Goal: Transaction & Acquisition: Purchase product/service

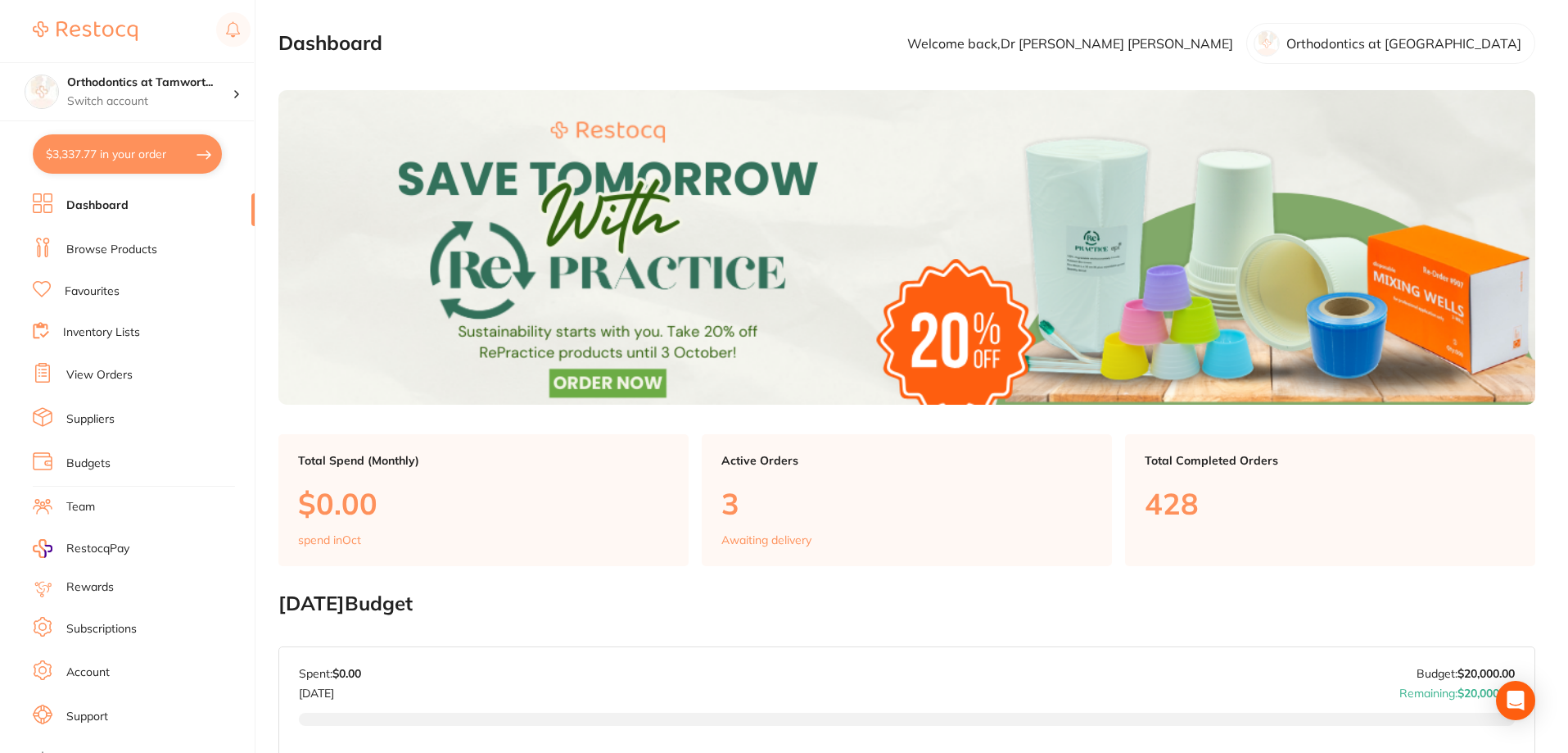
click at [125, 373] on link "View Orders" at bounding box center [99, 375] width 66 height 17
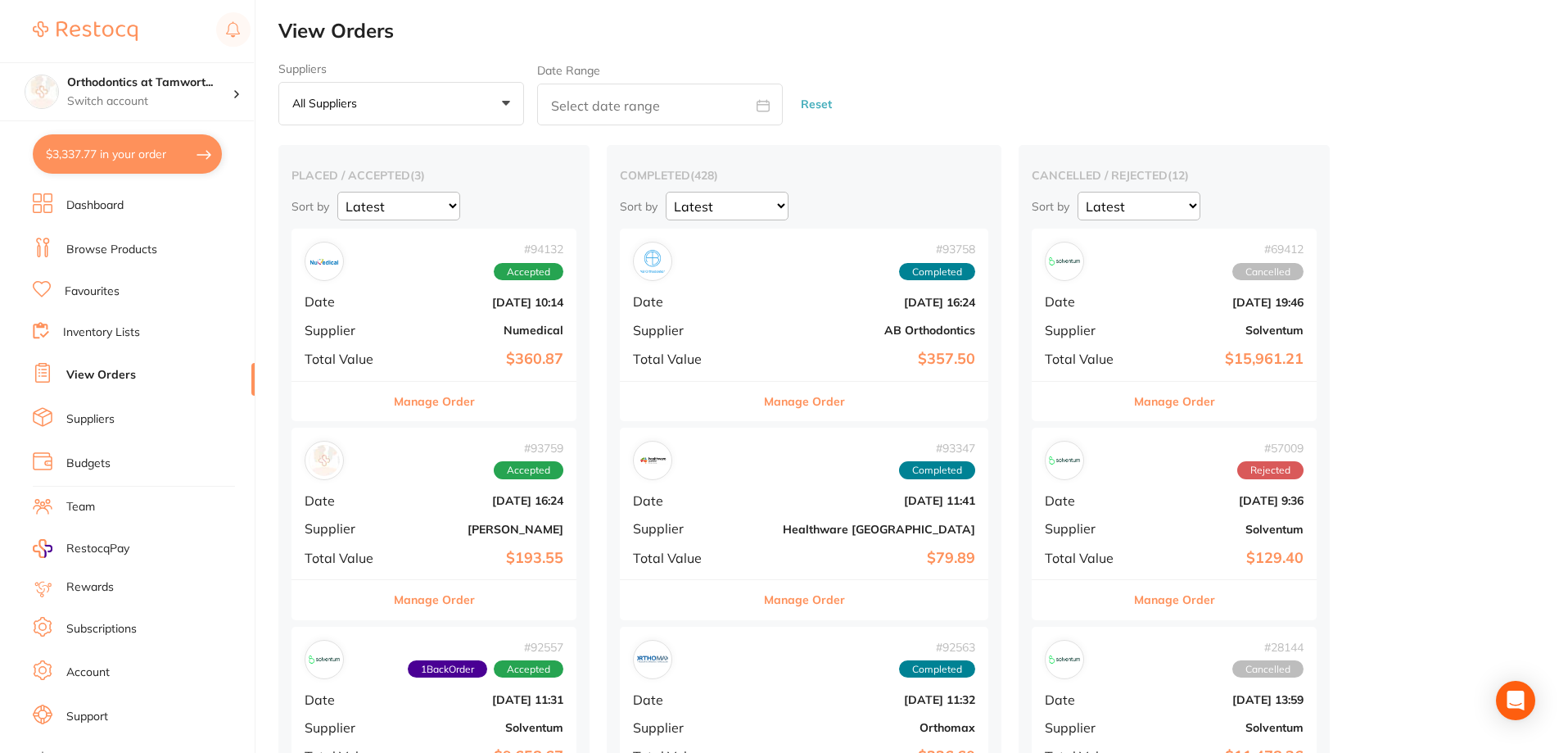
click at [439, 402] on button "Manage Order" at bounding box center [434, 401] width 81 height 39
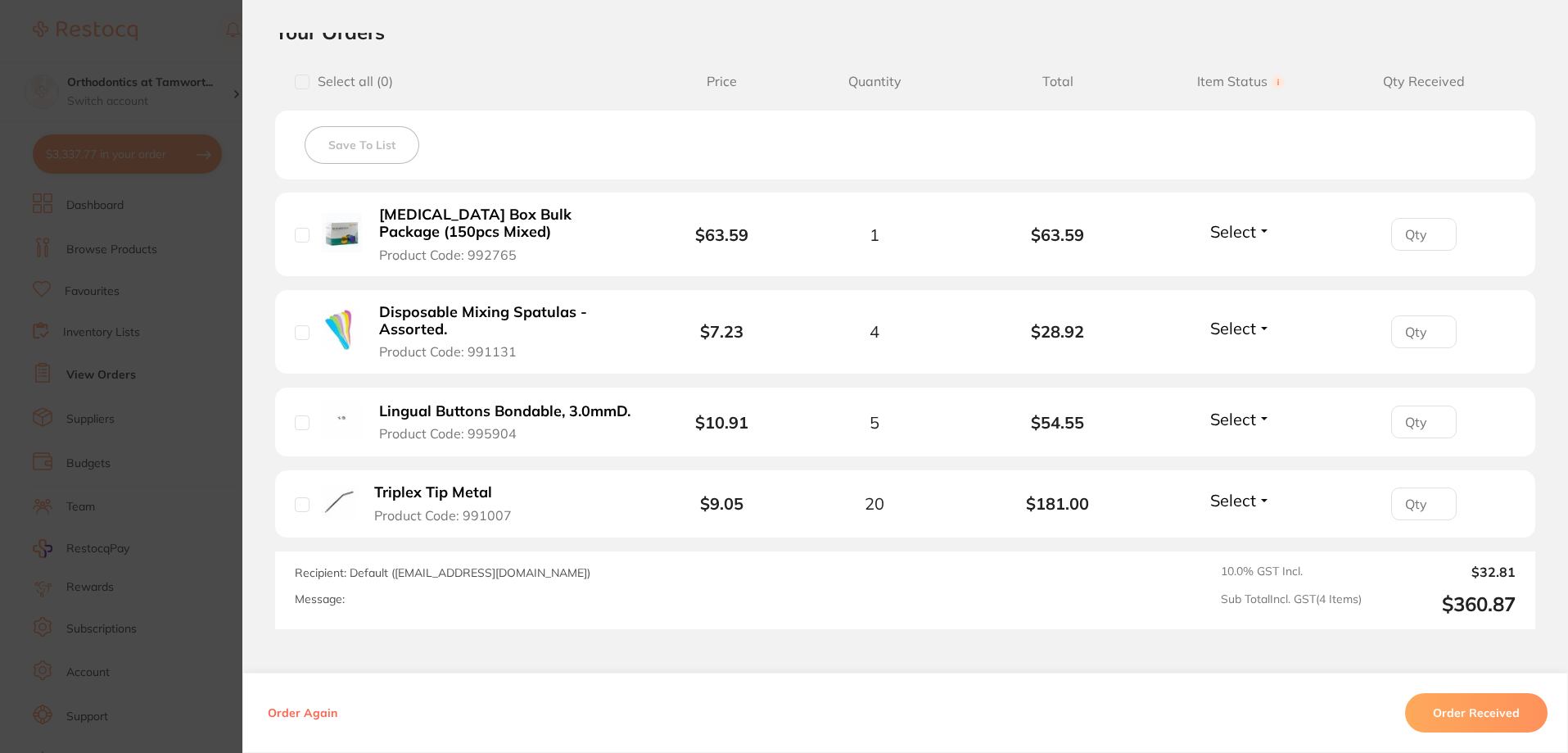
scroll to position [410, 0]
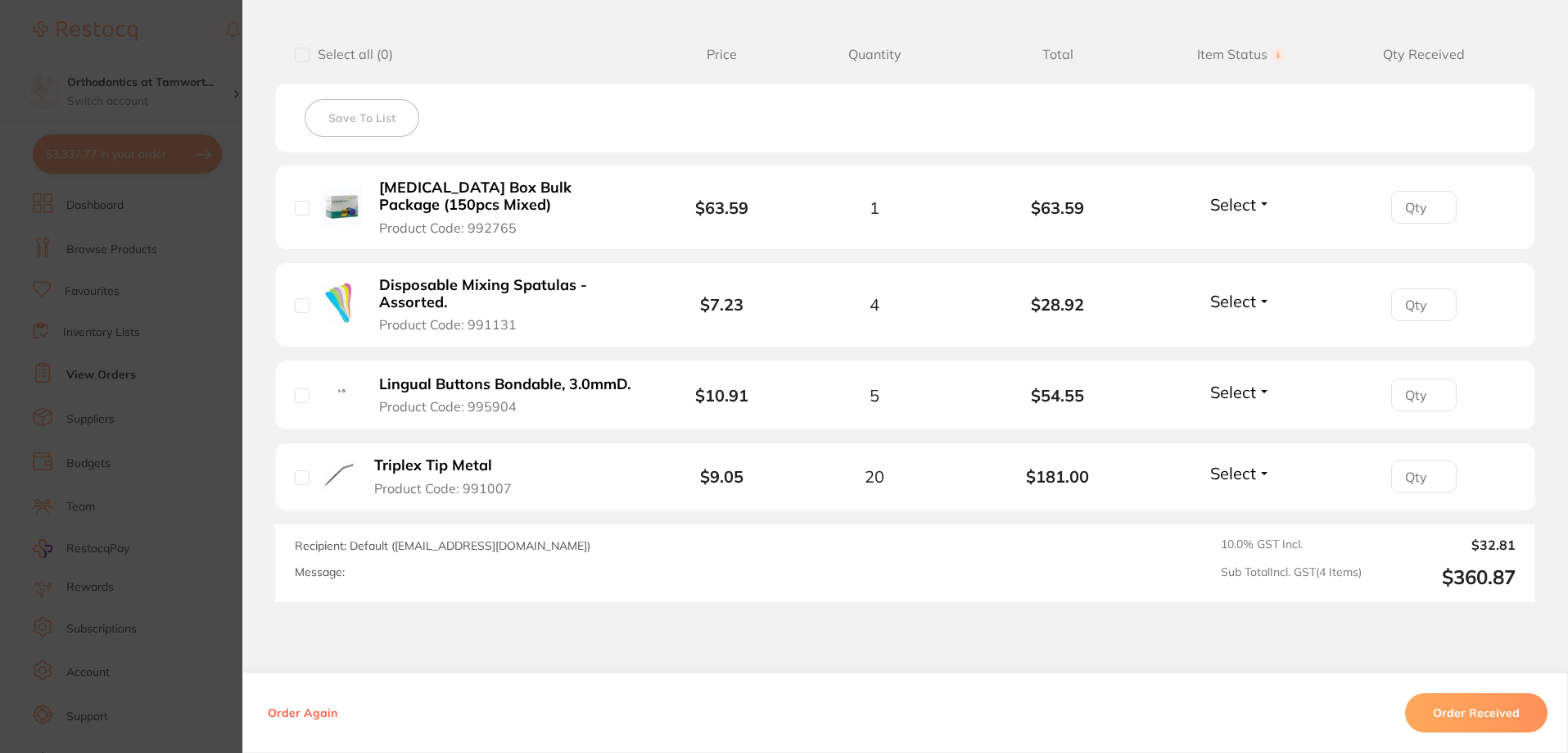
click at [1233, 388] on span "Select" at bounding box center [1233, 391] width 46 height 20
click at [1239, 457] on span "Back Order" at bounding box center [1240, 451] width 50 height 12
click at [198, 61] on section "Order ID: Restocq- 94132 Order Information 1 Back Order Accepted Order Order Da…" at bounding box center [784, 376] width 1568 height 753
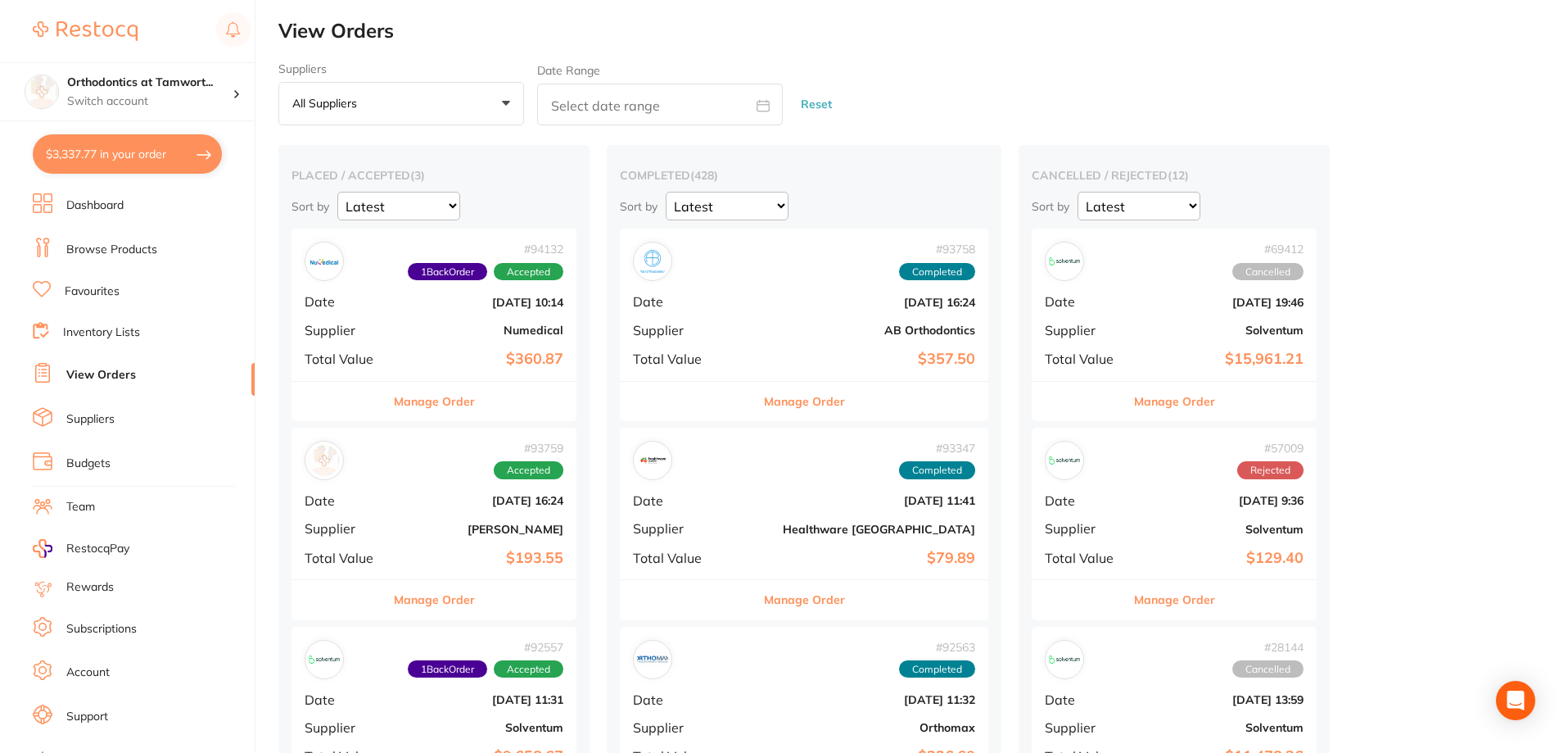
click at [453, 603] on button "Manage Order" at bounding box center [434, 599] width 81 height 39
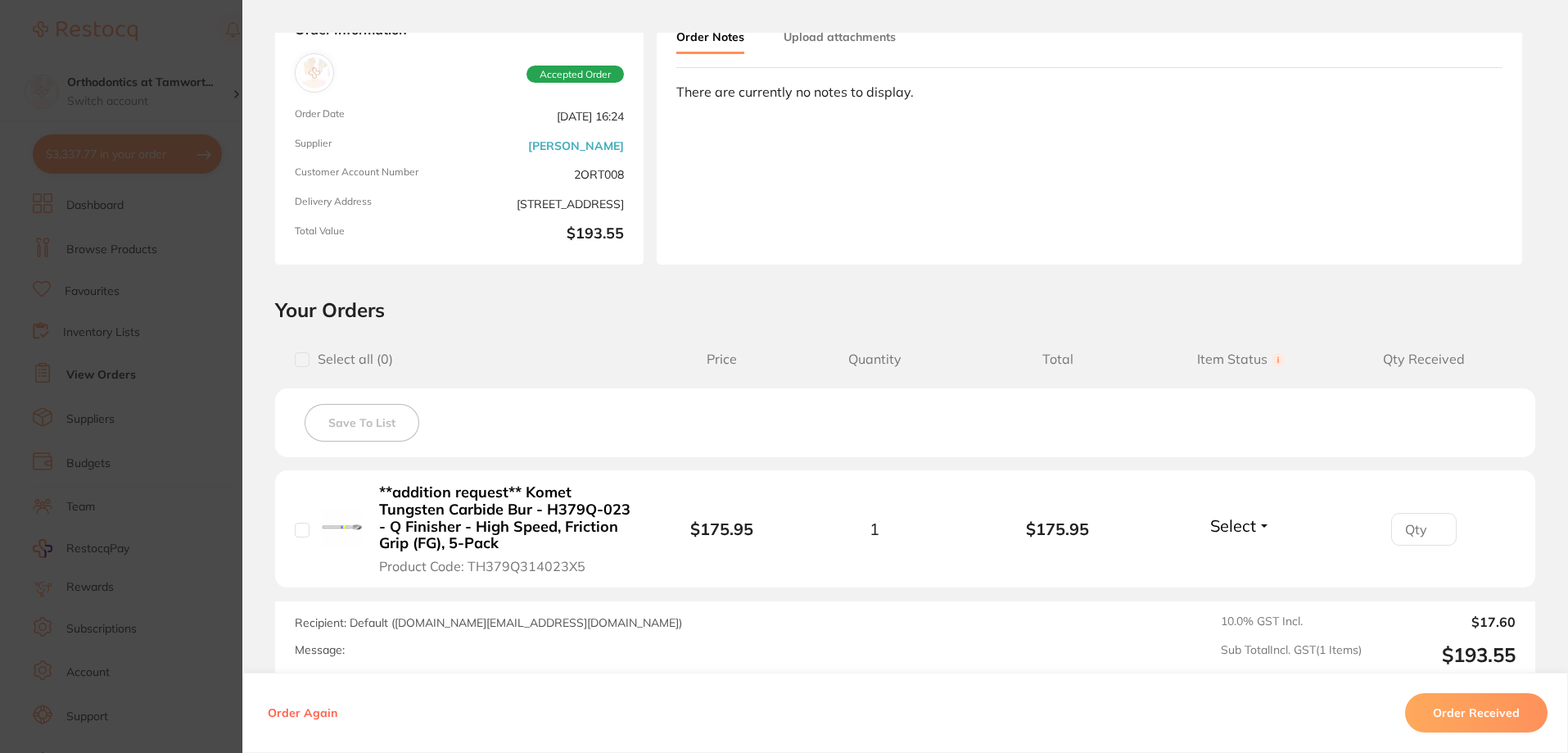
scroll to position [246, 0]
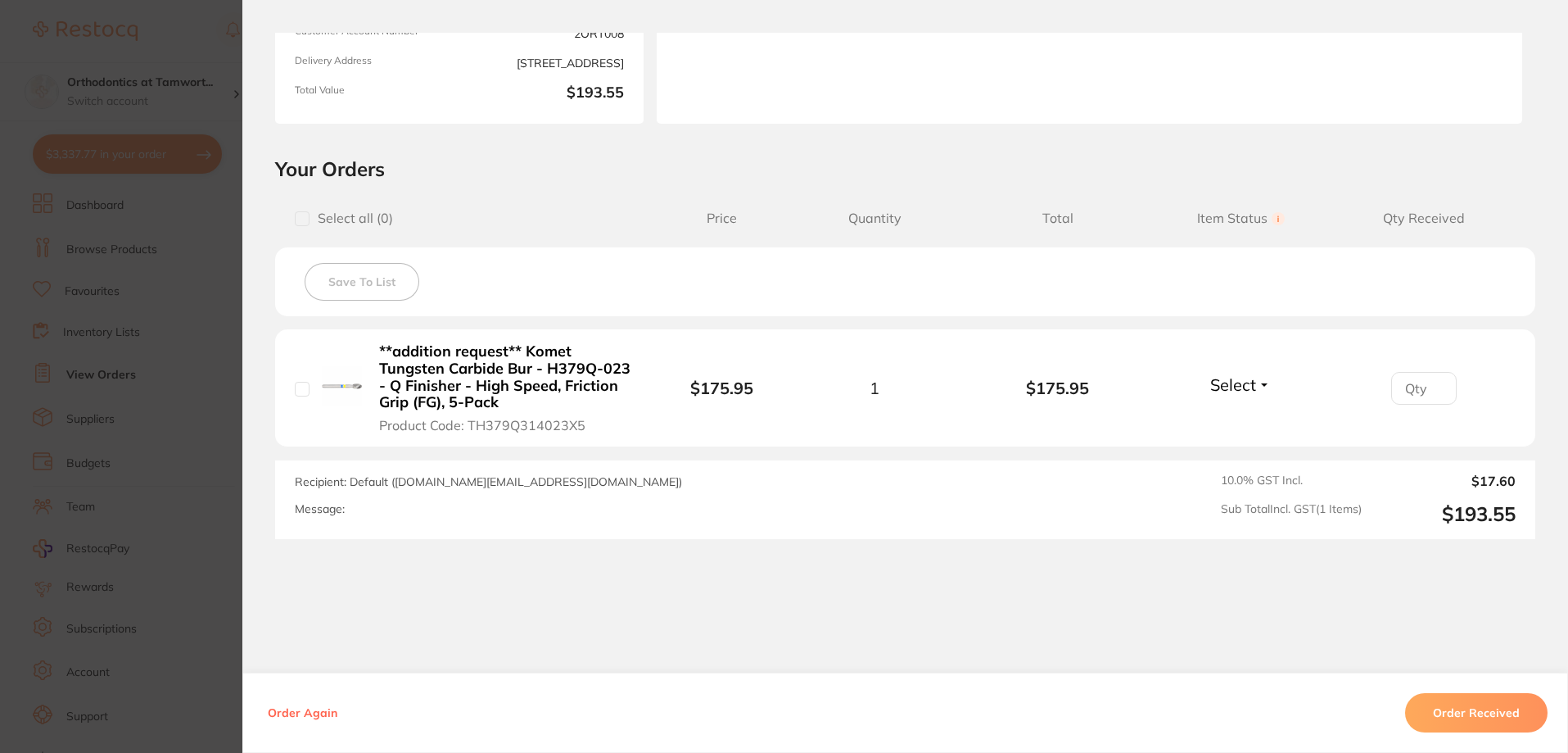
click at [113, 266] on section "Order ID: Restocq- 93759 Order Information Accepted Order Order Date Sept 15 20…" at bounding box center [784, 376] width 1568 height 753
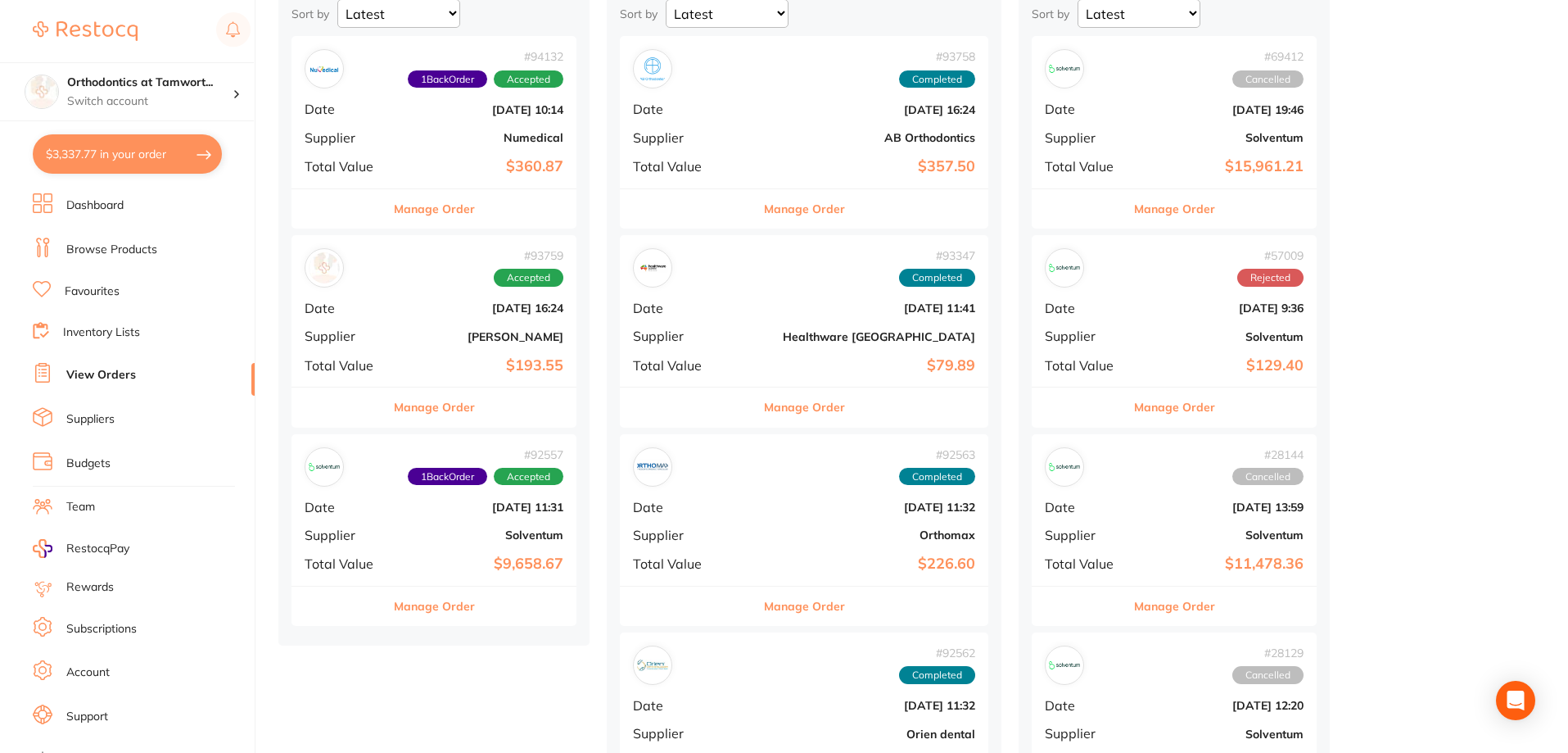
scroll to position [164, 0]
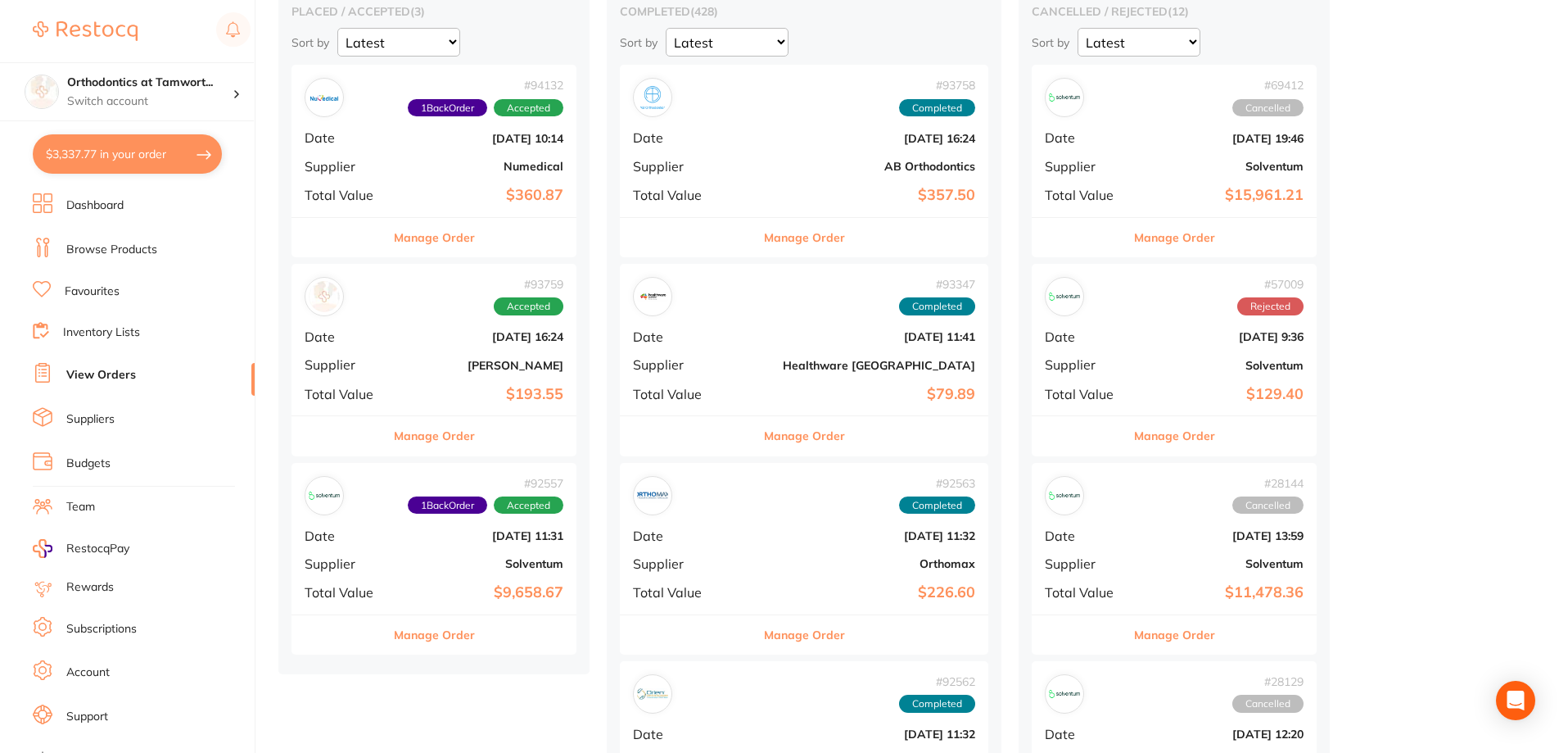
click at [769, 431] on button "Manage Order" at bounding box center [804, 435] width 81 height 39
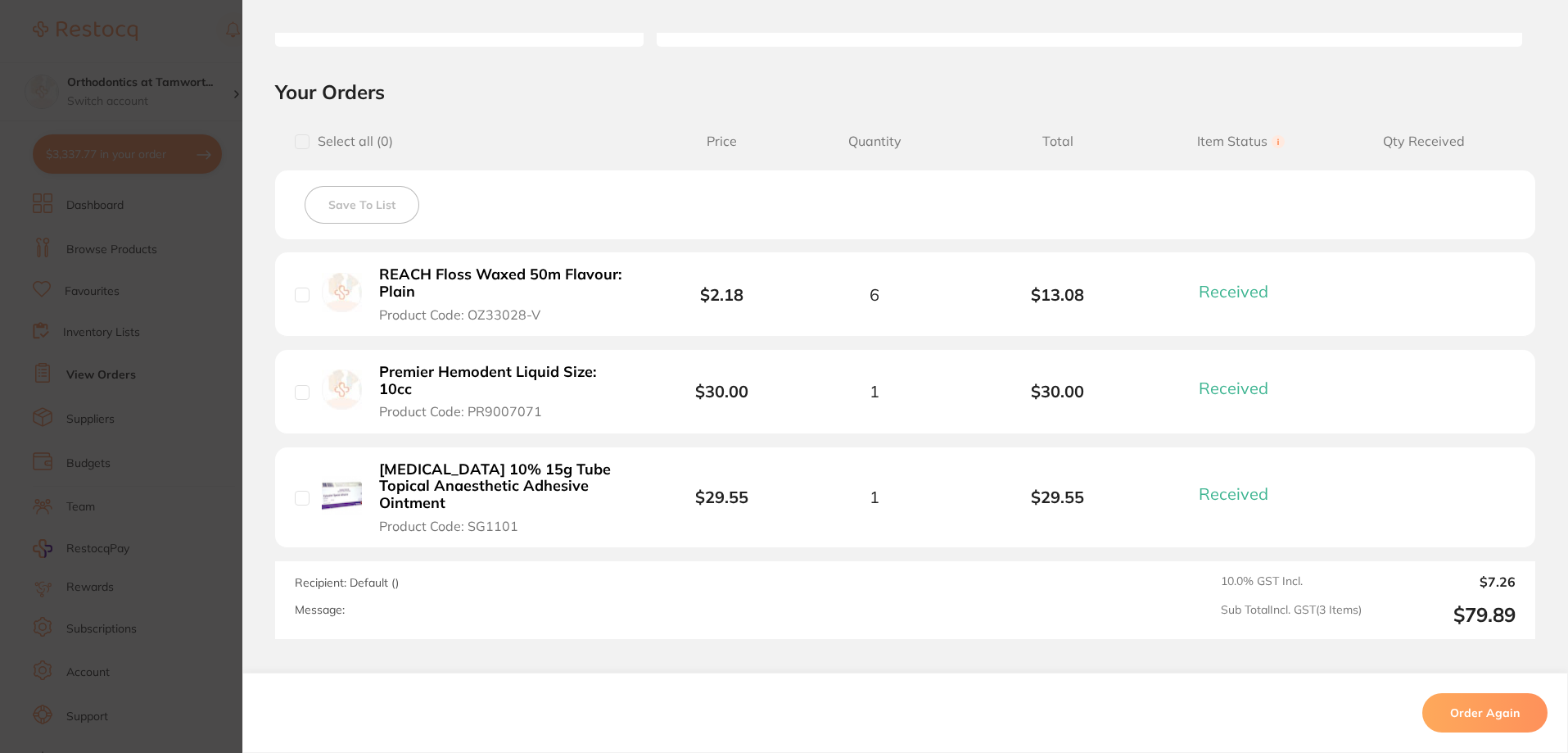
scroll to position [410, 0]
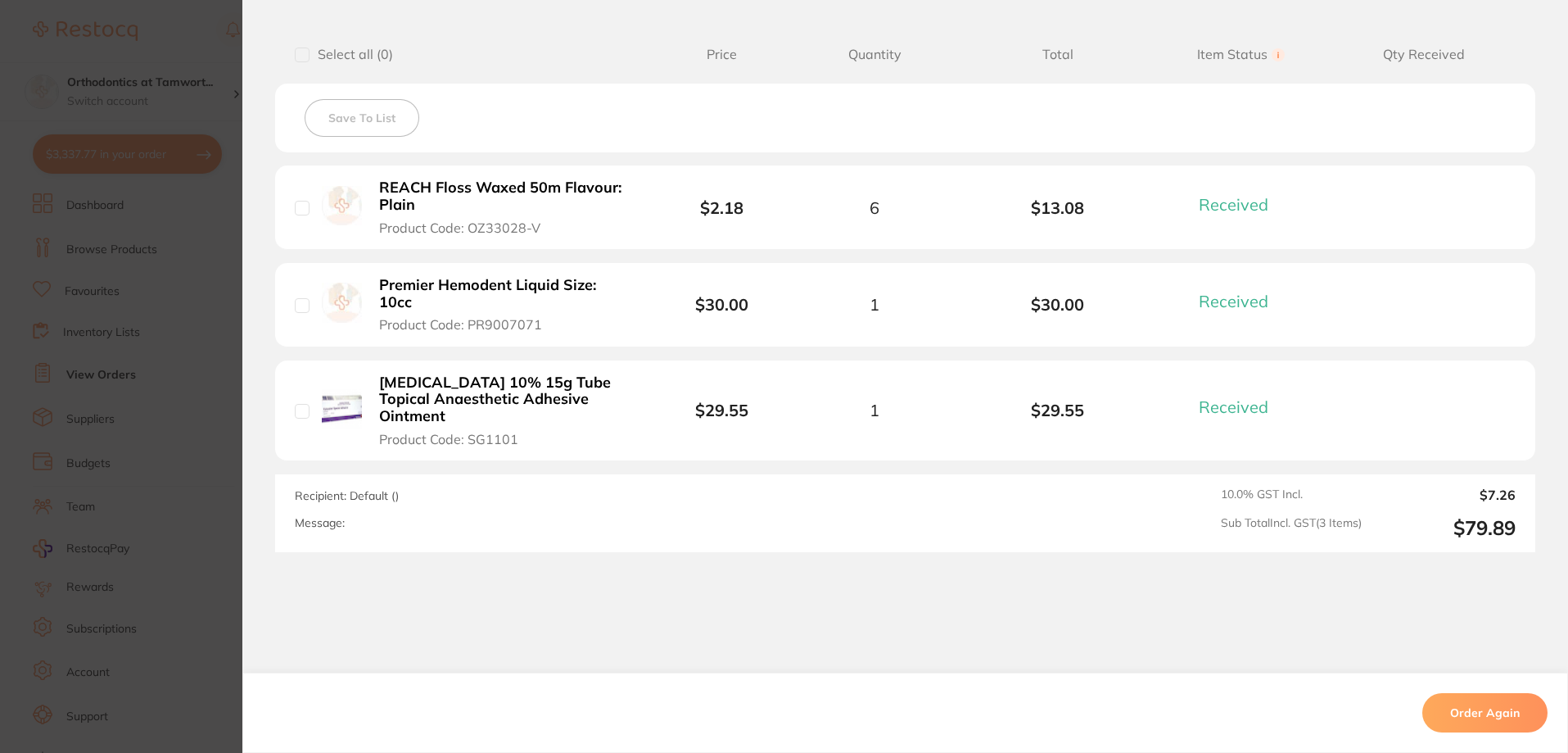
drag, startPoint x: 196, startPoint y: 431, endPoint x: 622, endPoint y: 353, distance: 433.1
click at [196, 431] on section "Order ID: Restocq- 93347 Order Information 3 Received Completed Order Order Dat…" at bounding box center [784, 376] width 1568 height 753
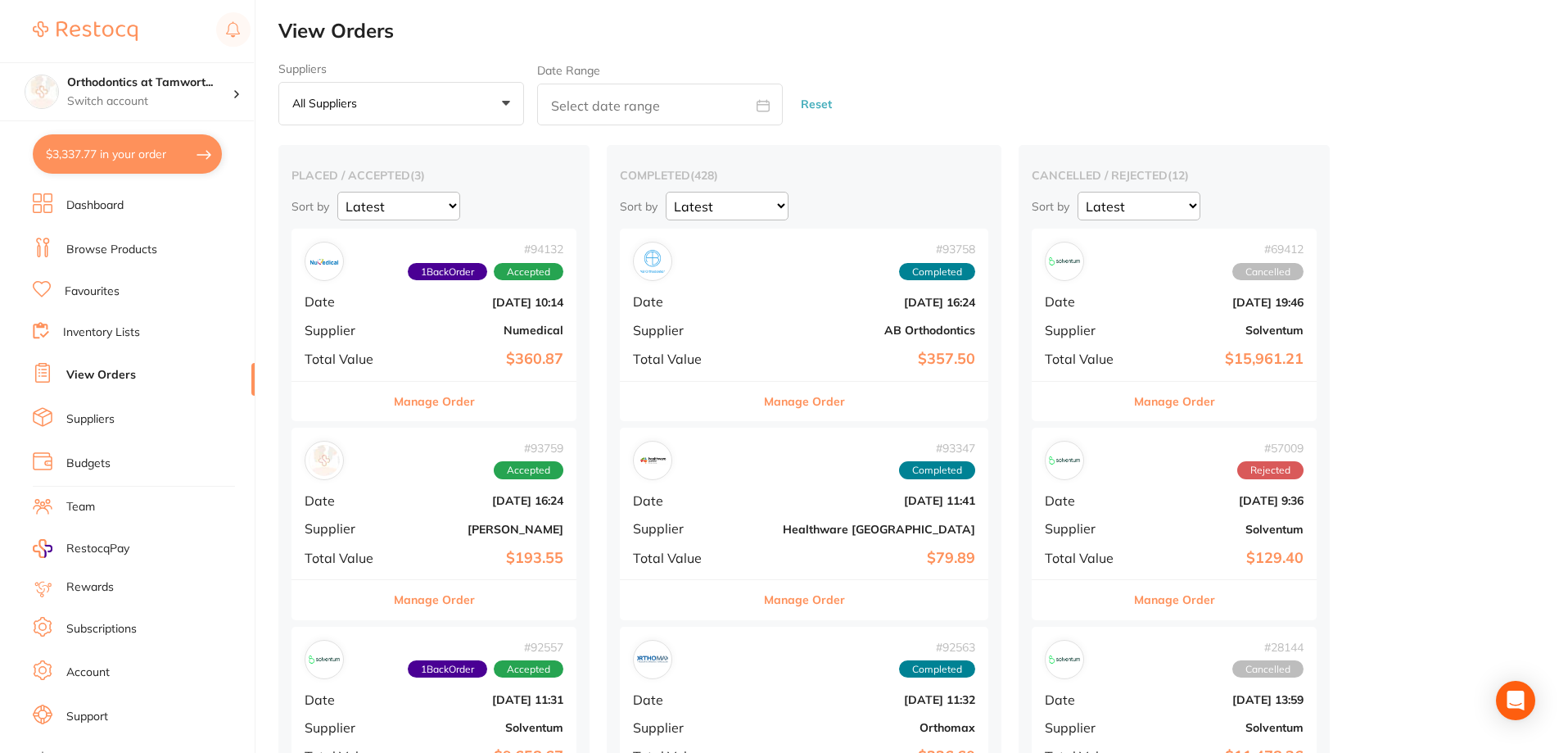
click at [764, 397] on button "Manage Order" at bounding box center [804, 401] width 81 height 39
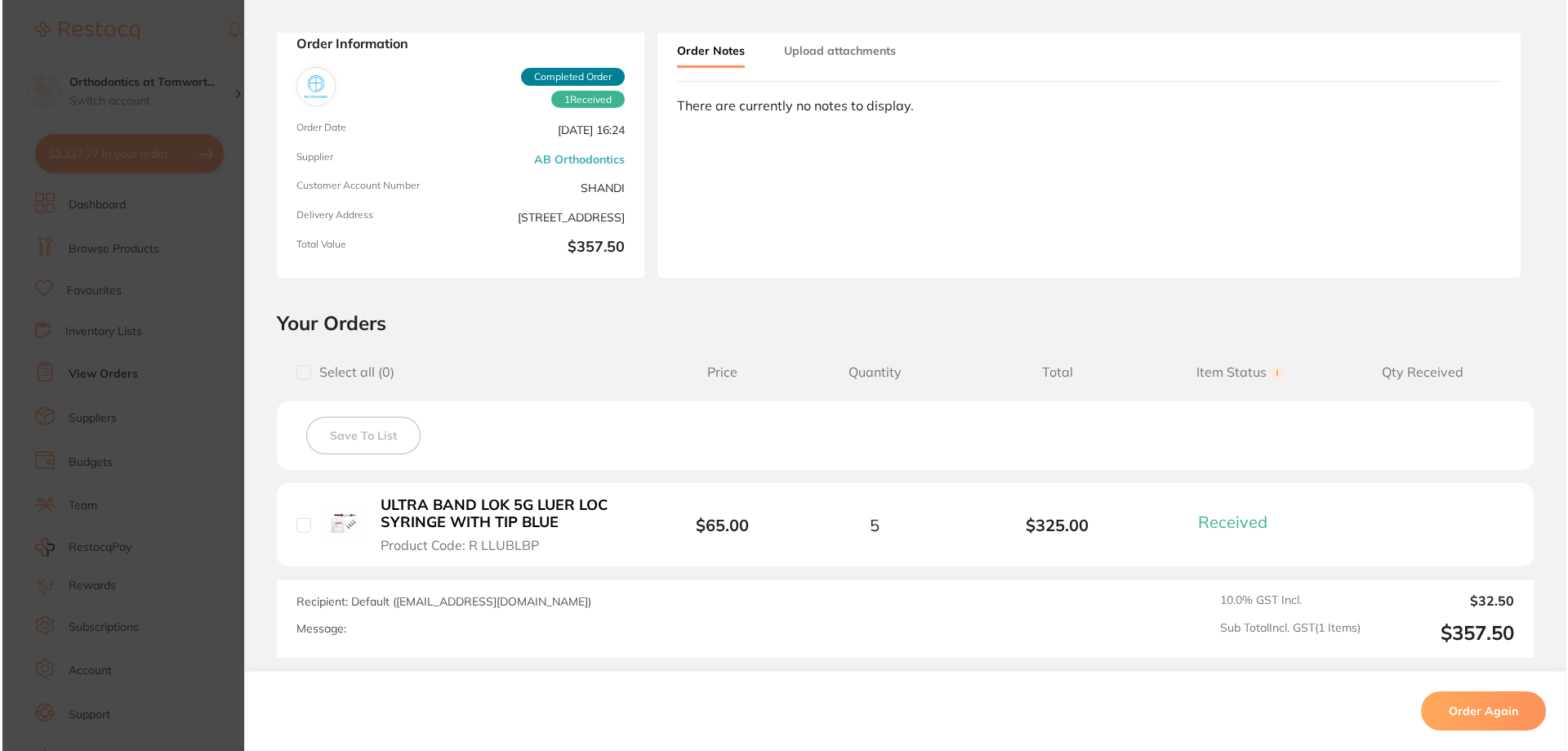
scroll to position [241, 0]
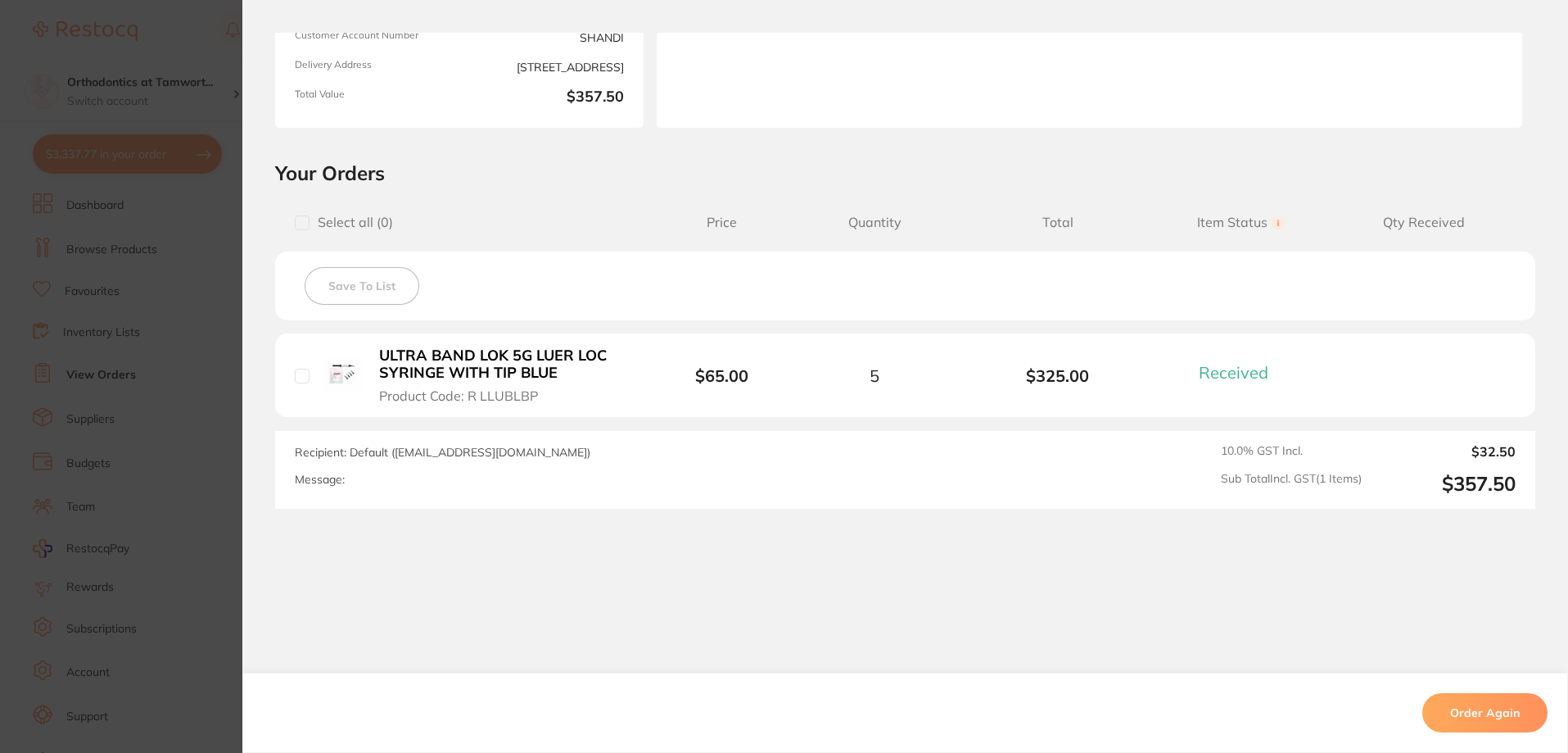
click at [442, 351] on b "ULTRA BAND LOK 5G LUER LOC SYRINGE WITH TIP BLUE" at bounding box center [505, 364] width 253 height 34
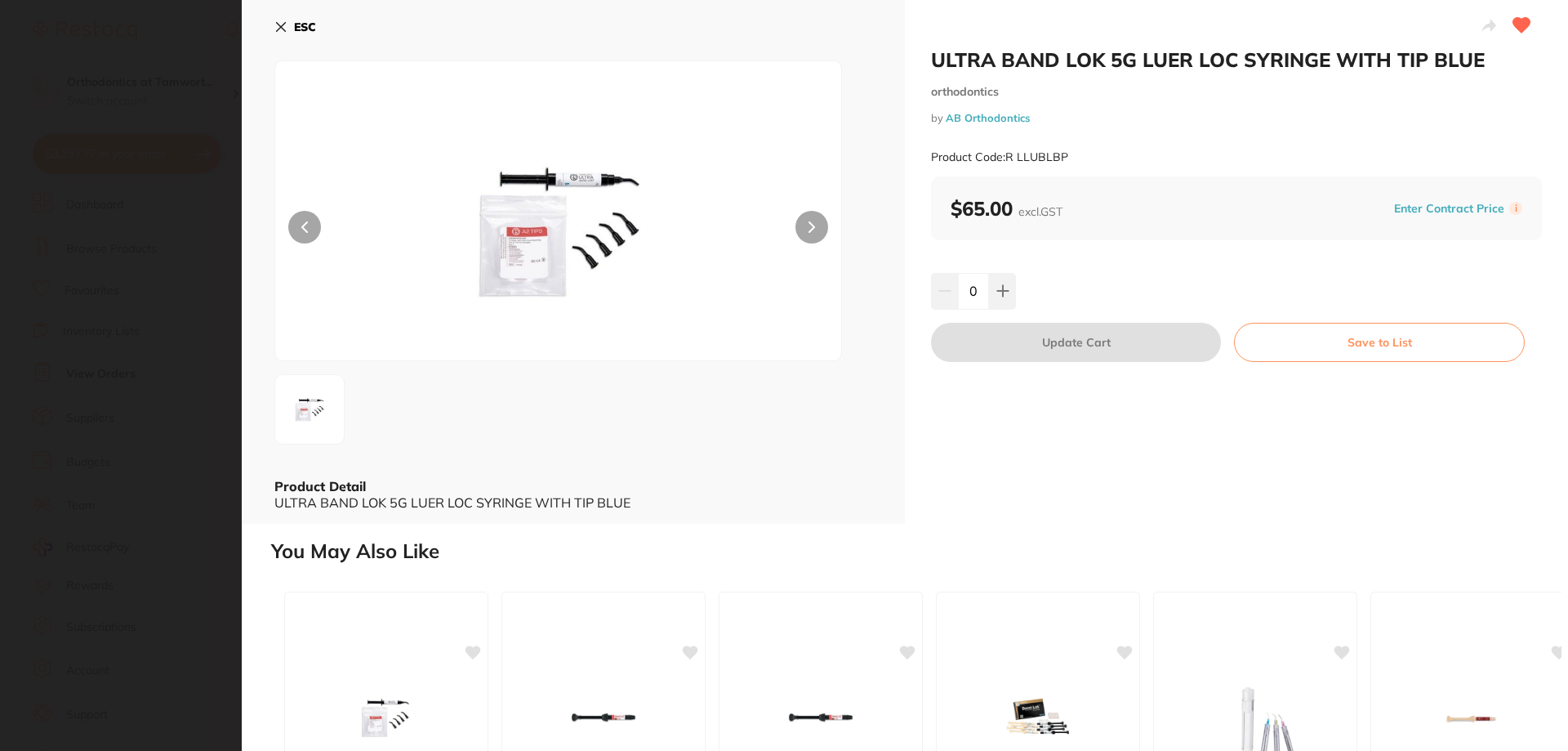
click at [1312, 350] on button "Save to List" at bounding box center [1379, 342] width 291 height 39
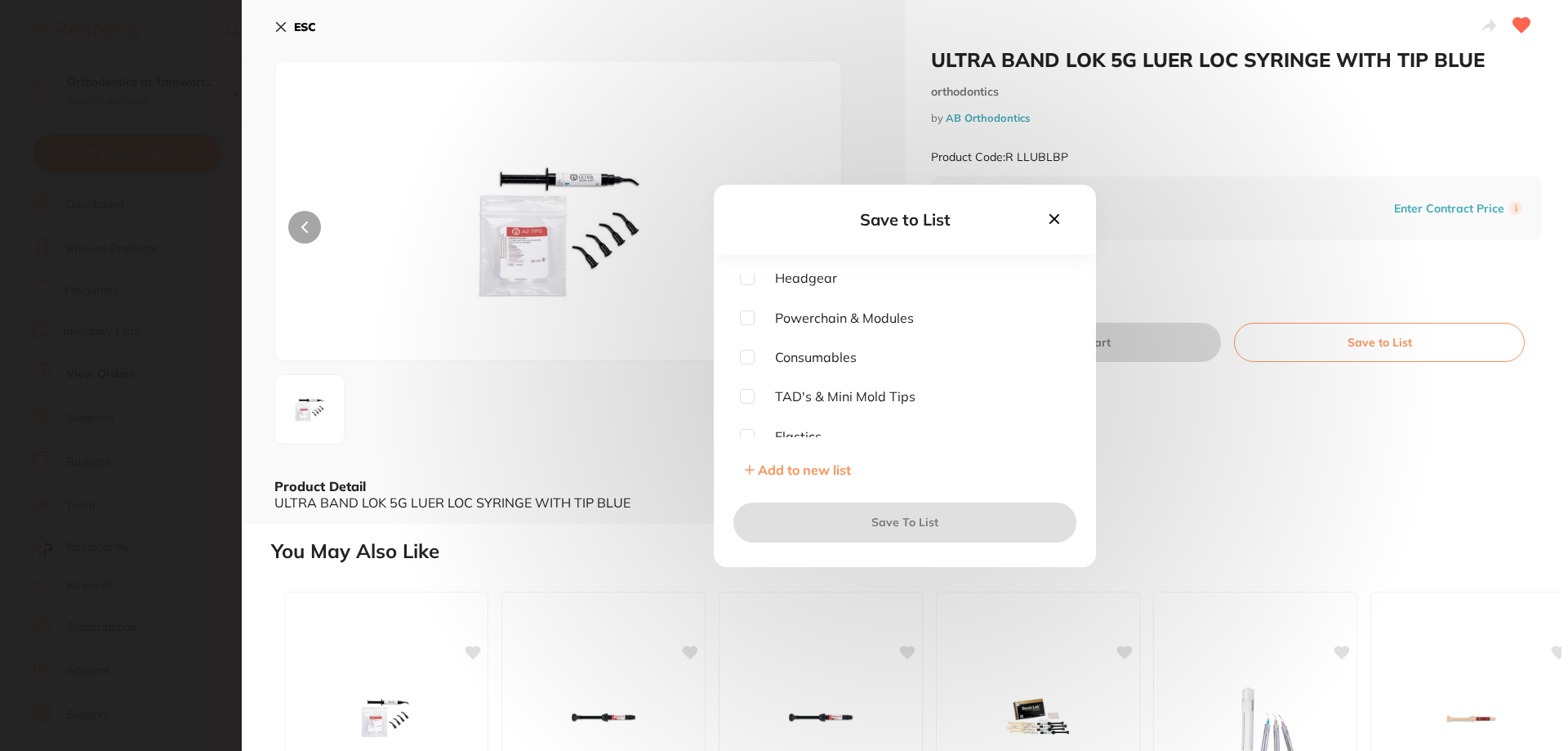
scroll to position [0, 0]
click at [751, 316] on input "checkbox" at bounding box center [747, 320] width 15 height 15
checkbox input "true"
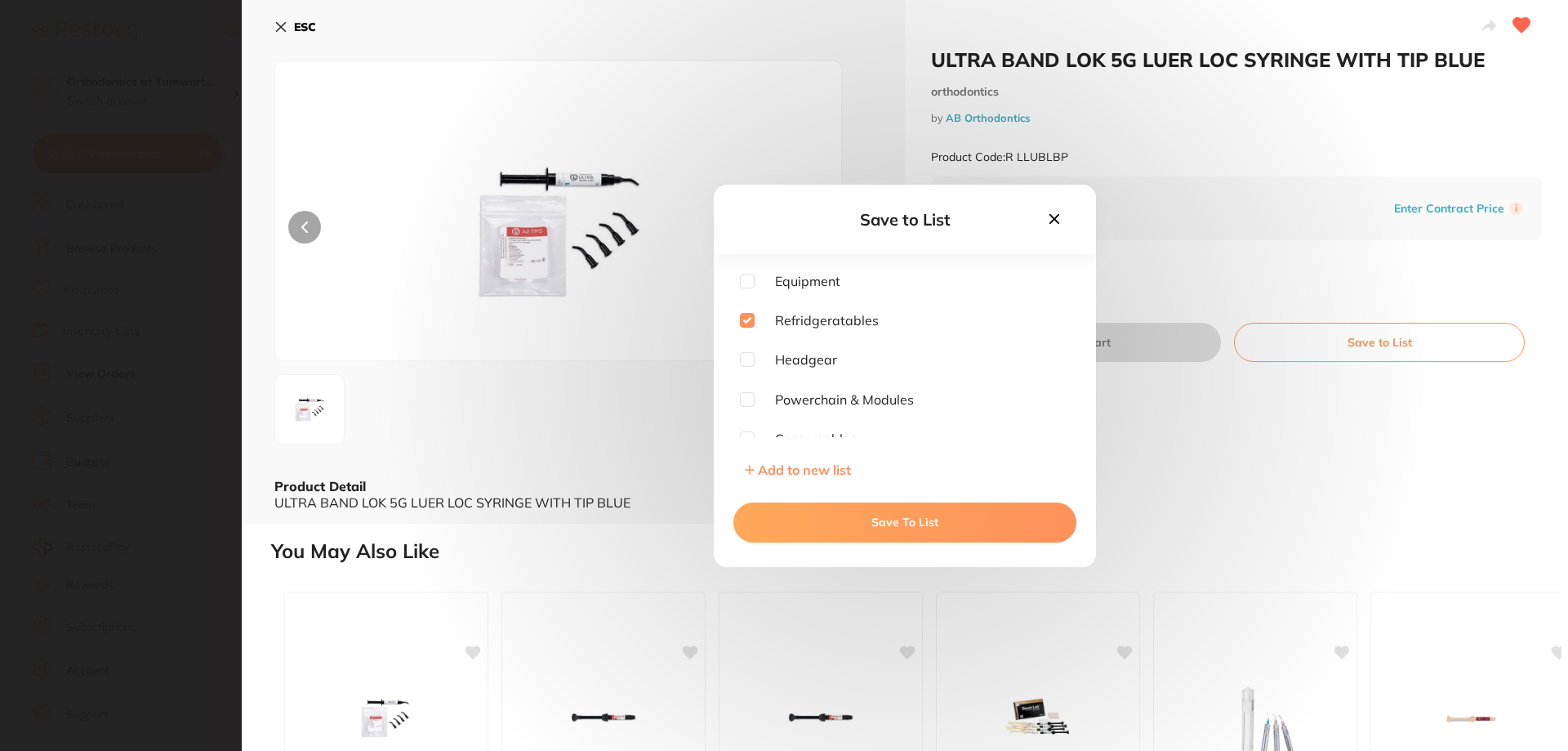
click at [880, 526] on button "Save To List" at bounding box center [904, 522] width 343 height 39
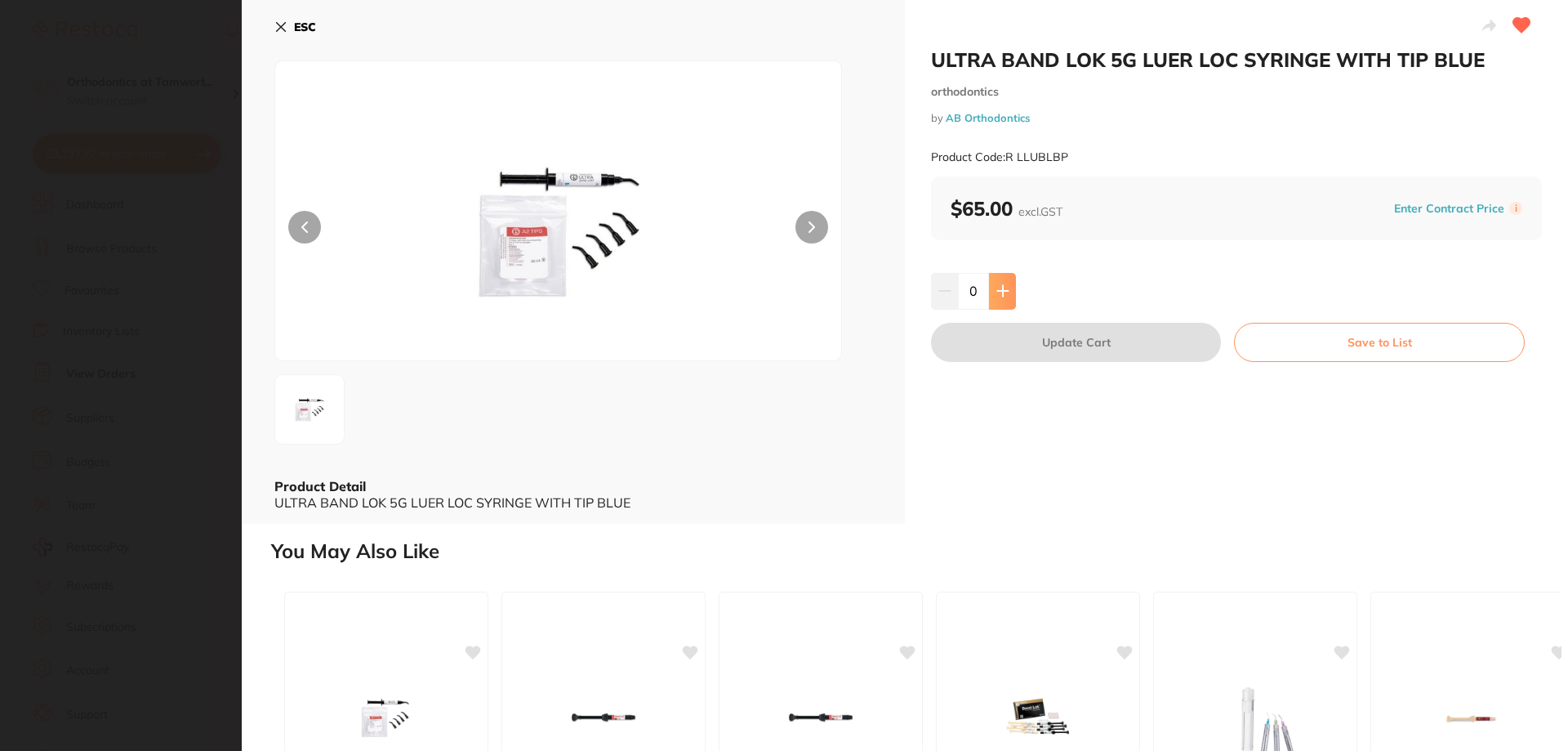
click at [1006, 291] on icon at bounding box center [1002, 291] width 10 height 10
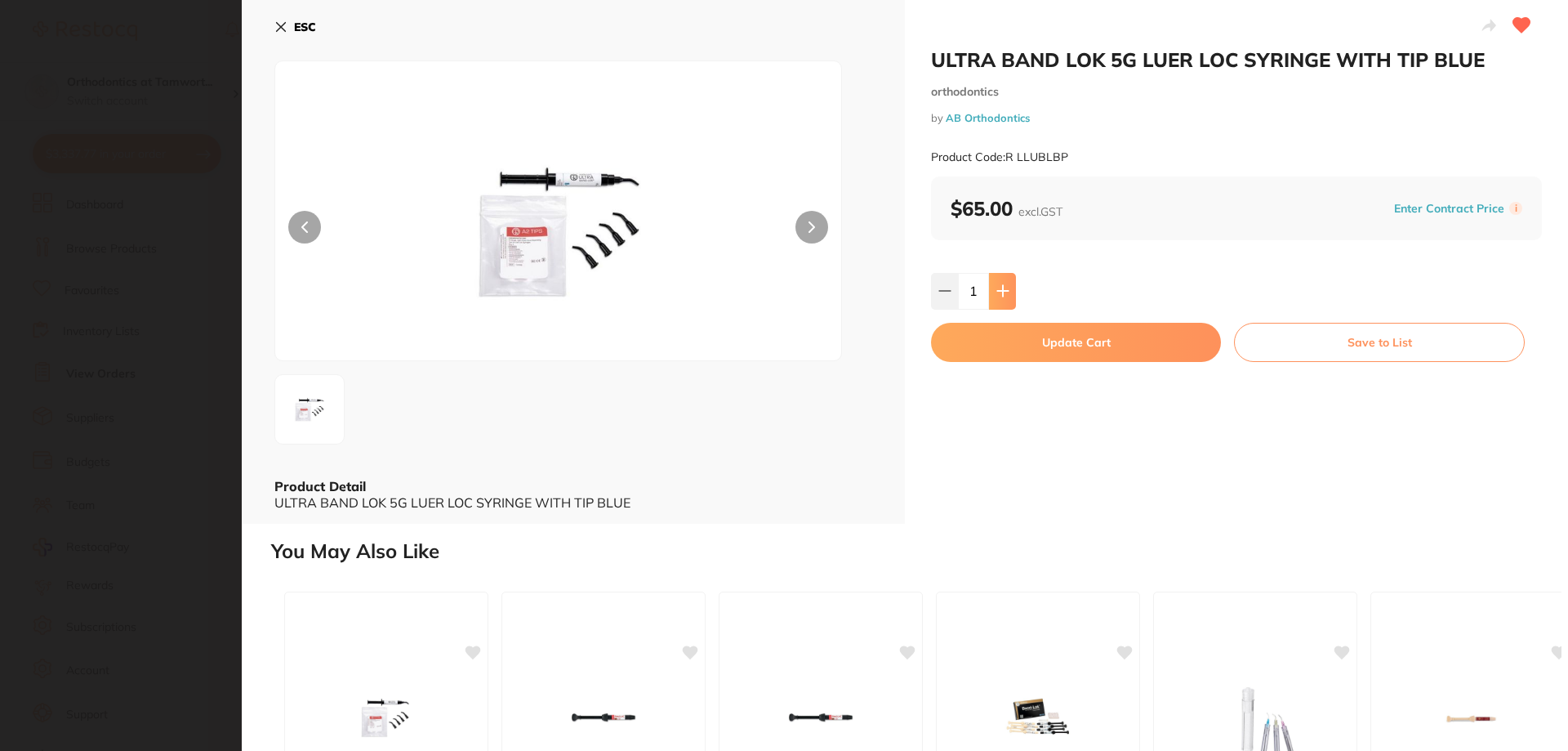
click at [1006, 291] on icon at bounding box center [1002, 291] width 10 height 10
type input "3"
click at [991, 345] on button "Update Cart" at bounding box center [1076, 342] width 290 height 39
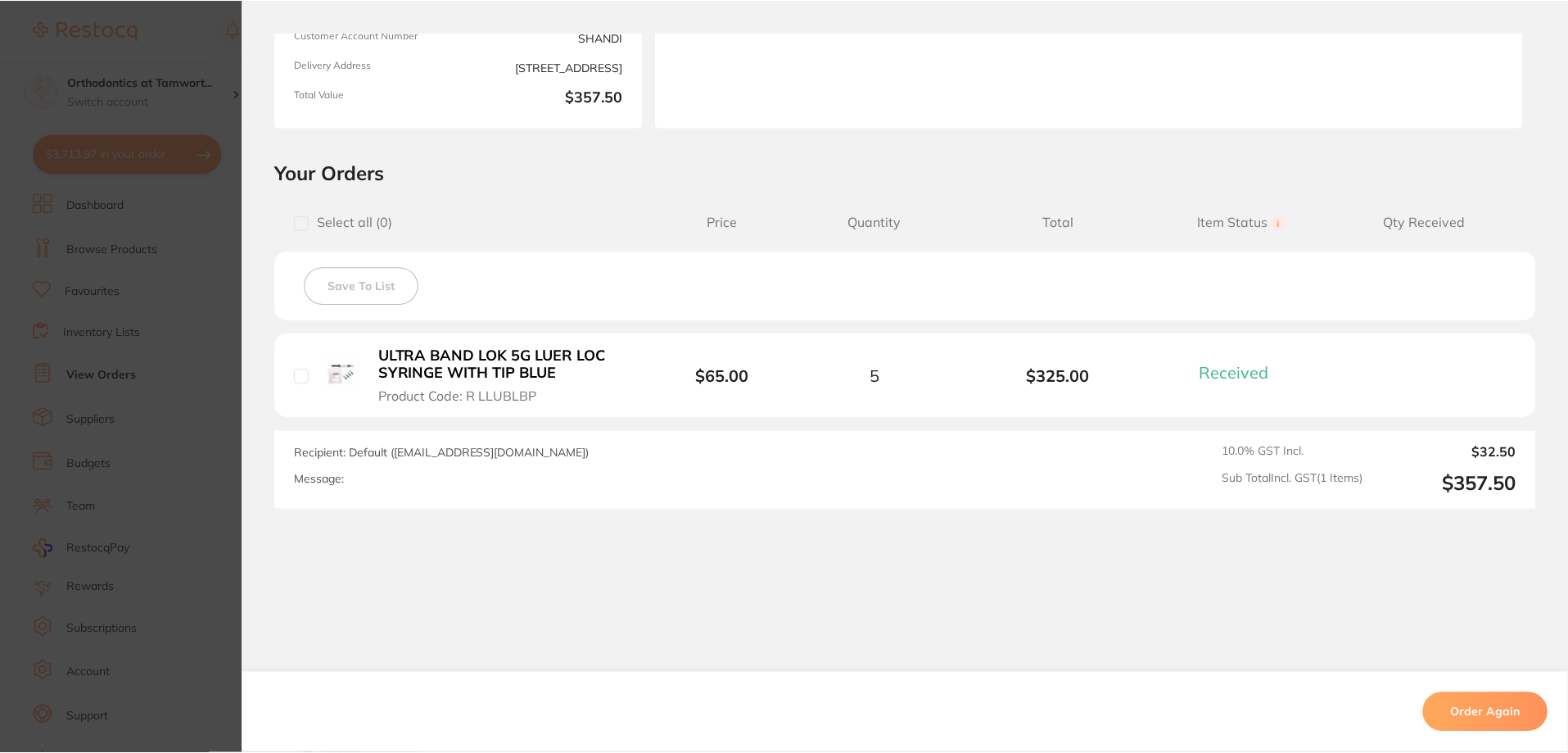
scroll to position [4, 0]
click at [197, 370] on section "Order ID: Restocq- 93758 Order Information 1 Received Completed Order Order Dat…" at bounding box center [784, 376] width 1568 height 753
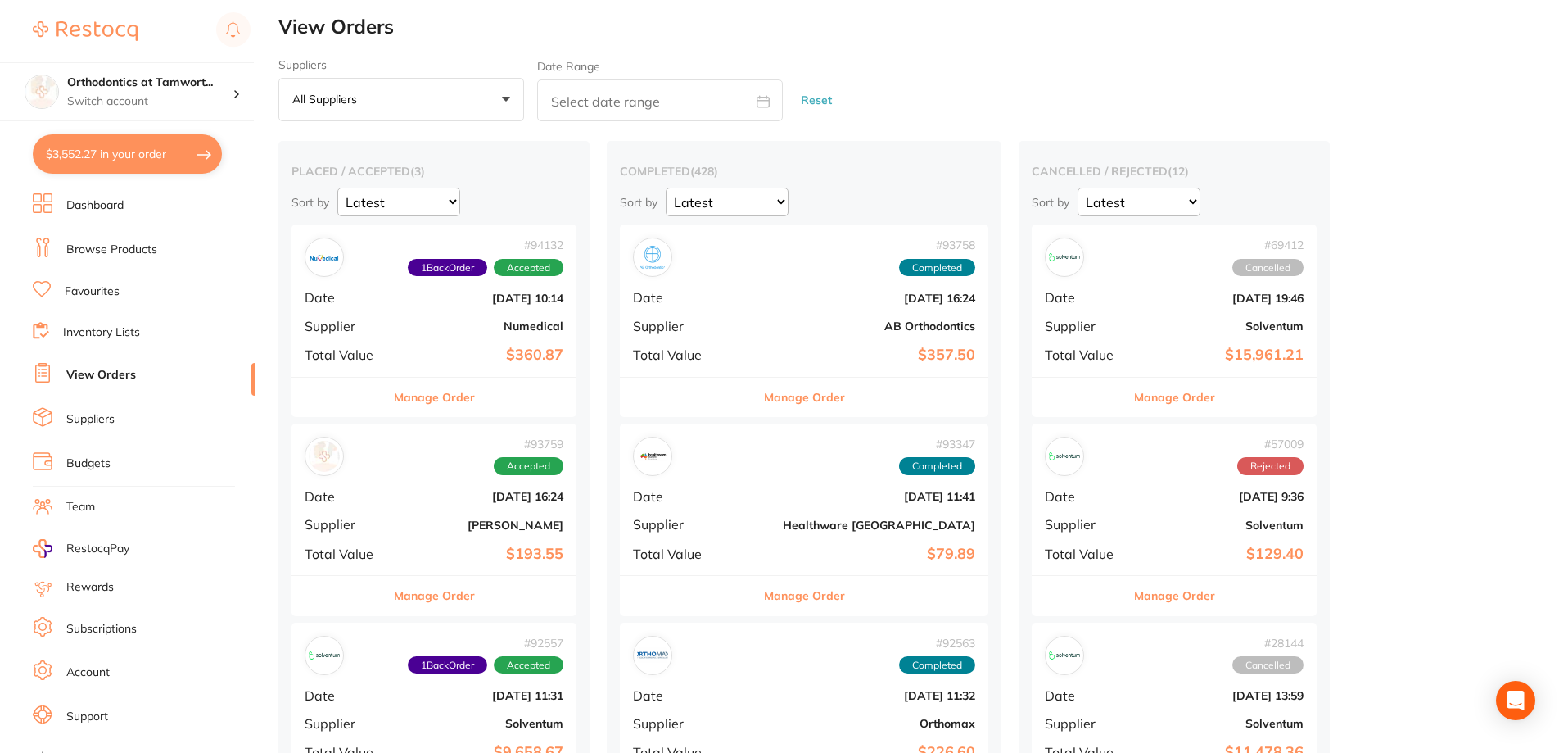
click at [123, 250] on link "Browse Products" at bounding box center [112, 249] width 91 height 17
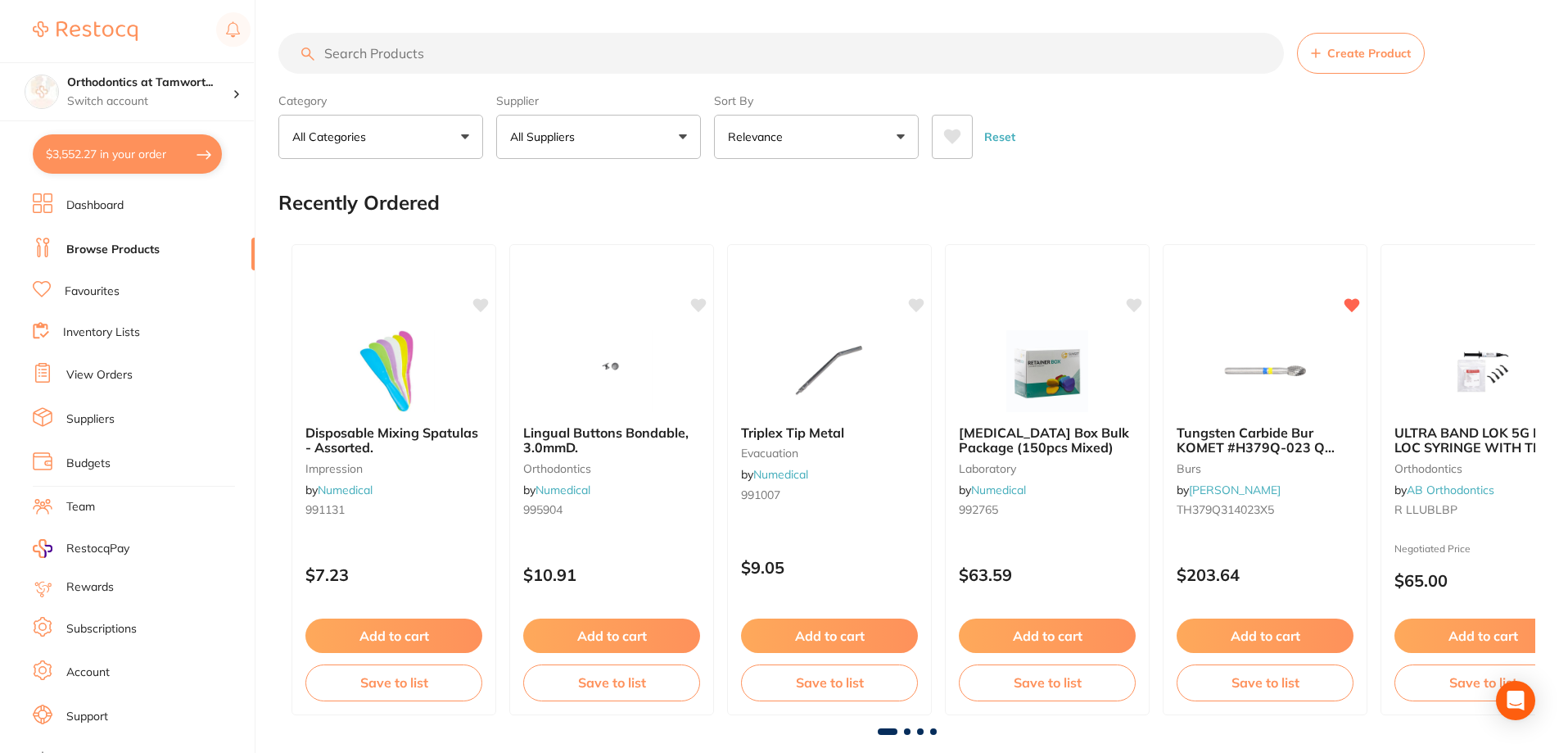
click at [449, 49] on input "search" at bounding box center [781, 53] width 1005 height 41
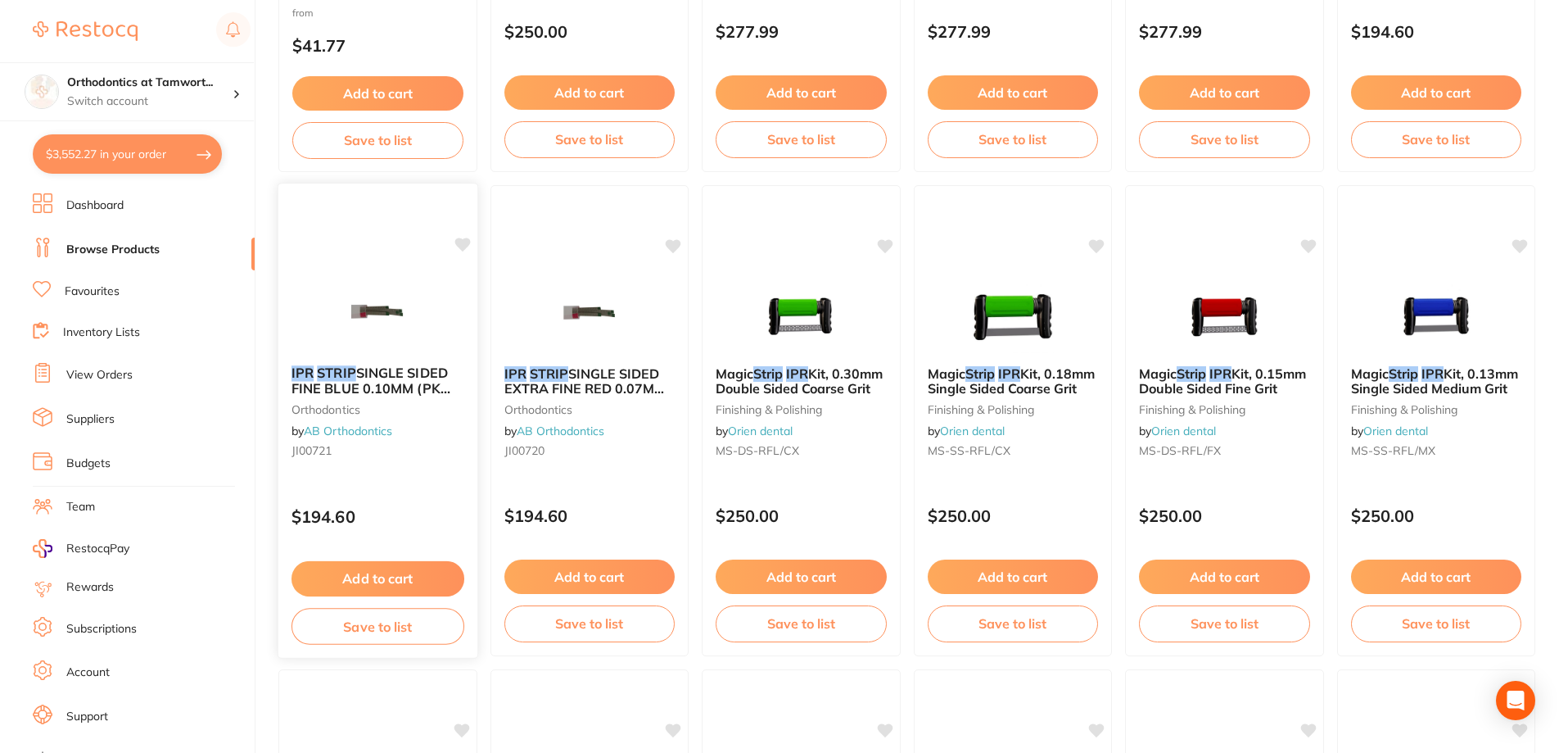
scroll to position [573, 0]
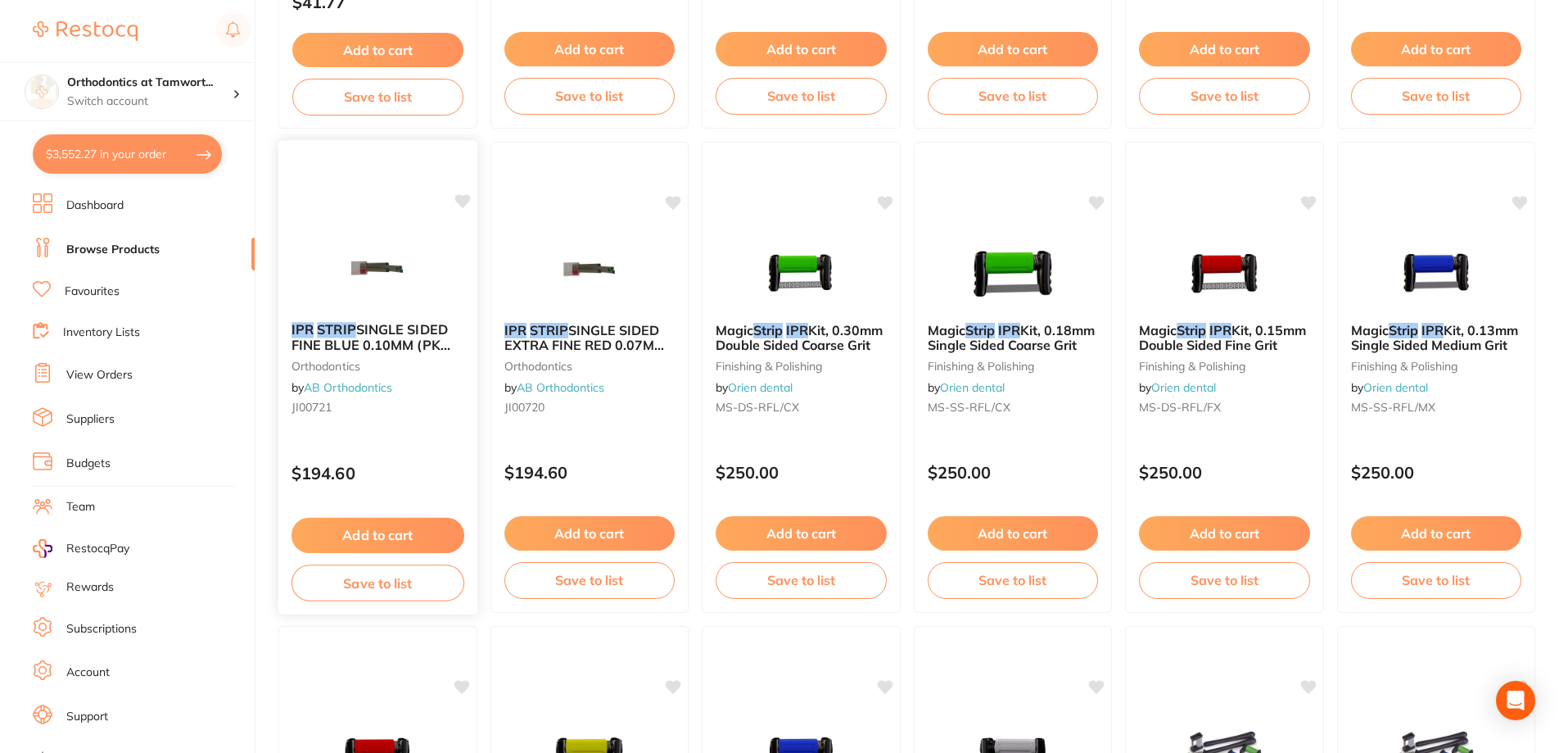
type input "IPR strip"
click at [395, 591] on button "Save to list" at bounding box center [378, 583] width 172 height 37
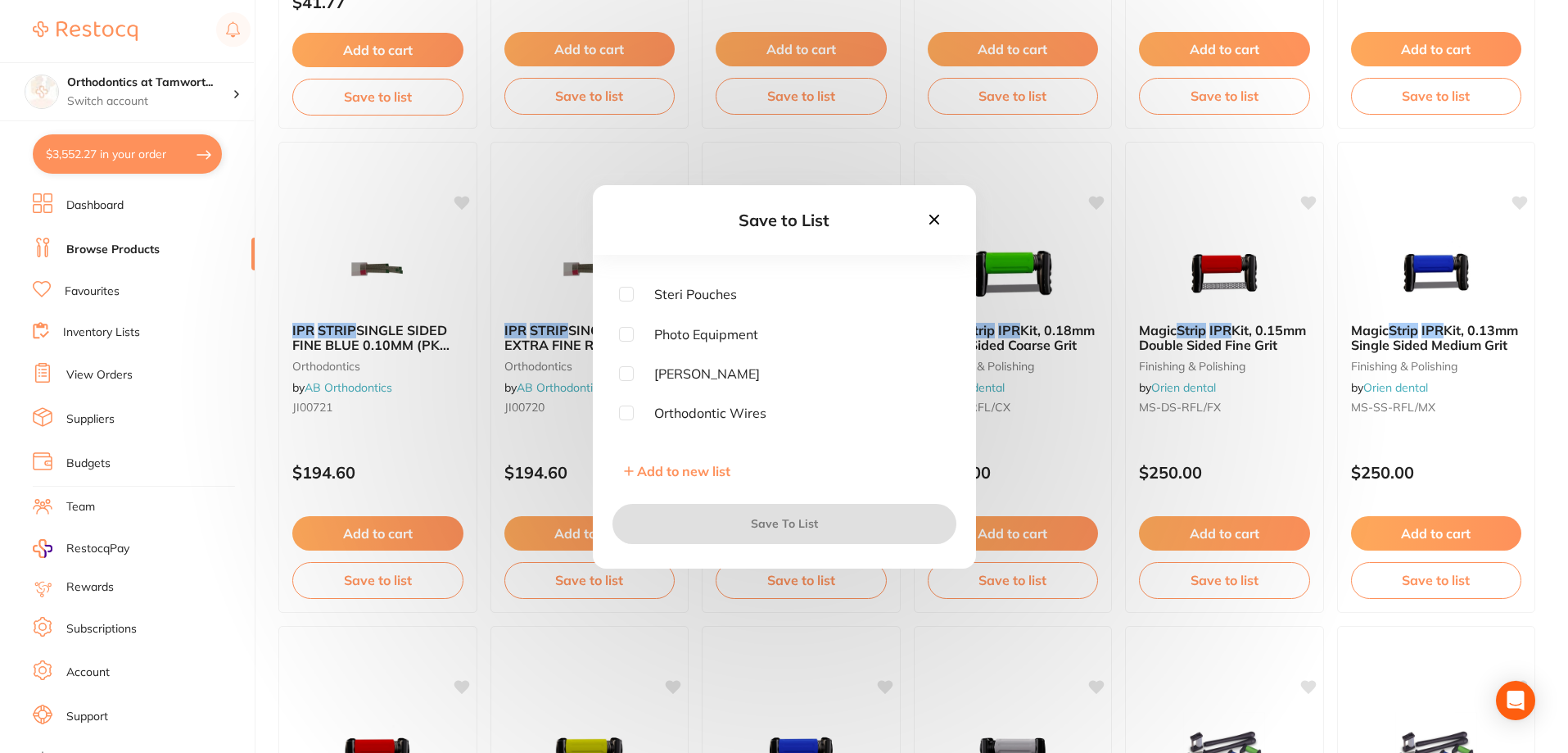
scroll to position [329, 0]
click at [621, 430] on input "checkbox" at bounding box center [626, 427] width 15 height 15
checkbox input "true"
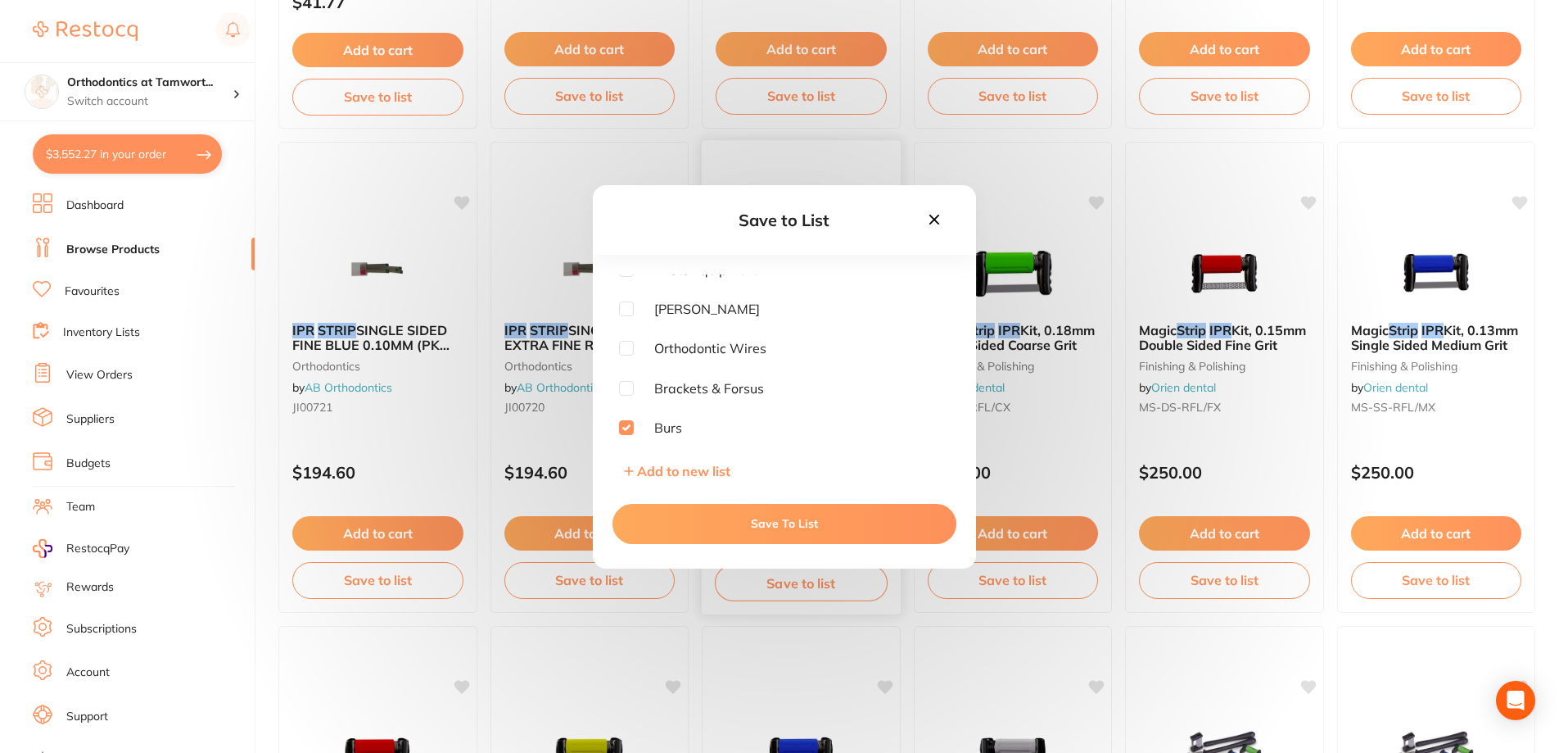
click at [707, 516] on button "Save To List" at bounding box center [784, 523] width 344 height 39
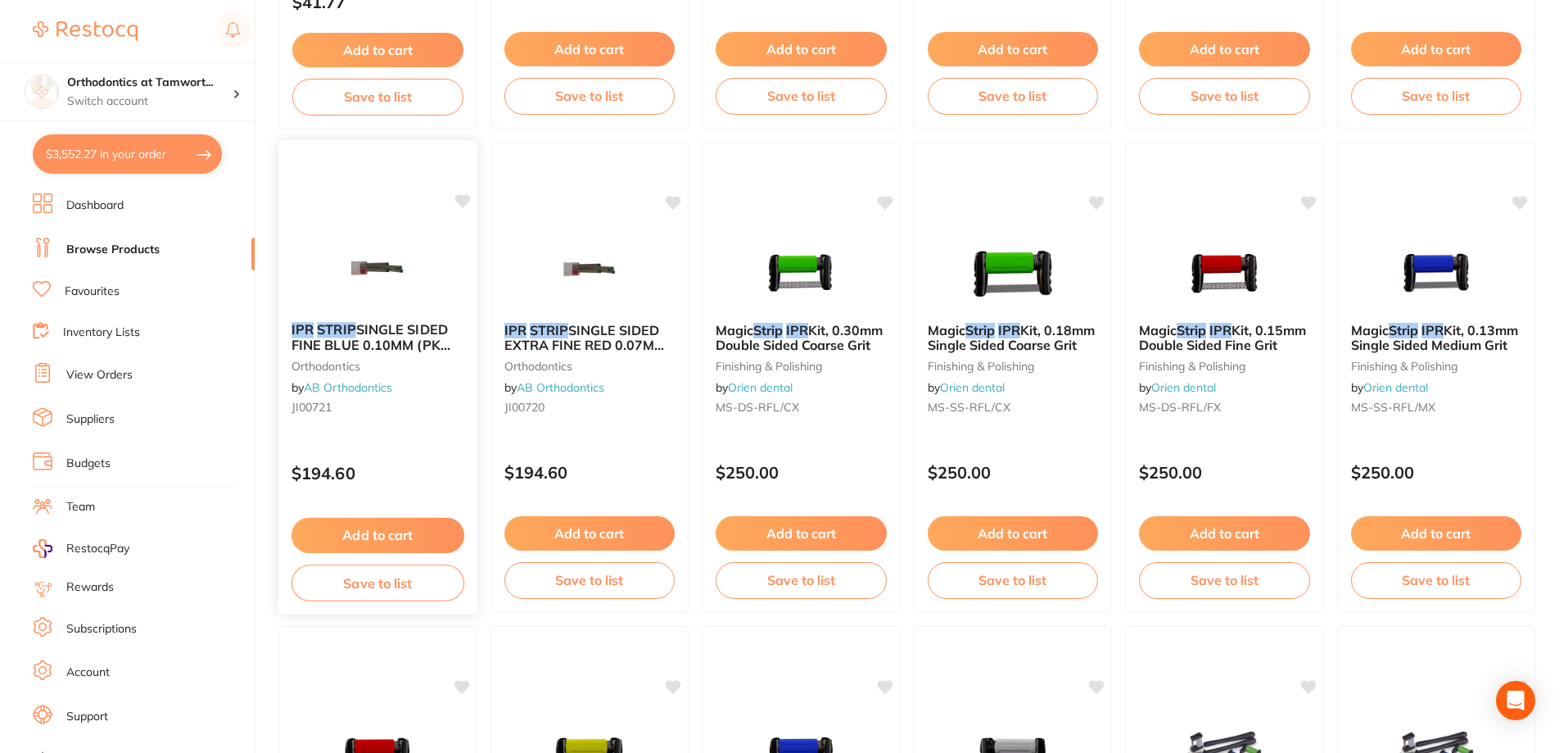
click at [394, 466] on p "$194.60" at bounding box center [378, 473] width 172 height 19
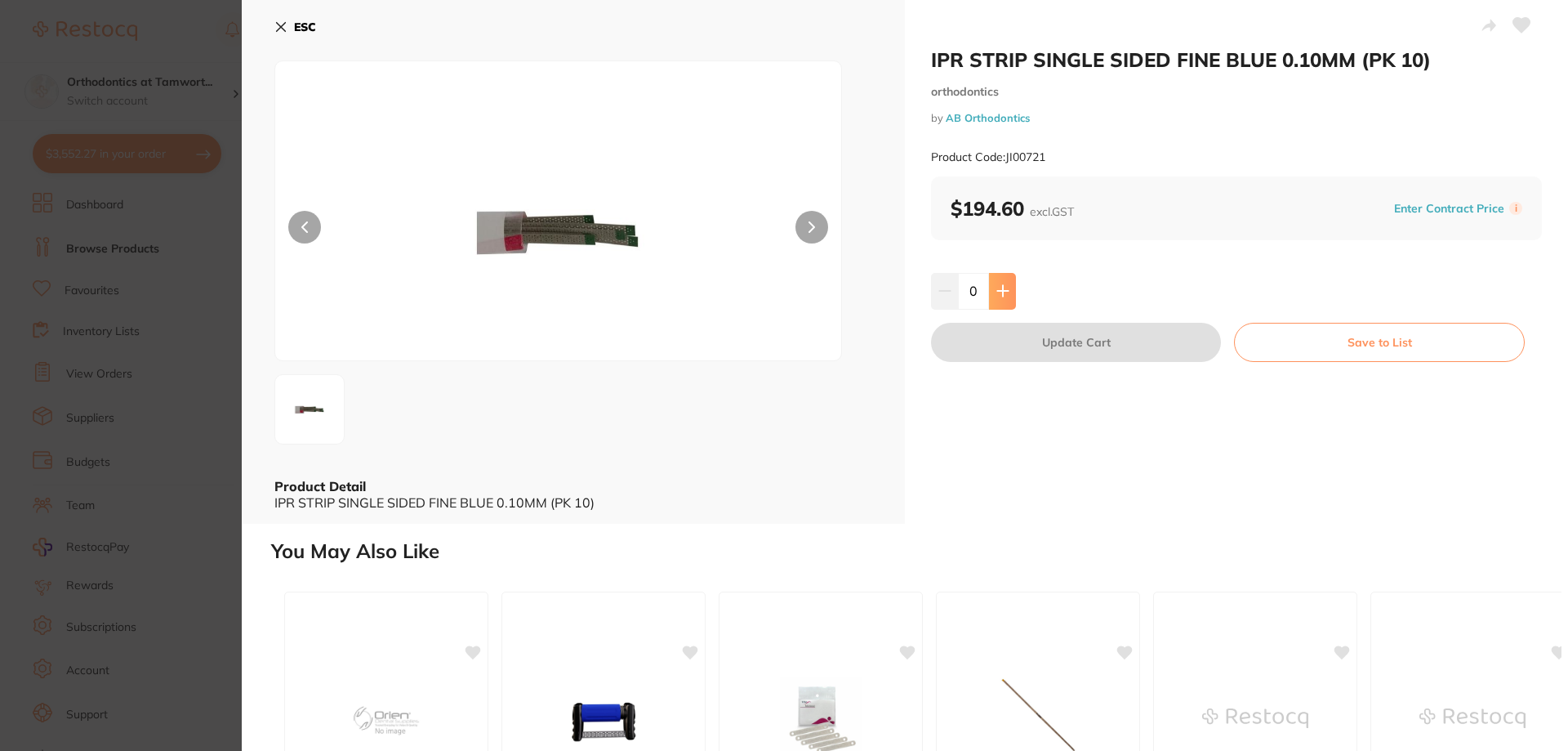
click at [989, 286] on button at bounding box center [1002, 290] width 27 height 36
type input "1"
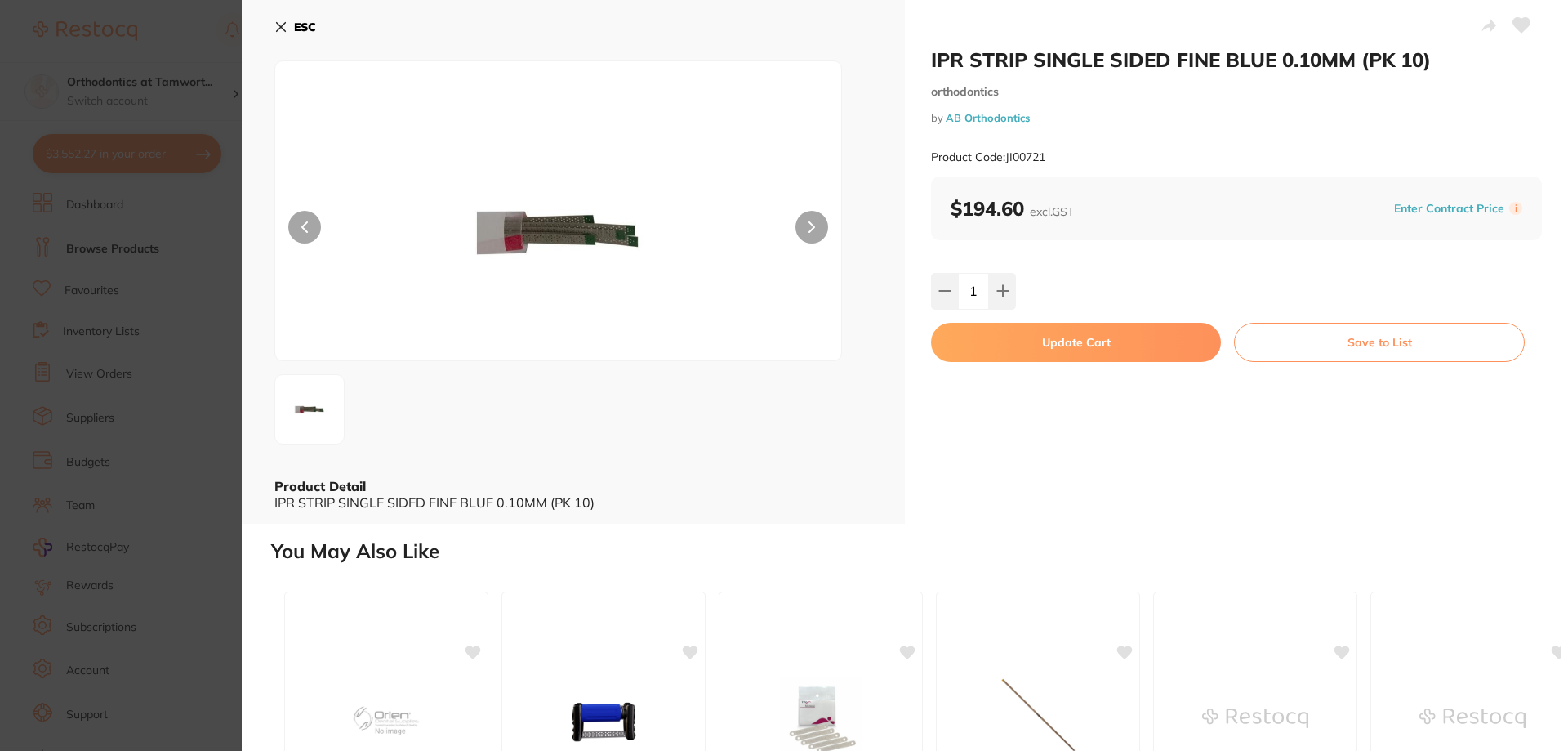
click at [1056, 346] on button "Update Cart" at bounding box center [1076, 342] width 290 height 39
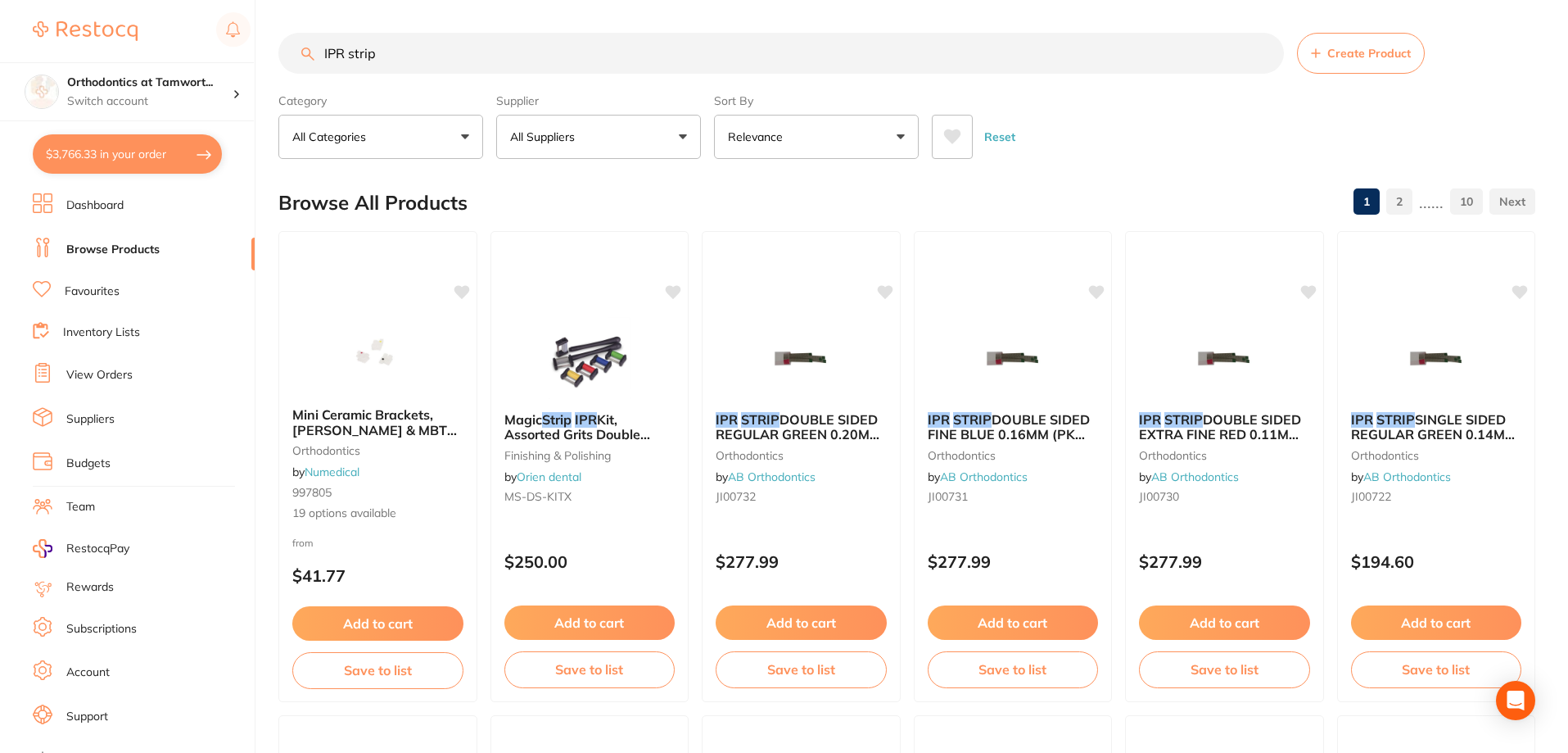
drag, startPoint x: 424, startPoint y: 56, endPoint x: 169, endPoint y: 15, distance: 258.3
click at [169, 15] on div "$3,766.33 Orthodontics at Tamwort... Switch account Orthodontics at Tamworth $3…" at bounding box center [784, 376] width 1568 height 753
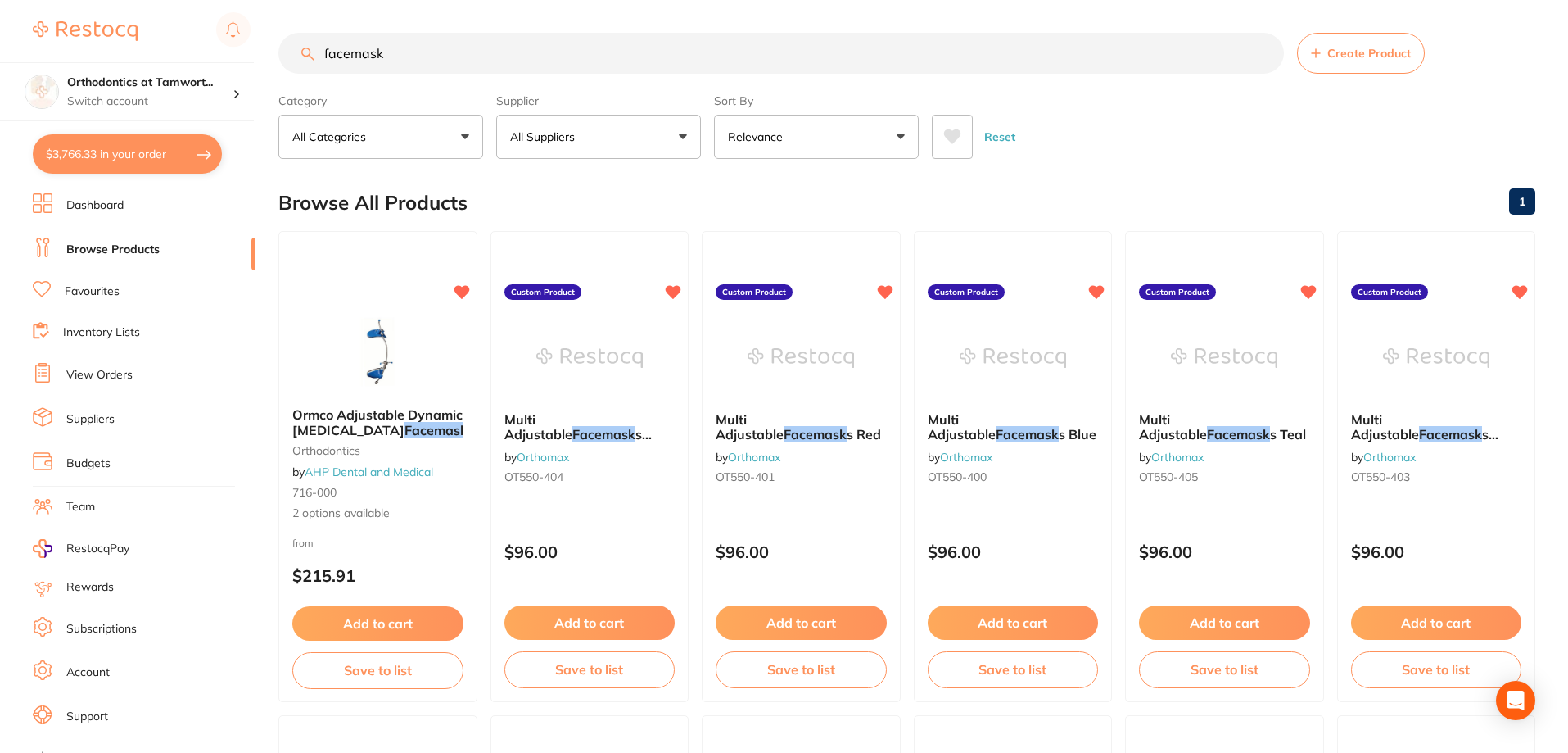
type input "facemask"
click at [107, 375] on link "View Orders" at bounding box center [99, 375] width 66 height 17
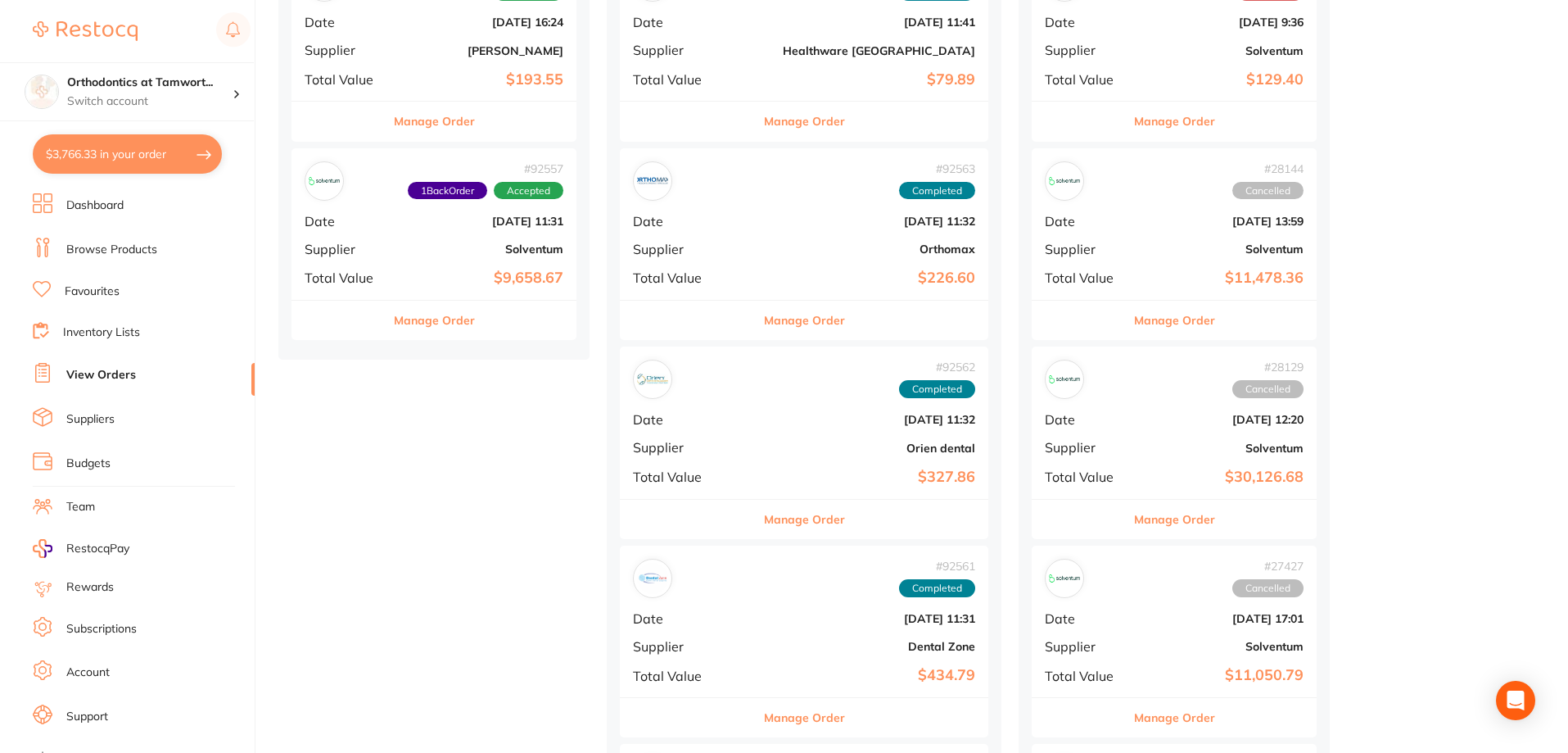
scroll to position [573, 0]
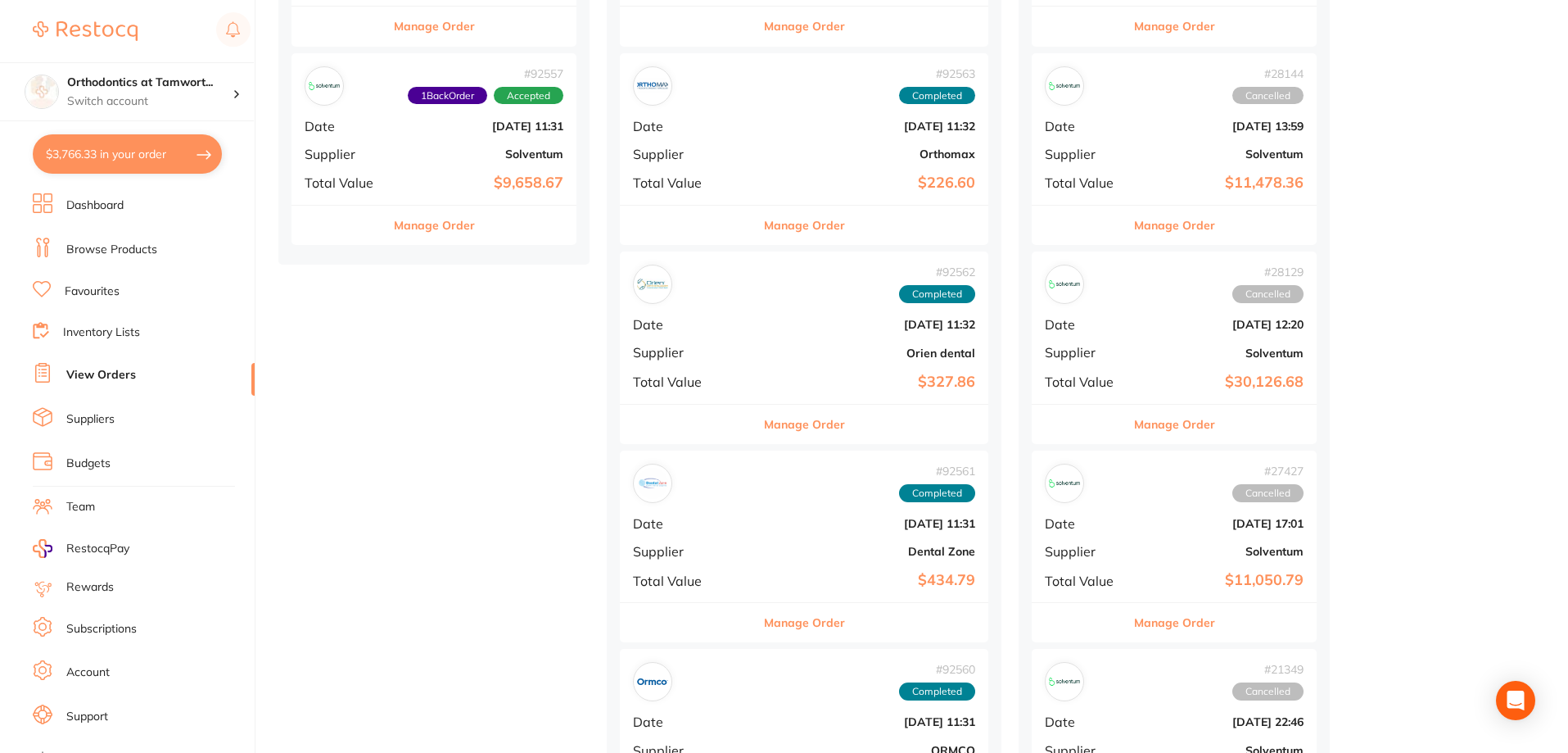
click at [779, 225] on button "Manage Order" at bounding box center [804, 225] width 81 height 39
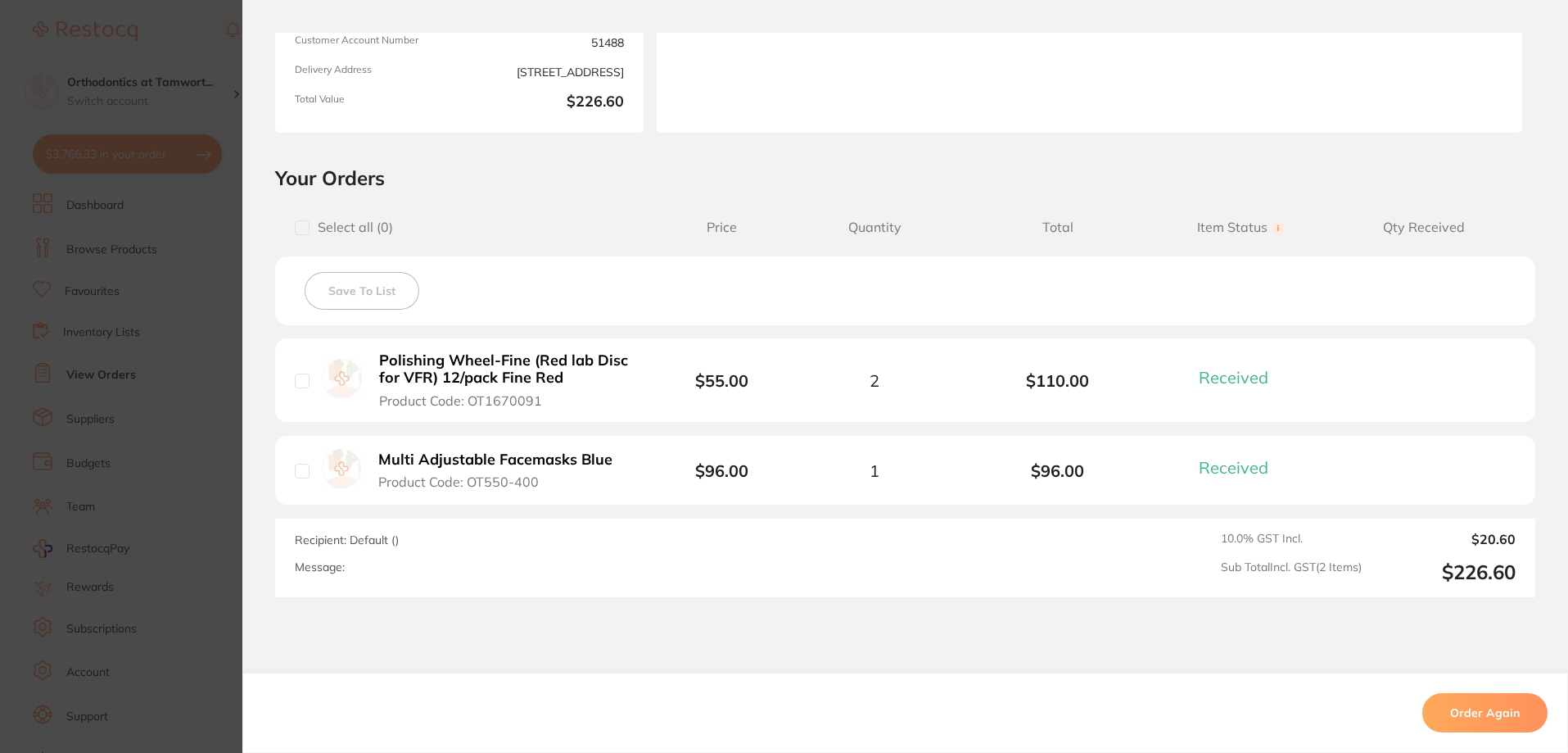
scroll to position [246, 0]
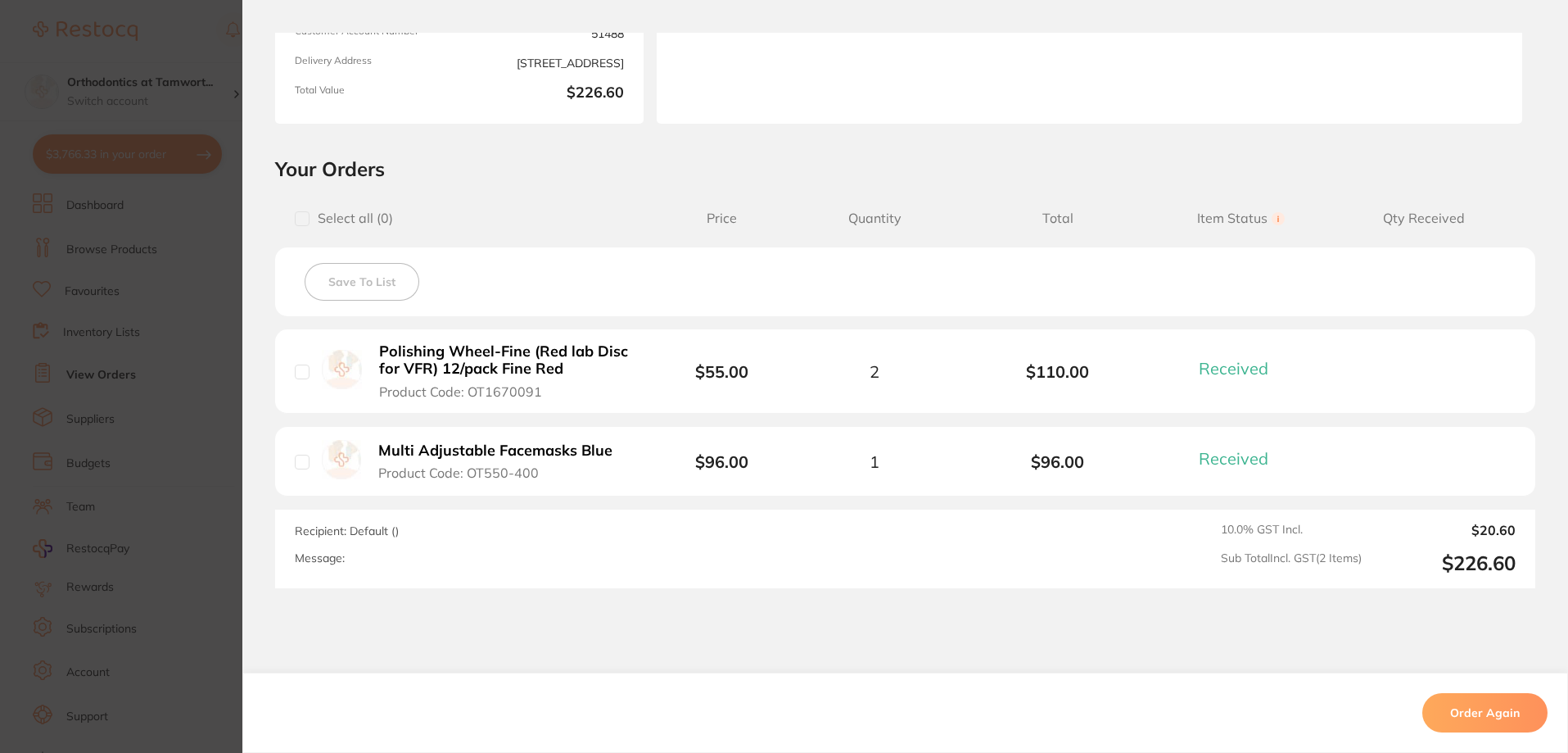
click at [535, 452] on b "Multi Adjustable Facemasks Blue" at bounding box center [495, 451] width 234 height 17
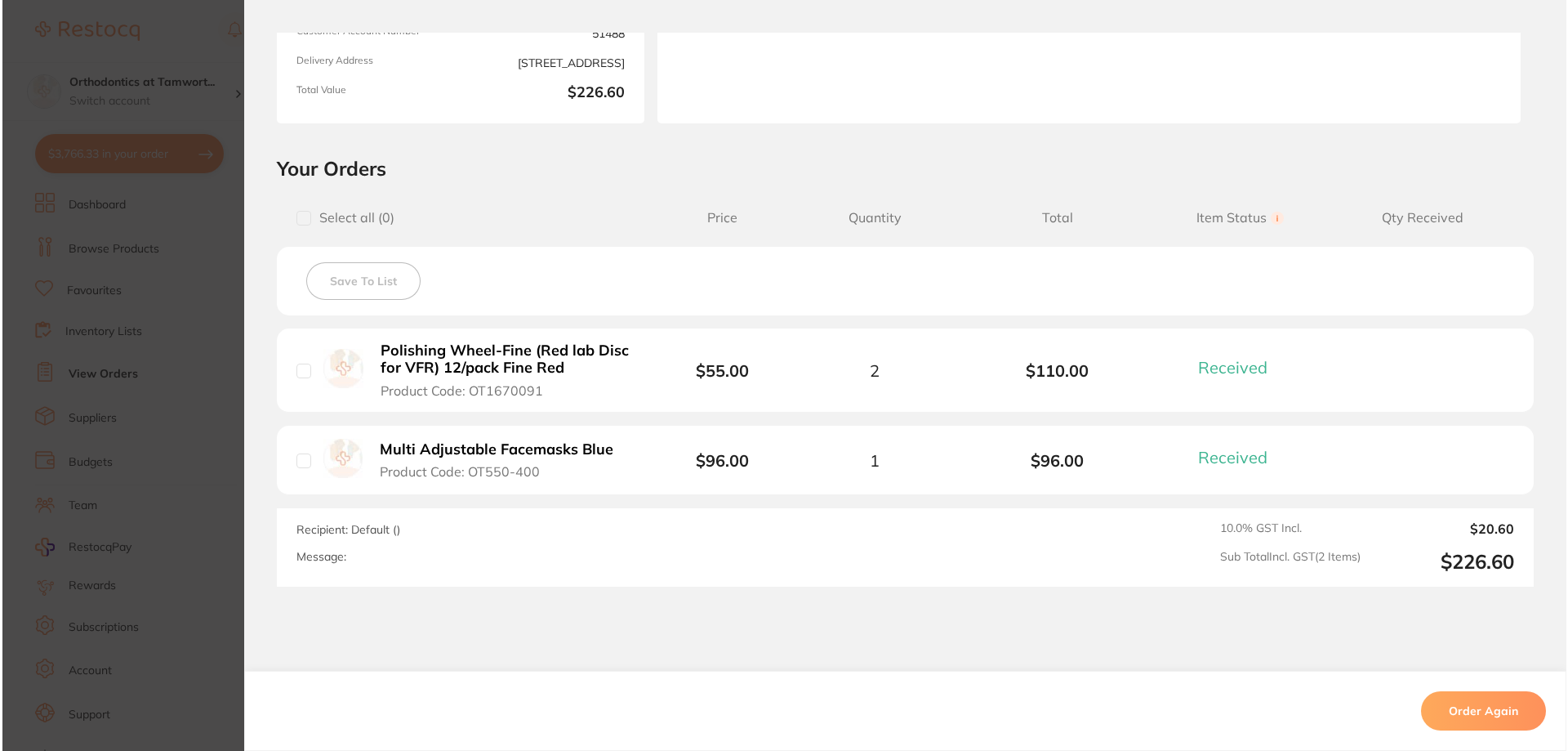
scroll to position [0, 0]
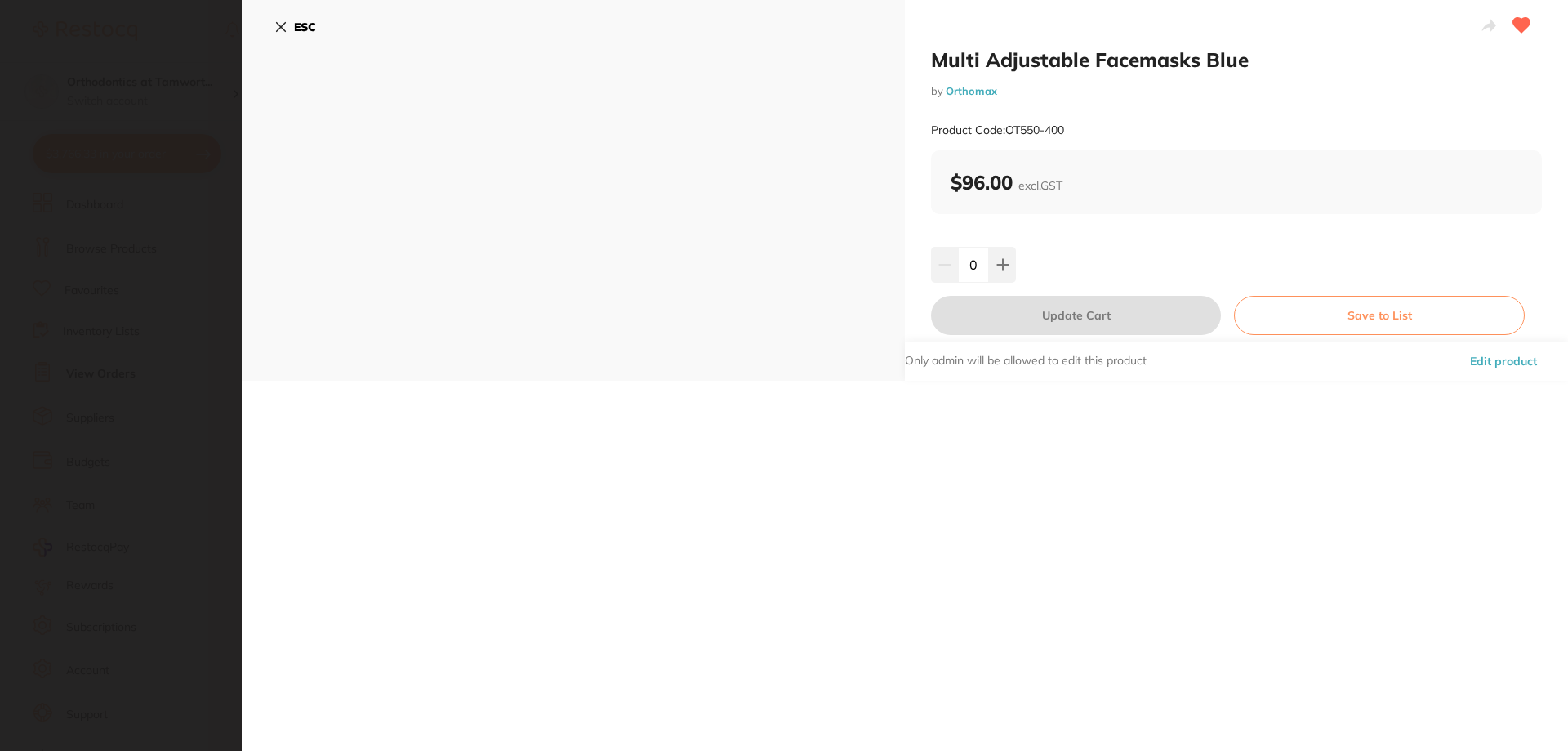
click at [1339, 331] on button "Save to List" at bounding box center [1379, 315] width 291 height 39
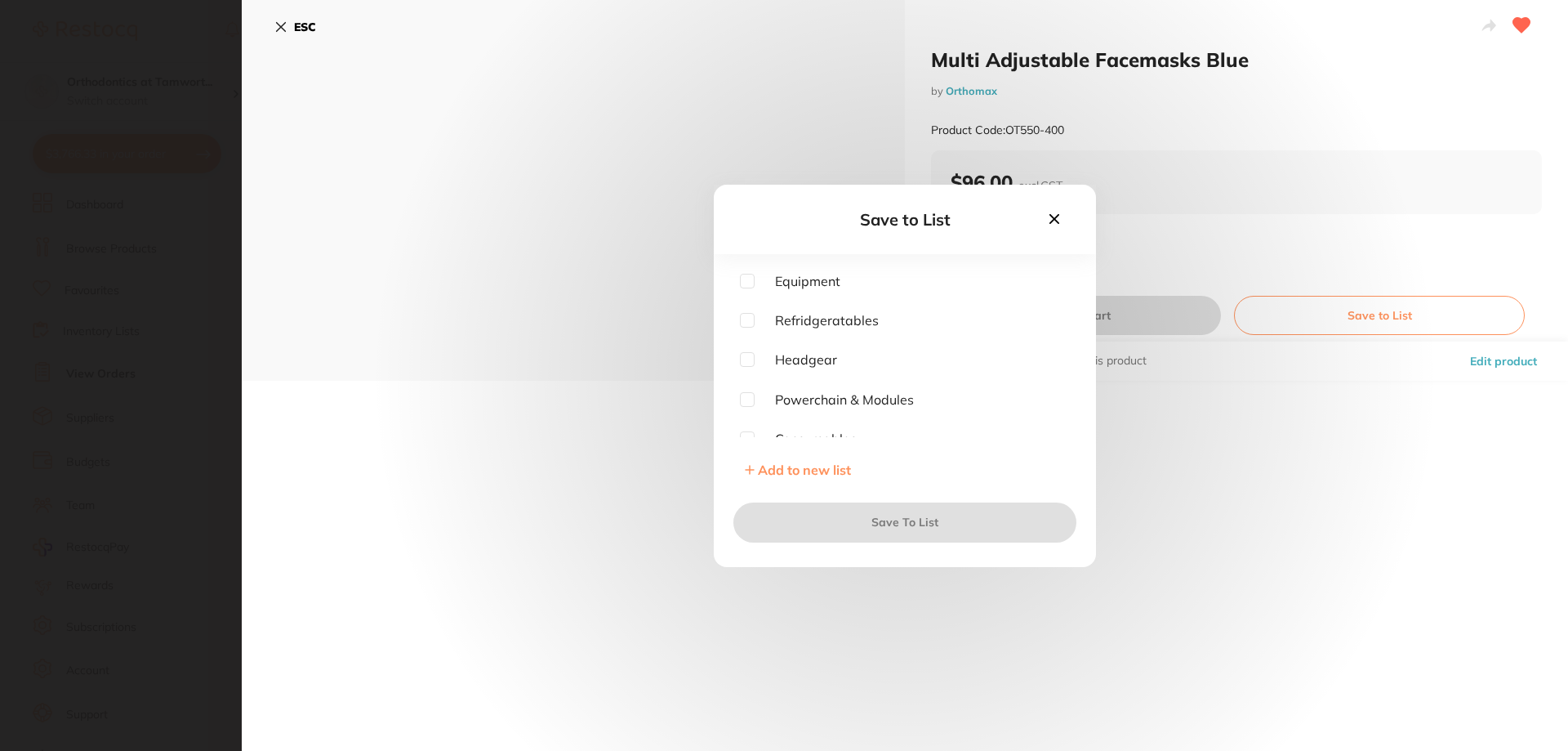
click at [751, 361] on input "checkbox" at bounding box center [747, 359] width 15 height 15
checkbox input "true"
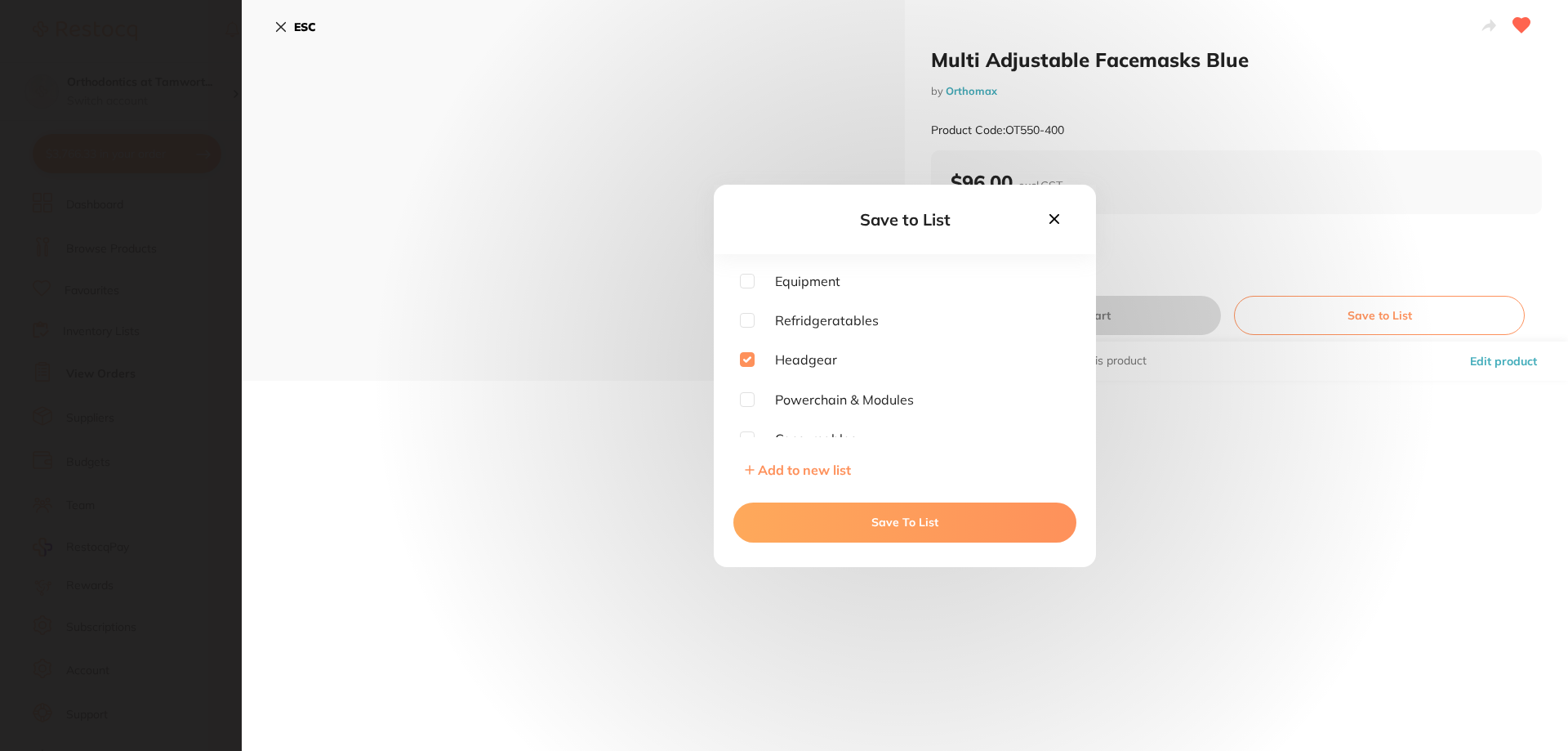
click at [872, 517] on button "Save To List" at bounding box center [904, 522] width 343 height 39
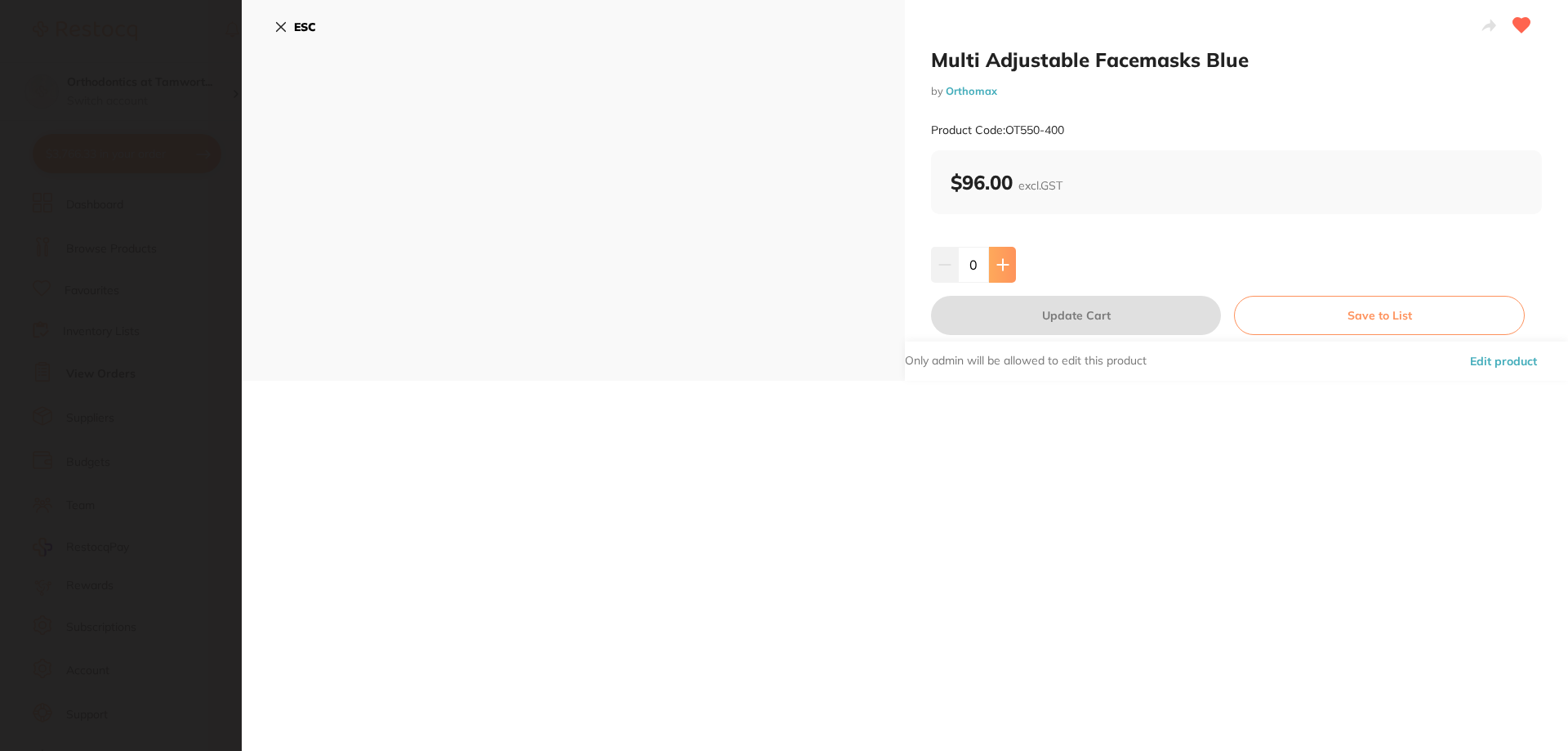
click at [997, 263] on icon at bounding box center [1002, 264] width 13 height 13
type input "1"
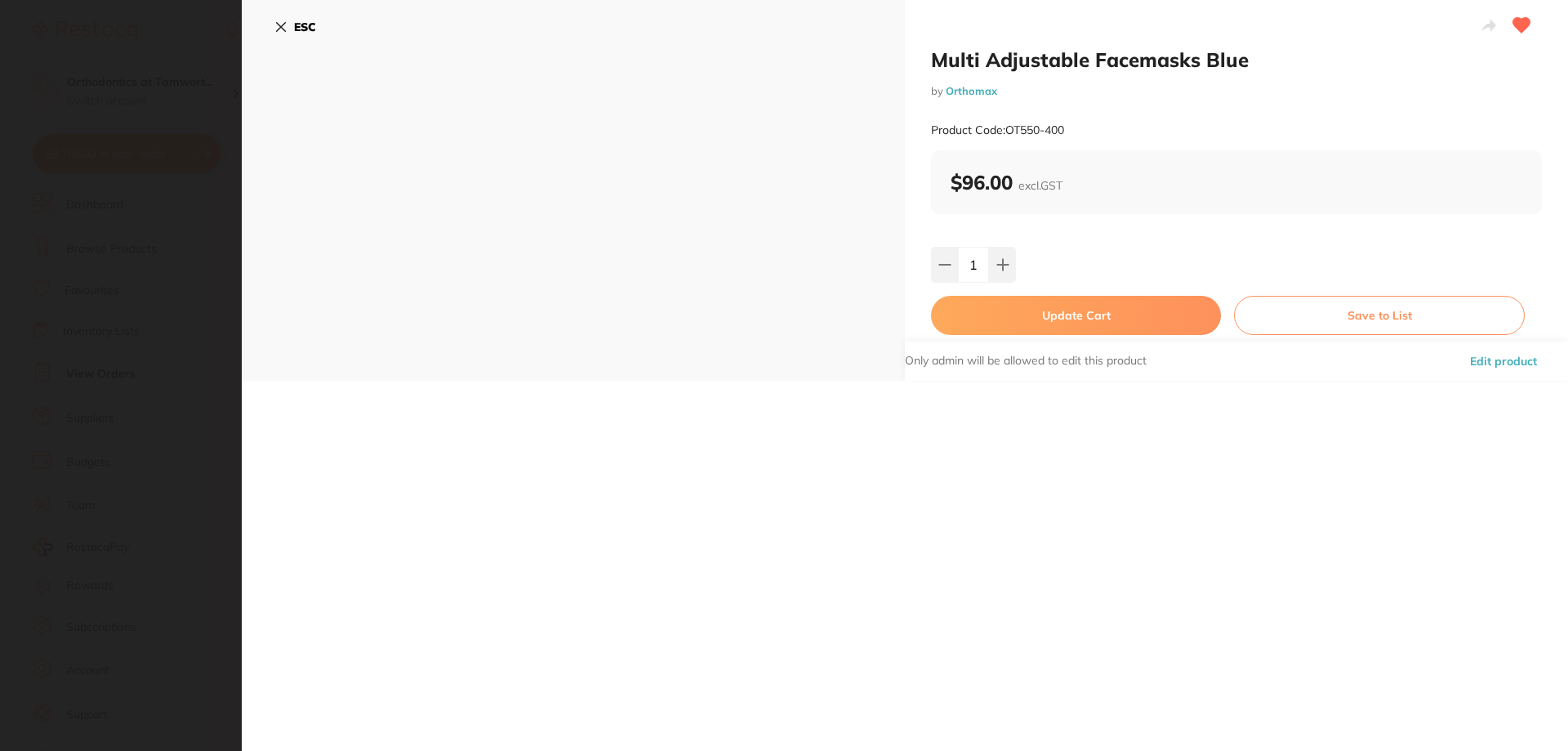
click at [1021, 320] on button "Update Cart" at bounding box center [1076, 315] width 290 height 39
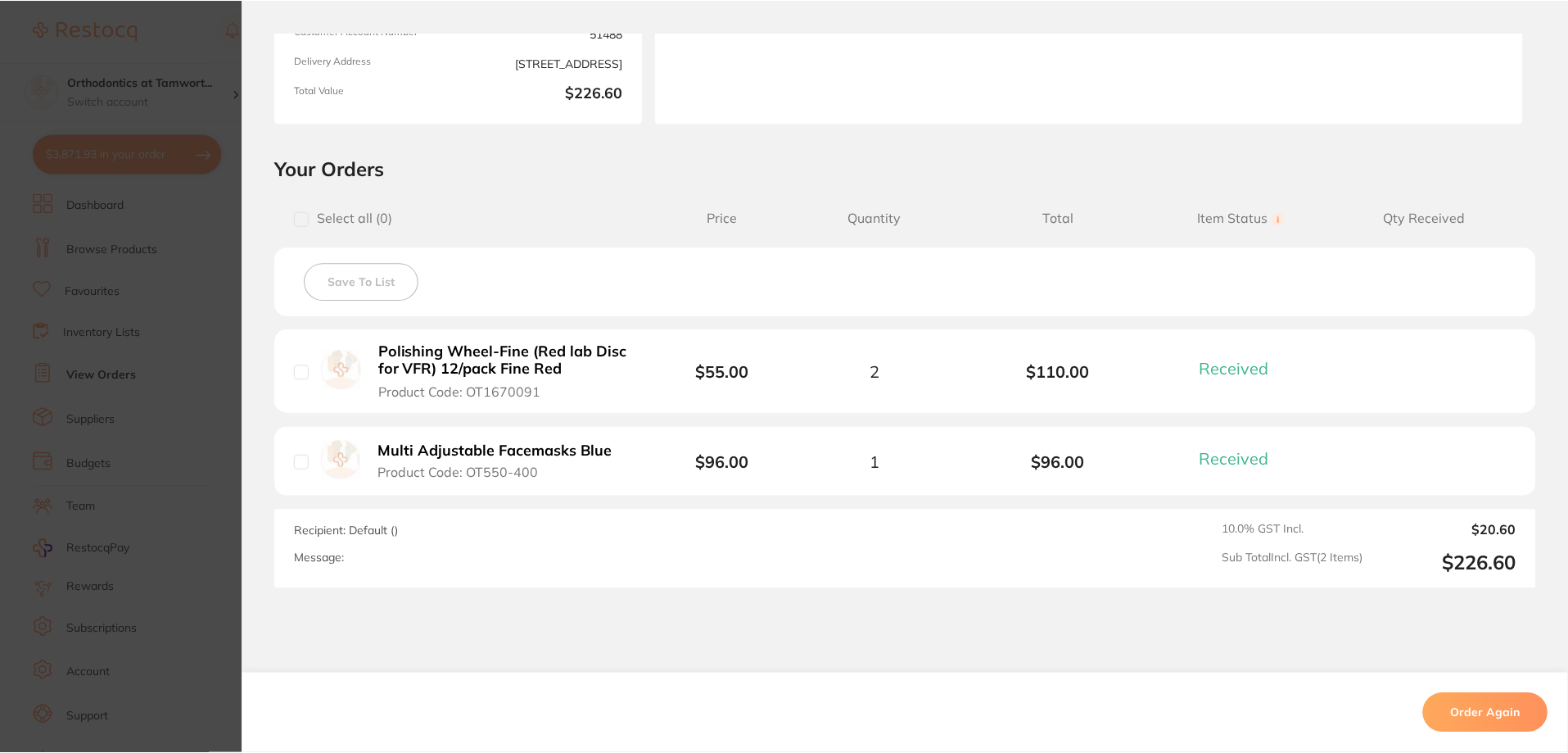
scroll to position [573, 0]
click at [128, 347] on section "Order ID: Restocq- 92563 Order Information 2 Received Completed Order Order Dat…" at bounding box center [784, 376] width 1568 height 753
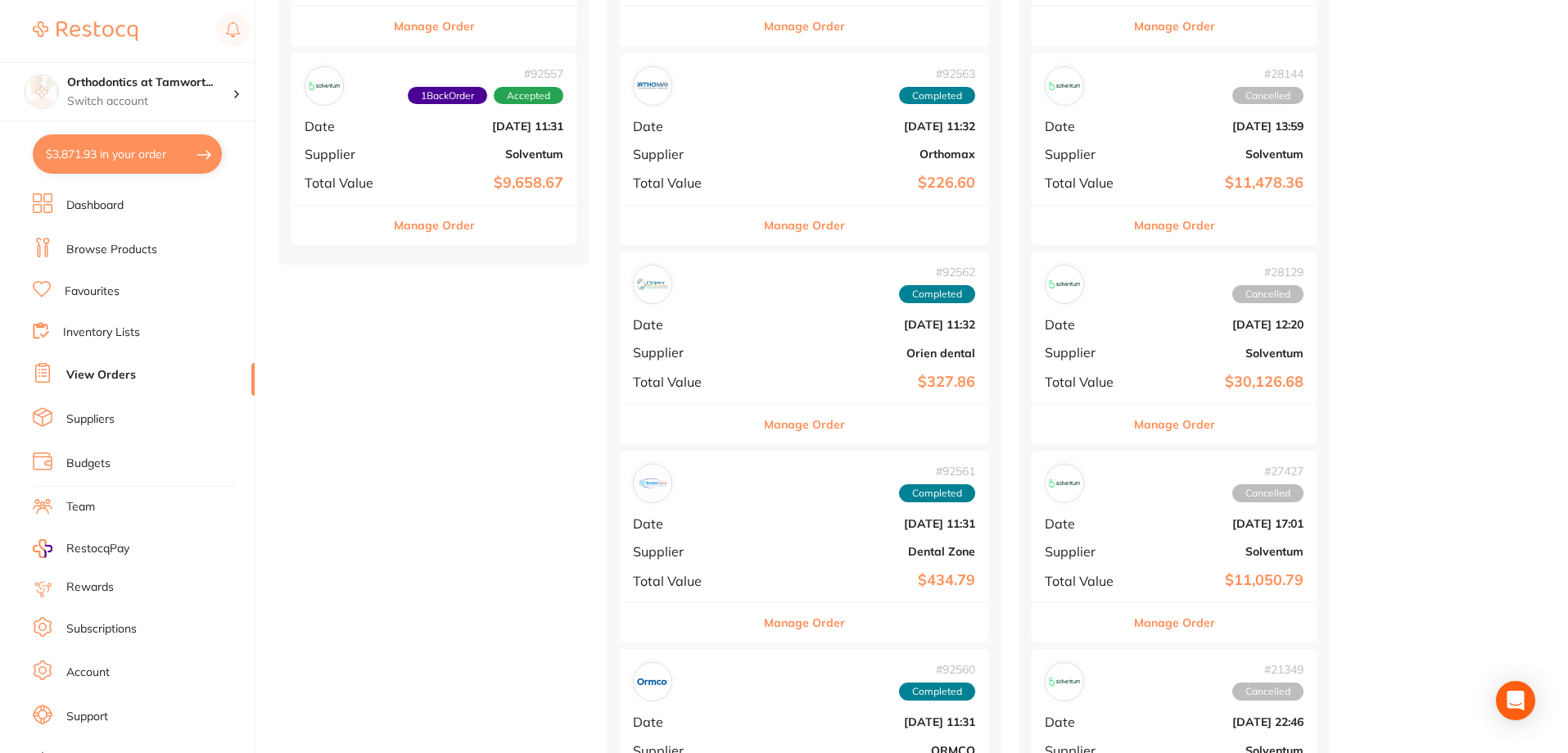
click at [106, 299] on link "Favourites" at bounding box center [91, 291] width 55 height 17
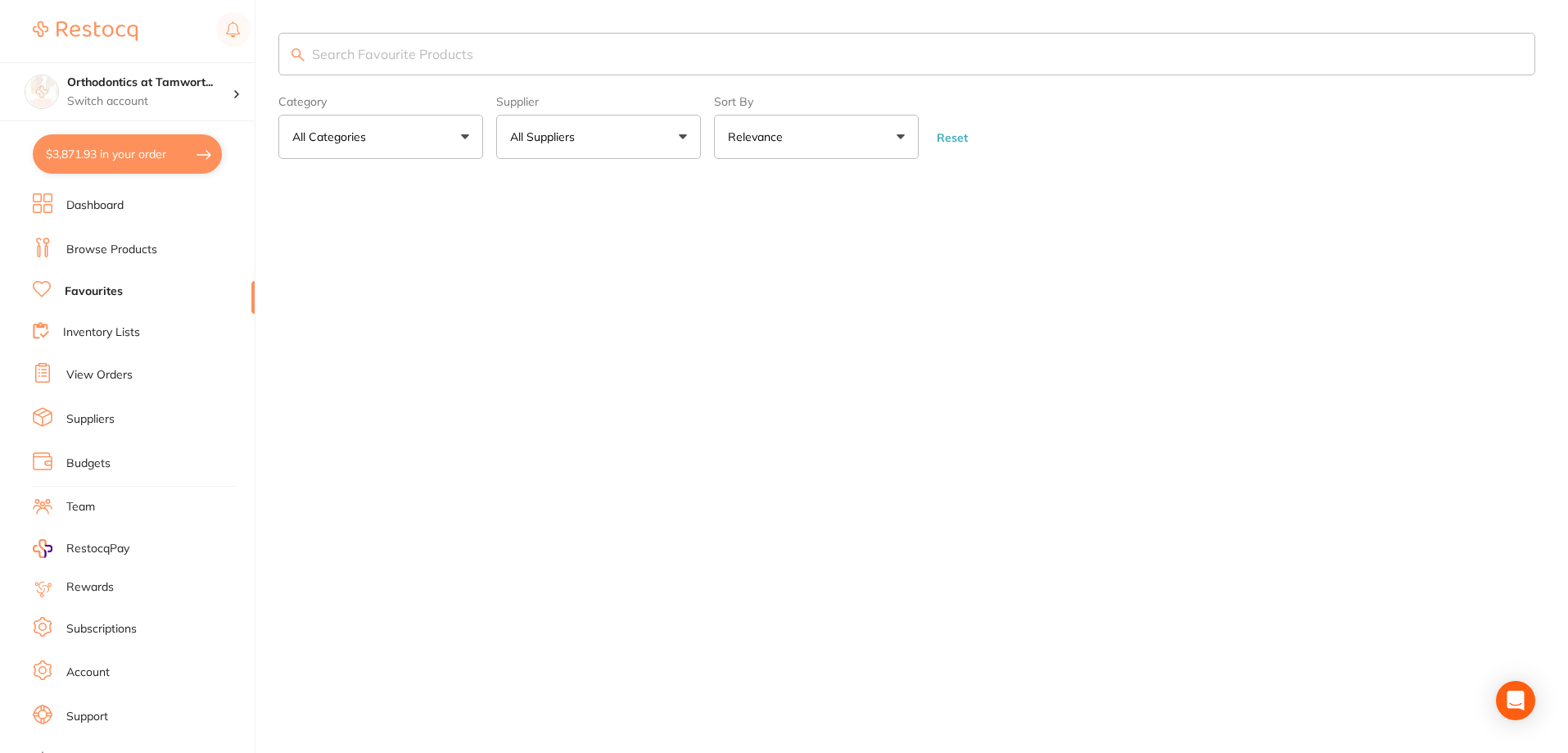
click at [104, 334] on link "Inventory Lists" at bounding box center [101, 332] width 77 height 17
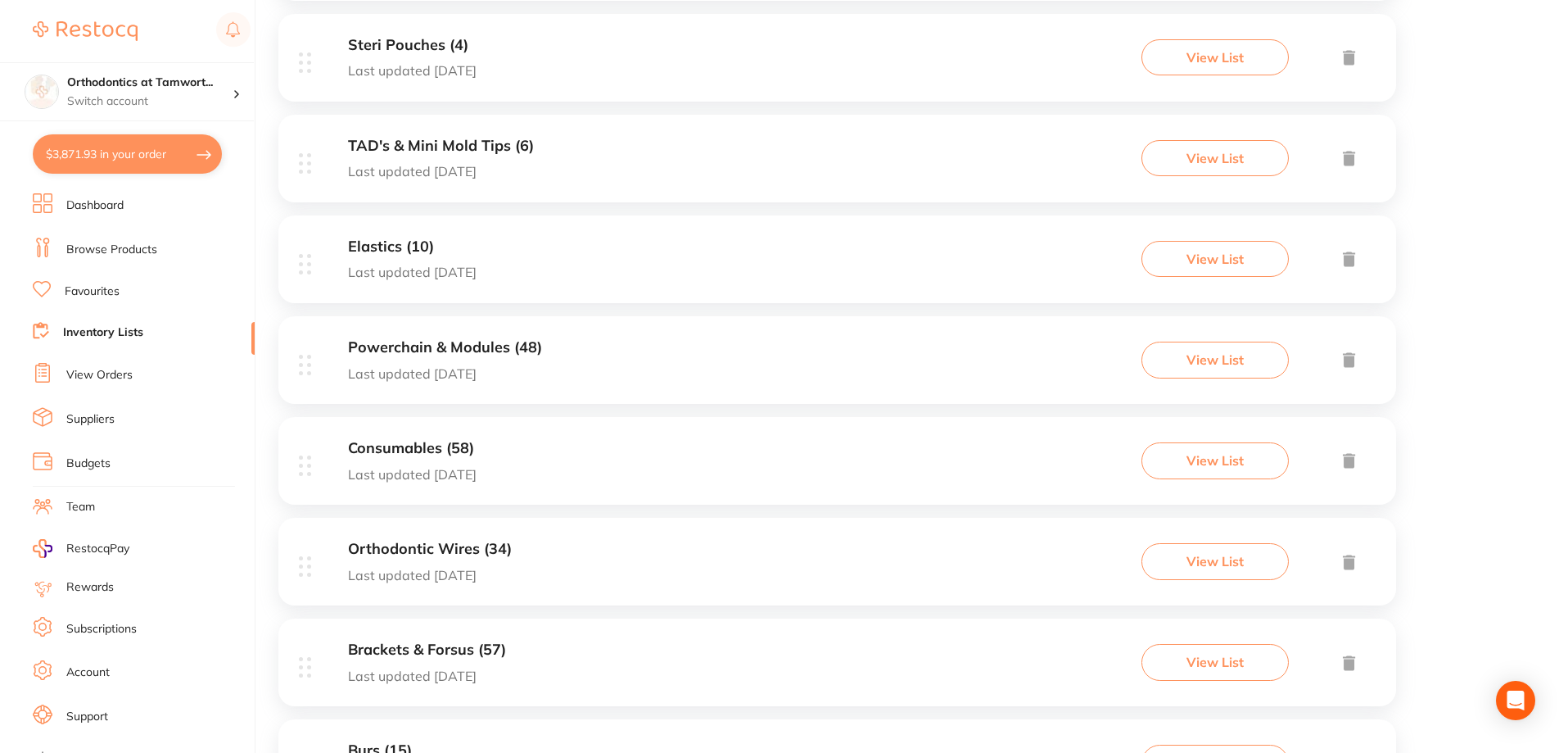
scroll to position [932, 0]
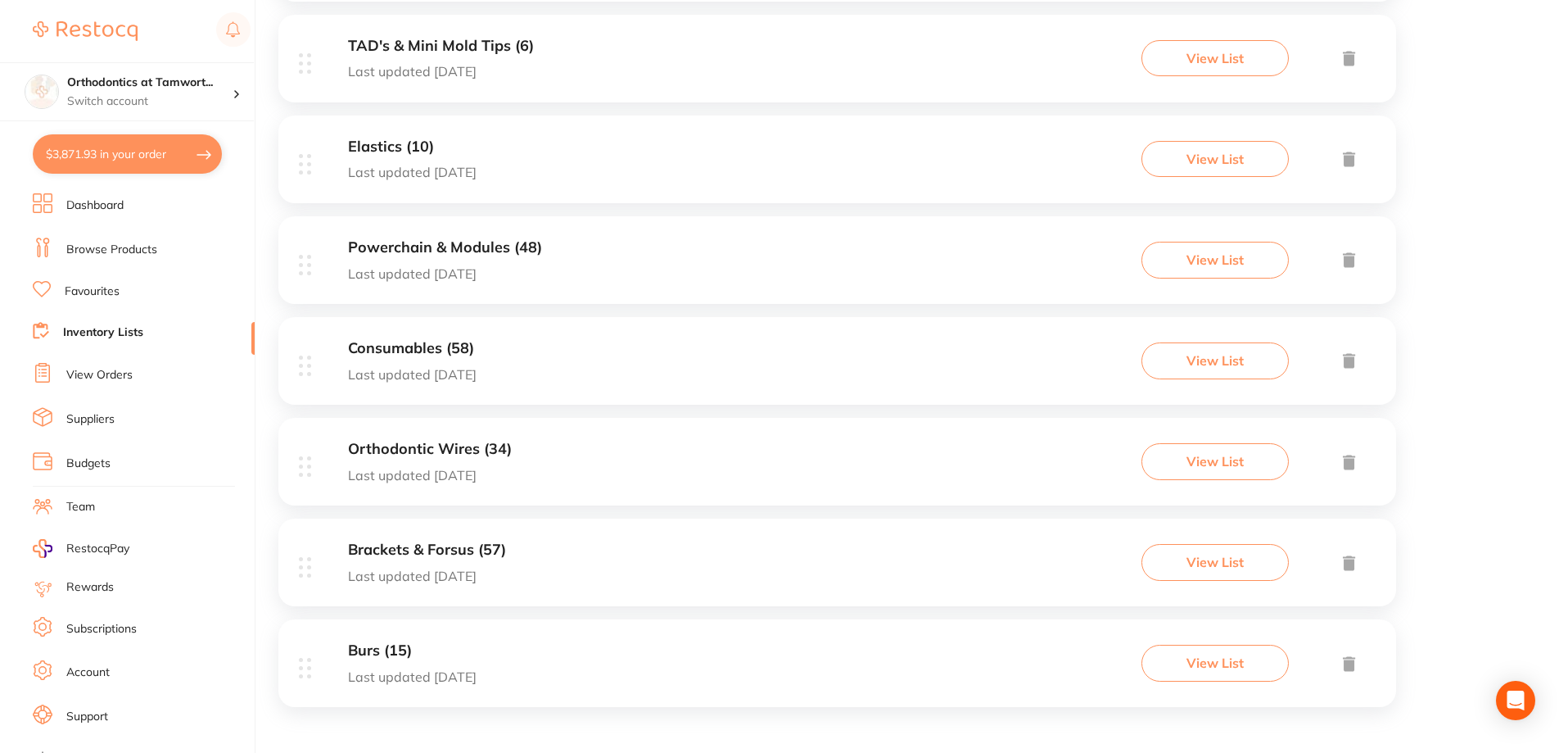
click at [384, 650] on h3 "Burs (15)" at bounding box center [412, 651] width 129 height 17
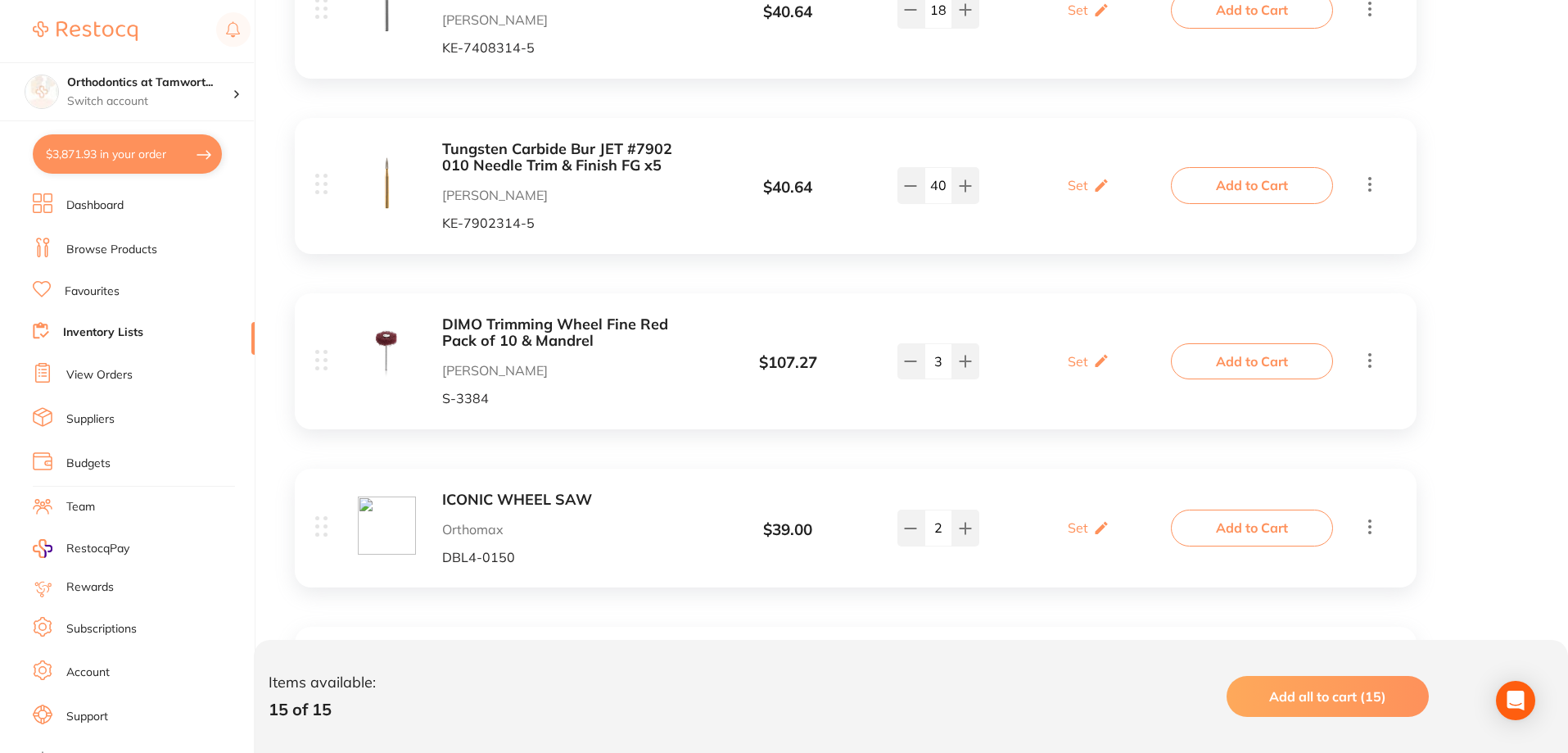
scroll to position [573, 0]
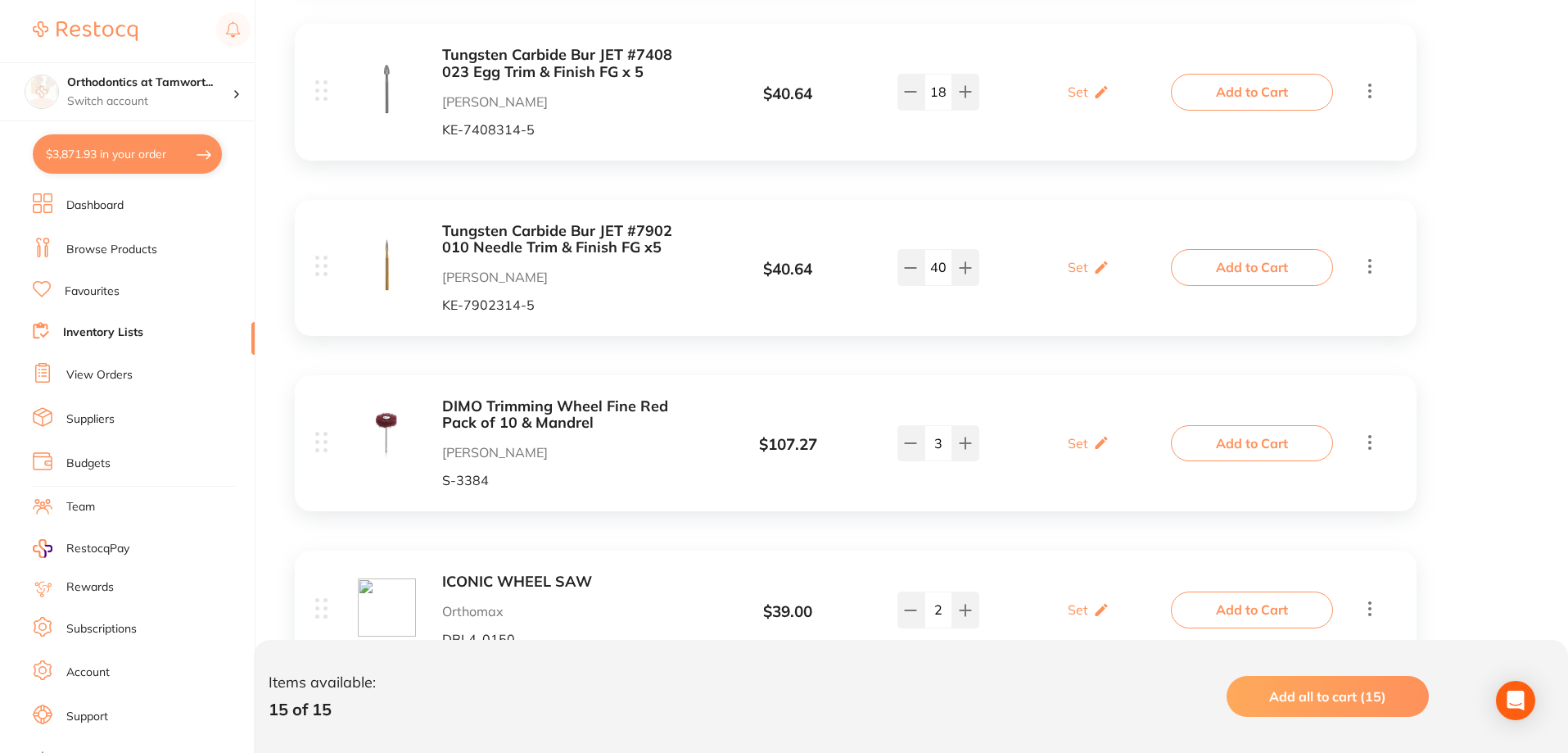
click at [565, 410] on b "DIMO Trimming Wheel Fine Red Pack of 10 & Mandrel" at bounding box center [572, 415] width 260 height 34
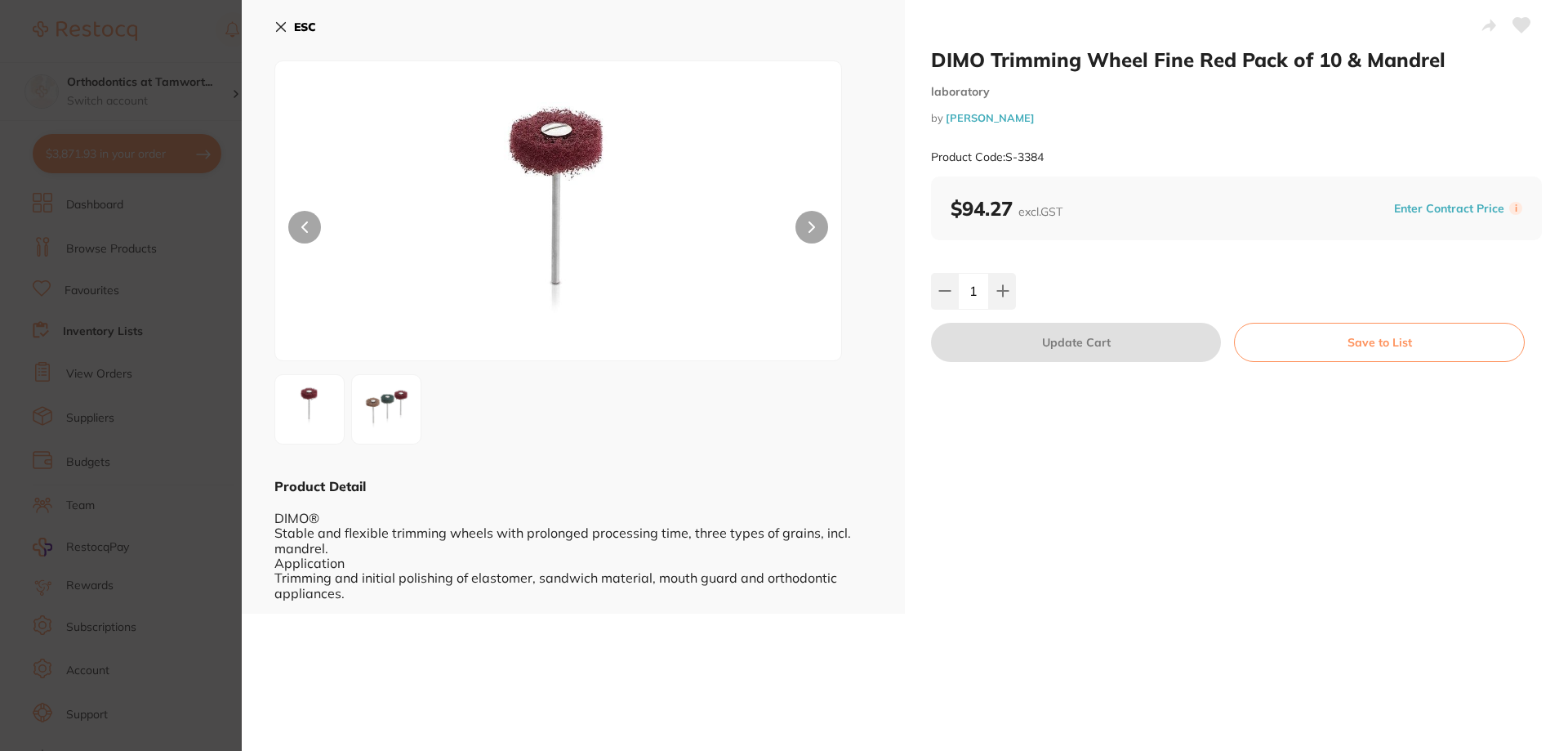
click at [186, 380] on section "DIMO Trimming Wheel Fine Red Pack of 10 & Mandrel laboratory by Henry Schein Ha…" at bounding box center [784, 376] width 1568 height 751
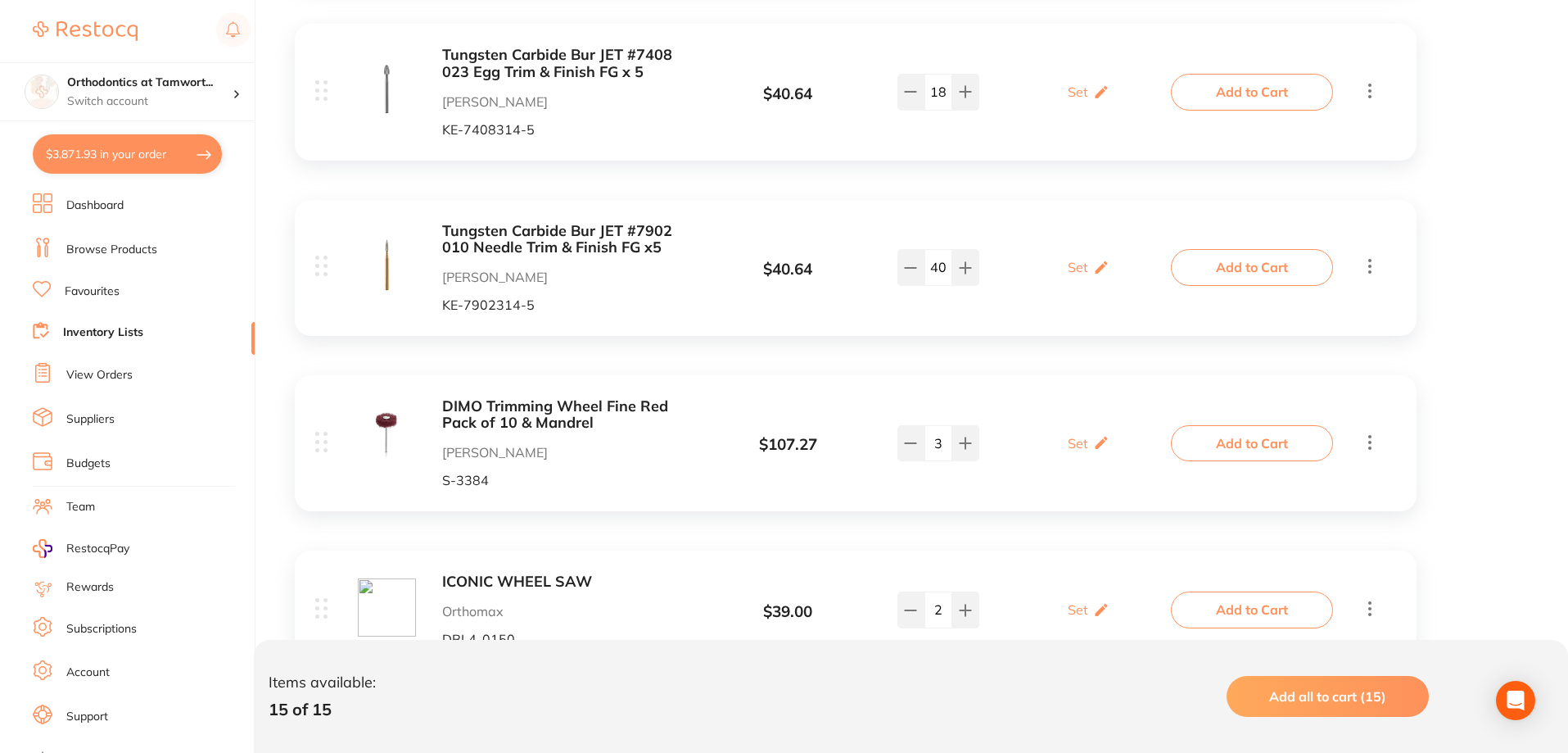
click at [118, 157] on button "$3,871.93 in your order" at bounding box center [127, 153] width 189 height 39
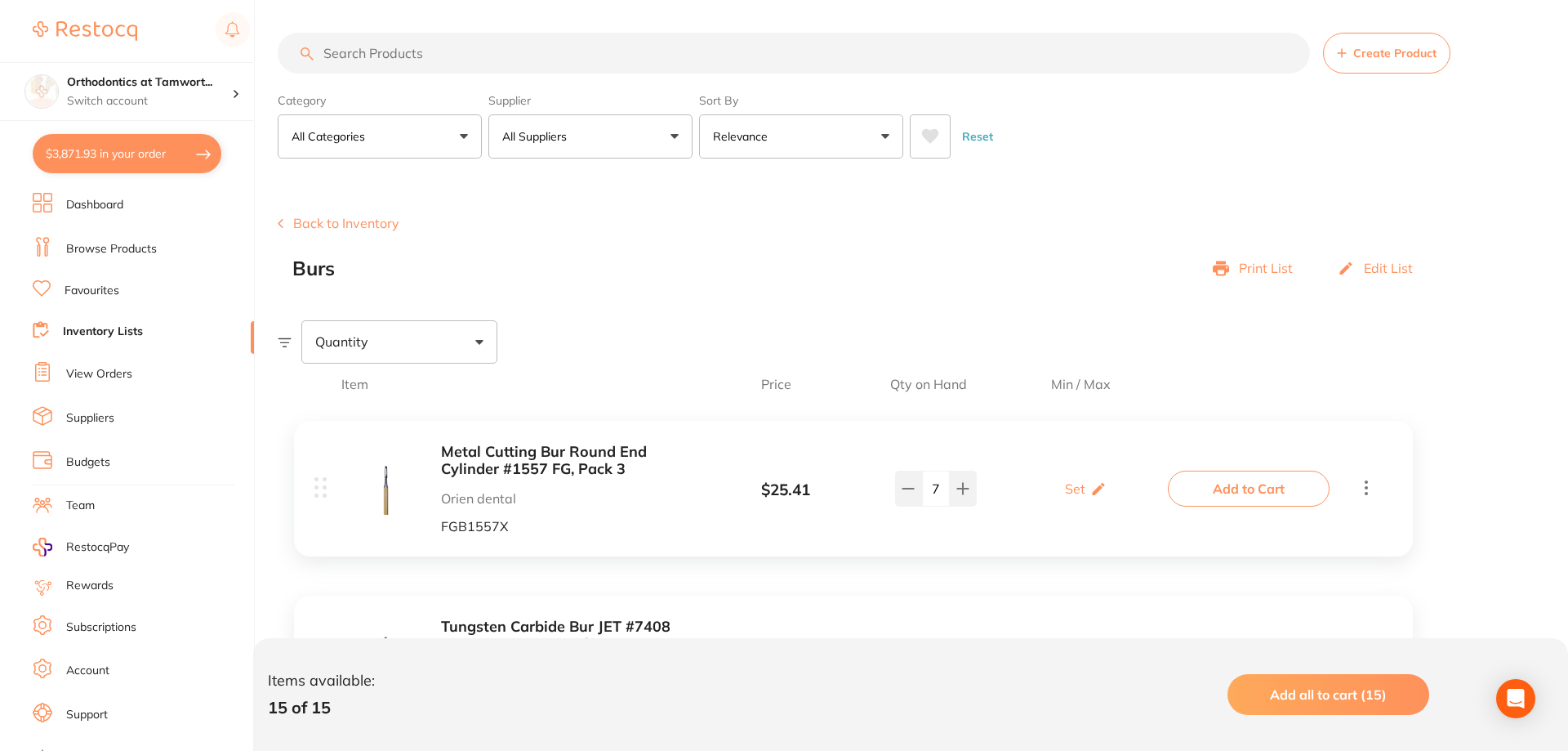
checkbox input "true"
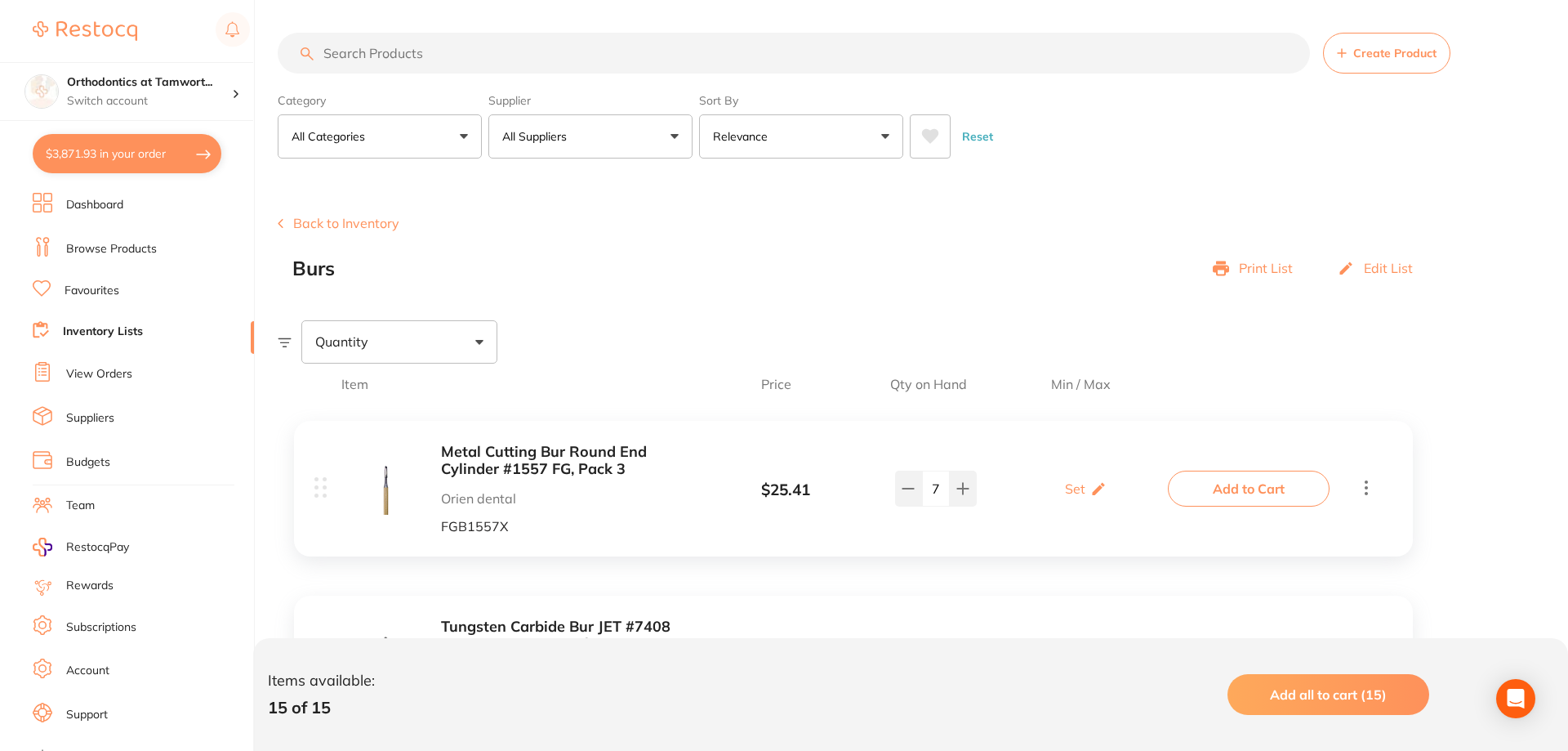
checkbox input "true"
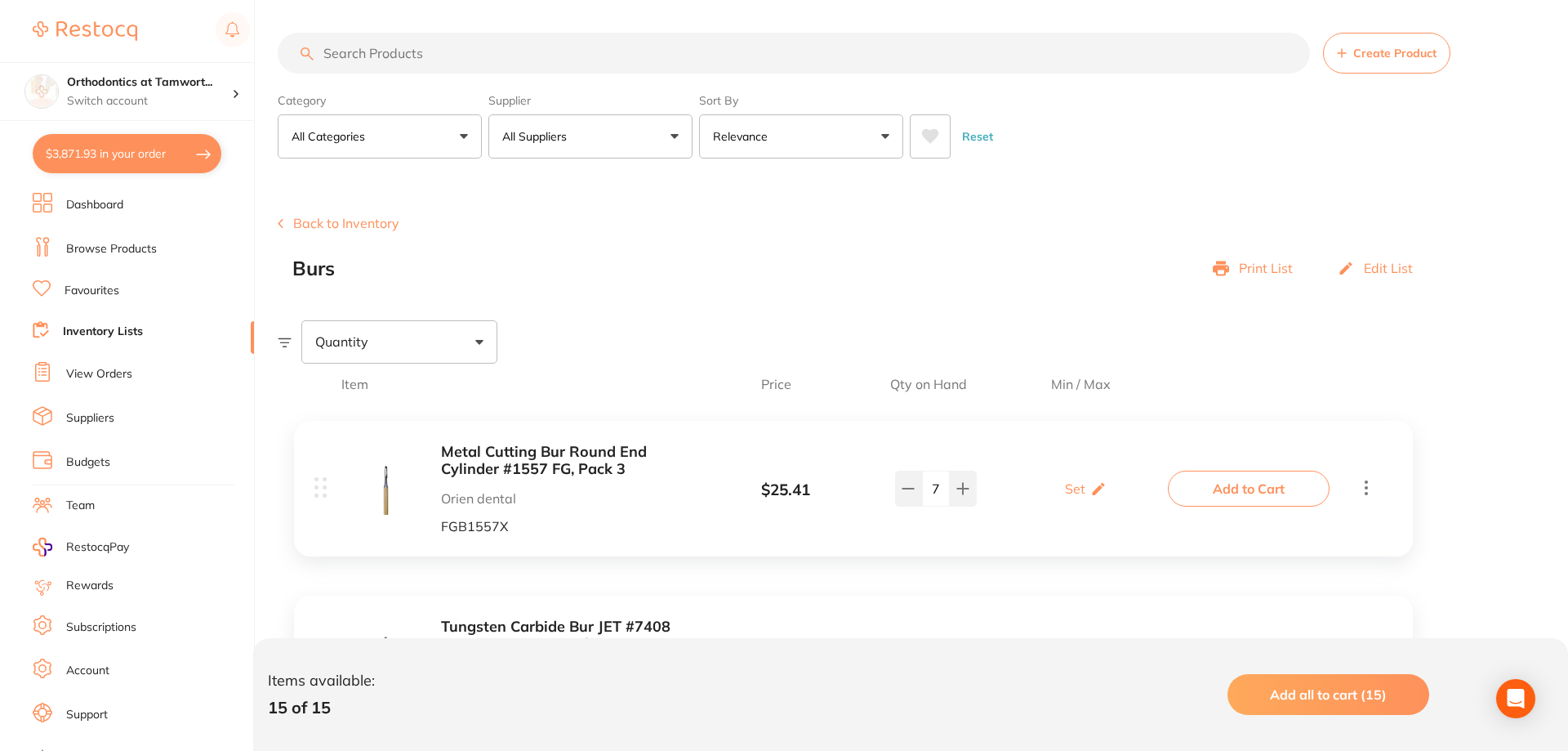
checkbox input "true"
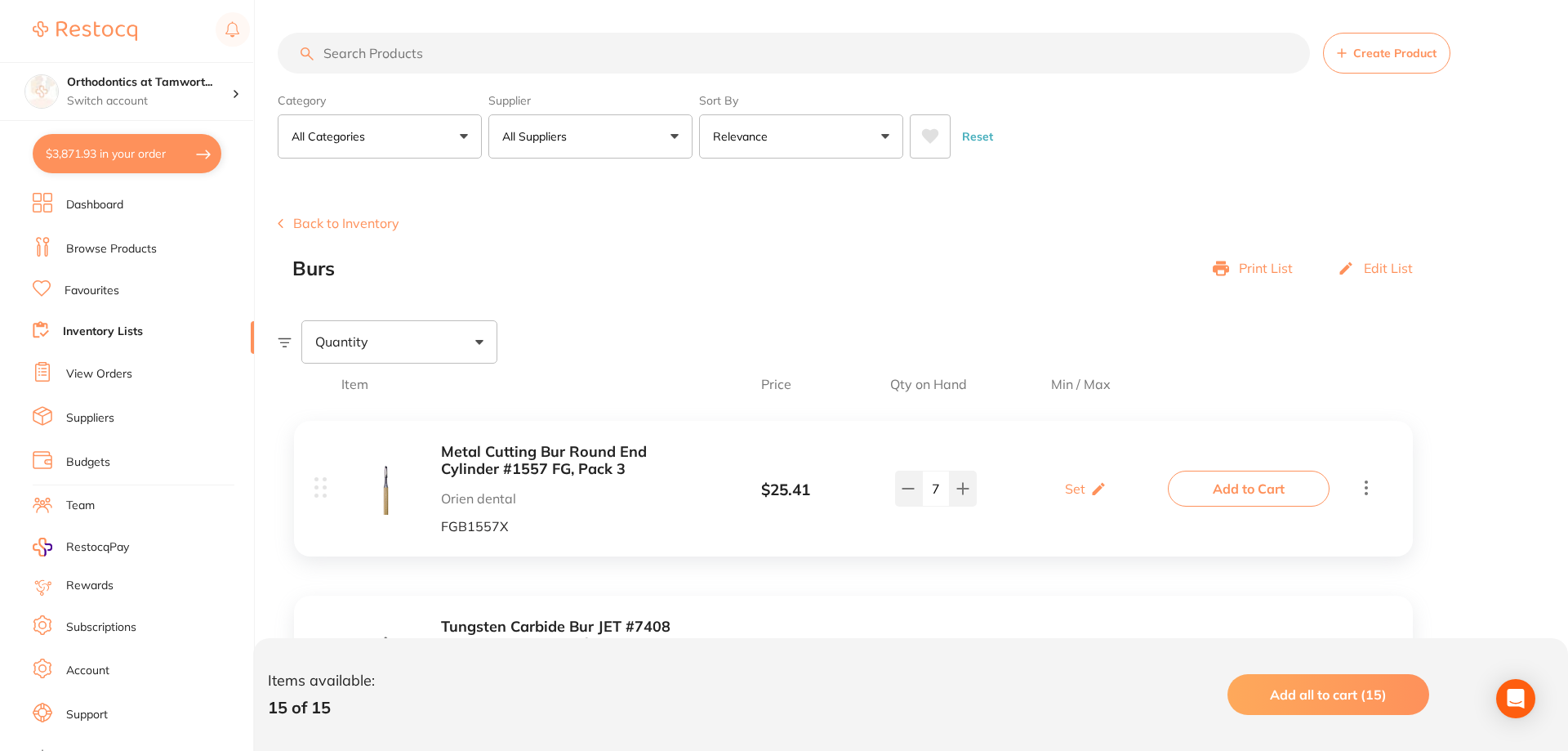
checkbox input "true"
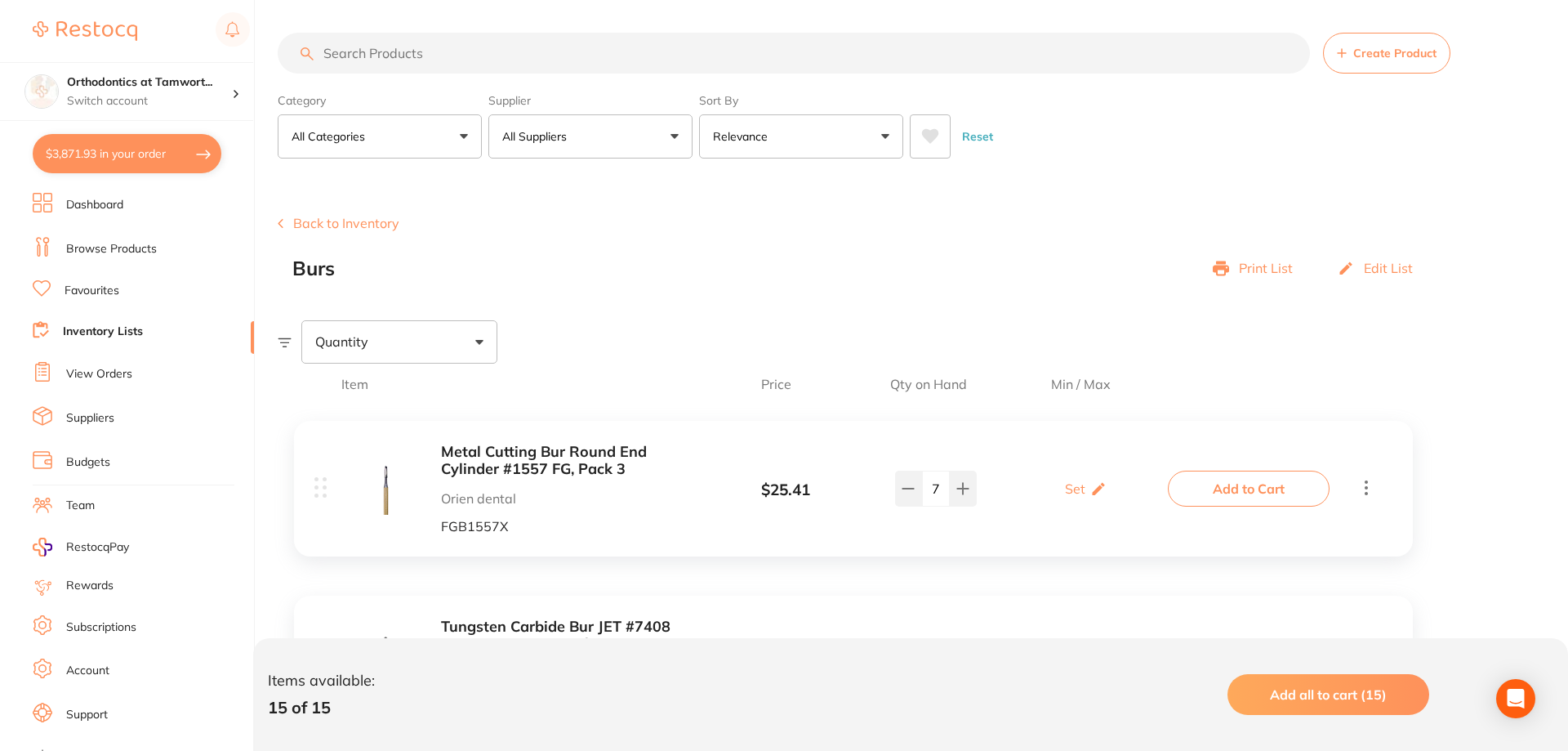
checkbox input "true"
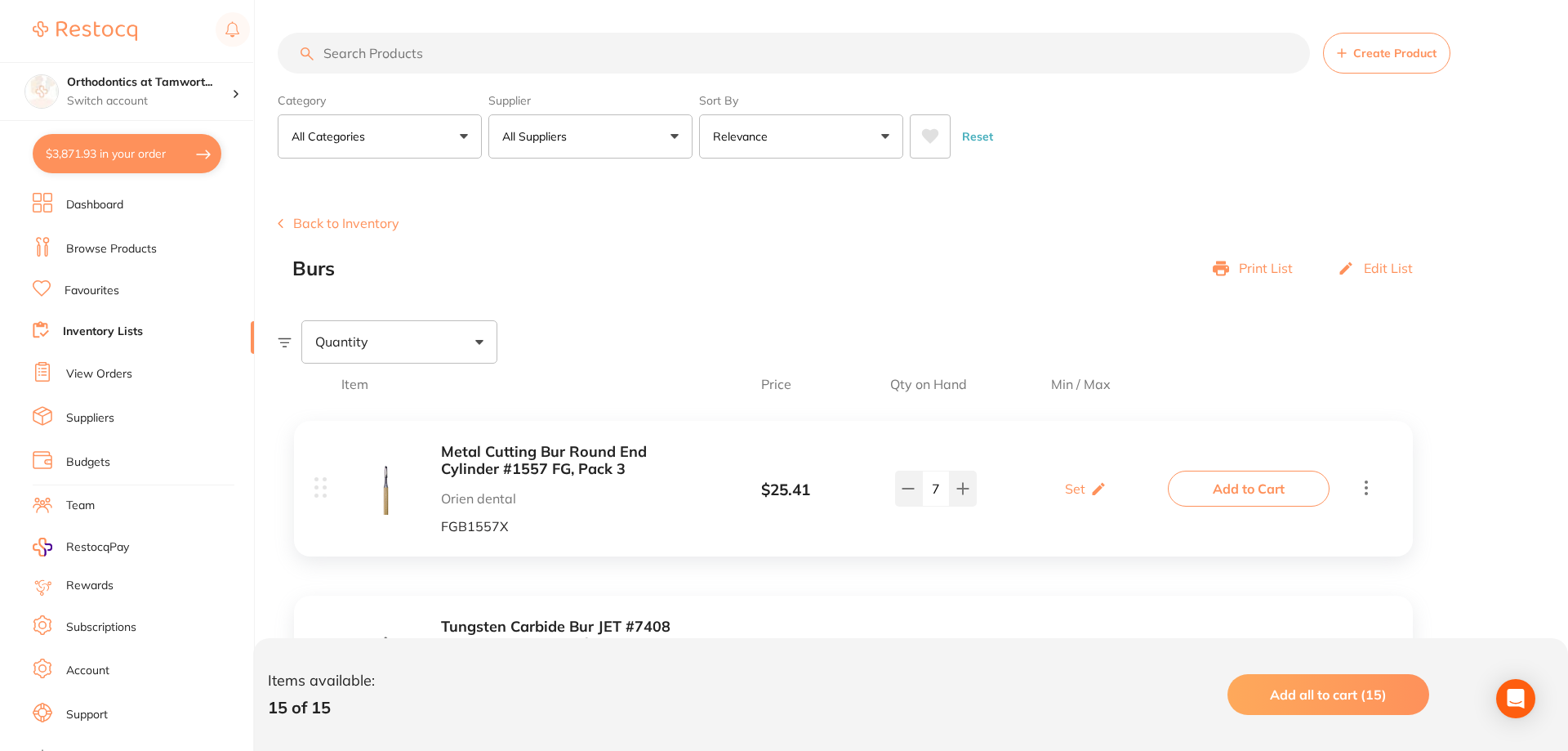
checkbox input "true"
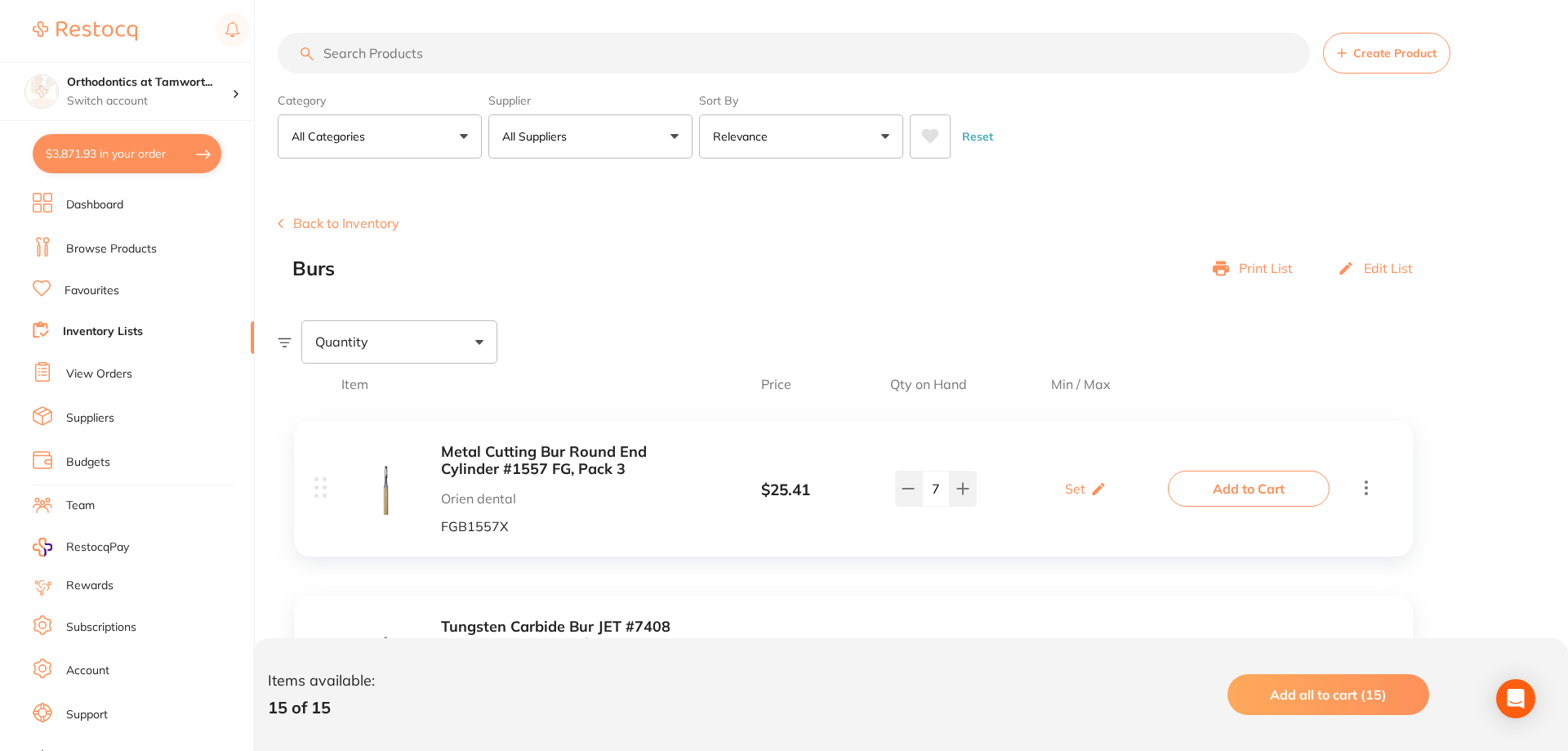
checkbox input "true"
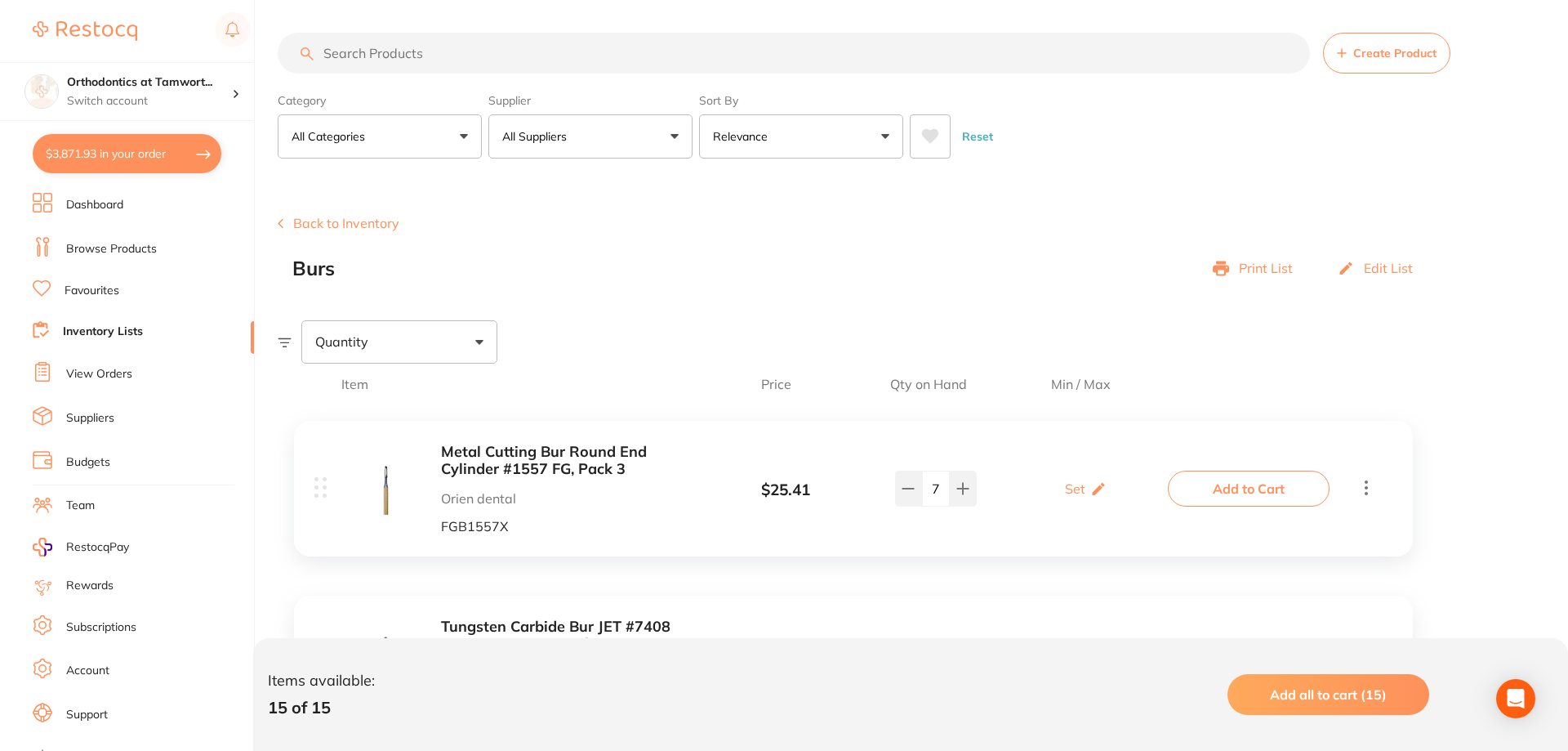
checkbox input "true"
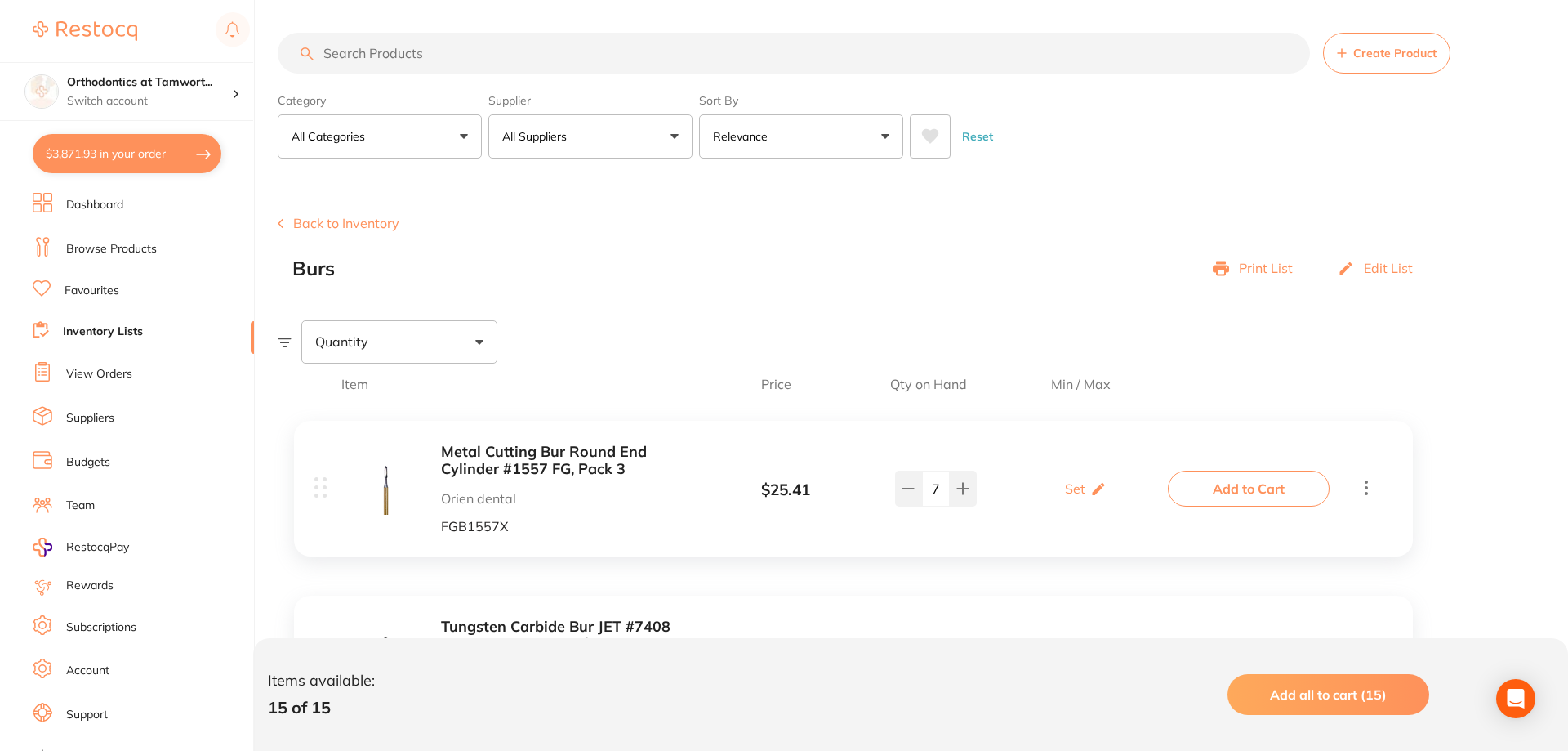
checkbox input "true"
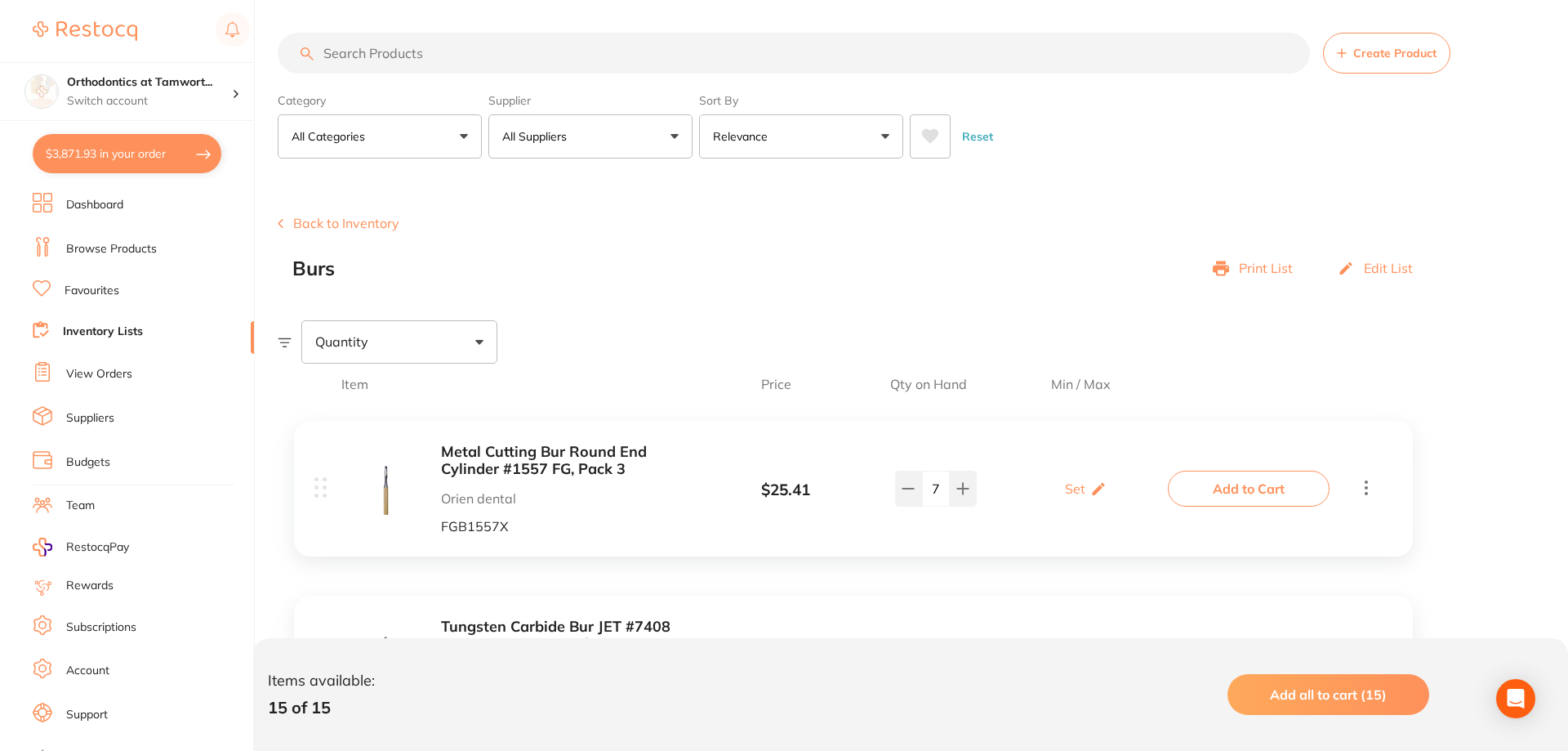
checkbox input "true"
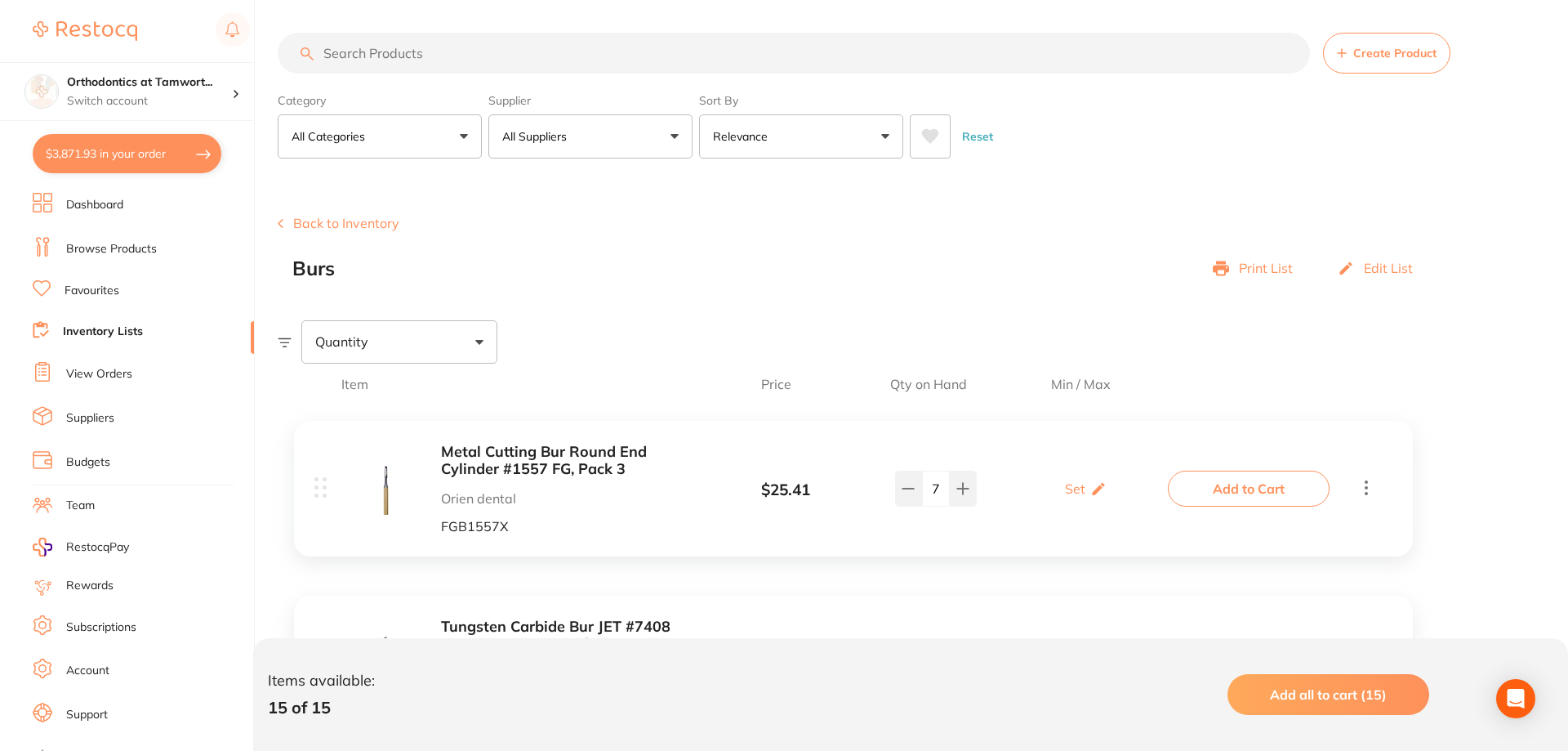
checkbox input "true"
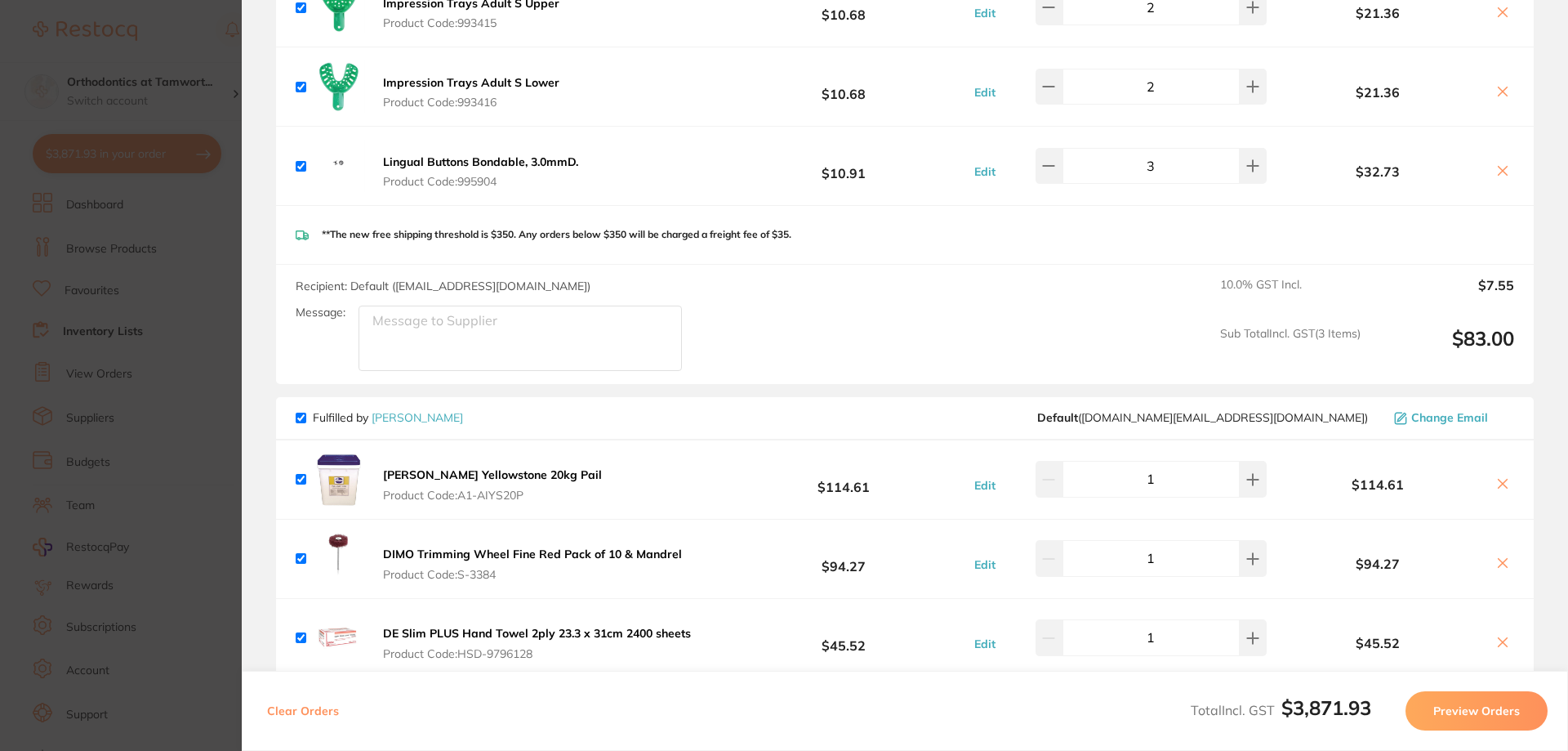
scroll to position [3023, 0]
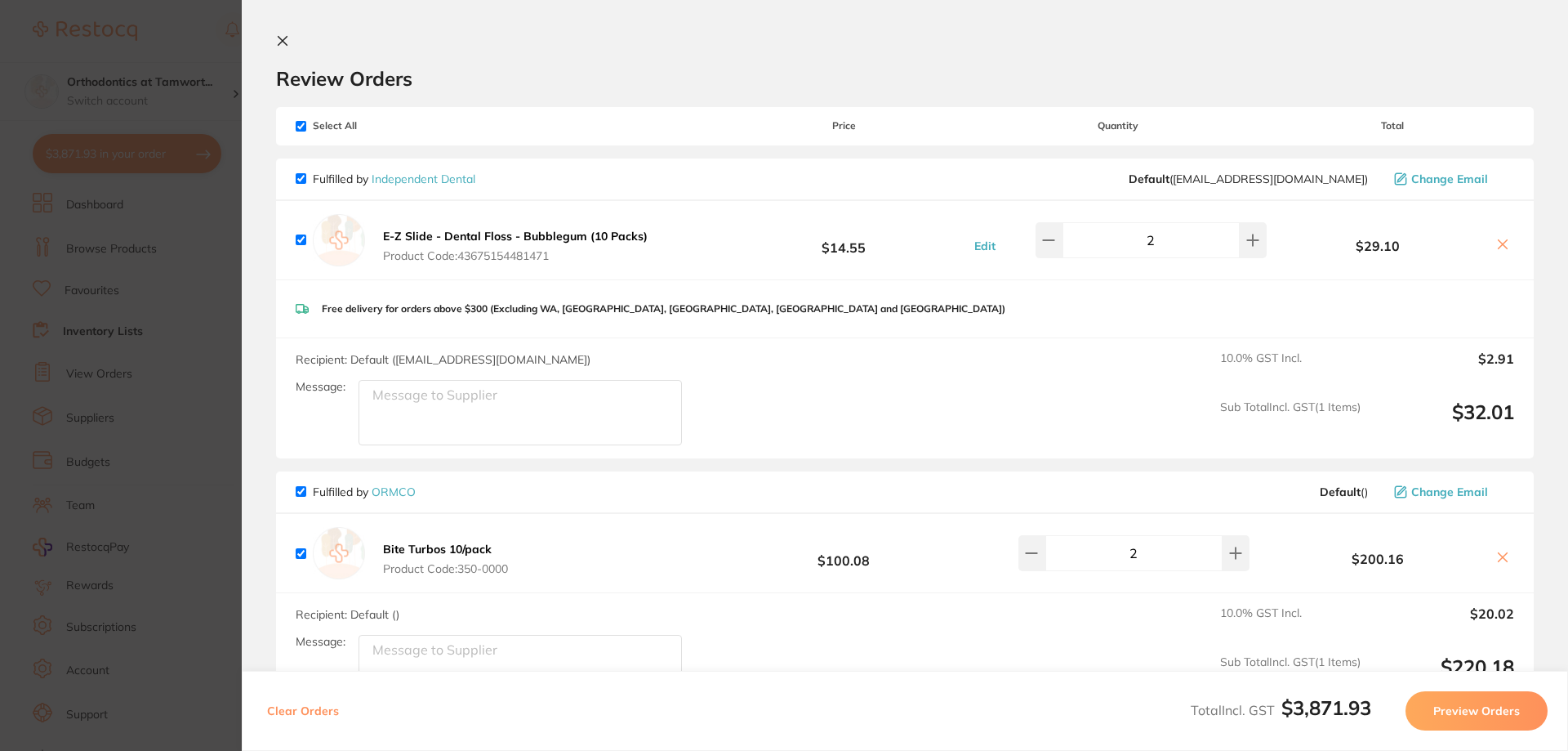
scroll to position [3023, 0]
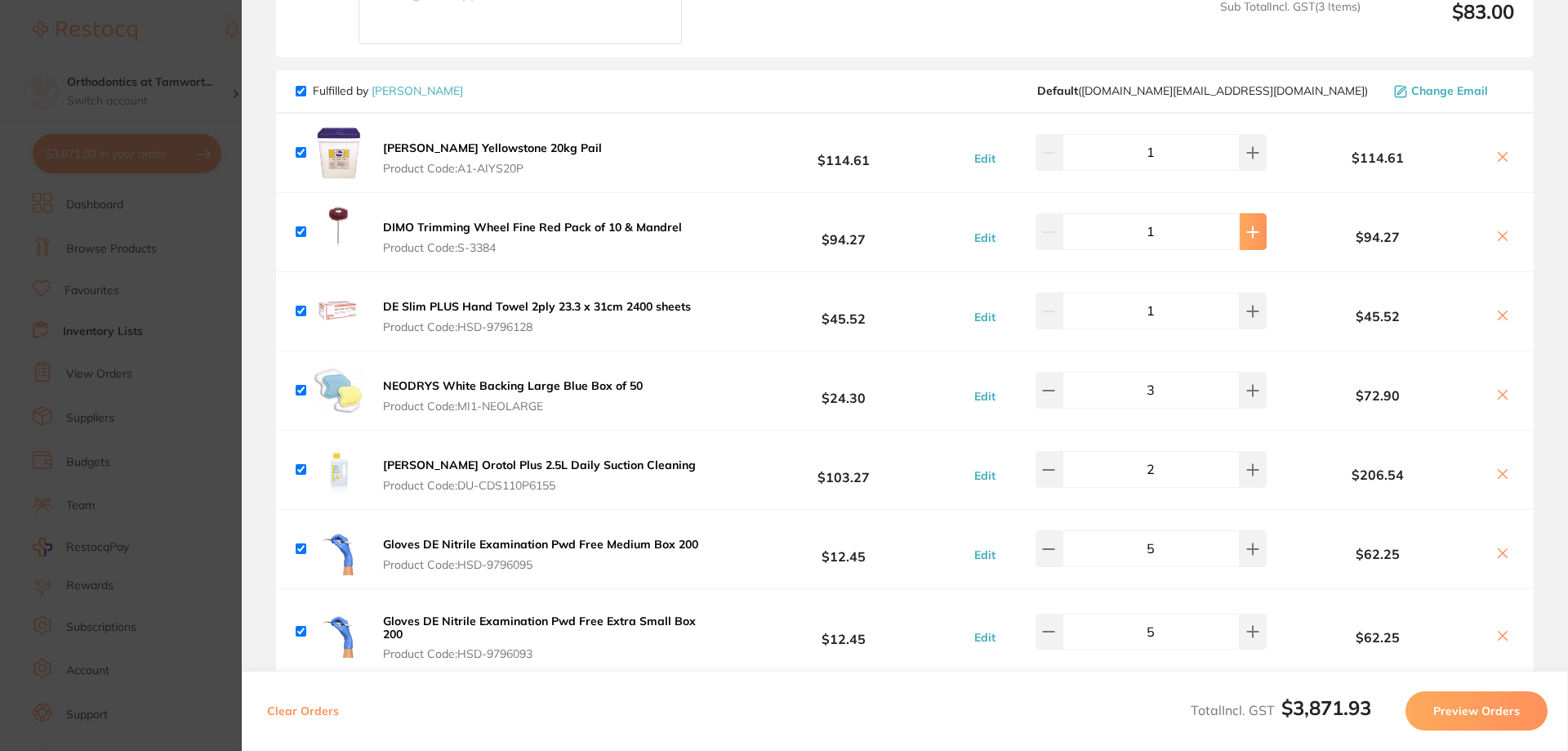
click at [1249, 236] on icon at bounding box center [1252, 231] width 13 height 13
type input "2"
click at [129, 436] on section "Update RRP Set your pre negotiated price for this item. Item Agreed RRP (excl. …" at bounding box center [784, 376] width 1568 height 751
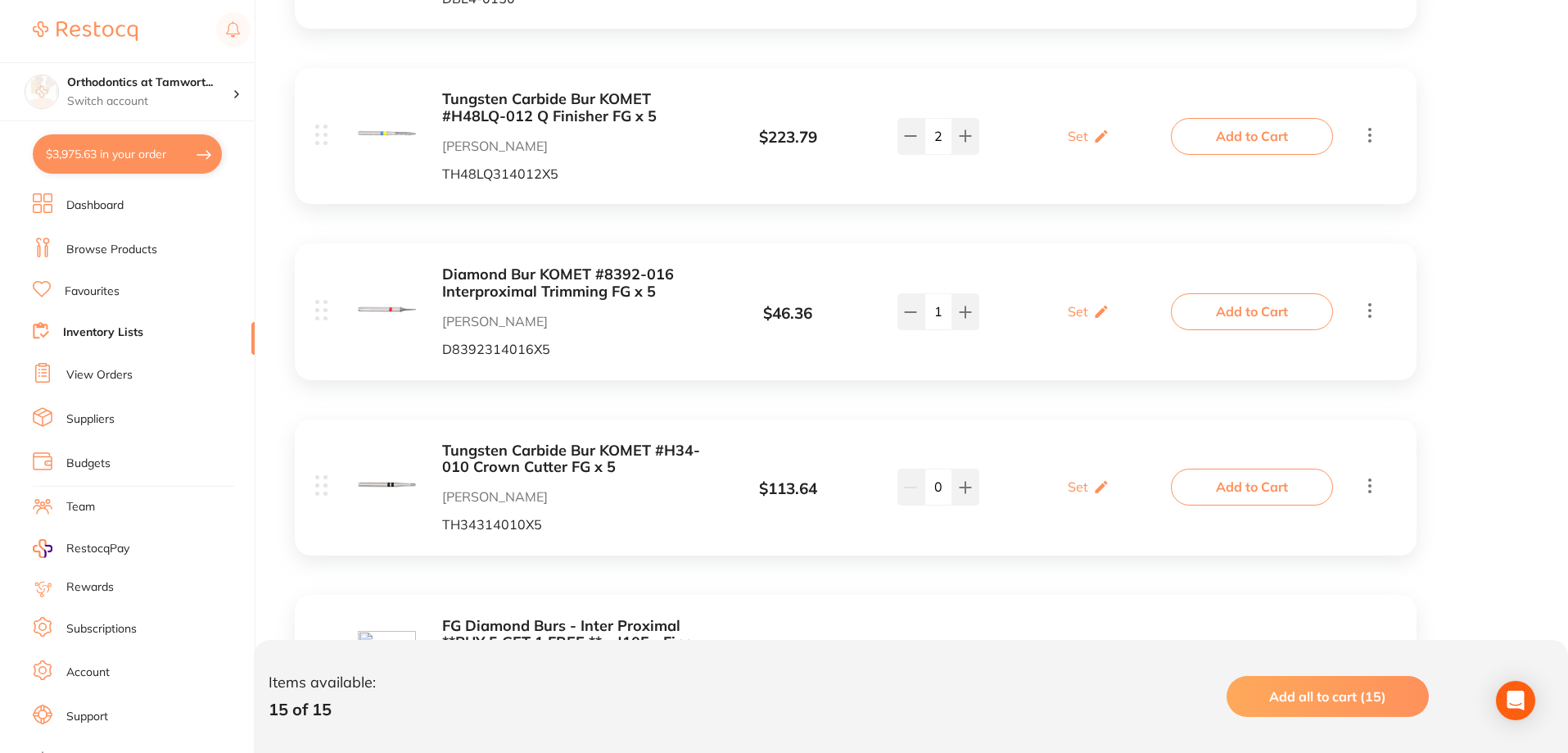
scroll to position [1229, 0]
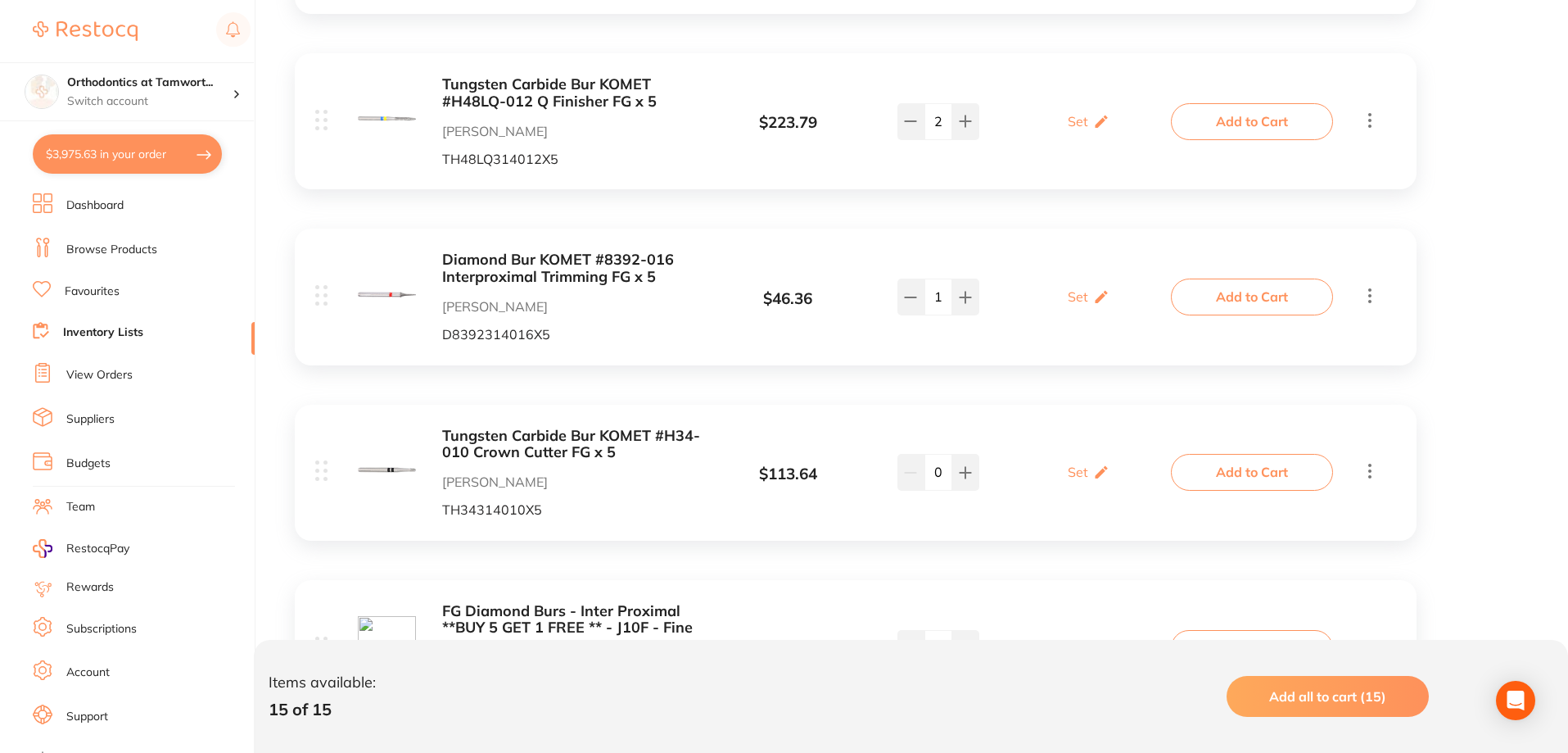
click at [488, 436] on b "Tungsten Carbide Bur KOMET #H34-010 Crown Cutter FG x 5" at bounding box center [572, 444] width 260 height 34
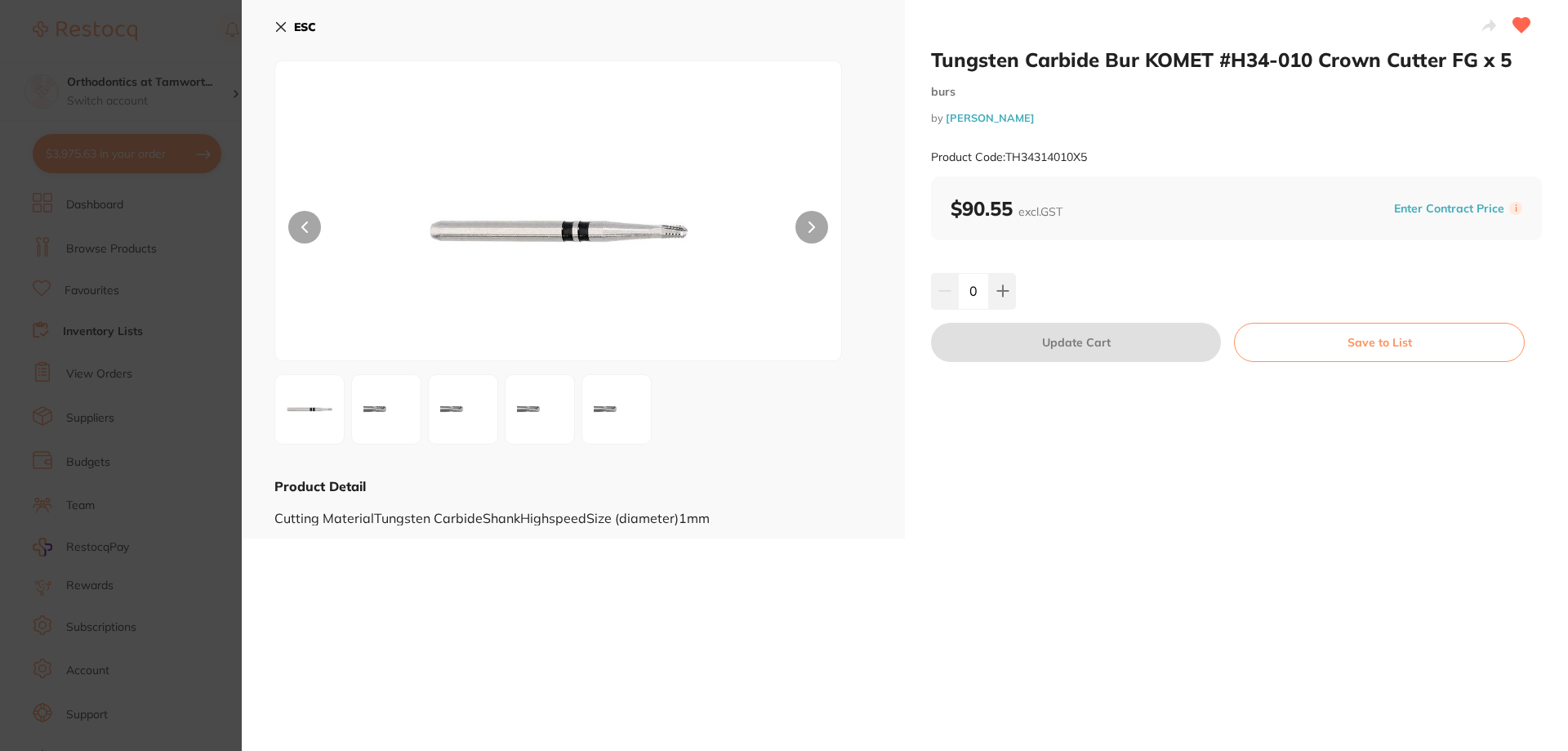
click at [1021, 298] on div "0" at bounding box center [1236, 290] width 611 height 36
click at [1009, 296] on button at bounding box center [1002, 290] width 27 height 36
type input "1"
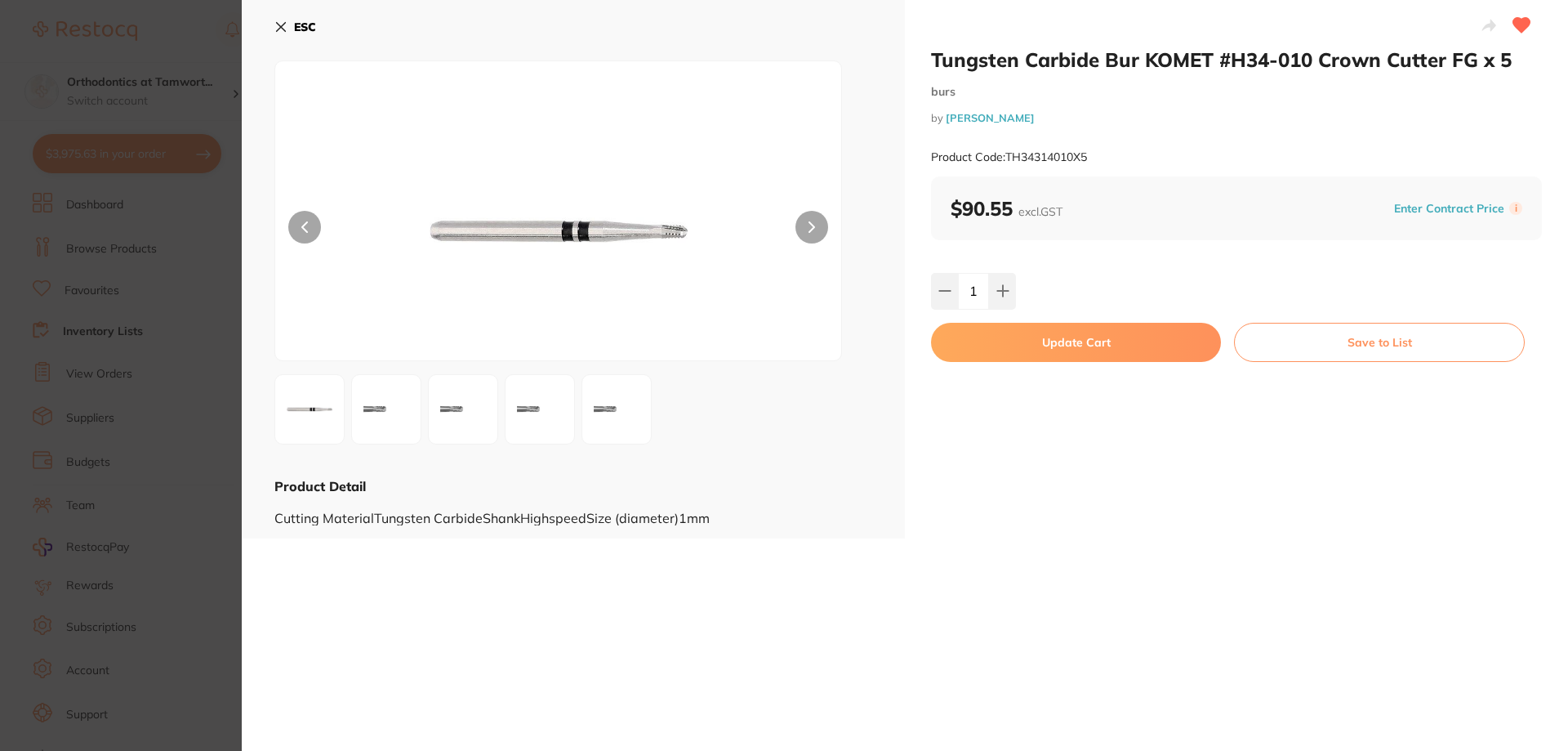
click at [1008, 349] on button "Update Cart" at bounding box center [1076, 342] width 290 height 39
checkbox input "false"
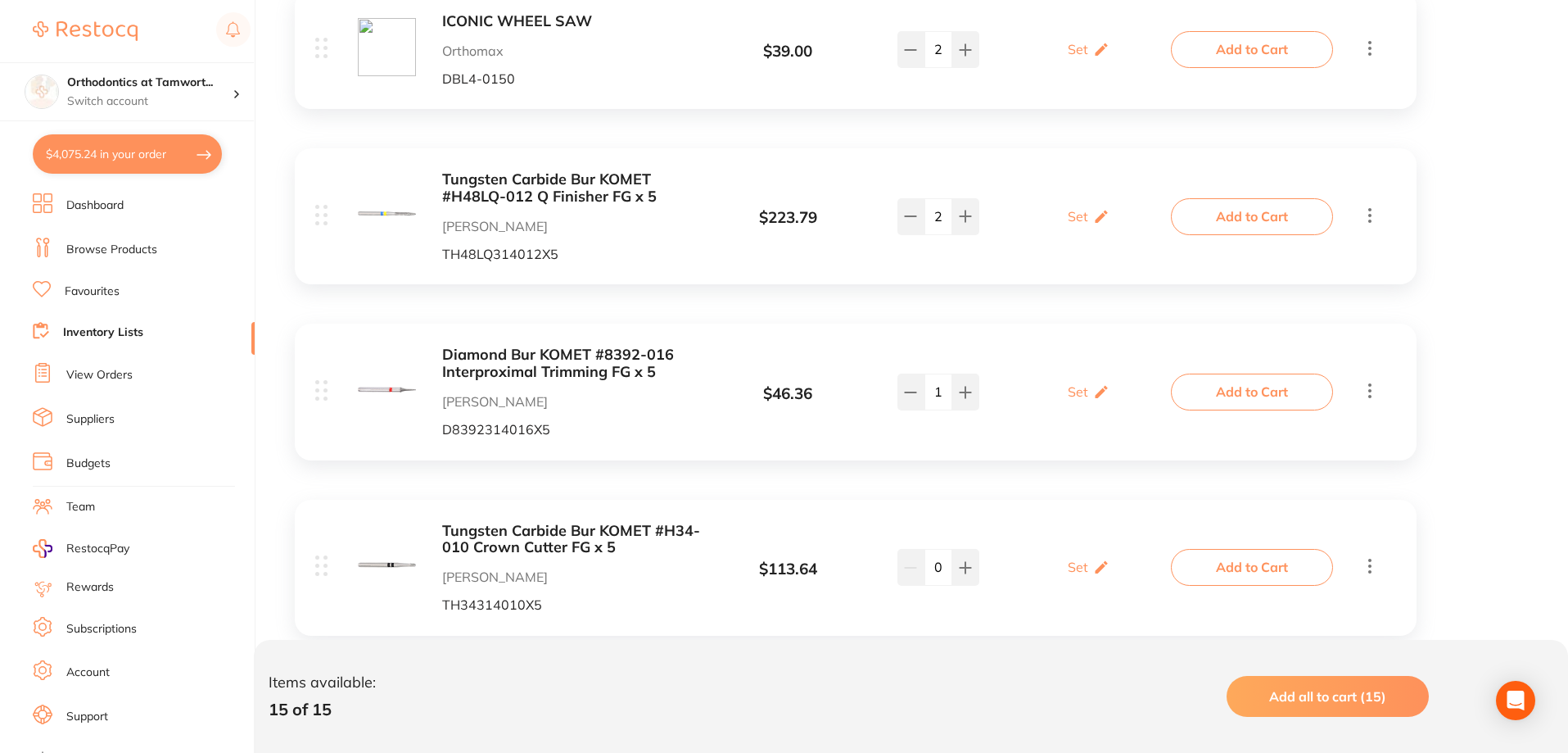
scroll to position [1132, 0]
click at [563, 194] on b "Tungsten Carbide Bur KOMET #H48LQ-012 Q Finisher FG x 5" at bounding box center [572, 189] width 260 height 34
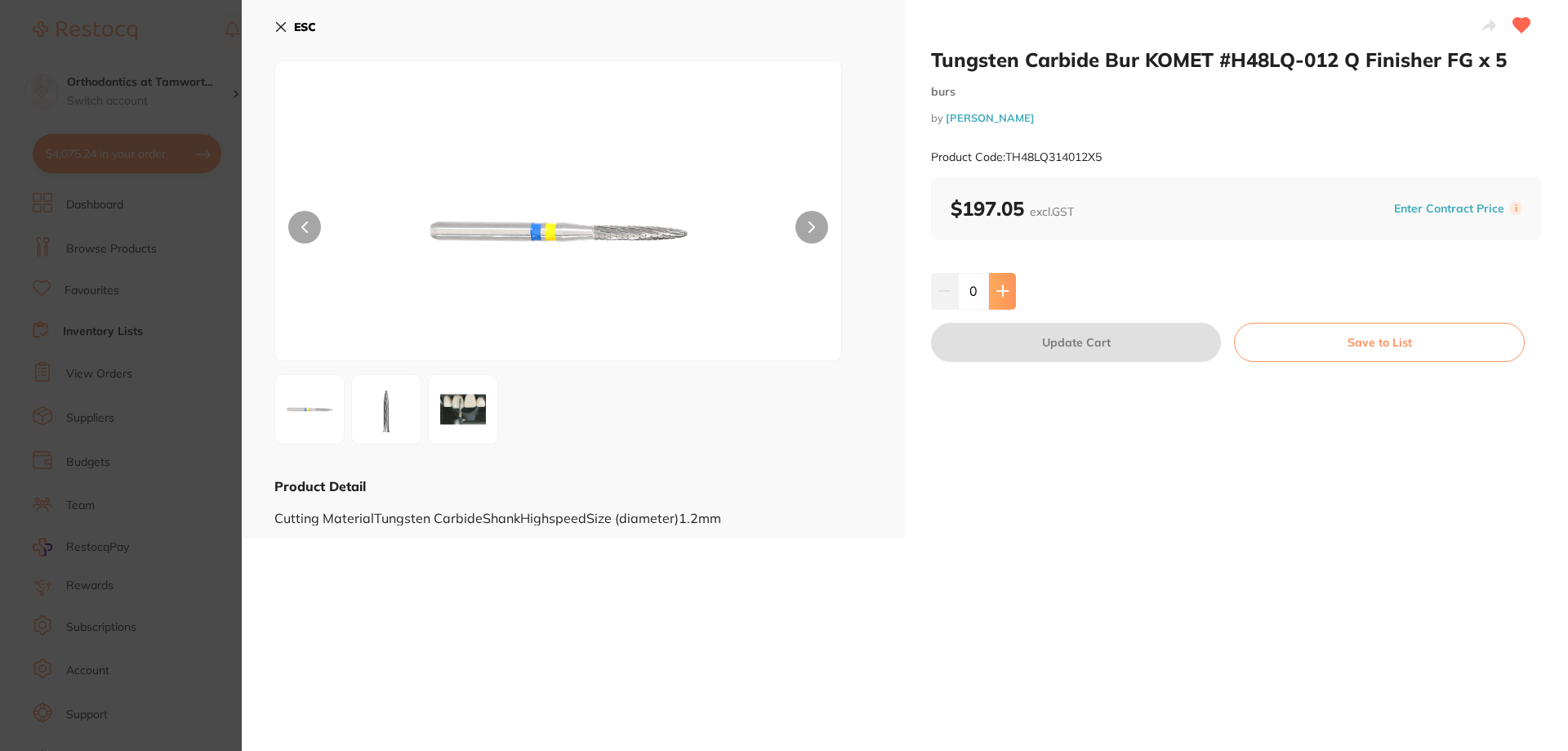
click at [996, 293] on icon at bounding box center [1002, 290] width 13 height 13
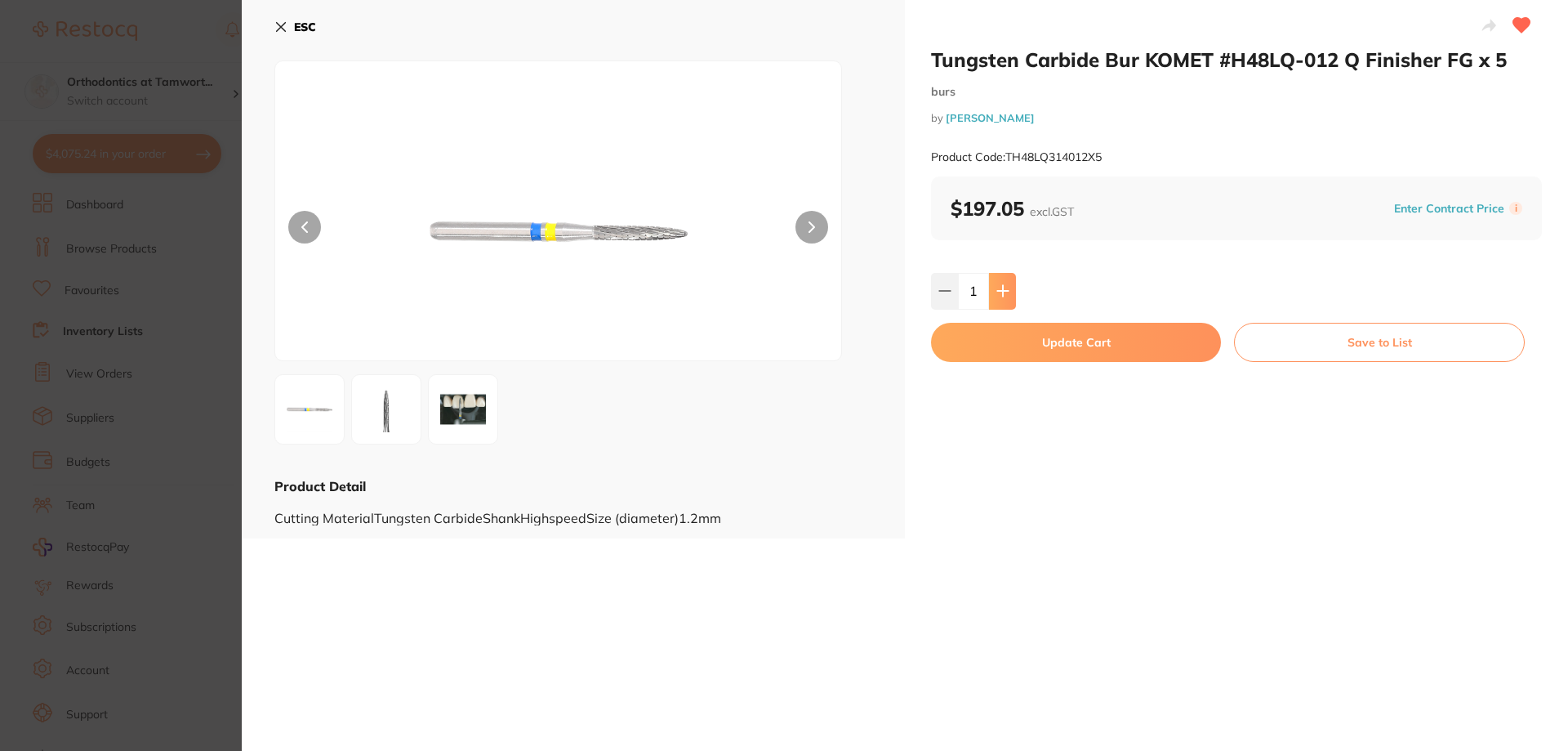
click at [1006, 295] on icon at bounding box center [1002, 290] width 13 height 13
click at [947, 288] on icon at bounding box center [944, 290] width 13 height 13
type input "1"
click at [1062, 342] on button "Update Cart" at bounding box center [1076, 342] width 290 height 39
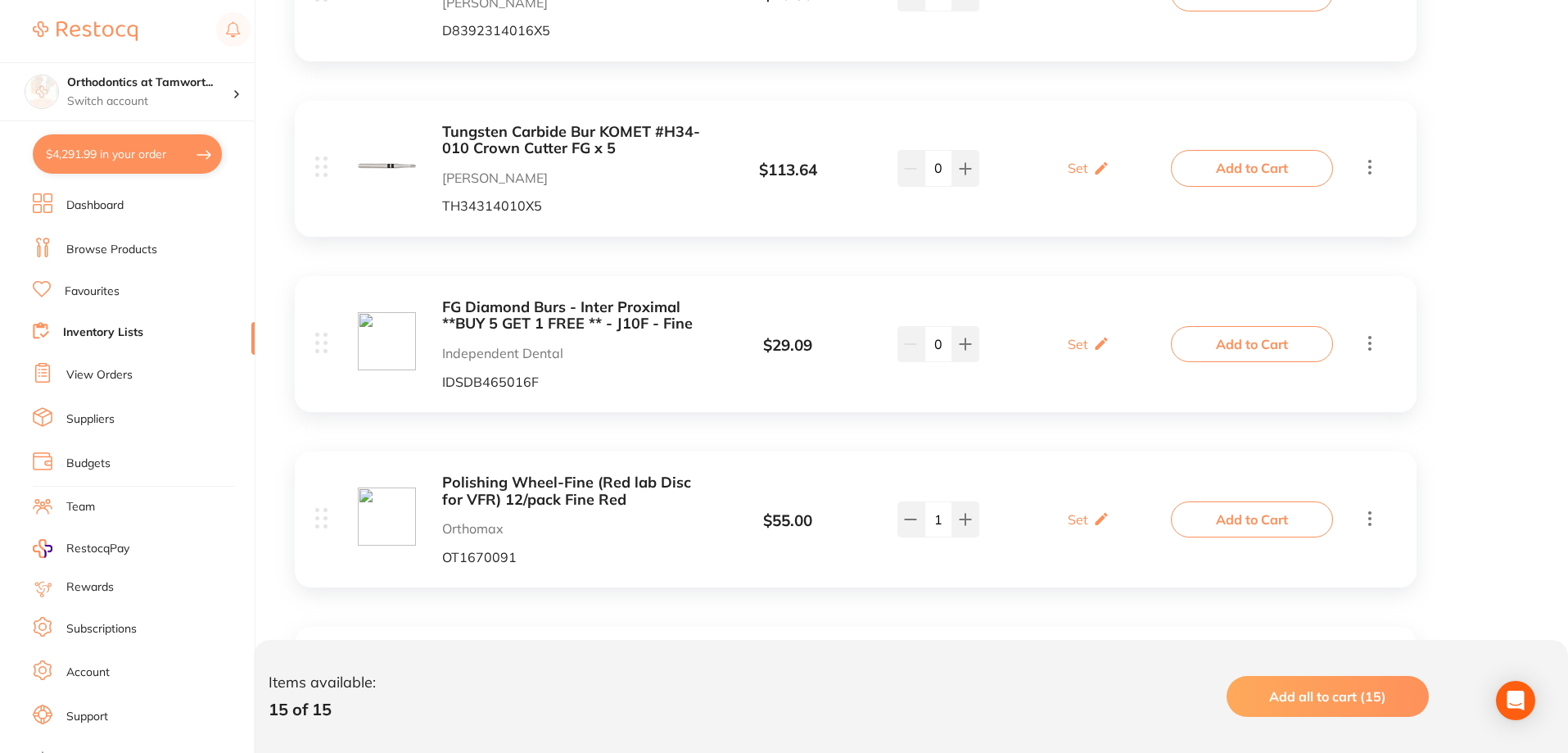
scroll to position [1542, 0]
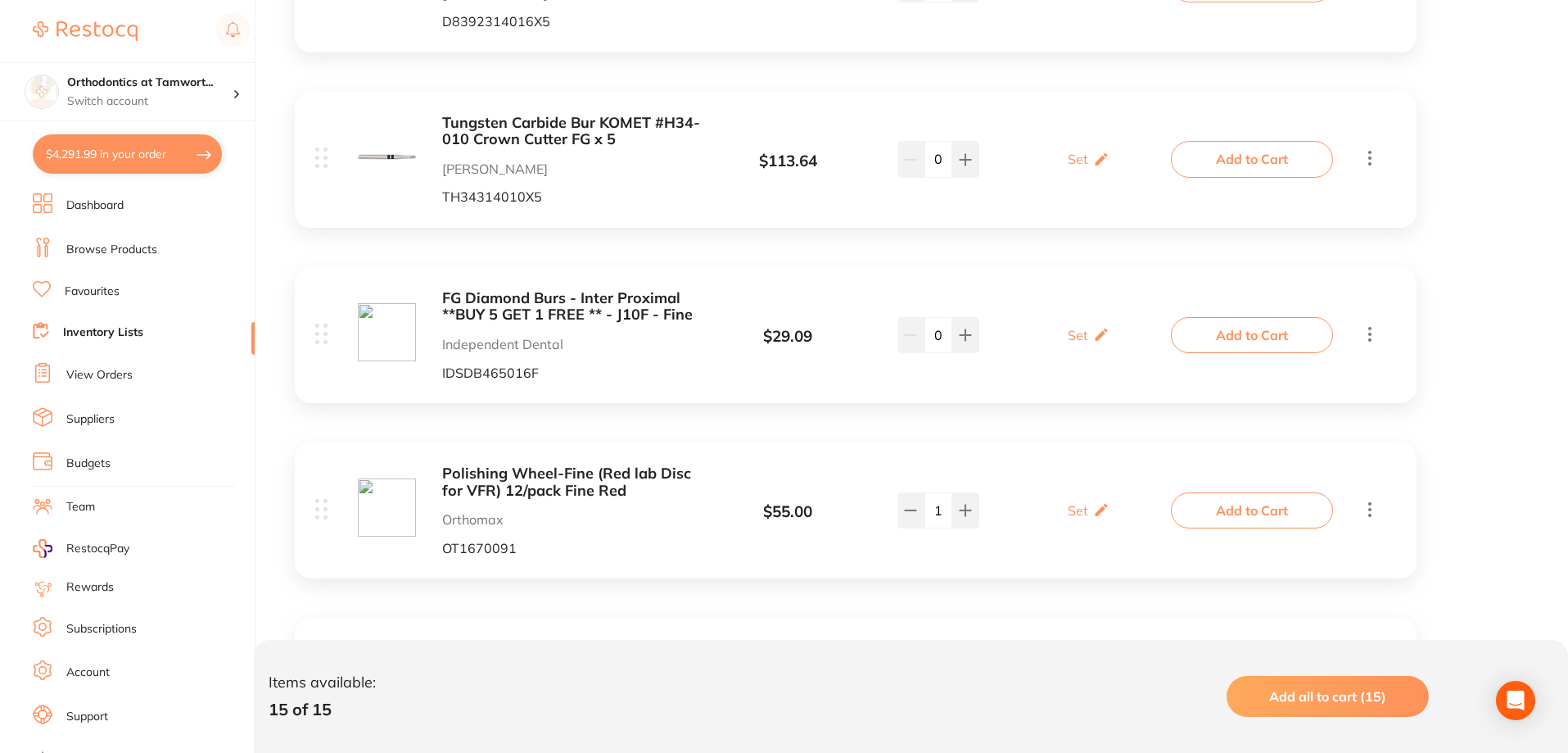
click at [551, 315] on b "FG Diamond Burs - Inter Proximal **BUY 5 GET 1 FREE ** - J10F - Fine" at bounding box center [572, 307] width 260 height 34
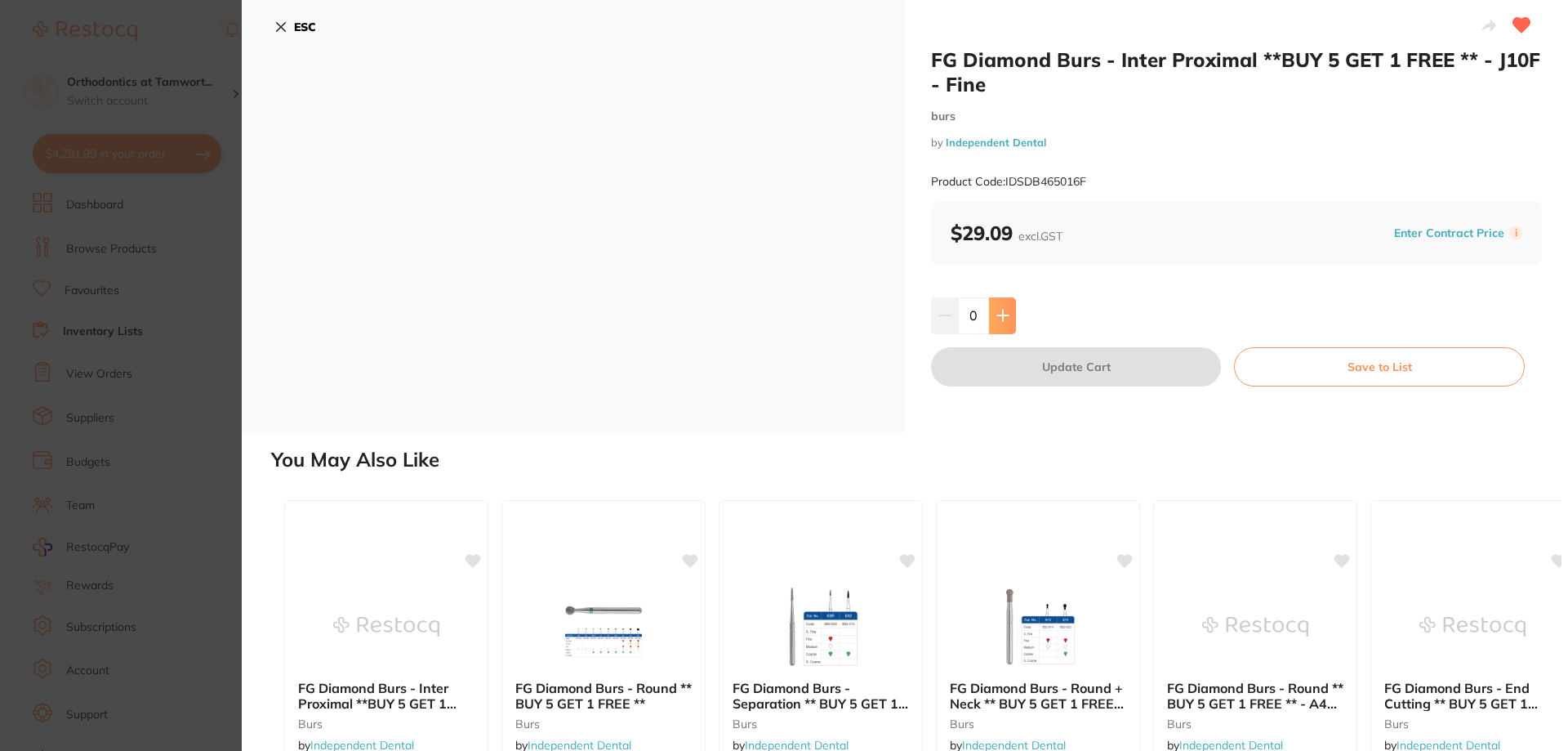
click at [1011, 309] on button at bounding box center [1002, 315] width 27 height 36
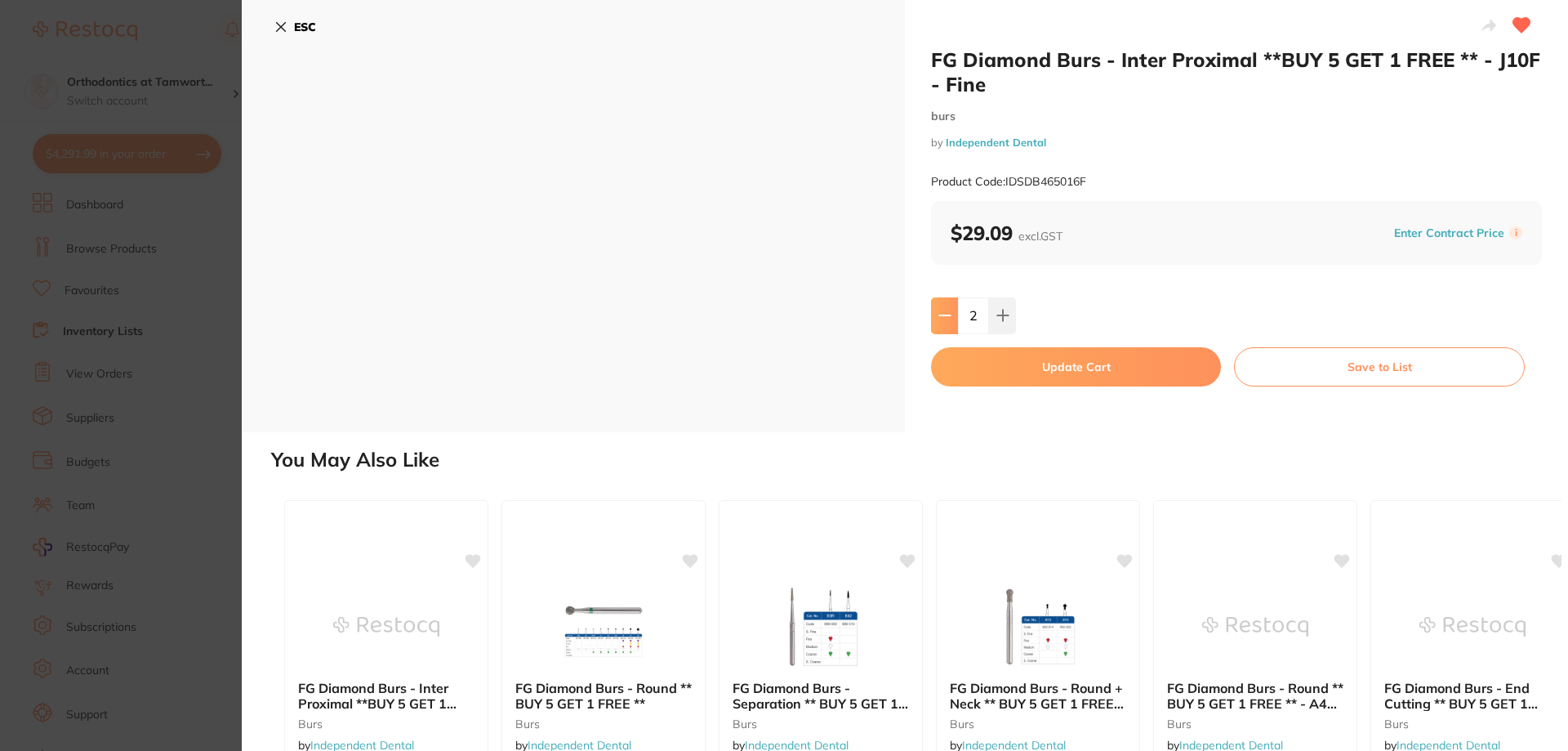
click at [939, 316] on icon at bounding box center [944, 316] width 10 height 0
type input "0"
click at [222, 219] on section "FG Diamond Burs - Inter Proximal **BUY 5 GET 1 FREE ** - J10F - Fine burs by In…" at bounding box center [784, 376] width 1568 height 751
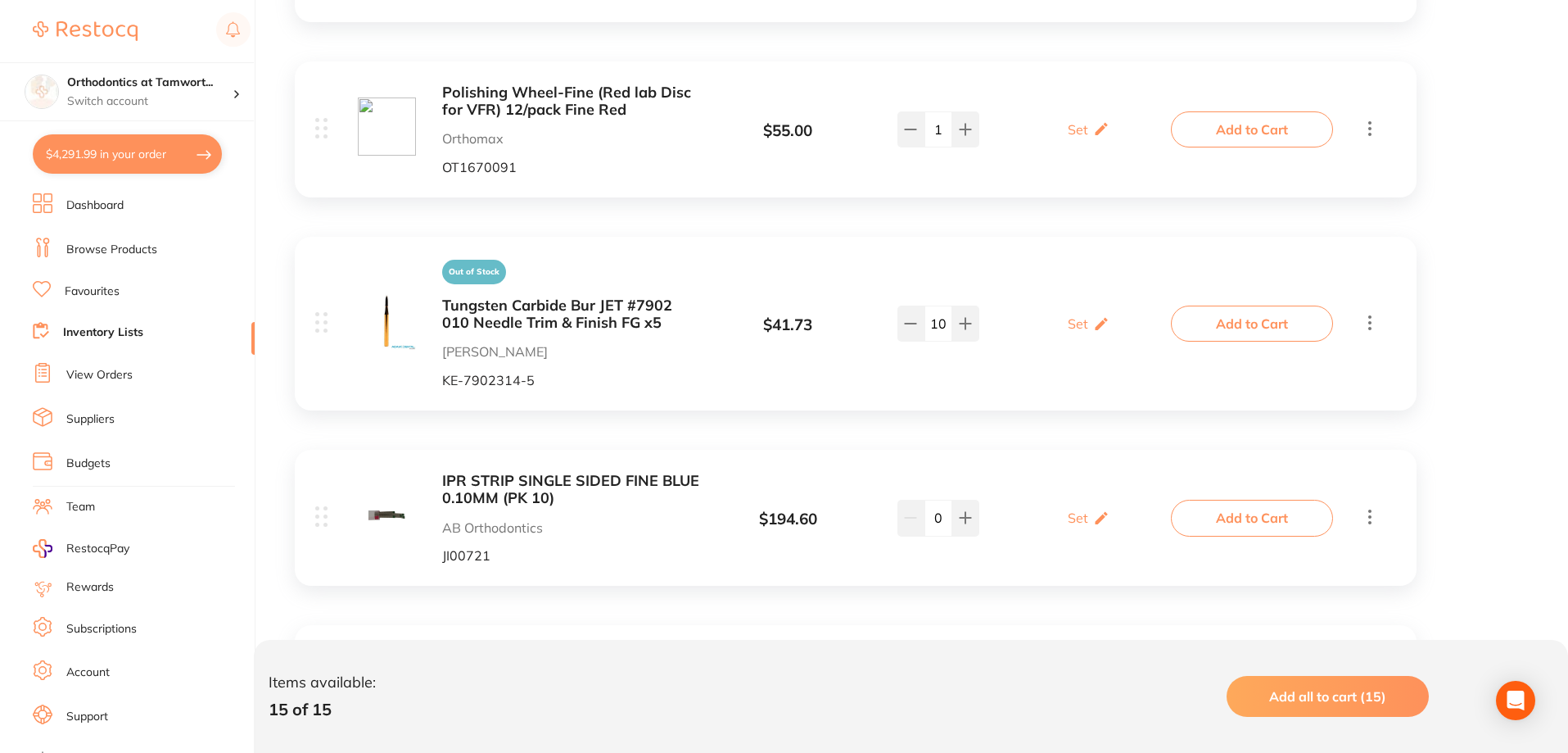
scroll to position [1951, 0]
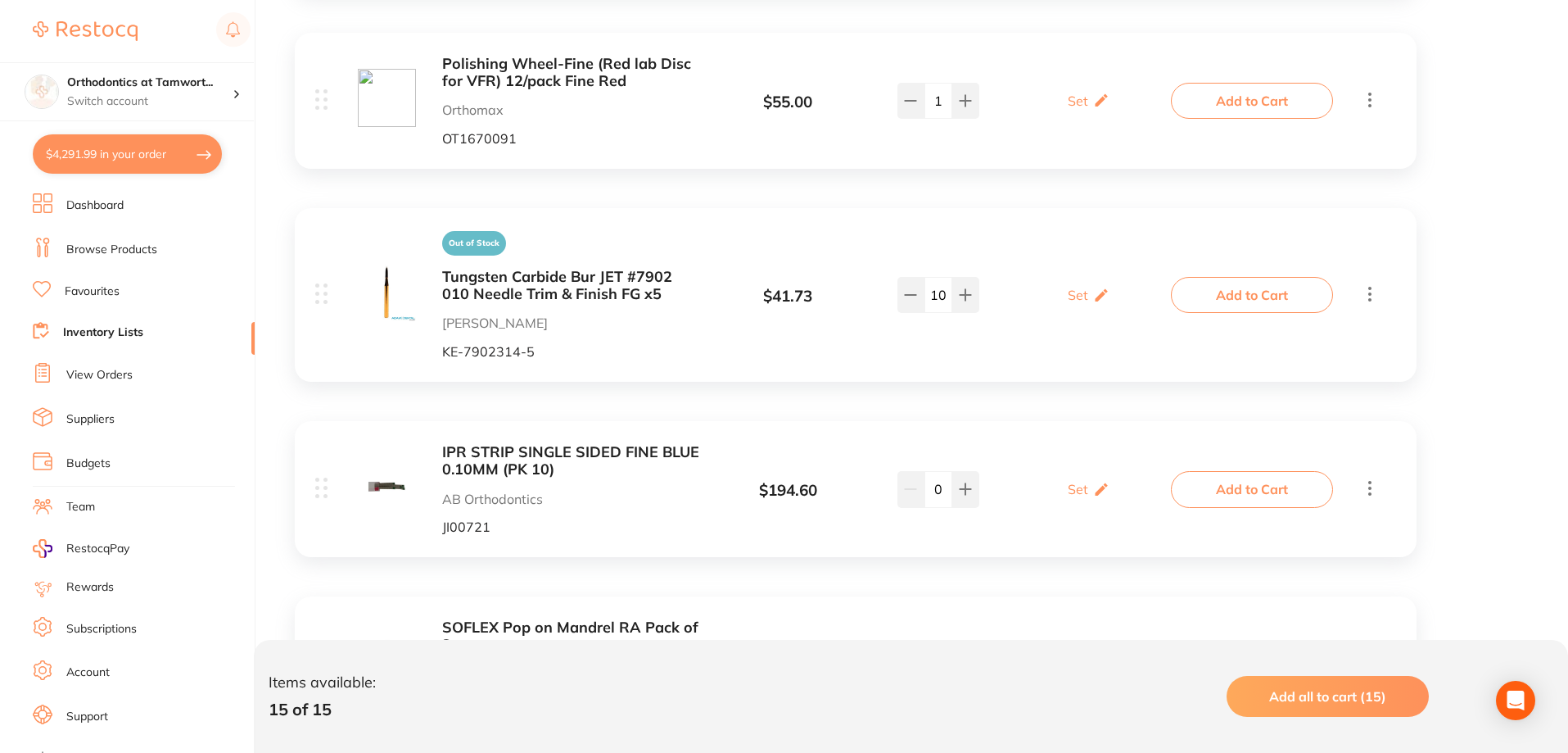
click at [566, 280] on b "Tungsten Carbide Bur JET #7902 010 Needle Trim & Finish FG x5" at bounding box center [572, 285] width 260 height 34
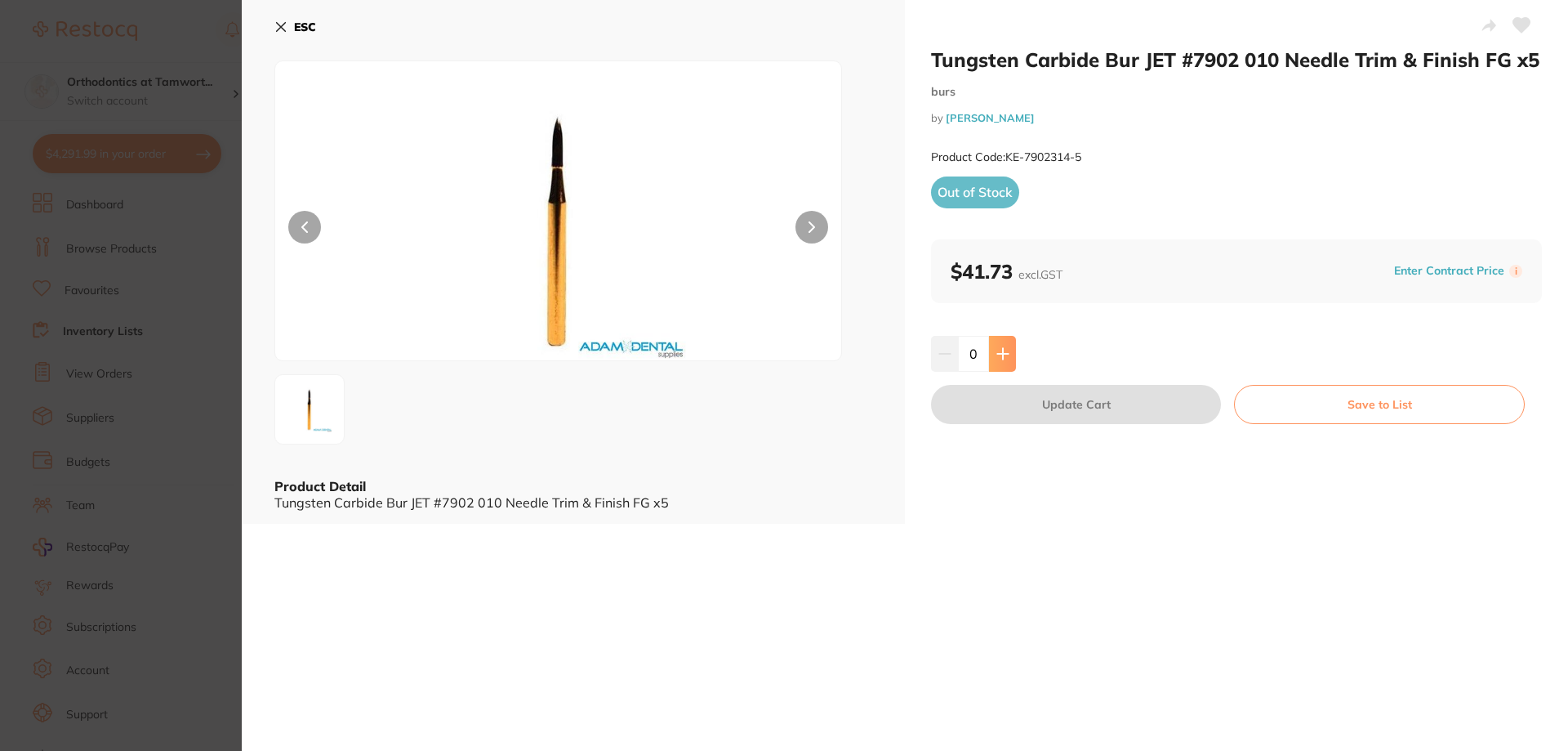
click at [1002, 352] on icon at bounding box center [1002, 353] width 13 height 13
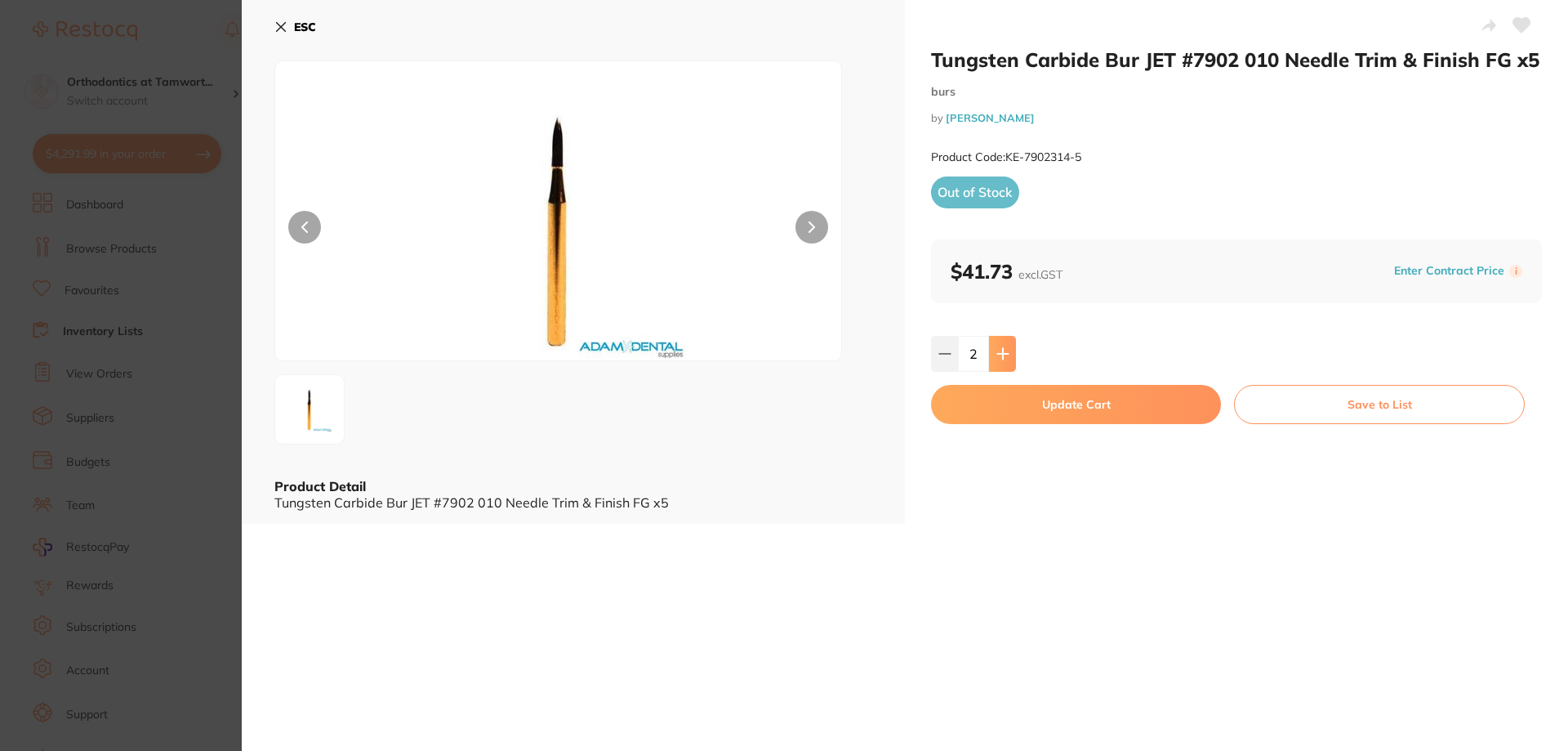
click at [1002, 352] on icon at bounding box center [1002, 353] width 13 height 13
type input "6"
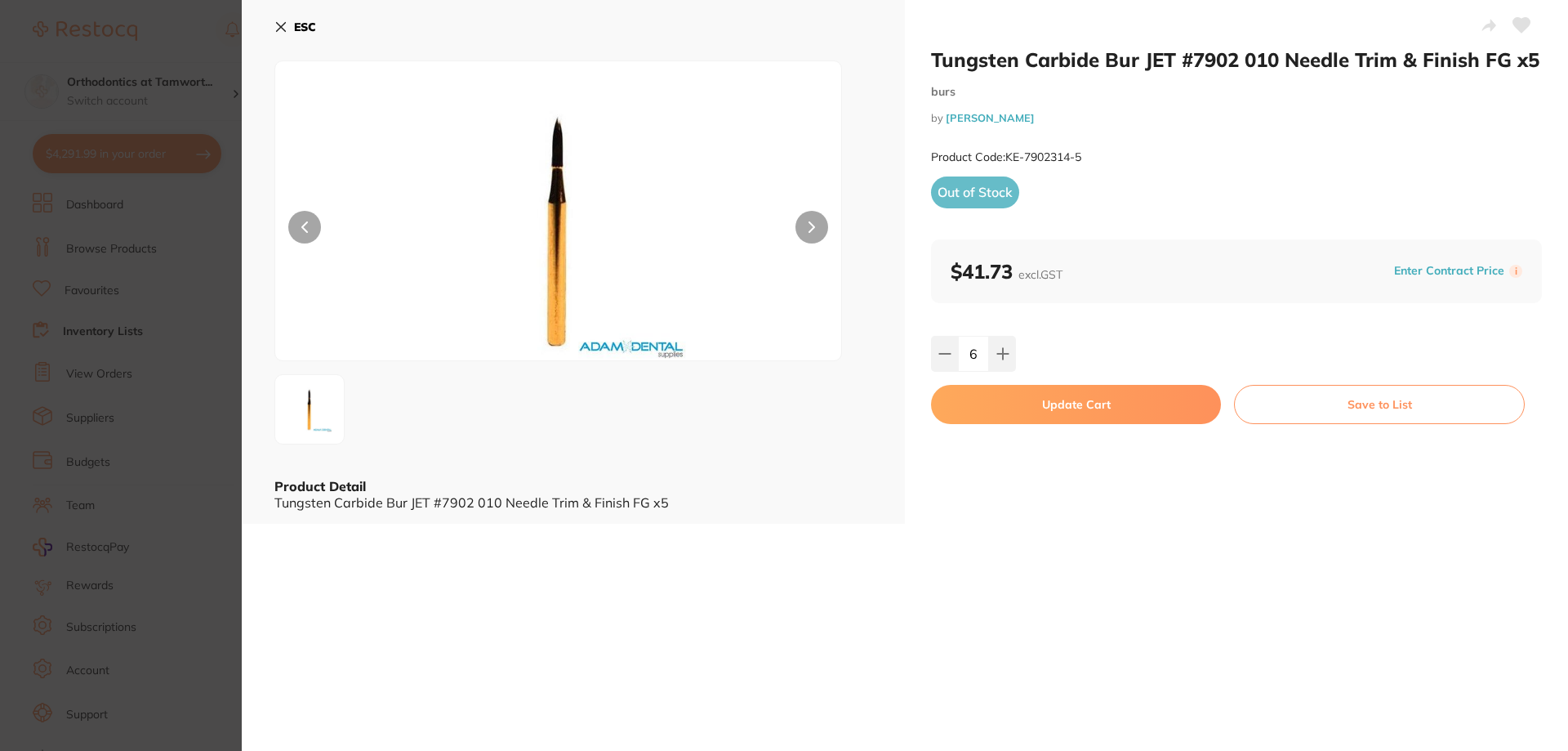
click at [1051, 403] on button "Update Cart" at bounding box center [1076, 404] width 290 height 39
checkbox input "false"
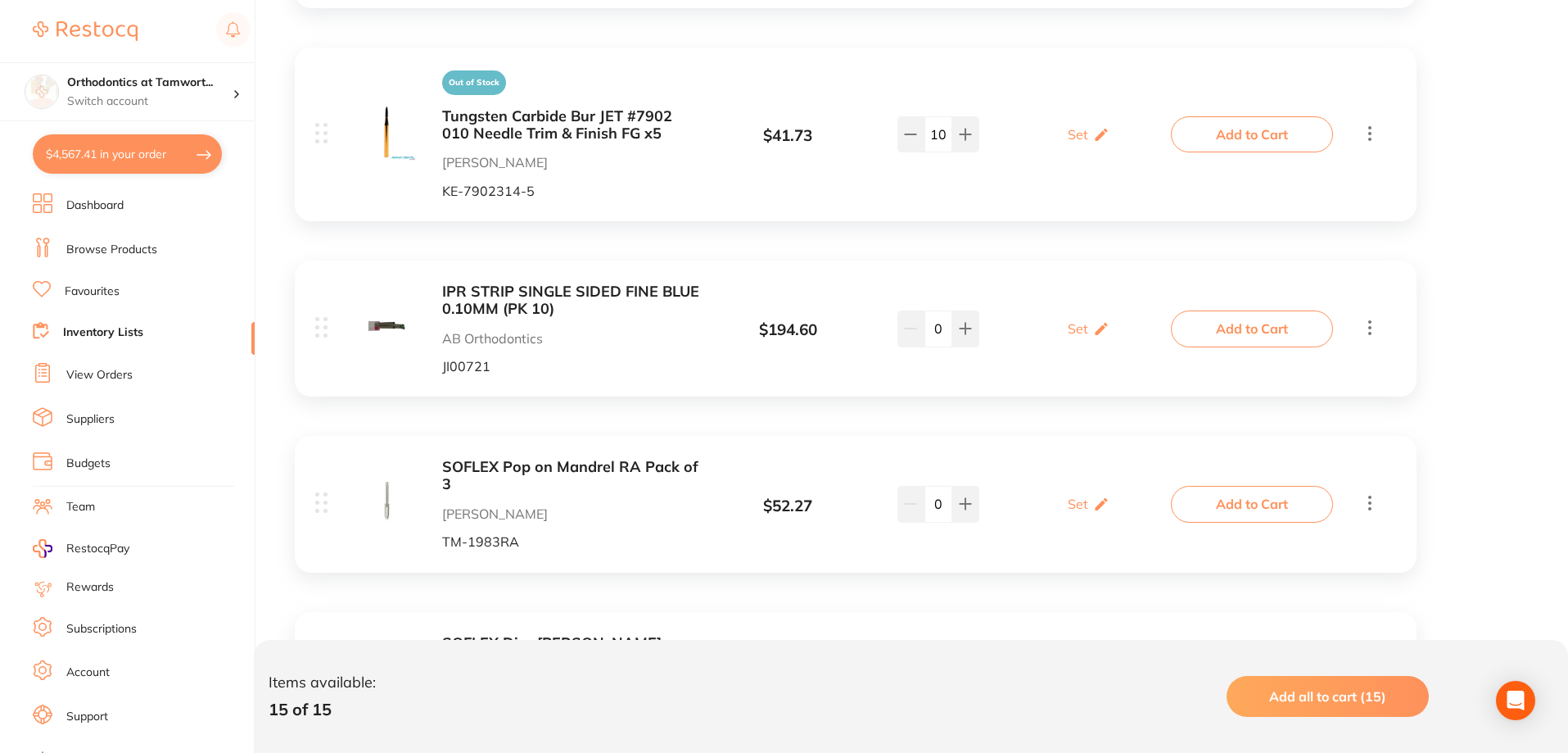
scroll to position [1951, 0]
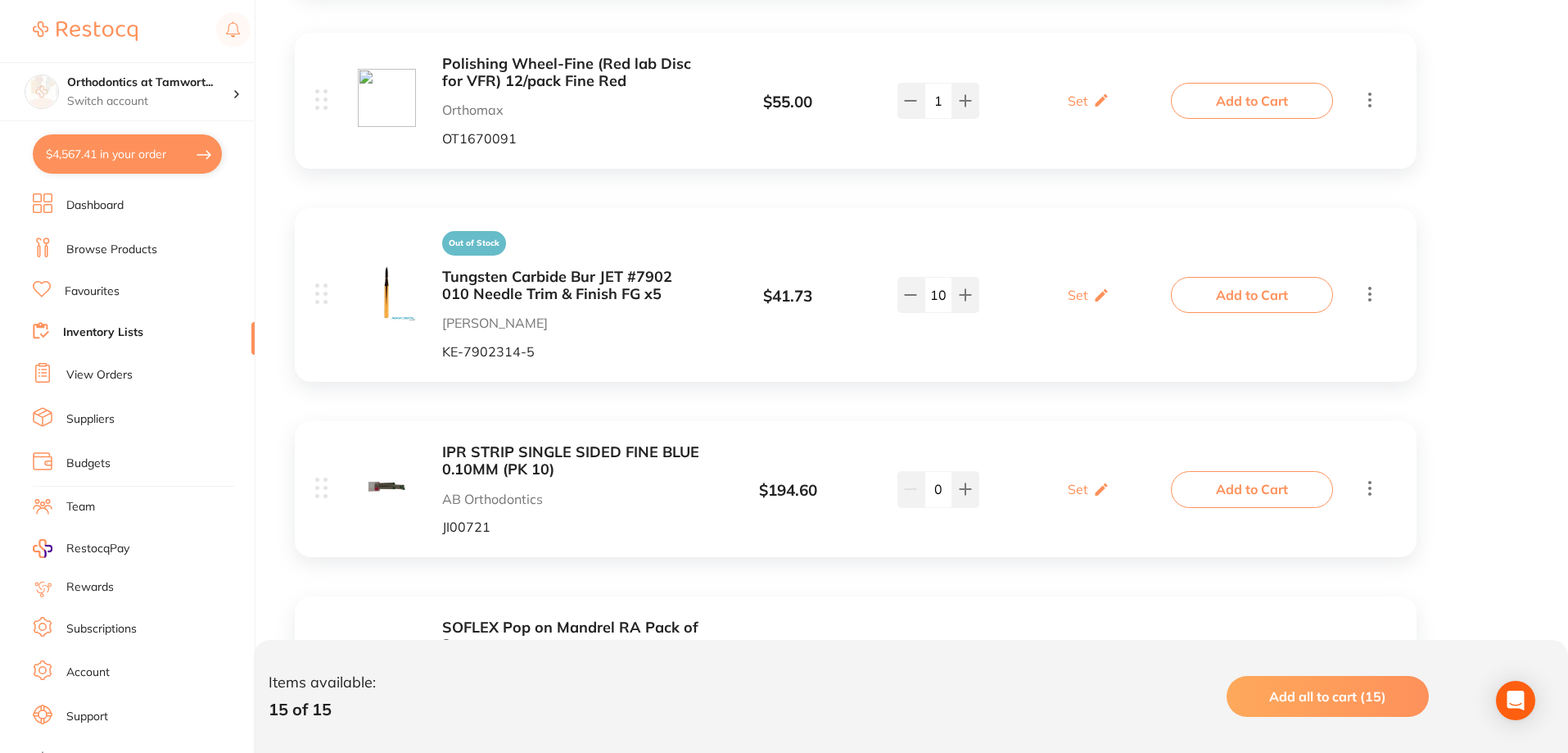
click at [128, 334] on link "Inventory Lists" at bounding box center [103, 332] width 80 height 17
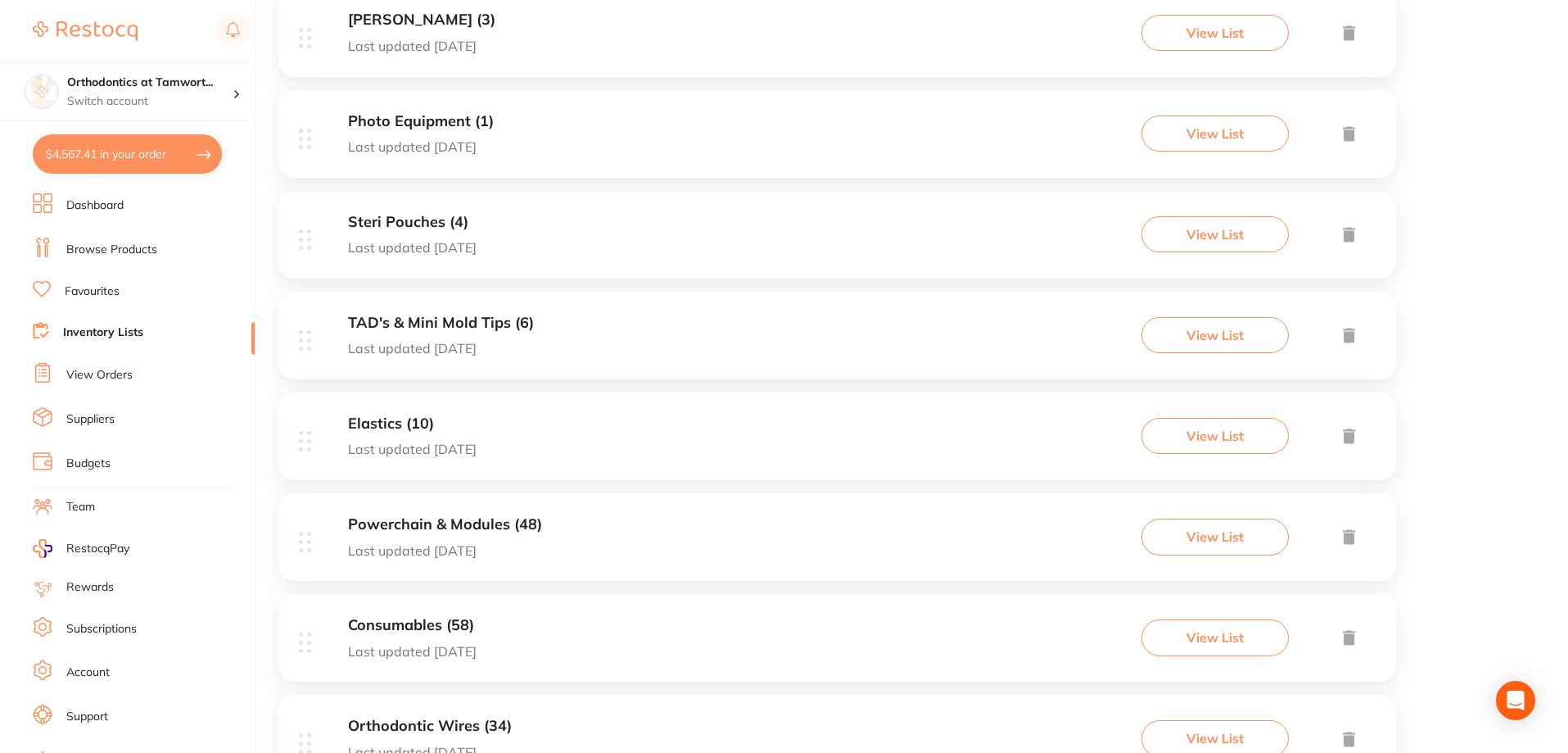
scroll to position [655, 0]
click at [378, 419] on h3 "Elastics (10)" at bounding box center [412, 424] width 129 height 17
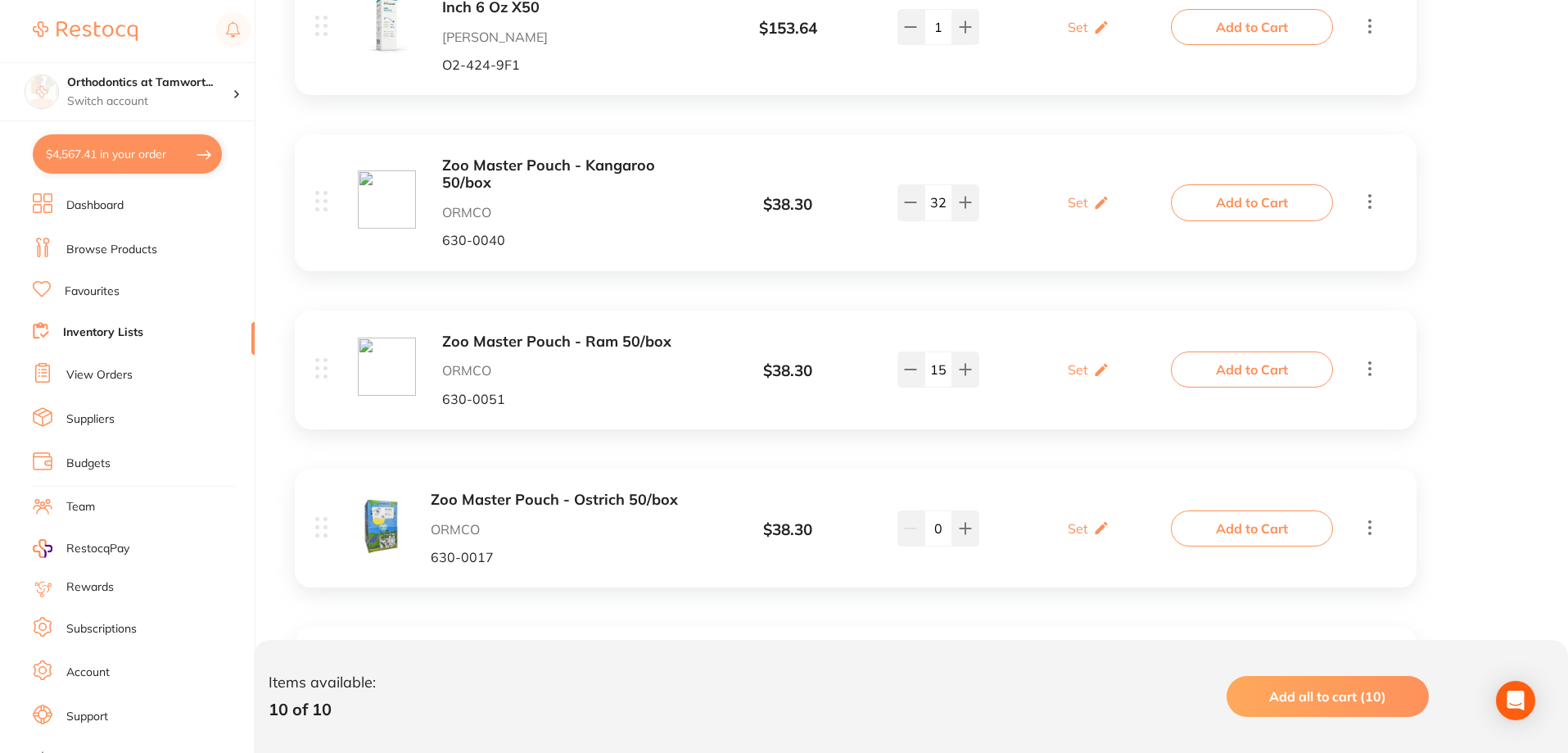
scroll to position [492, 0]
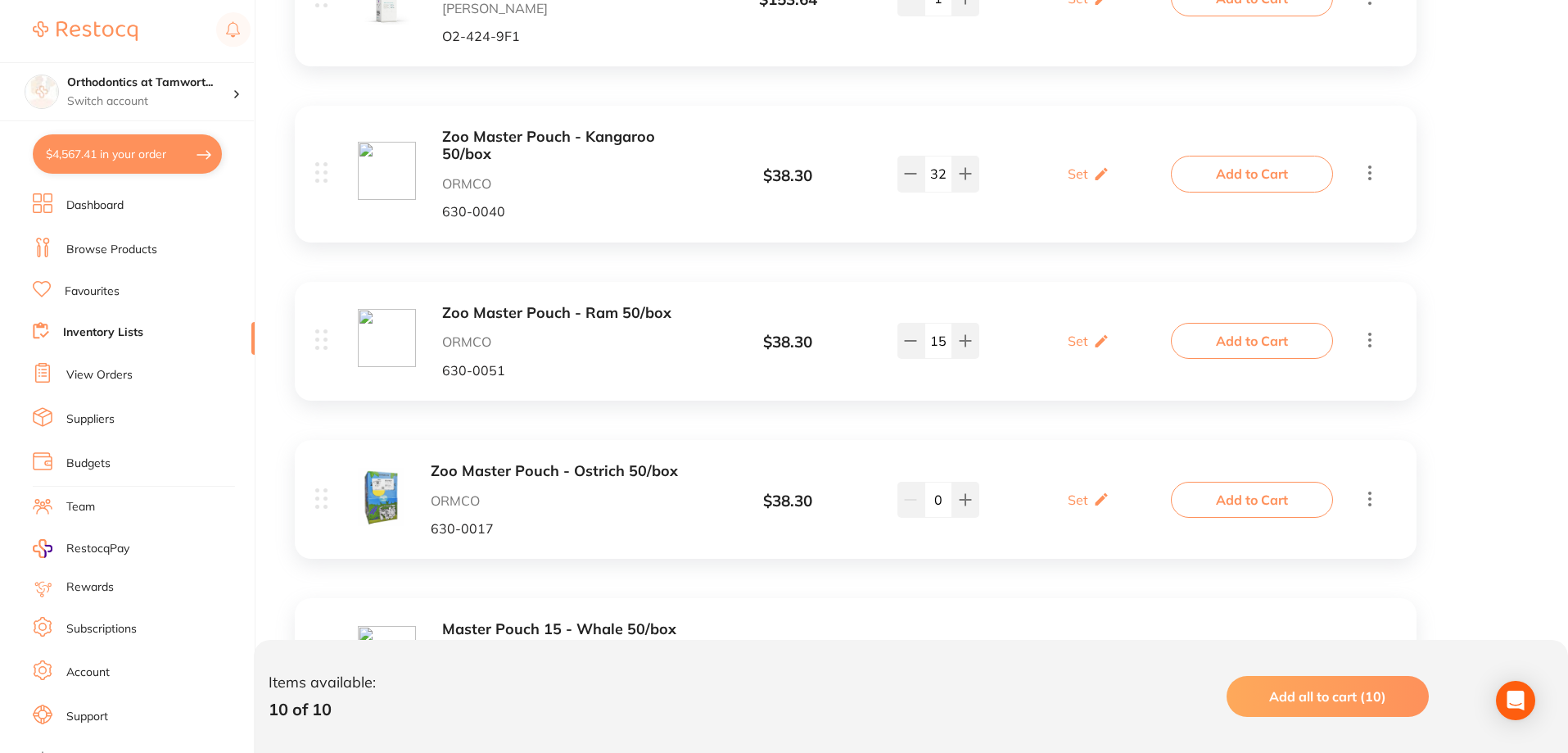
click at [469, 141] on b "Zoo Master Pouch - Kangaroo 50/box" at bounding box center [572, 146] width 260 height 34
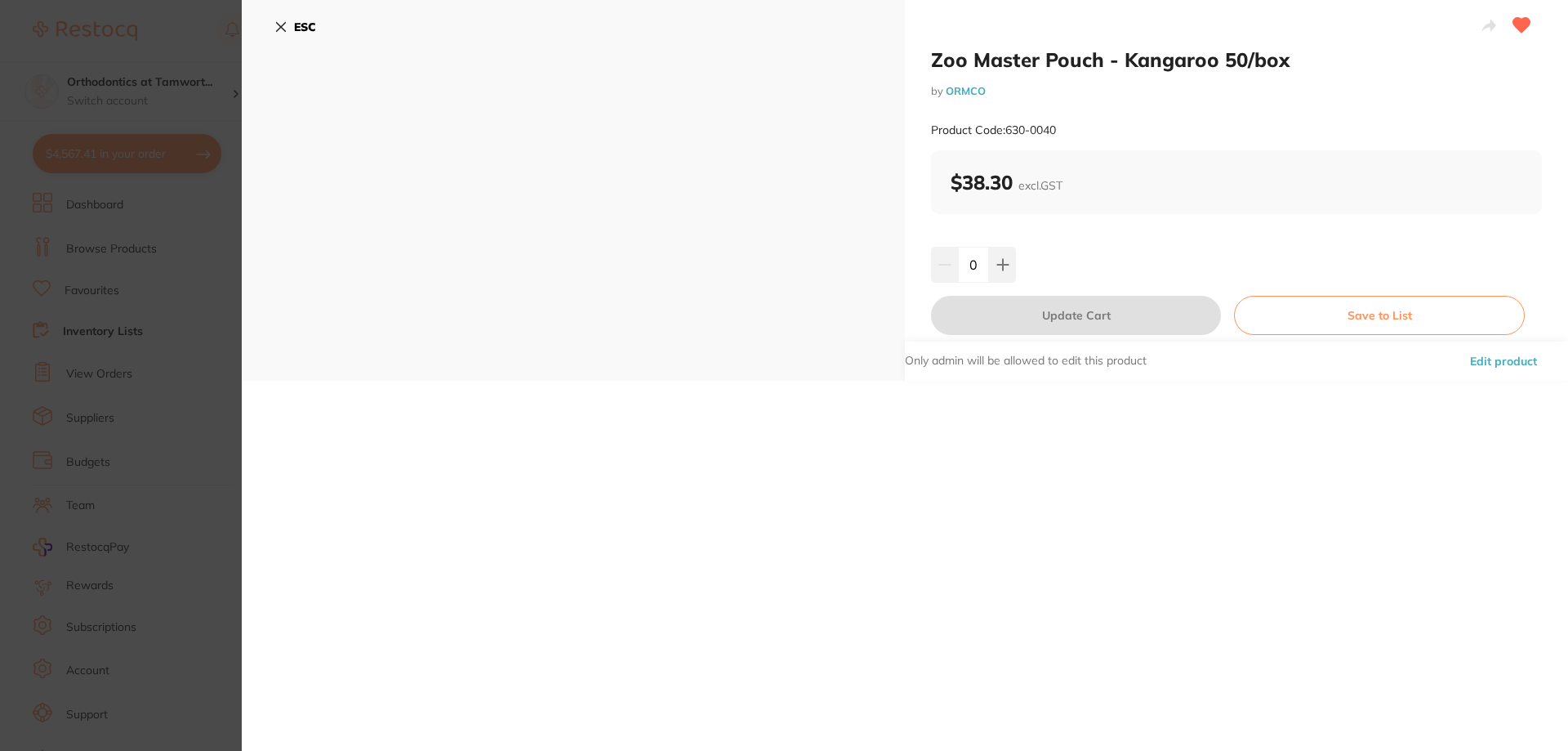
click at [1017, 277] on div "0" at bounding box center [1236, 264] width 611 height 36
click at [1013, 272] on button at bounding box center [1002, 264] width 27 height 36
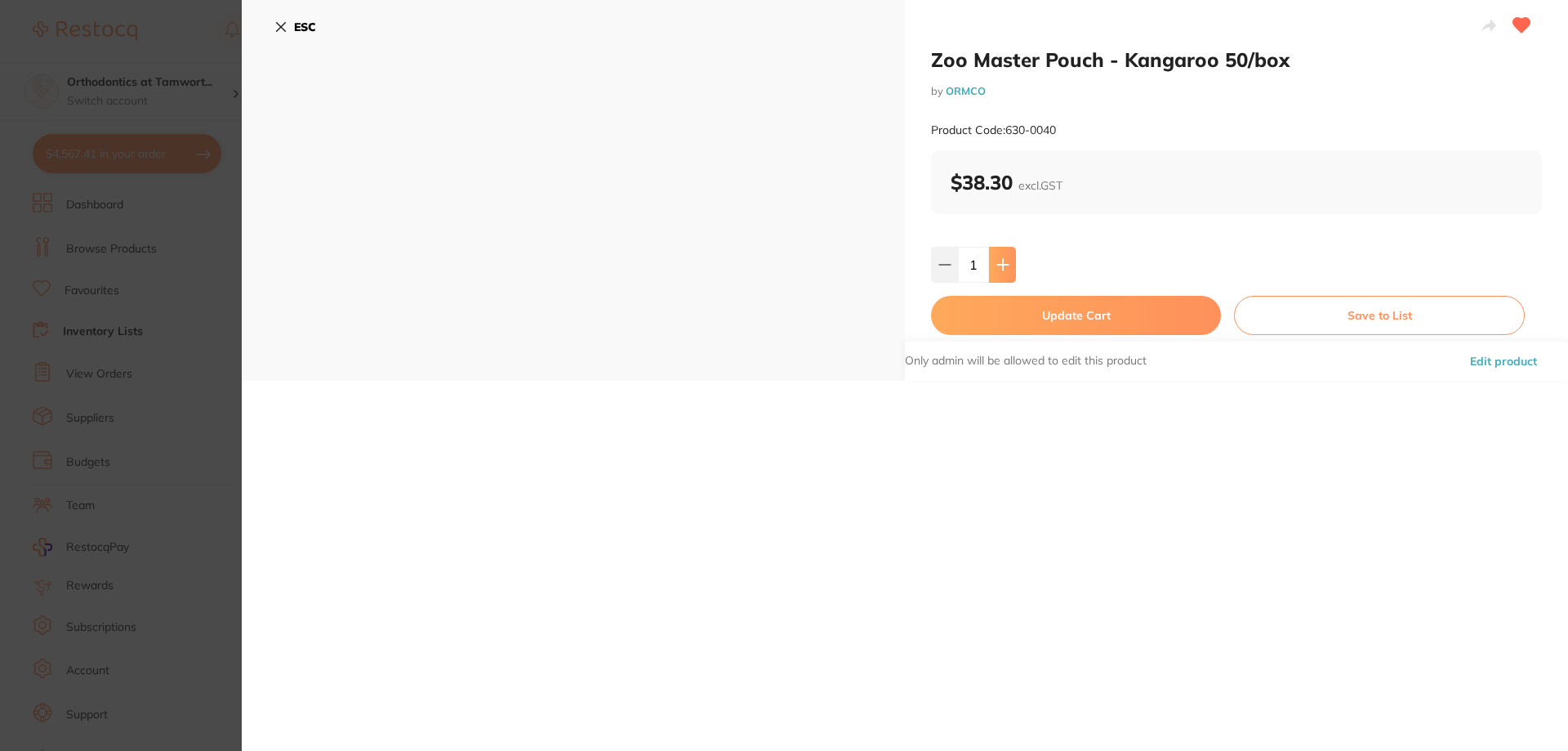
click at [1013, 272] on button at bounding box center [1002, 264] width 27 height 36
type input "4"
click at [1013, 307] on button "Update Cart" at bounding box center [1076, 315] width 290 height 39
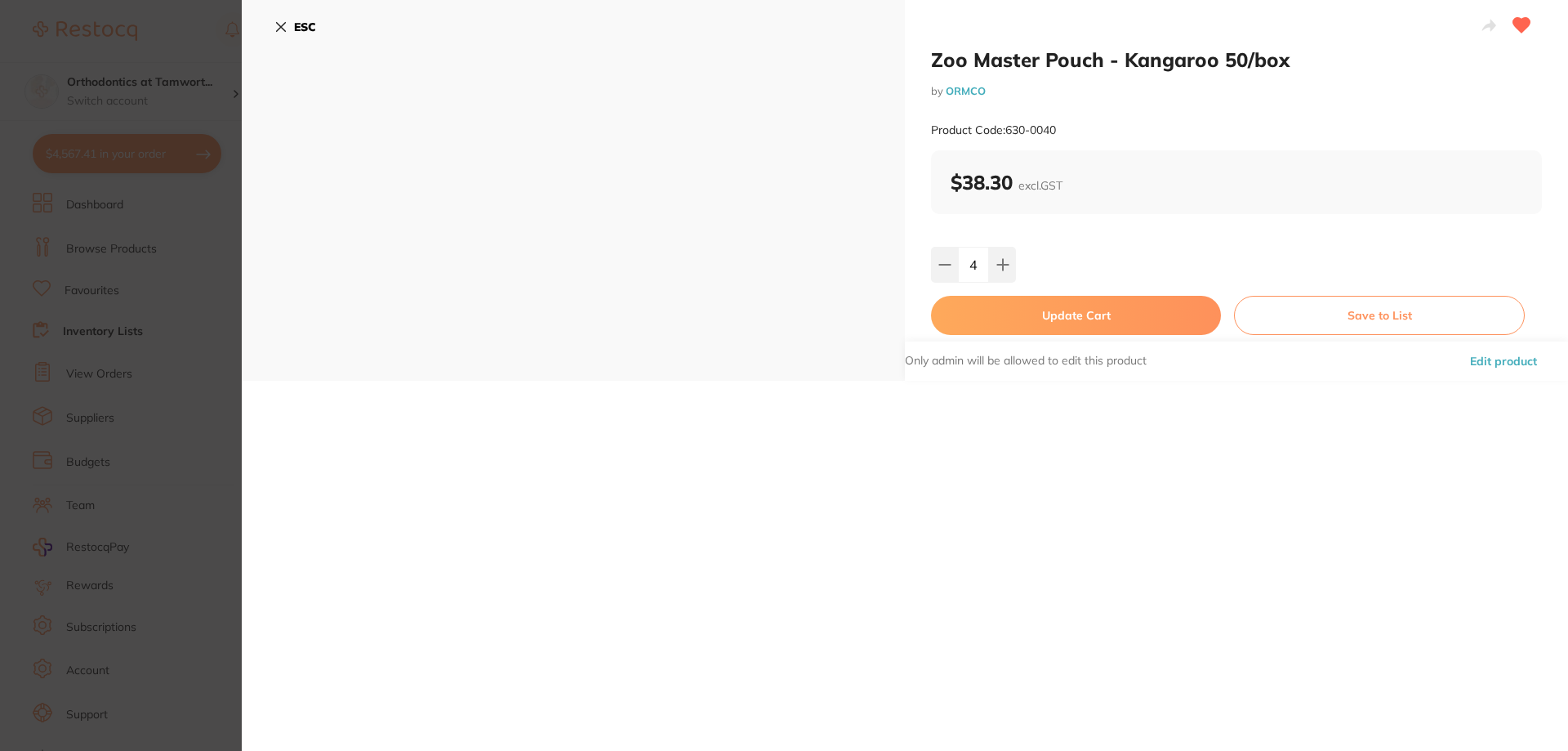
checkbox input "false"
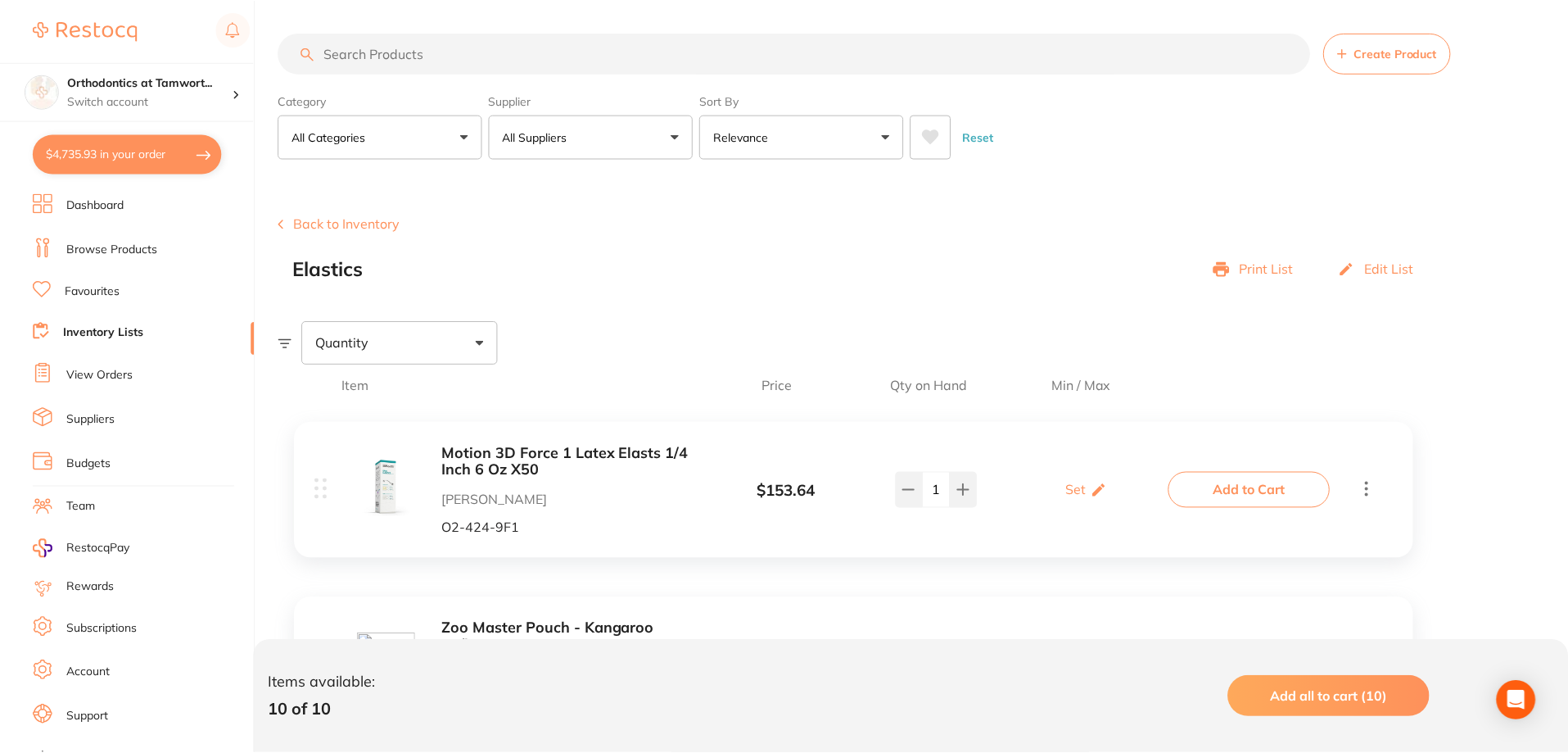
scroll to position [3110, 0]
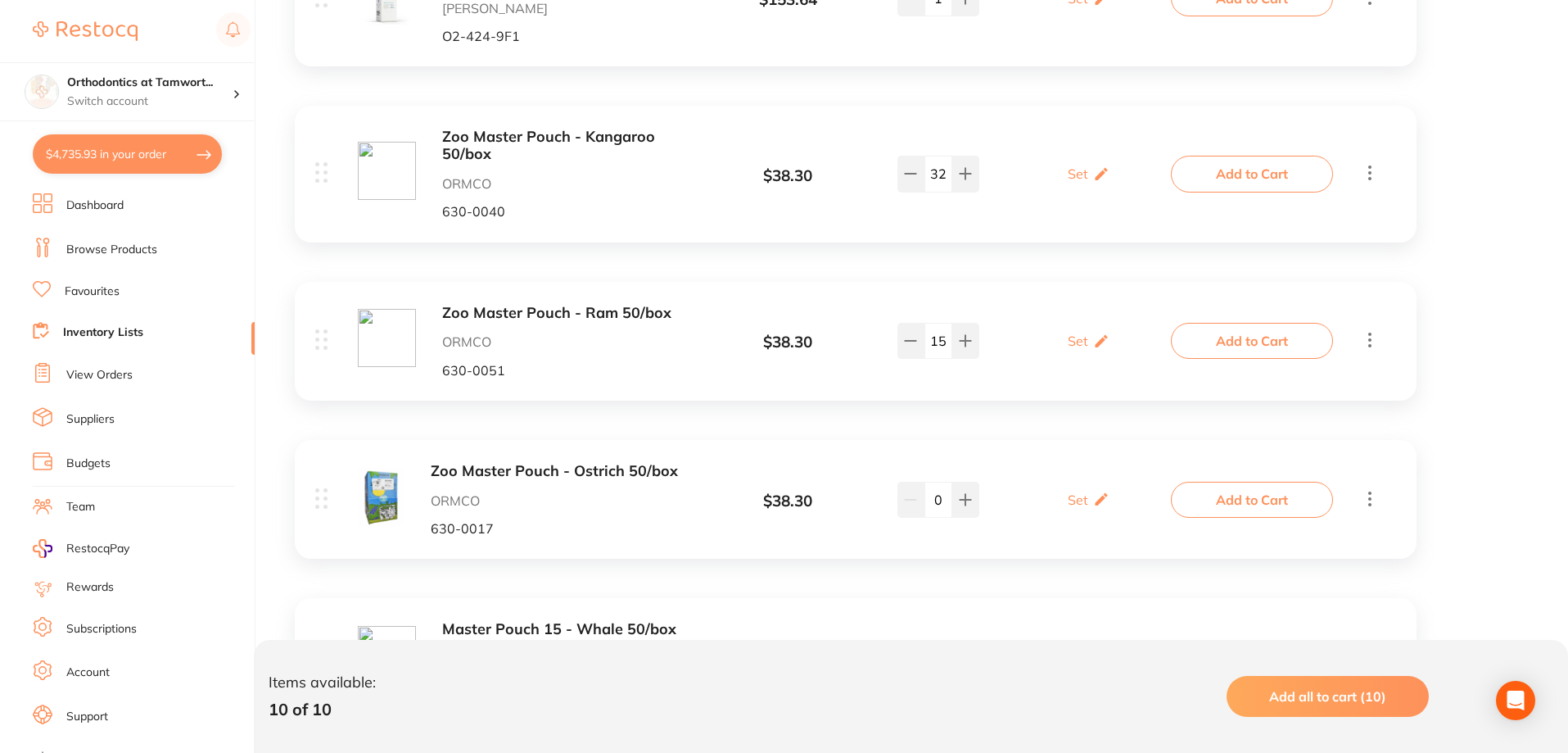
click at [119, 334] on link "Inventory Lists" at bounding box center [103, 332] width 80 height 17
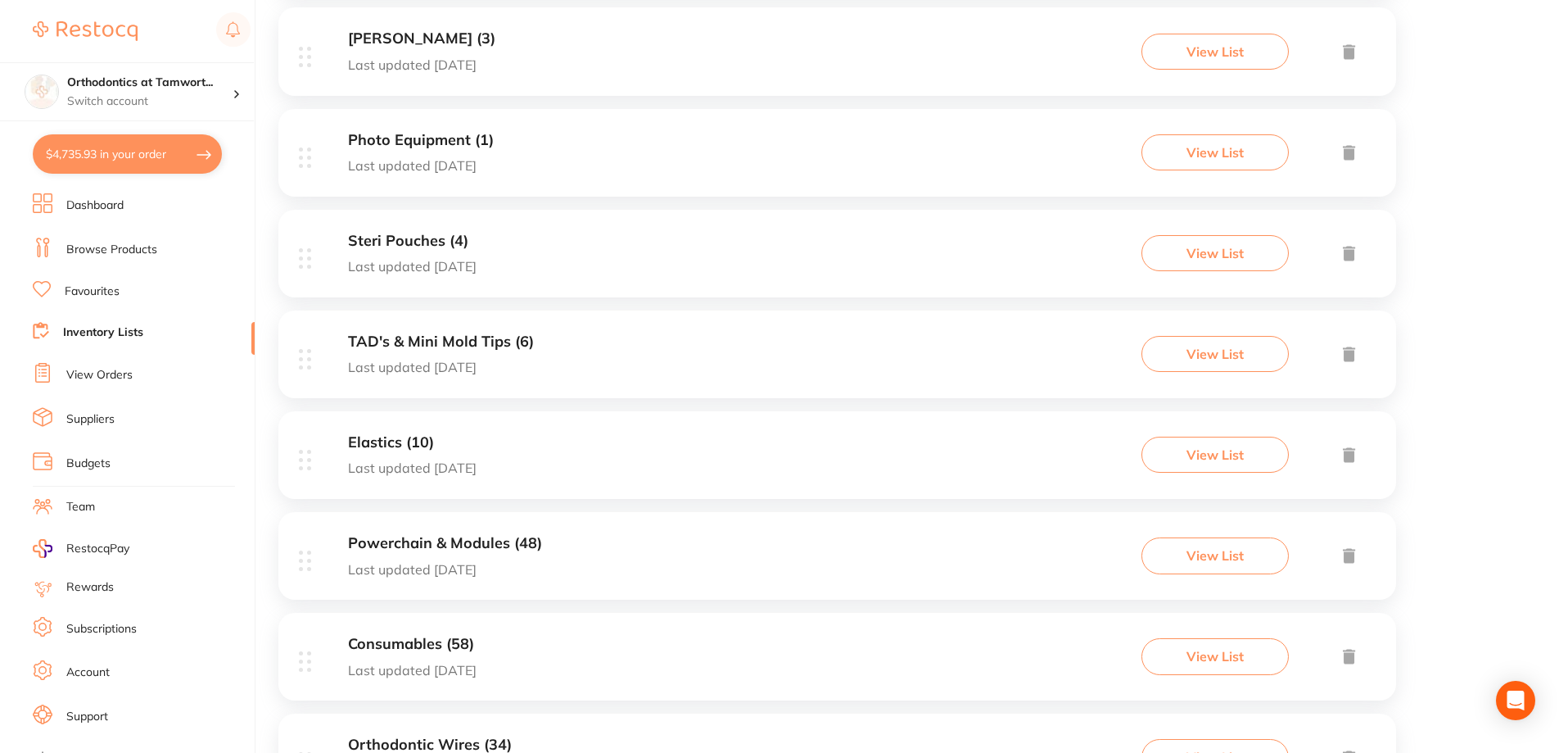
scroll to position [655, 0]
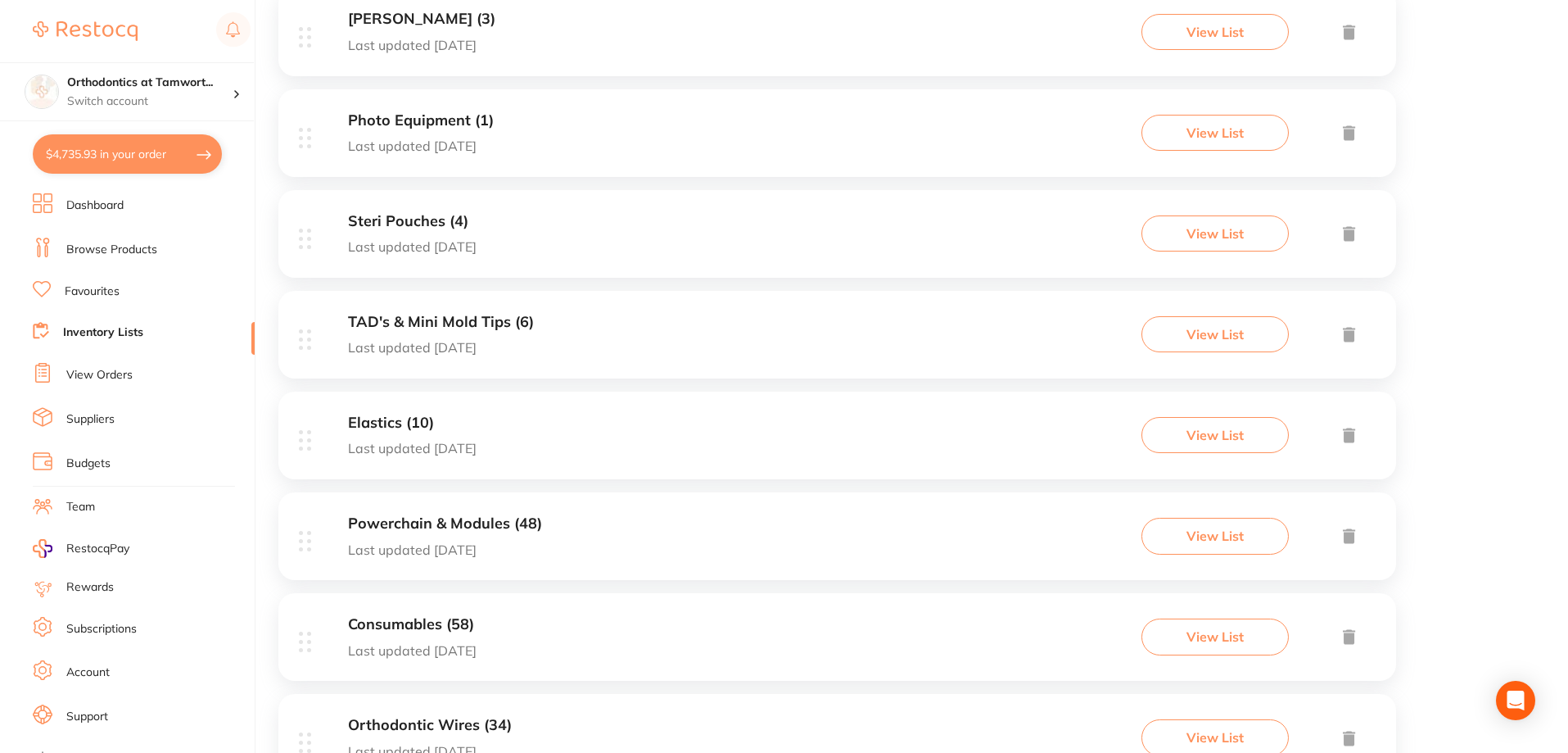
click at [443, 519] on h3 "Powerchain & Modules (48)" at bounding box center [444, 524] width 194 height 17
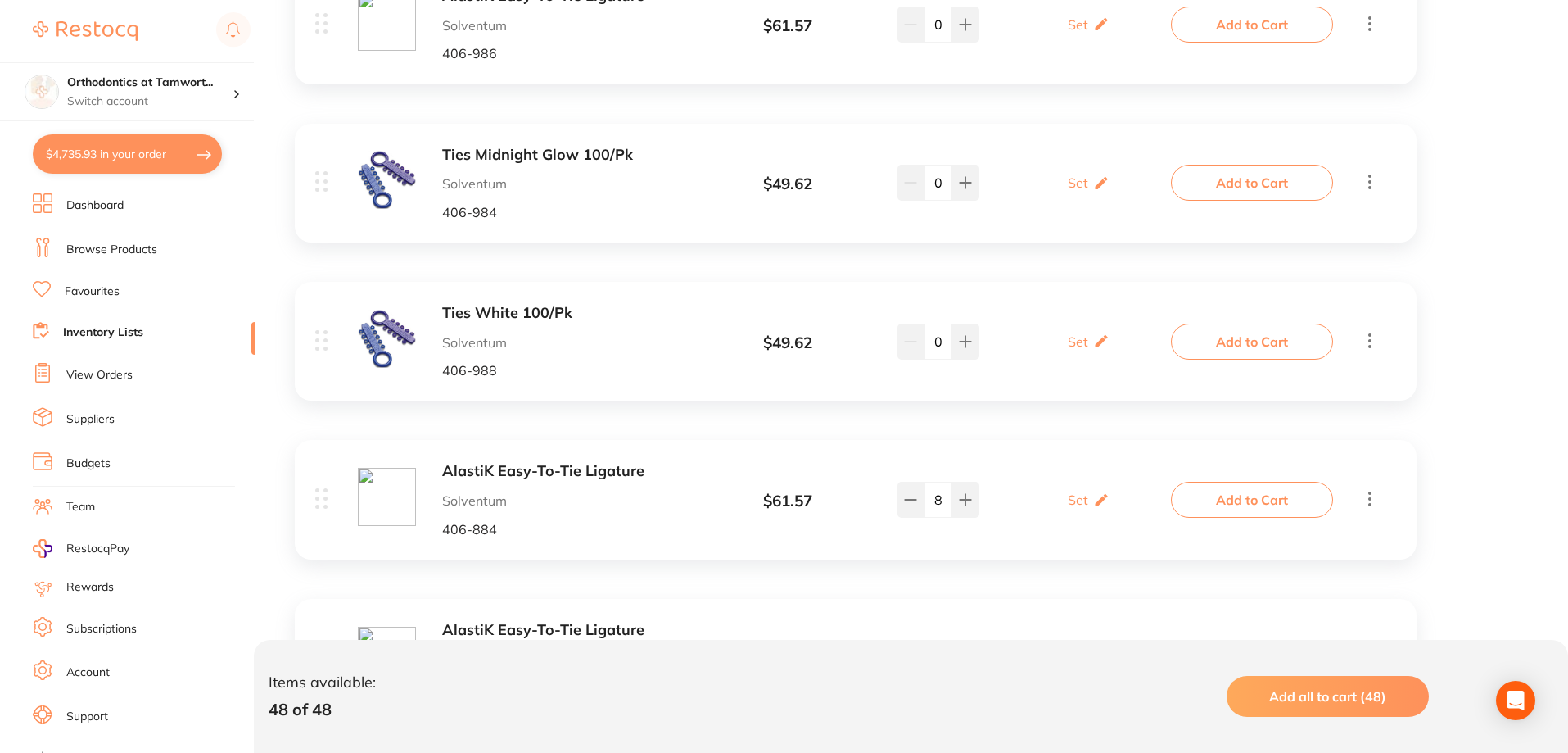
scroll to position [6170, 0]
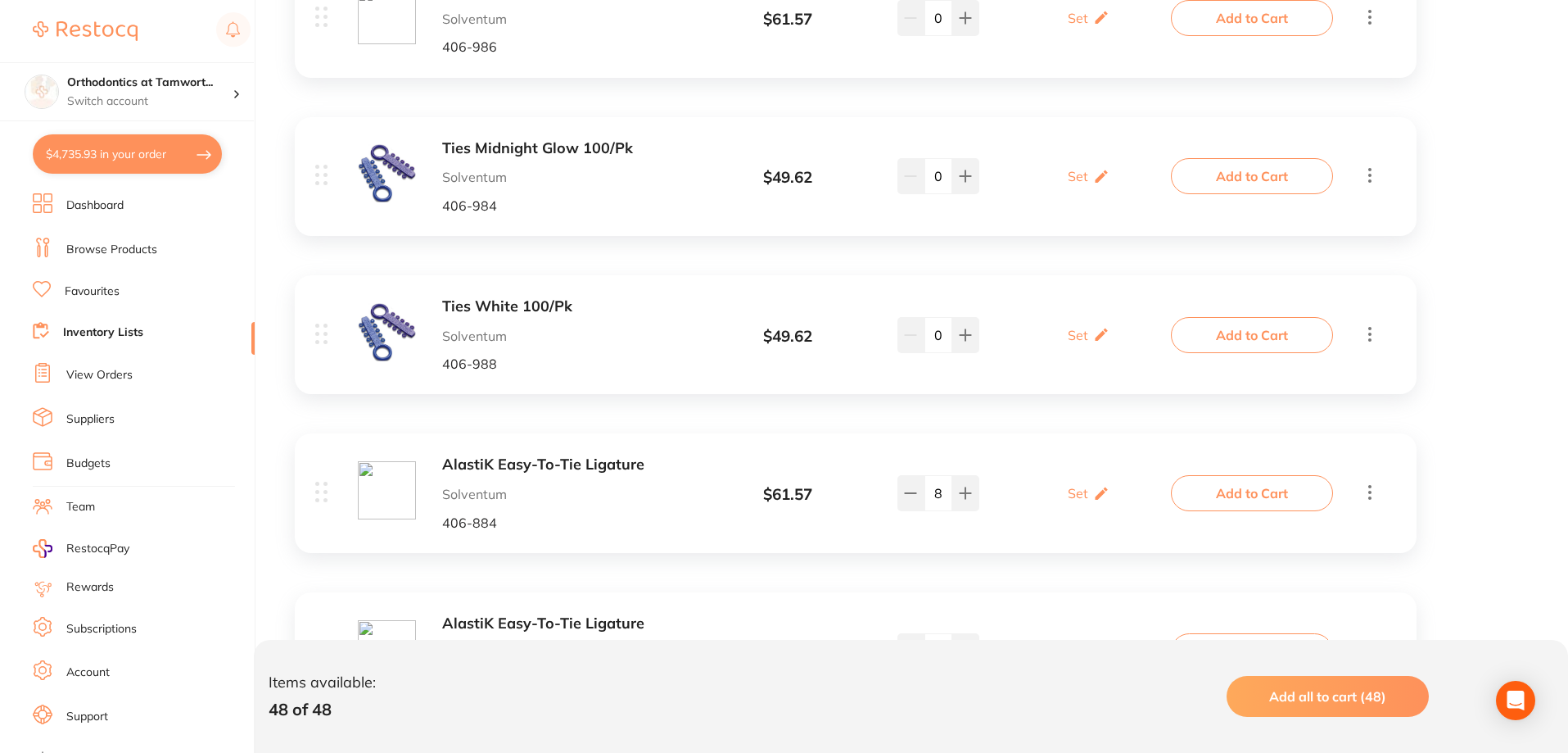
click at [499, 315] on div "Ties White 100/Pk Solventum 406-988" at bounding box center [572, 335] width 260 height 73
click at [499, 305] on b "Ties White 100/Pk" at bounding box center [572, 307] width 260 height 17
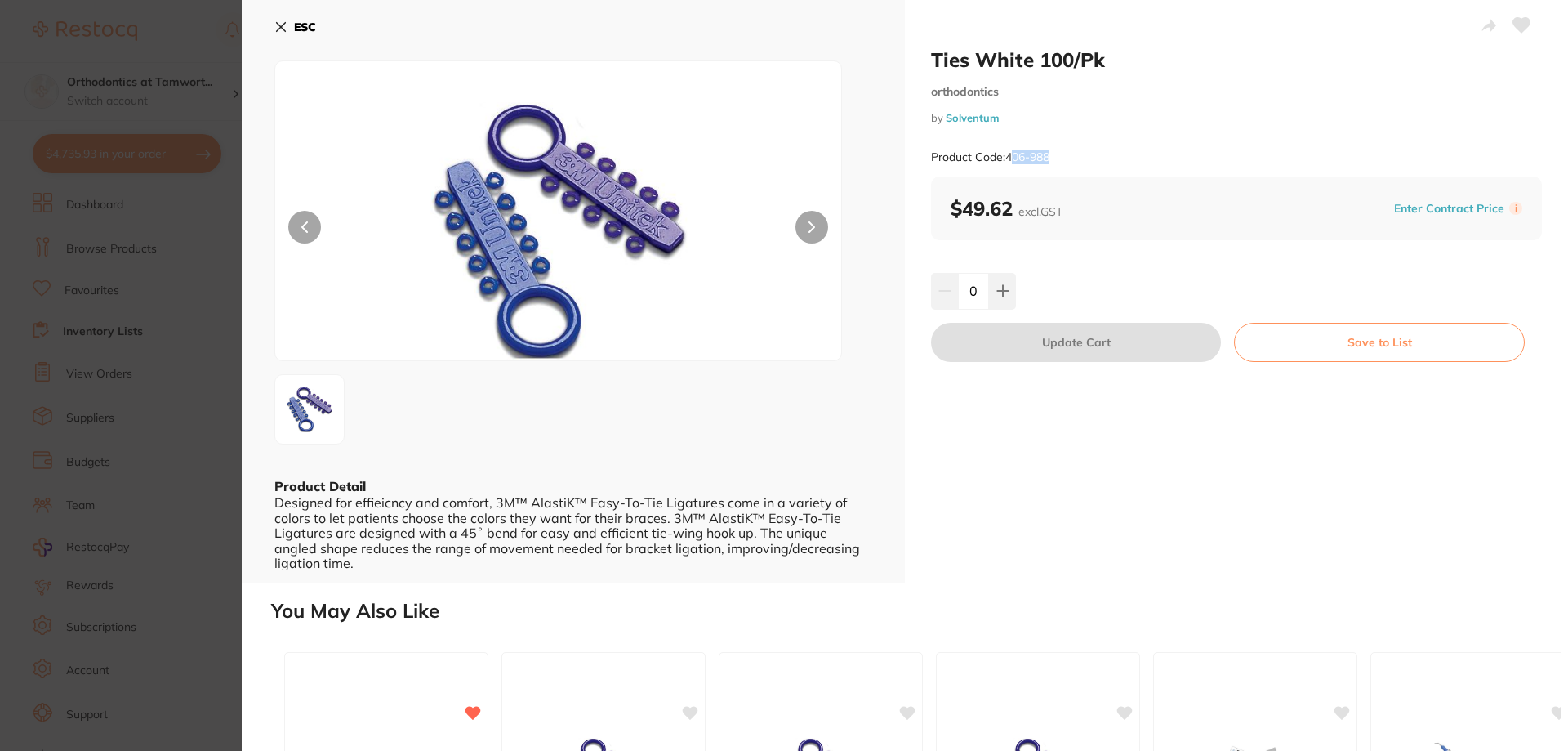
drag, startPoint x: 1051, startPoint y: 157, endPoint x: 1011, endPoint y: 158, distance: 40.0
click at [1011, 158] on small "Product Code: 406-988" at bounding box center [990, 157] width 118 height 14
click at [1099, 147] on div "Product Code: 406-988" at bounding box center [1236, 157] width 611 height 40
drag, startPoint x: 1051, startPoint y: 156, endPoint x: 1009, endPoint y: 156, distance: 42.0
click at [1009, 156] on small "Product Code: 406-988" at bounding box center [990, 157] width 118 height 14
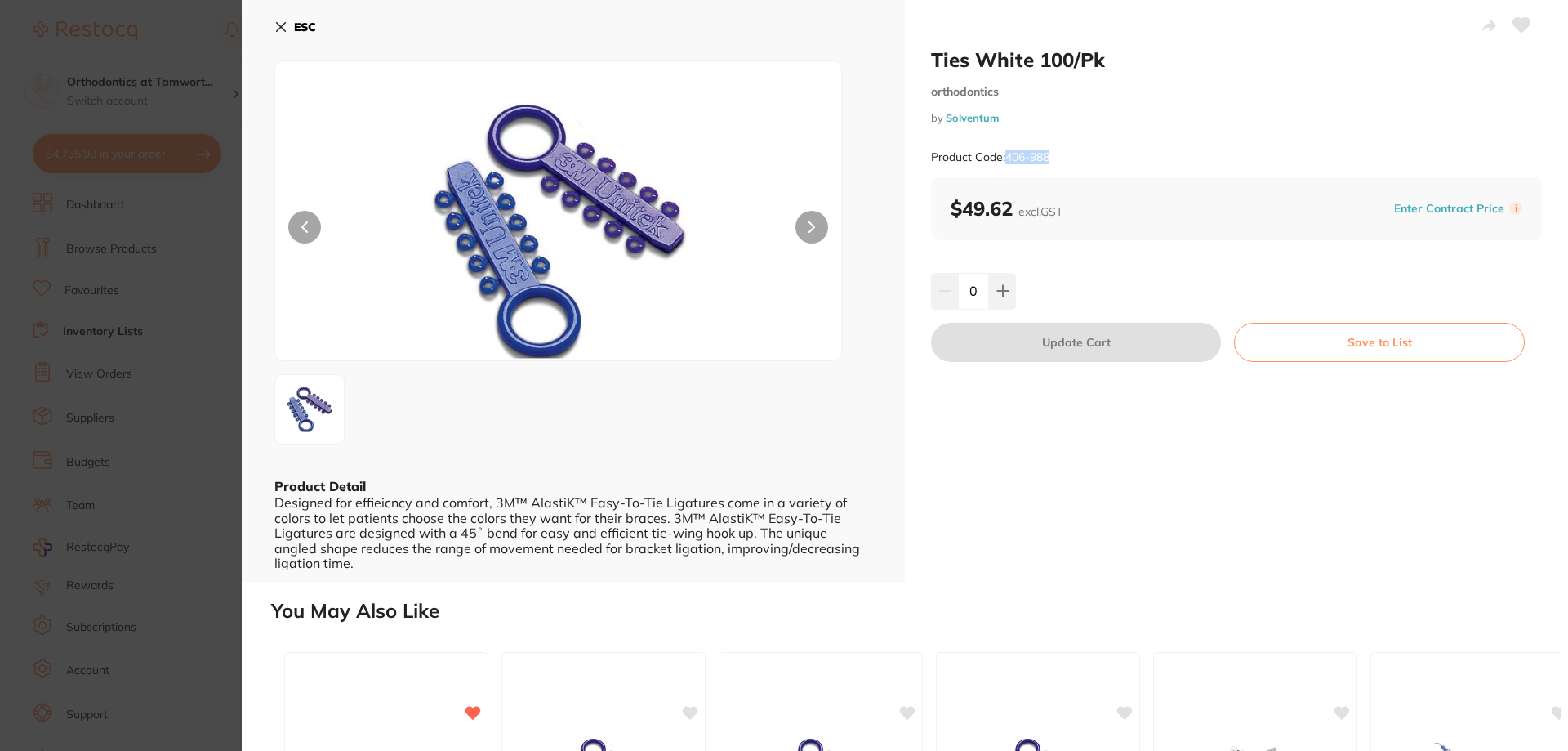
copy small "406-988"
click at [275, 29] on icon at bounding box center [281, 26] width 13 height 13
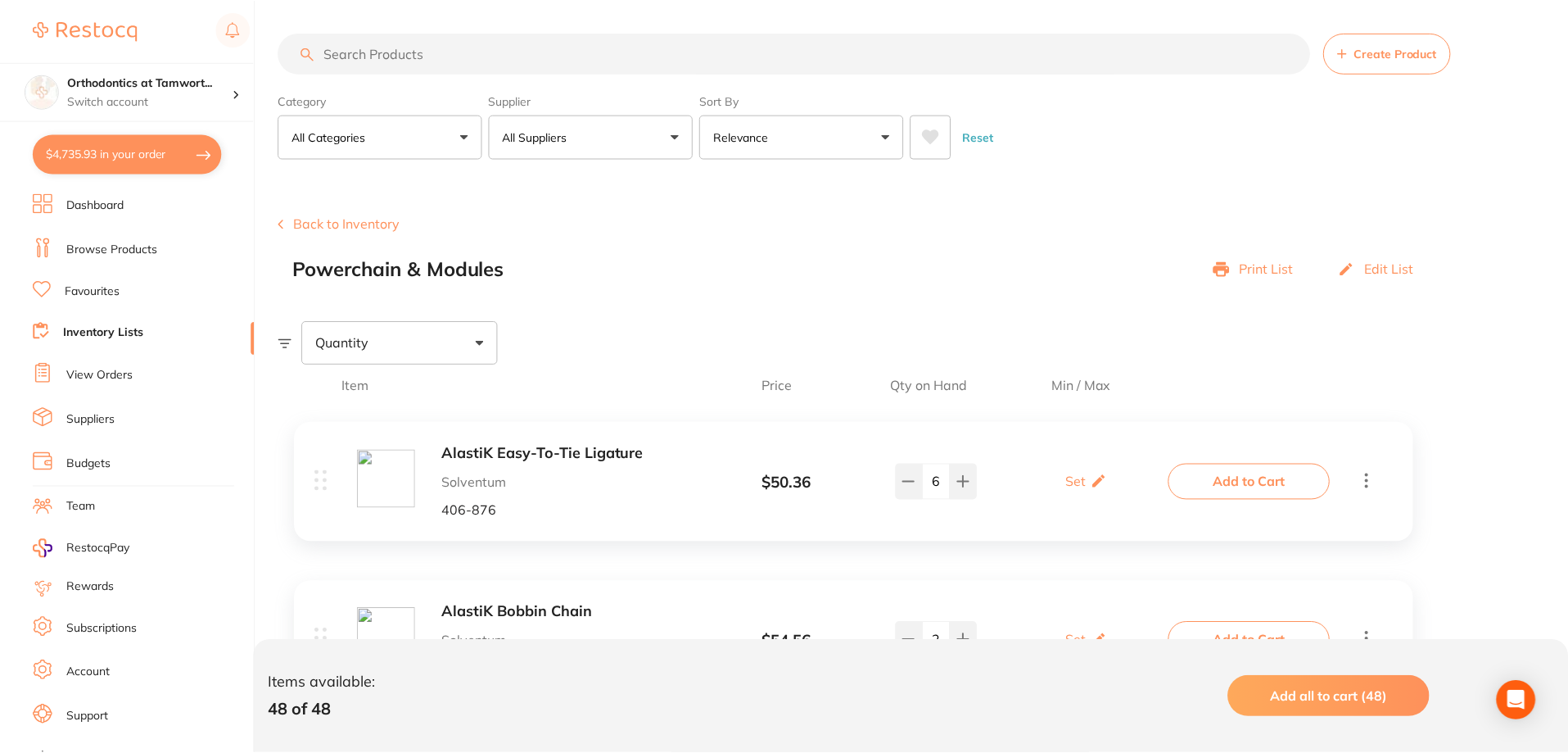
scroll to position [6170, 0]
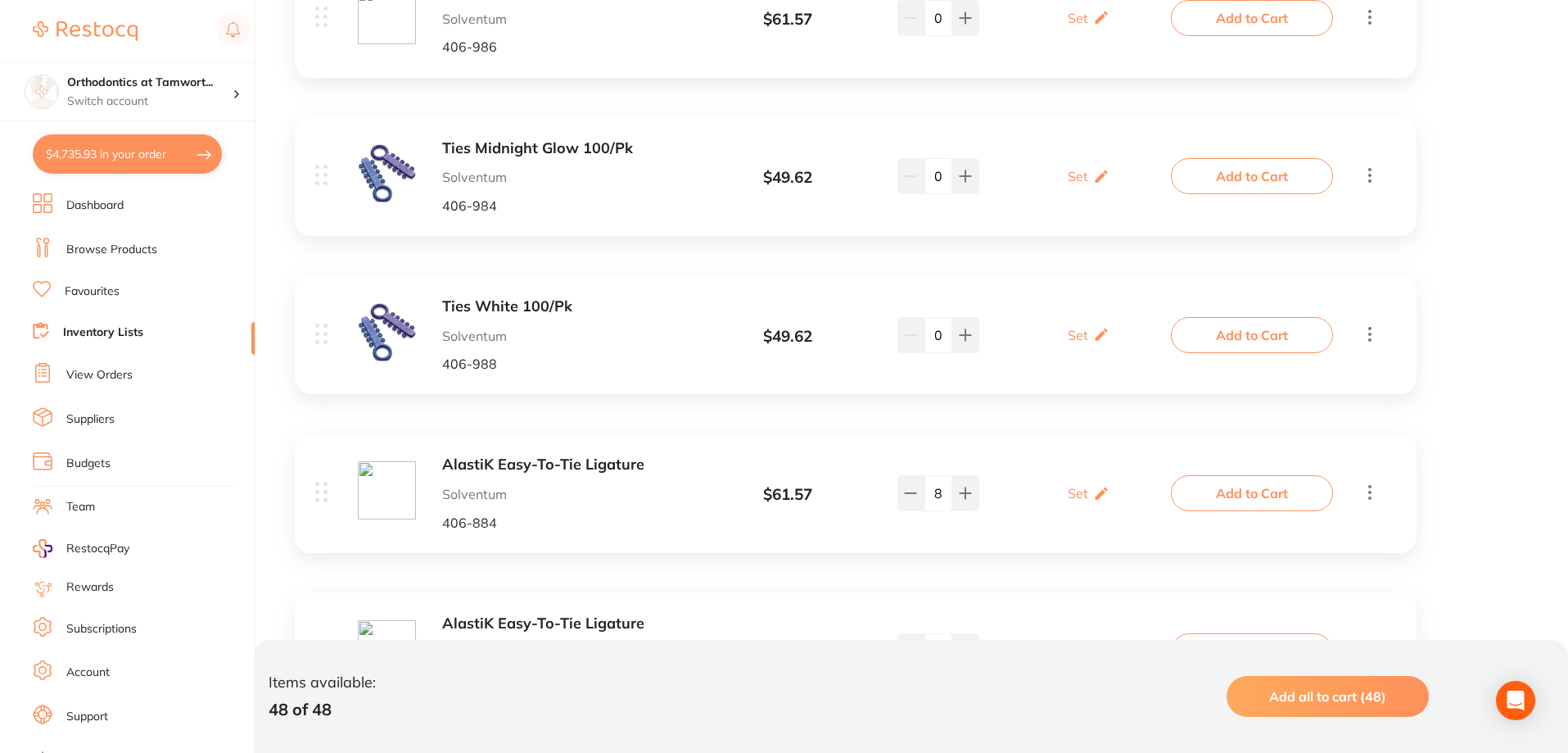
click at [121, 233] on ul "Dashboard Browse Products Favourites Inventory Lists View Orders Suppliers Budg…" at bounding box center [144, 476] width 222 height 566
click at [116, 255] on link "Browse Products" at bounding box center [112, 249] width 91 height 17
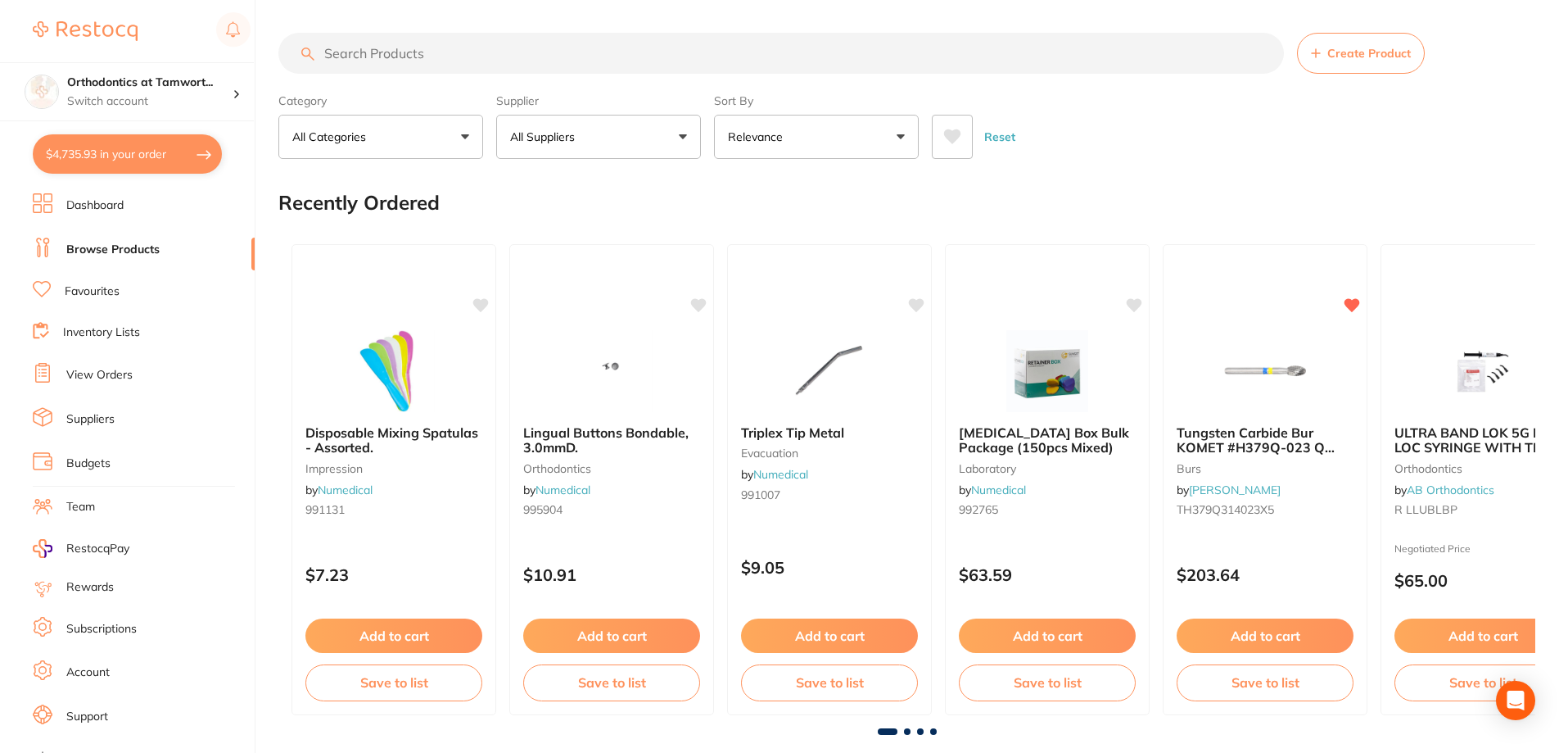
drag, startPoint x: 539, startPoint y: 47, endPoint x: 454, endPoint y: 47, distance: 85.0
click at [454, 47] on input "search" at bounding box center [781, 53] width 1005 height 41
paste input "406-988"
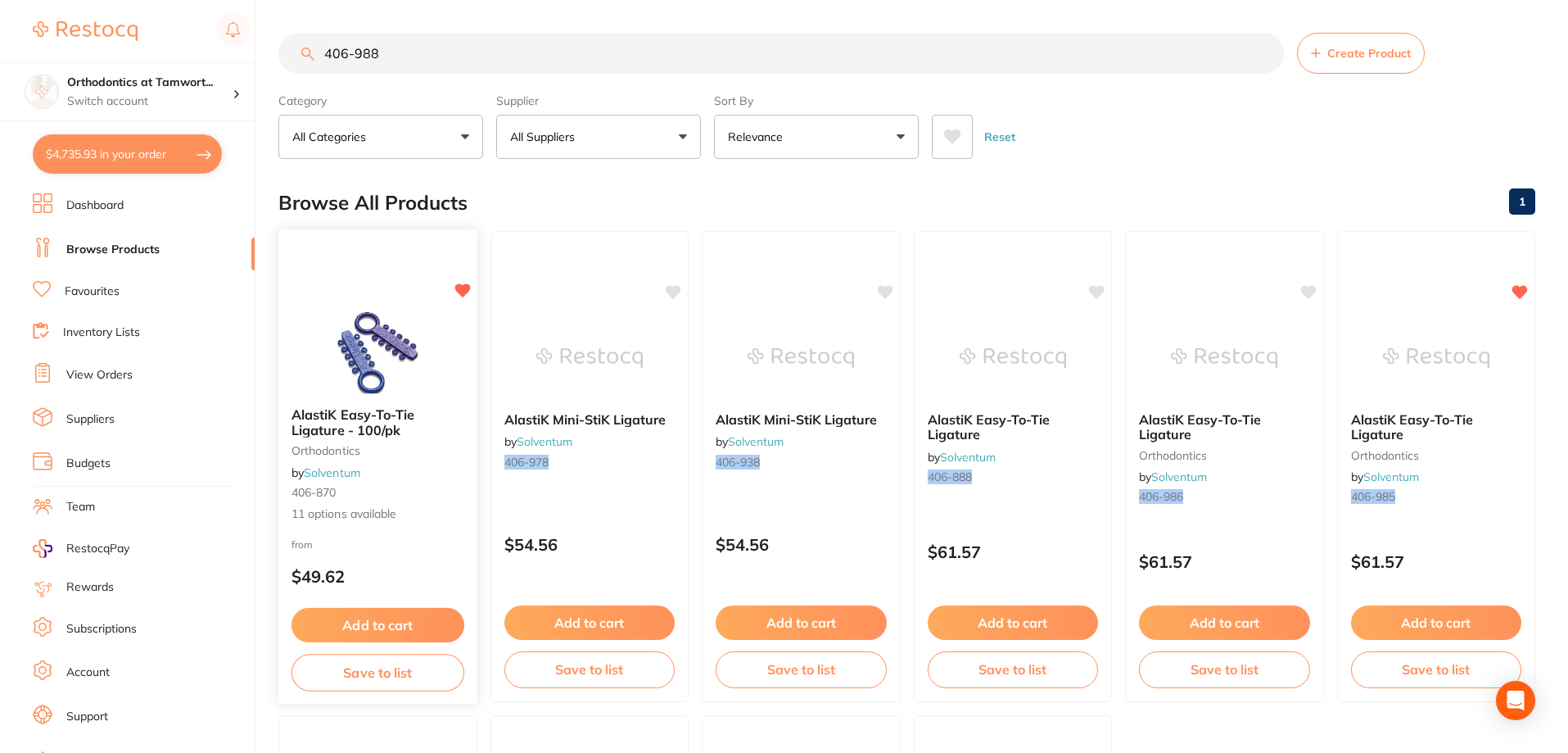
type input "406-988"
click at [381, 360] on img at bounding box center [377, 352] width 107 height 83
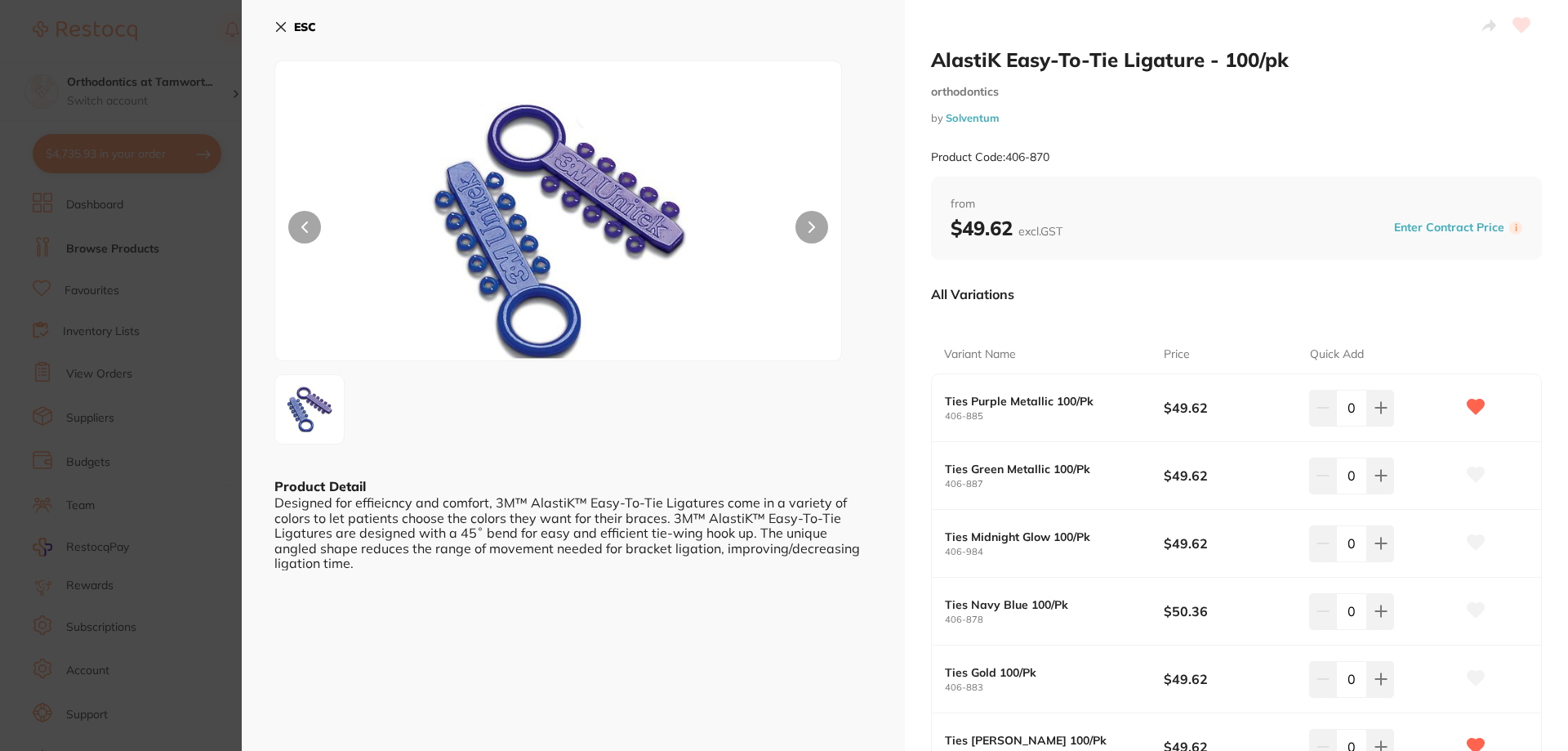
scroll to position [3102, 0]
click at [279, 30] on icon at bounding box center [281, 27] width 9 height 9
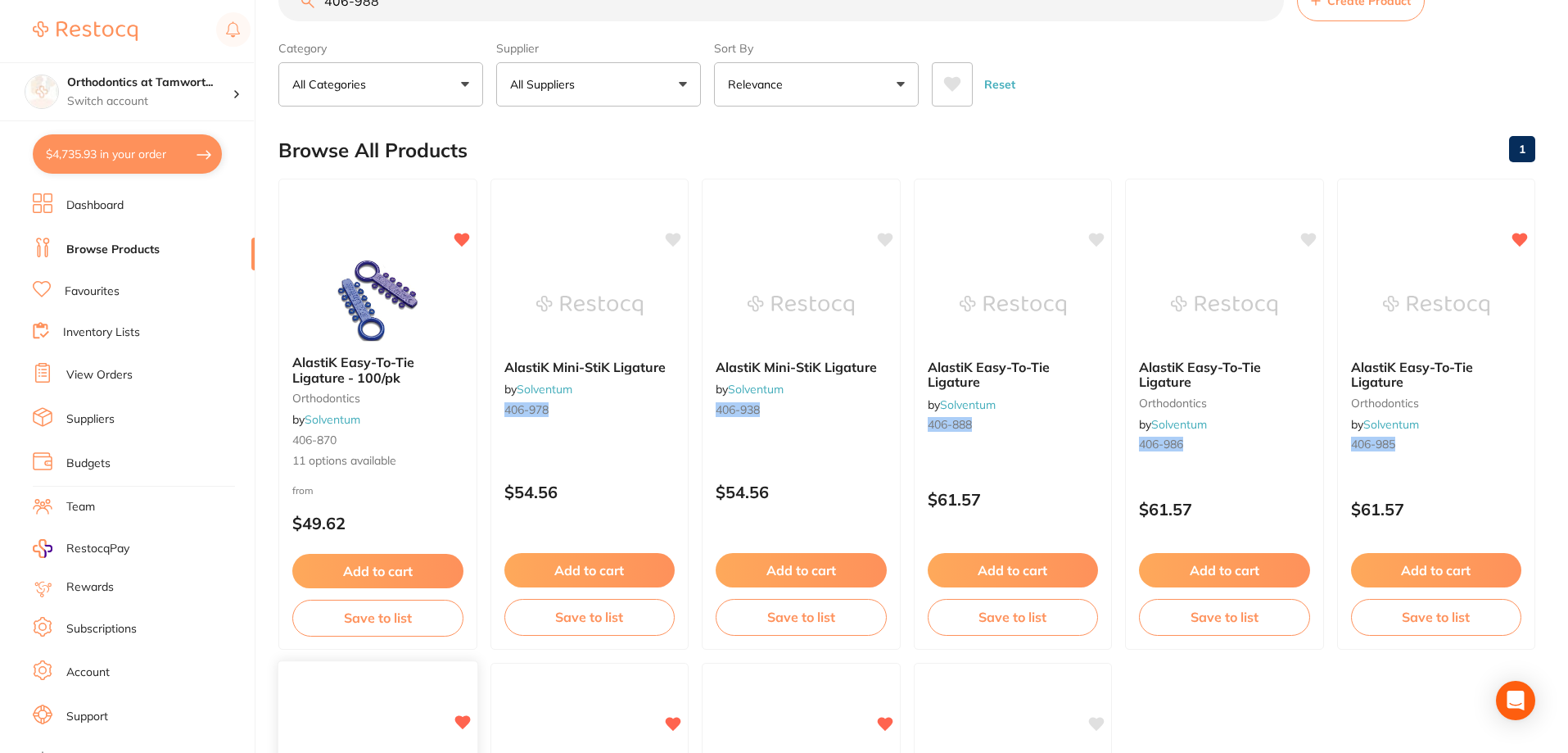
scroll to position [27, 0]
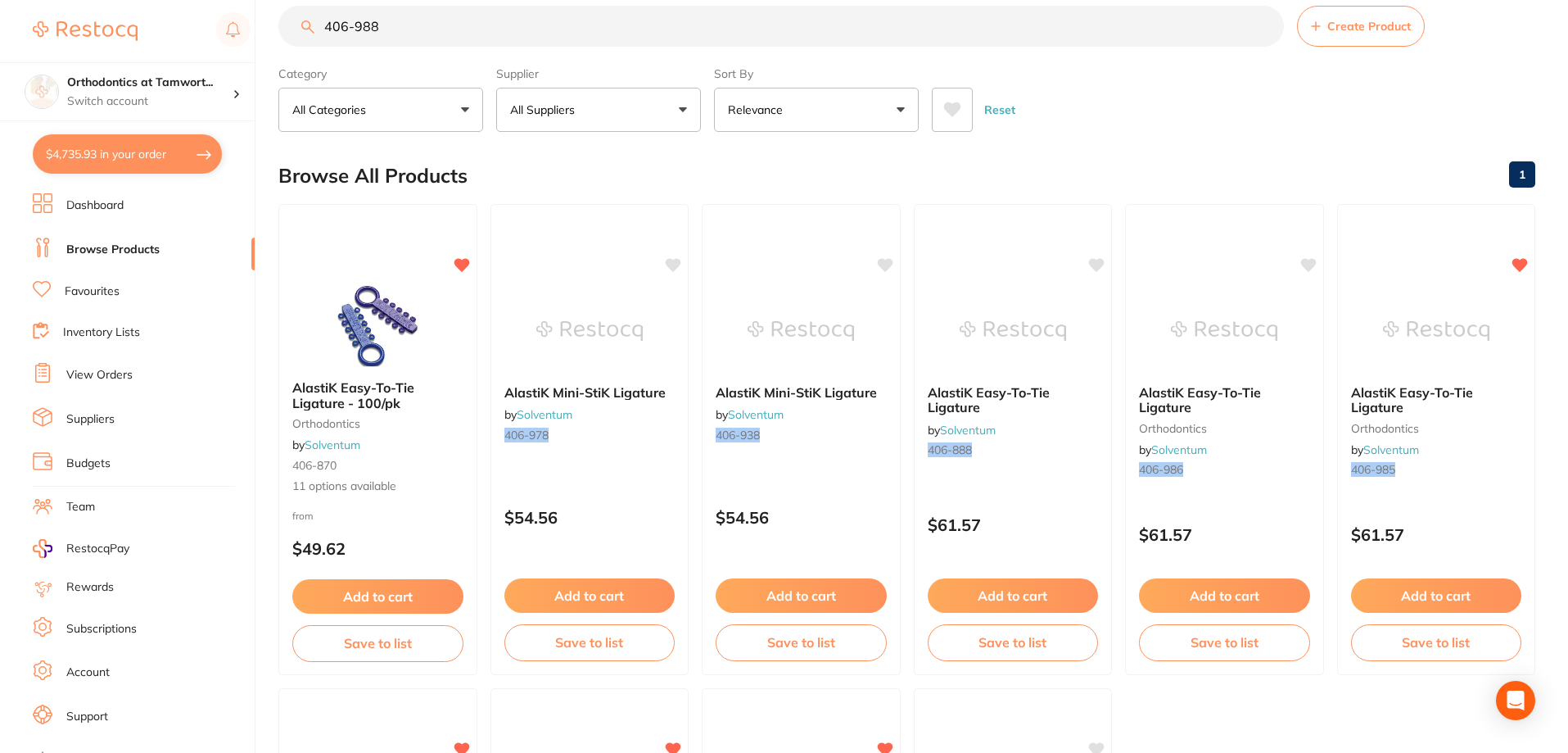
drag, startPoint x: 424, startPoint y: 30, endPoint x: 308, endPoint y: 18, distance: 116.6
click at [308, 18] on input "406-988" at bounding box center [781, 26] width 1005 height 41
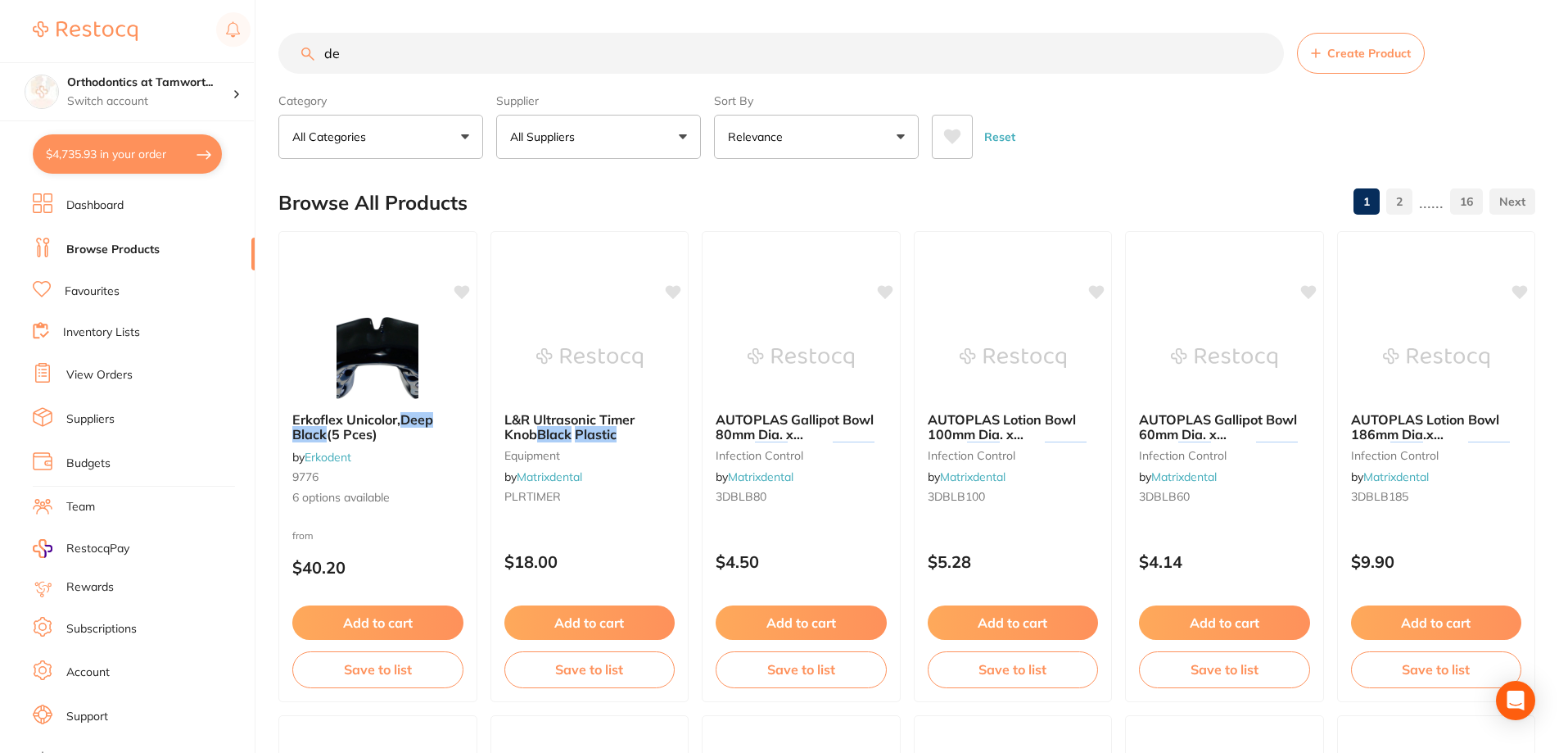
type input "d"
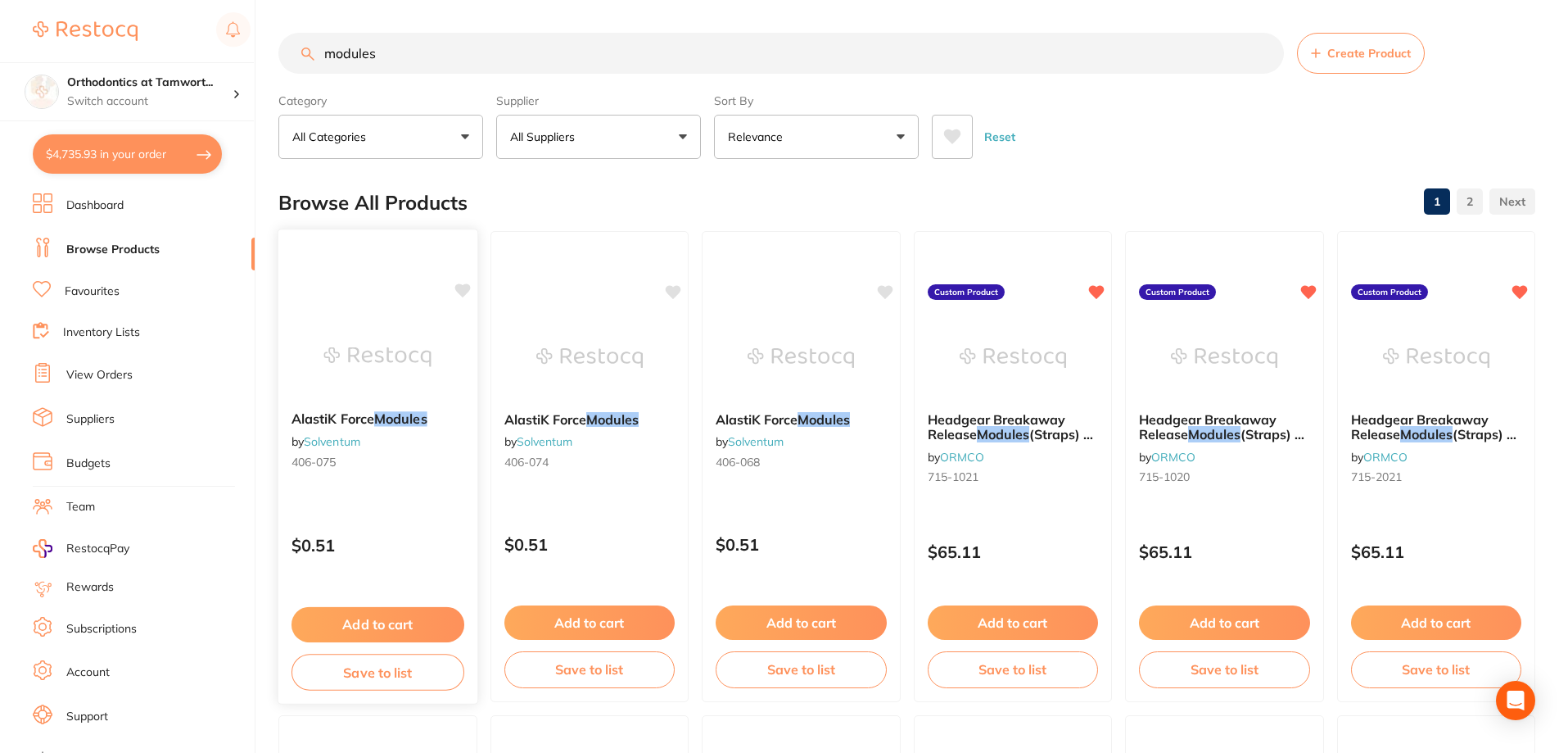
click at [382, 413] on em "Modules" at bounding box center [401, 418] width 53 height 17
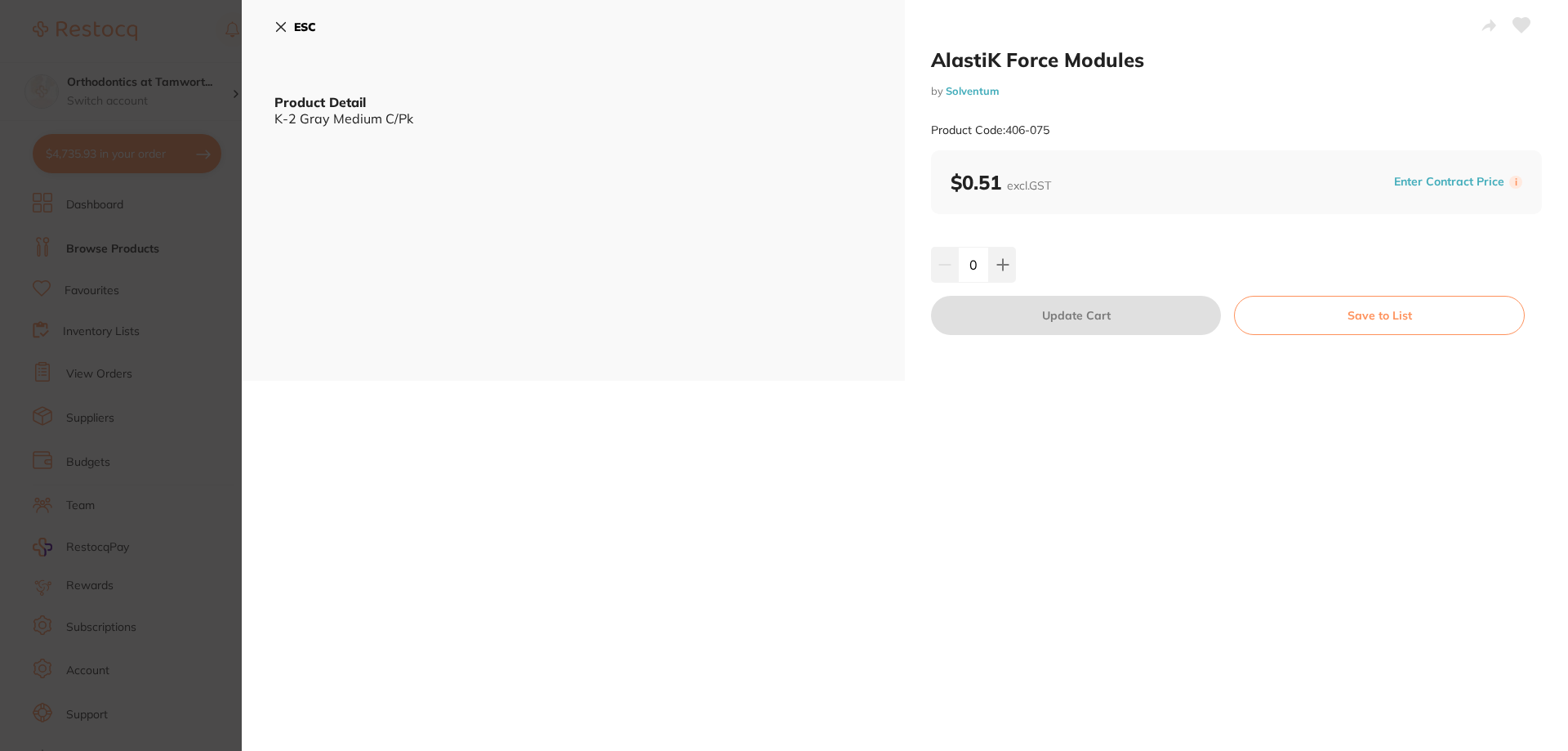
click at [193, 403] on section "AlastiK Force Modules by Solventum Product Code: 406-075 ESC Product Detail K-2…" at bounding box center [784, 376] width 1568 height 751
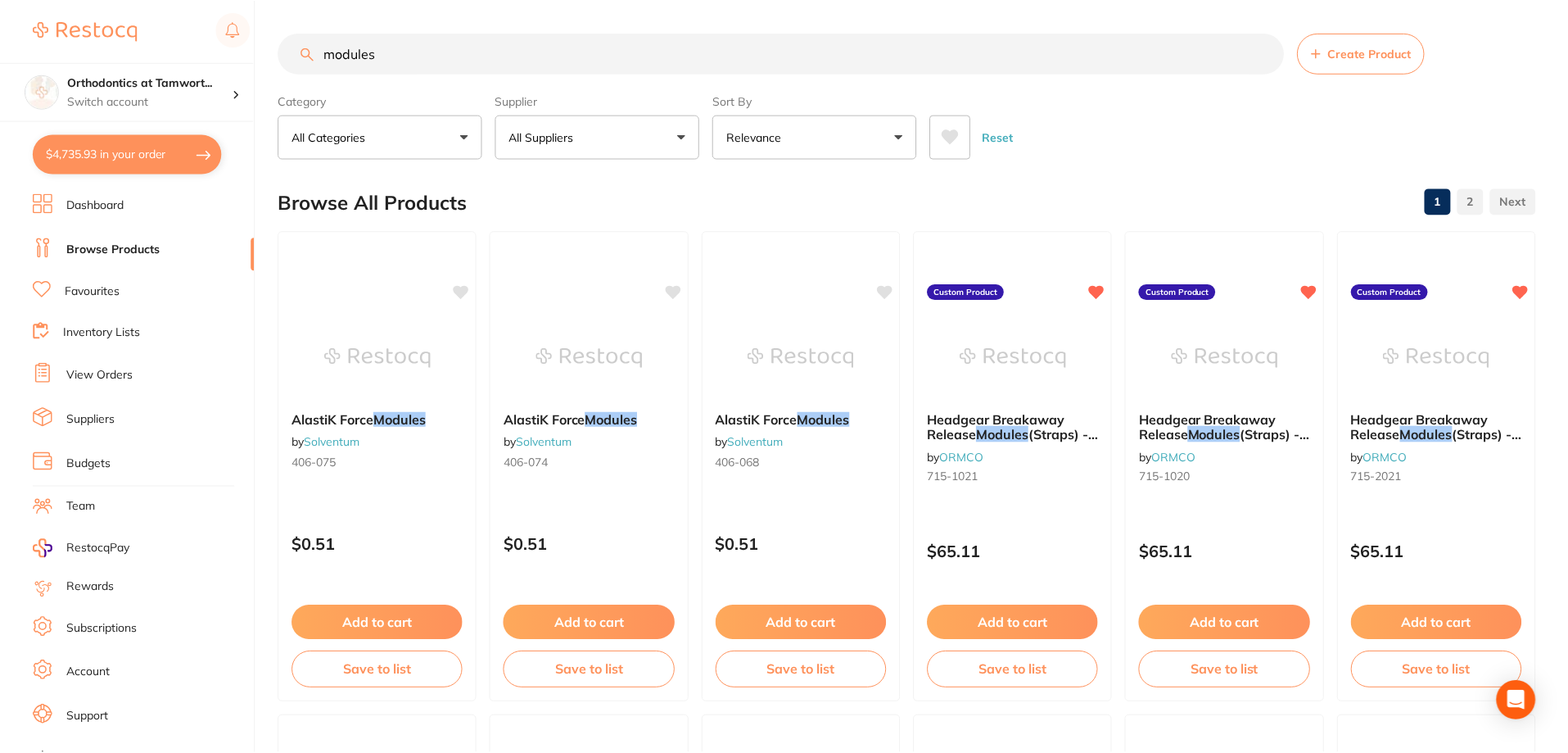
scroll to position [27, 0]
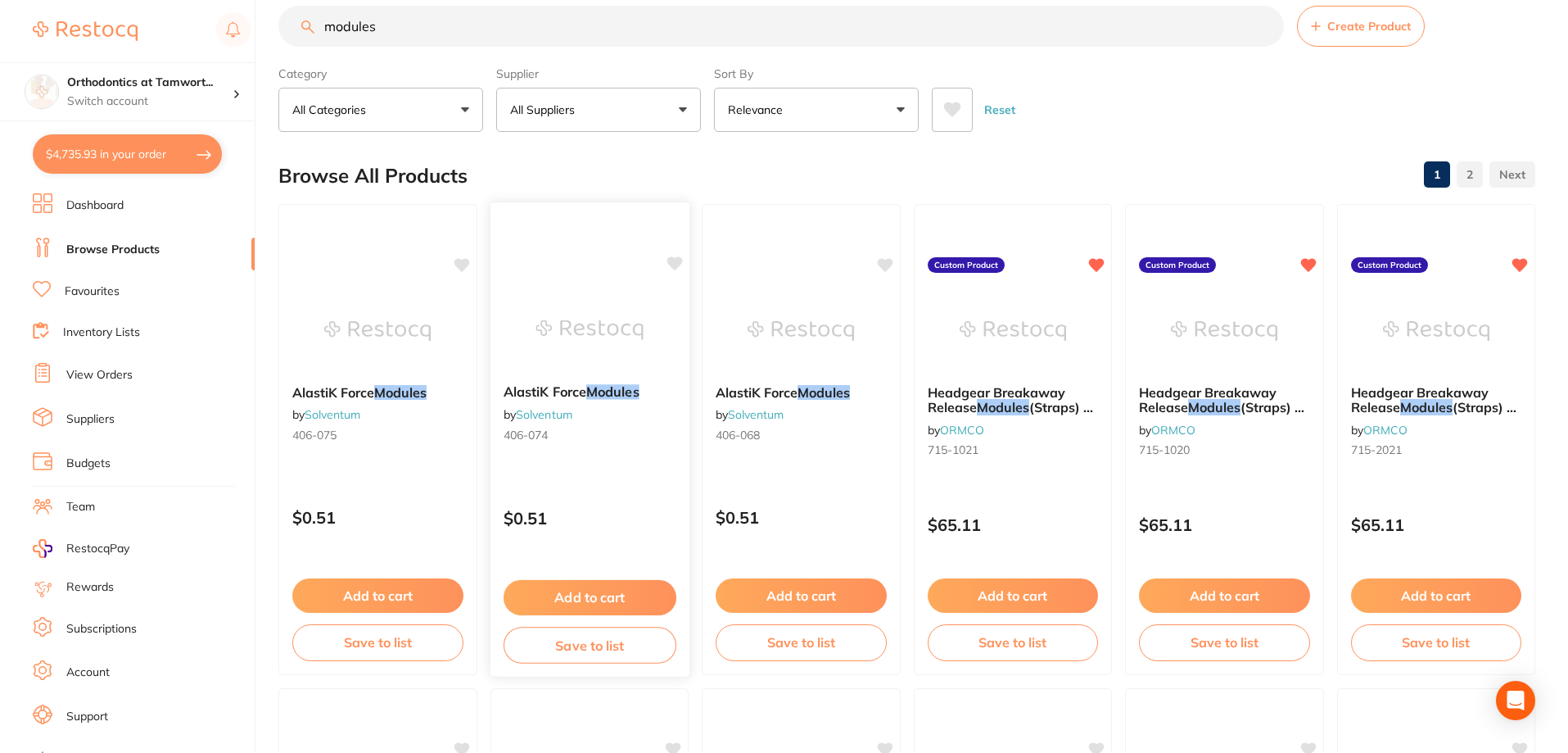
click at [585, 383] on div "AlastiK Force Modules by Solventum 406-074" at bounding box center [589, 416] width 199 height 90
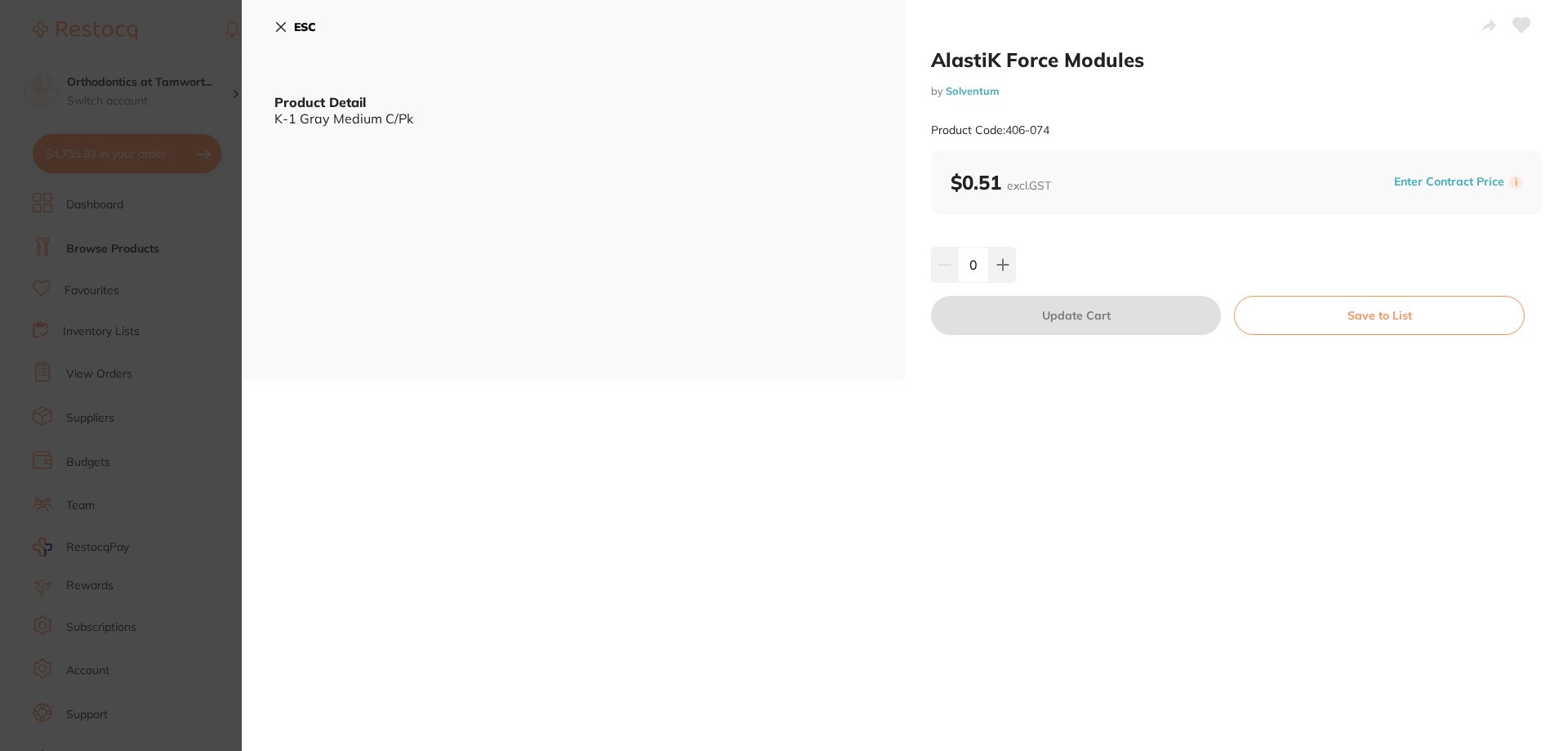
click at [194, 408] on section "AlastiK Force Modules by Solventum Product Code: 406-074 ESC Product Detail K-1…" at bounding box center [784, 376] width 1568 height 751
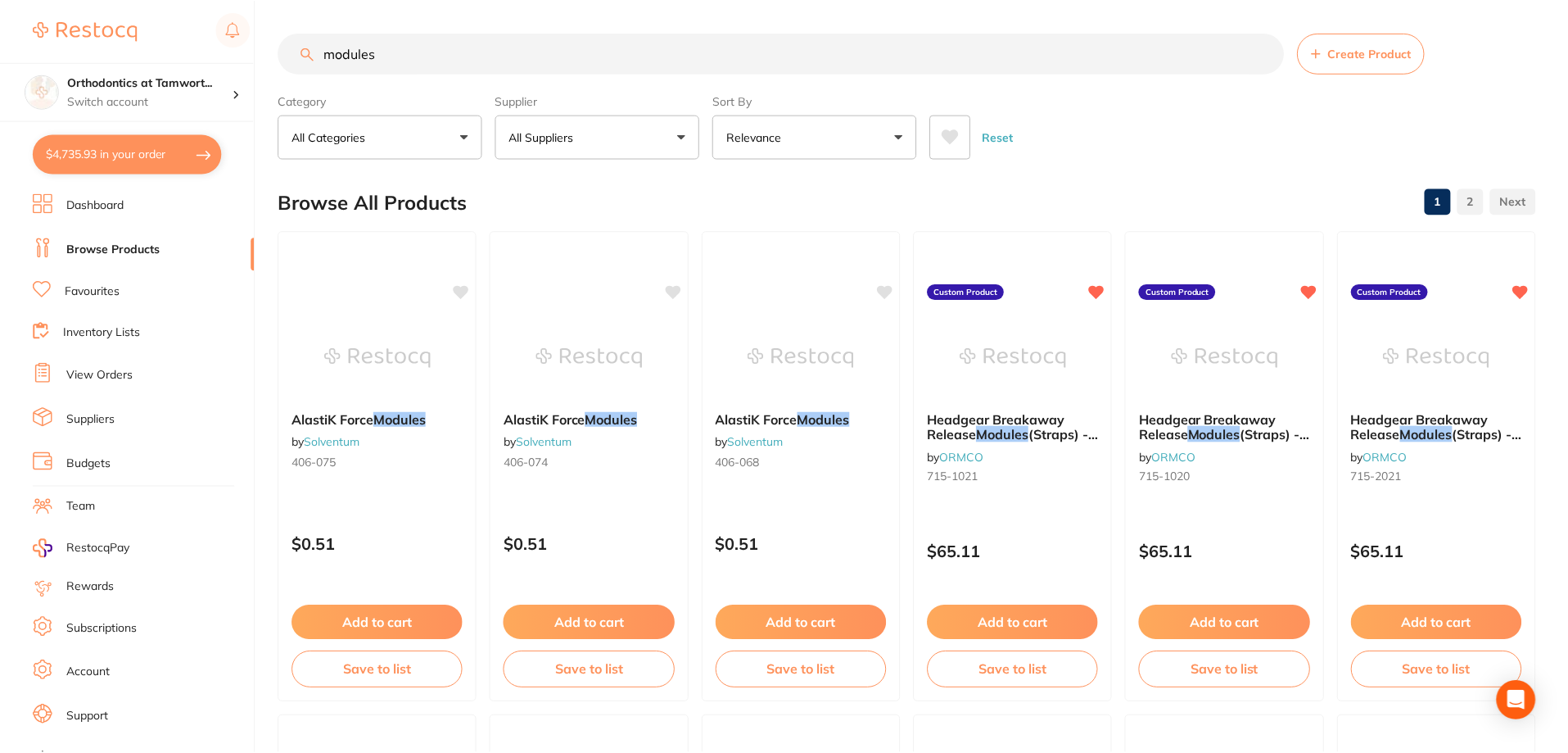
scroll to position [27, 0]
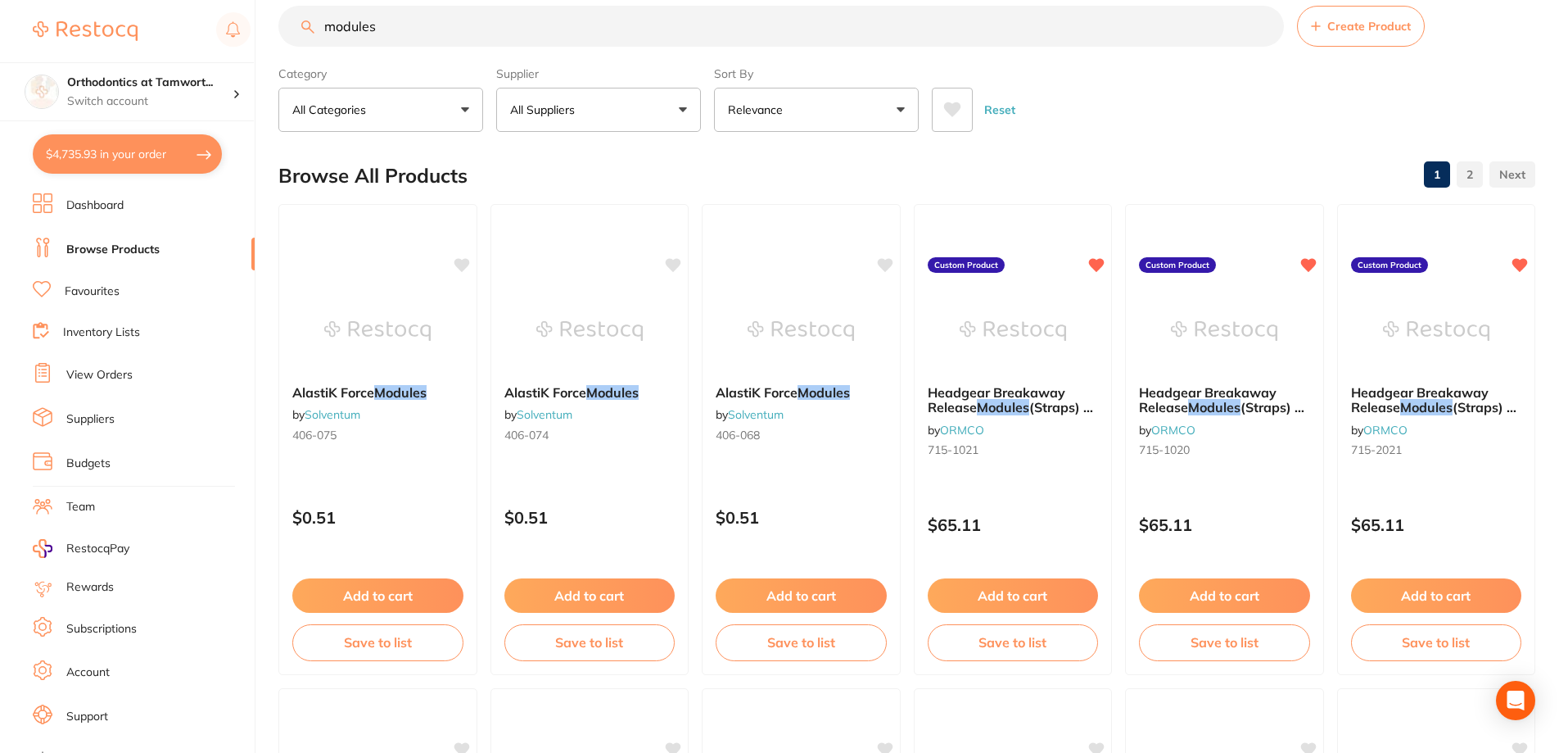
drag, startPoint x: 420, startPoint y: 23, endPoint x: 317, endPoint y: 26, distance: 103.0
click at [317, 26] on input "modules" at bounding box center [781, 26] width 1005 height 41
paste input "406-988"
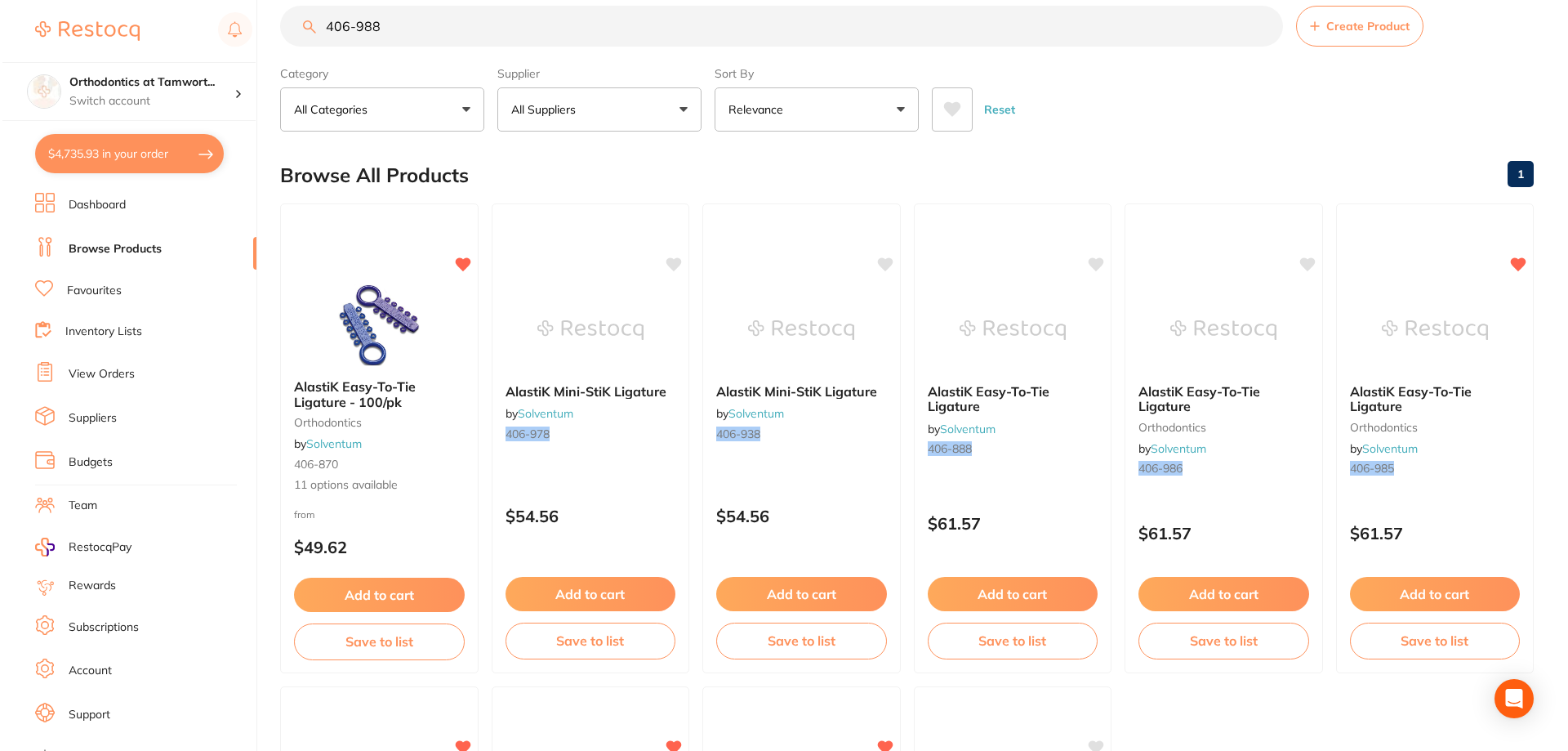
scroll to position [0, 0]
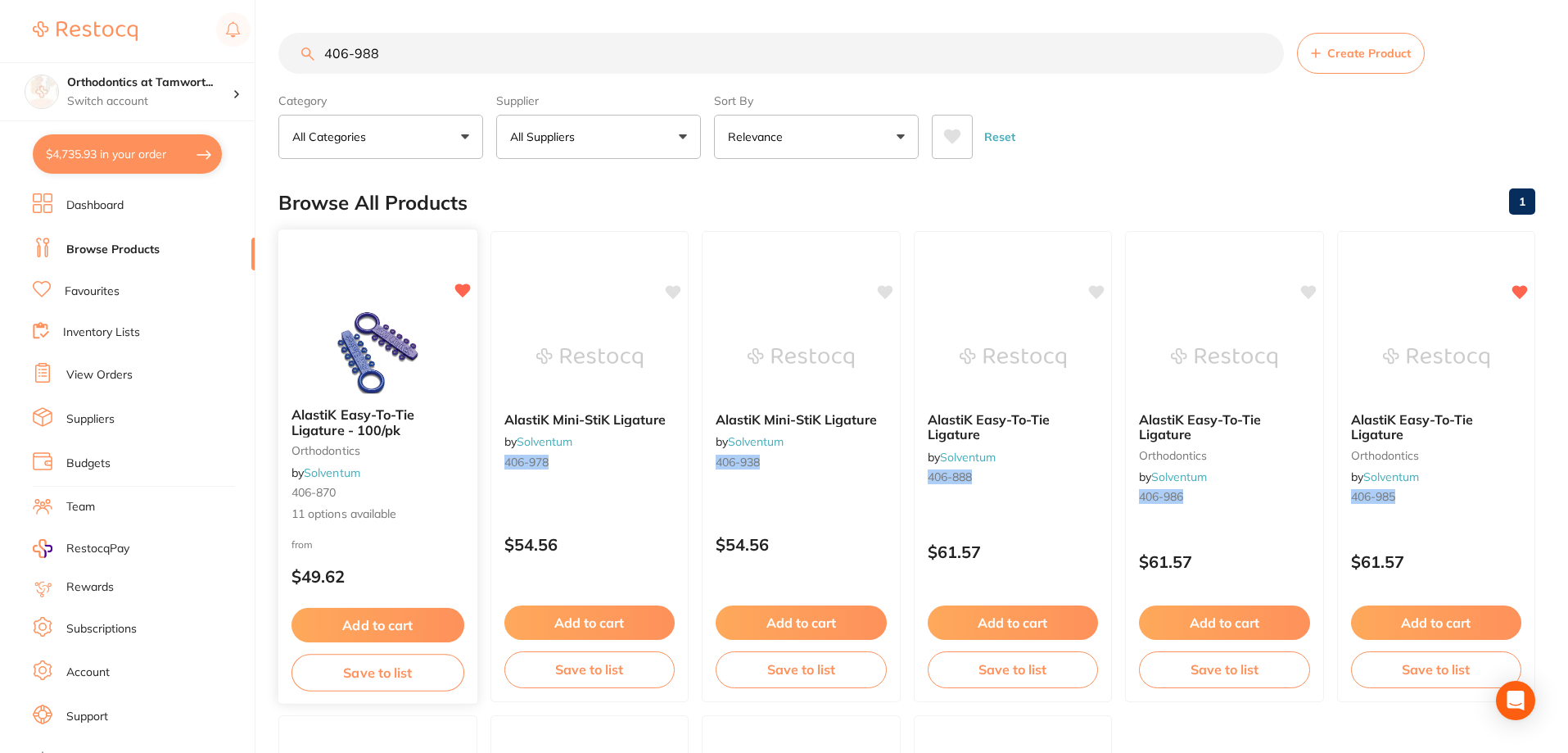
type input "406-988"
click at [429, 356] on img at bounding box center [377, 352] width 107 height 83
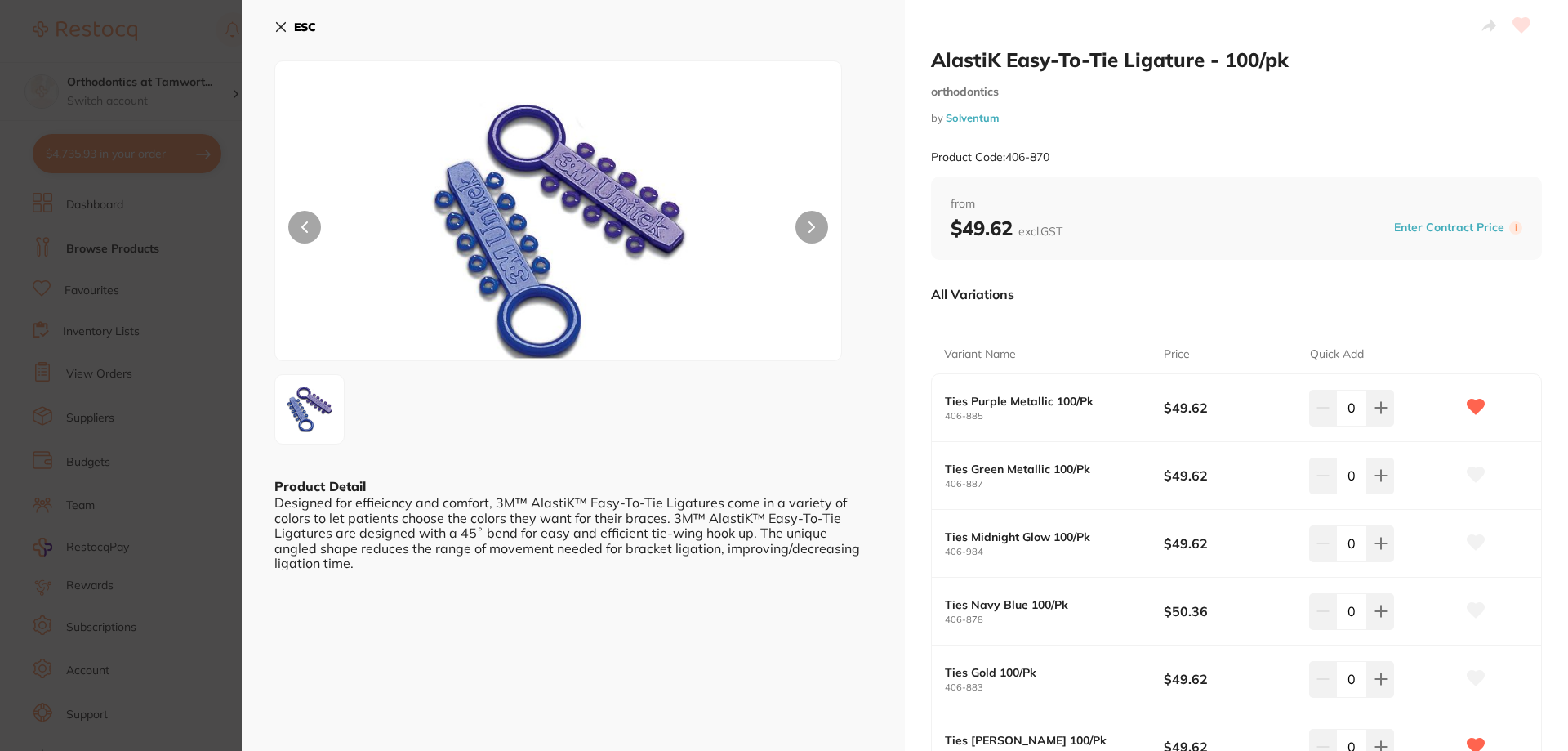
click at [127, 263] on section "AlastiK Easy-To-Tie Ligature - 100/pk orthodontics by Solventum Product Code: 4…" at bounding box center [784, 376] width 1568 height 751
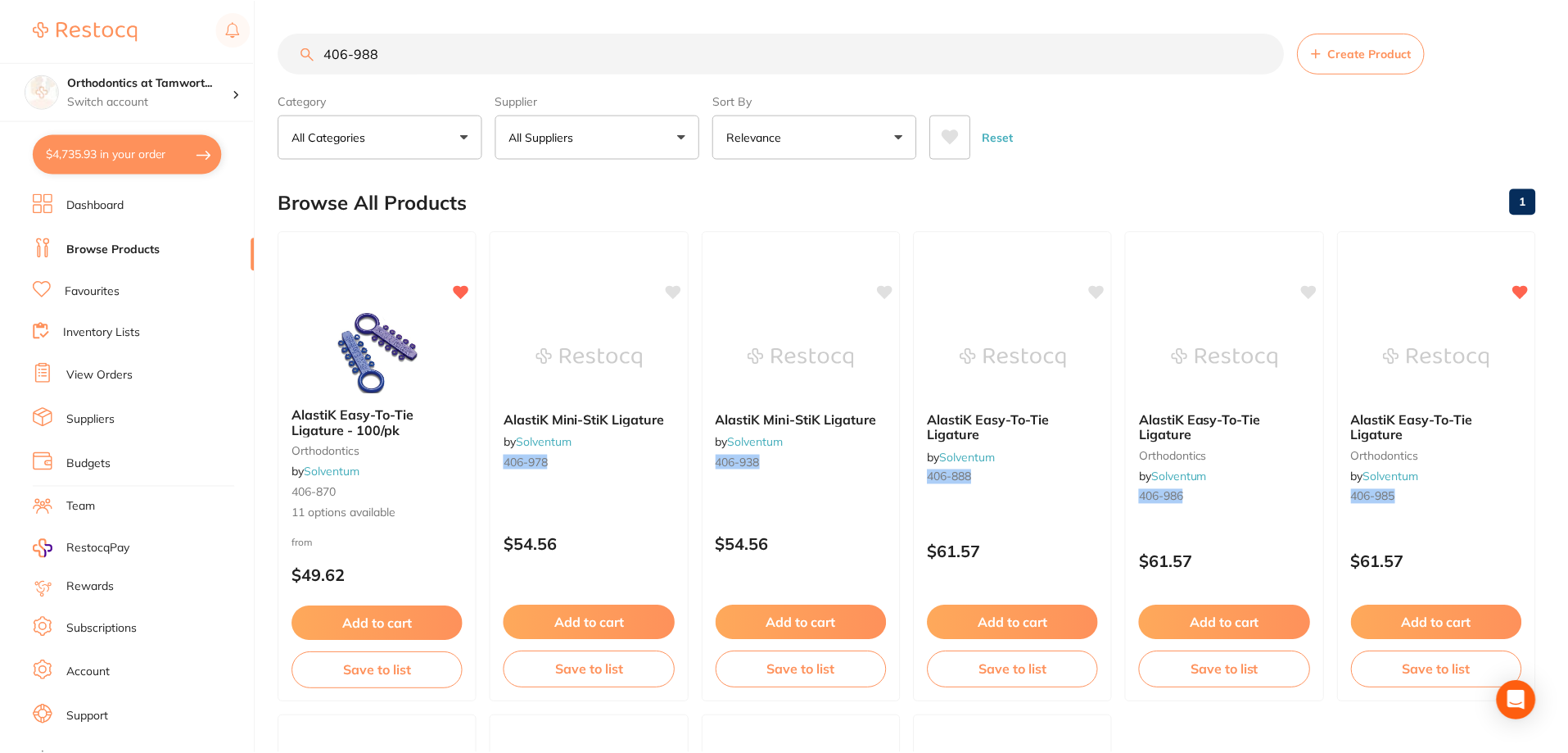
scroll to position [27, 0]
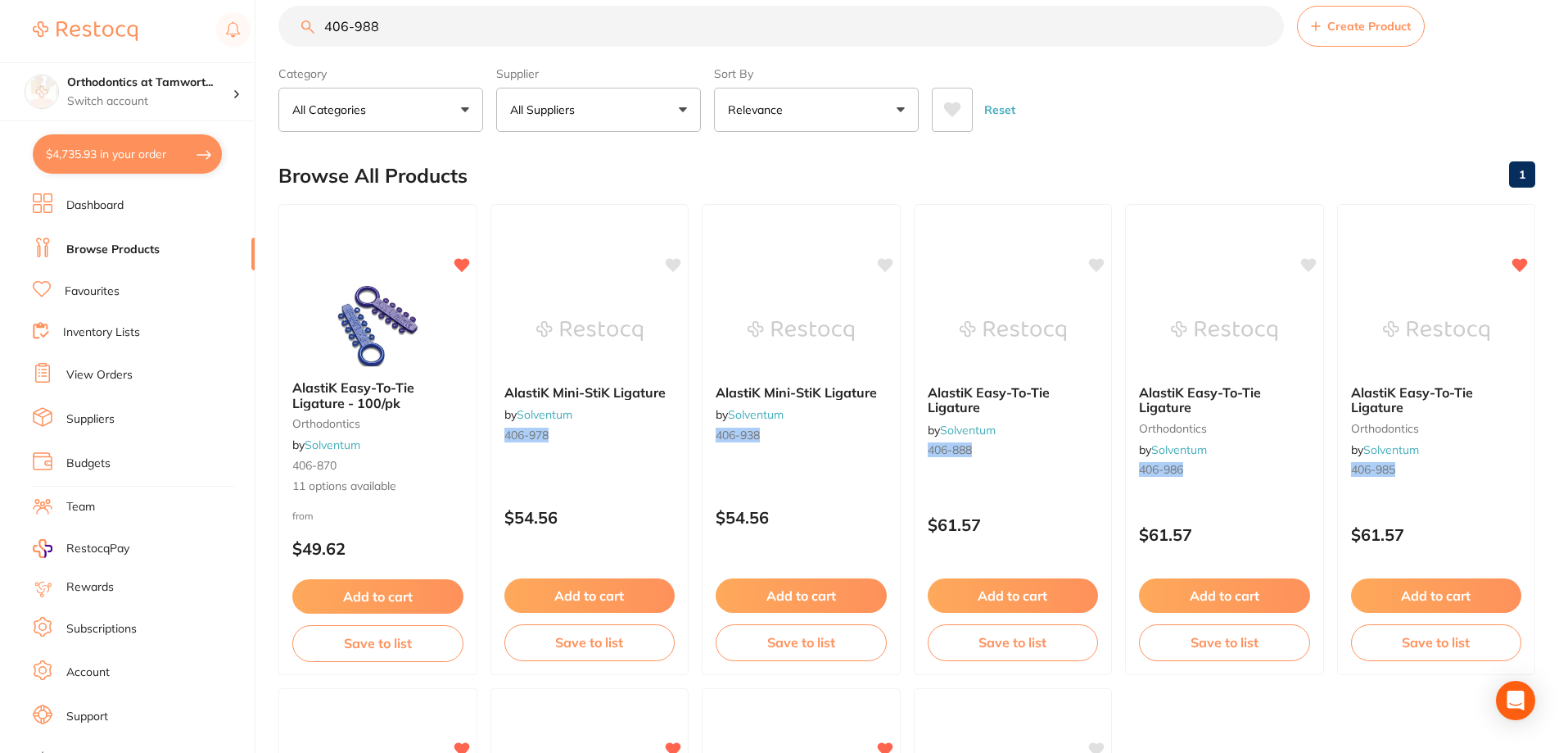
click at [105, 378] on link "View Orders" at bounding box center [99, 375] width 66 height 17
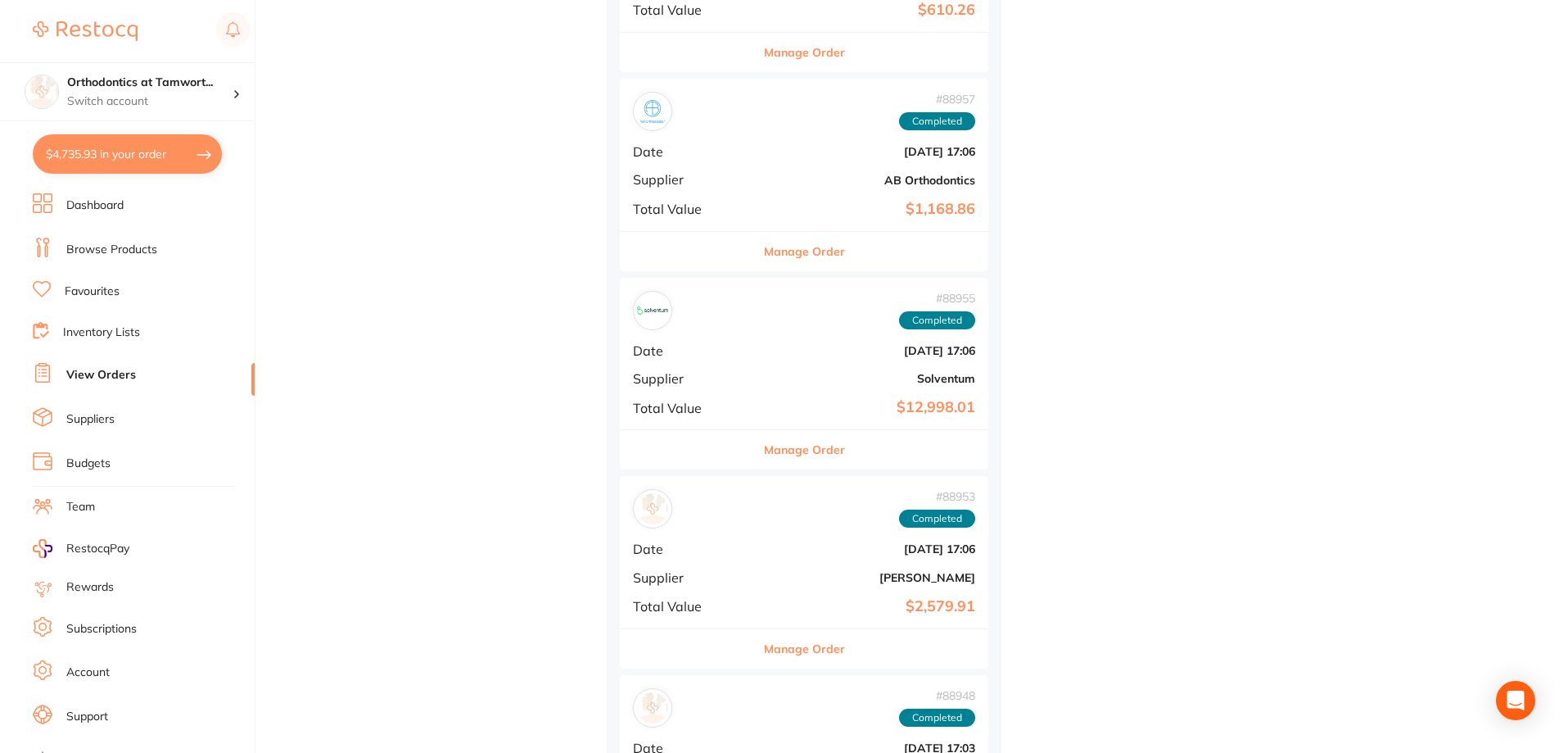
scroll to position [3932, 0]
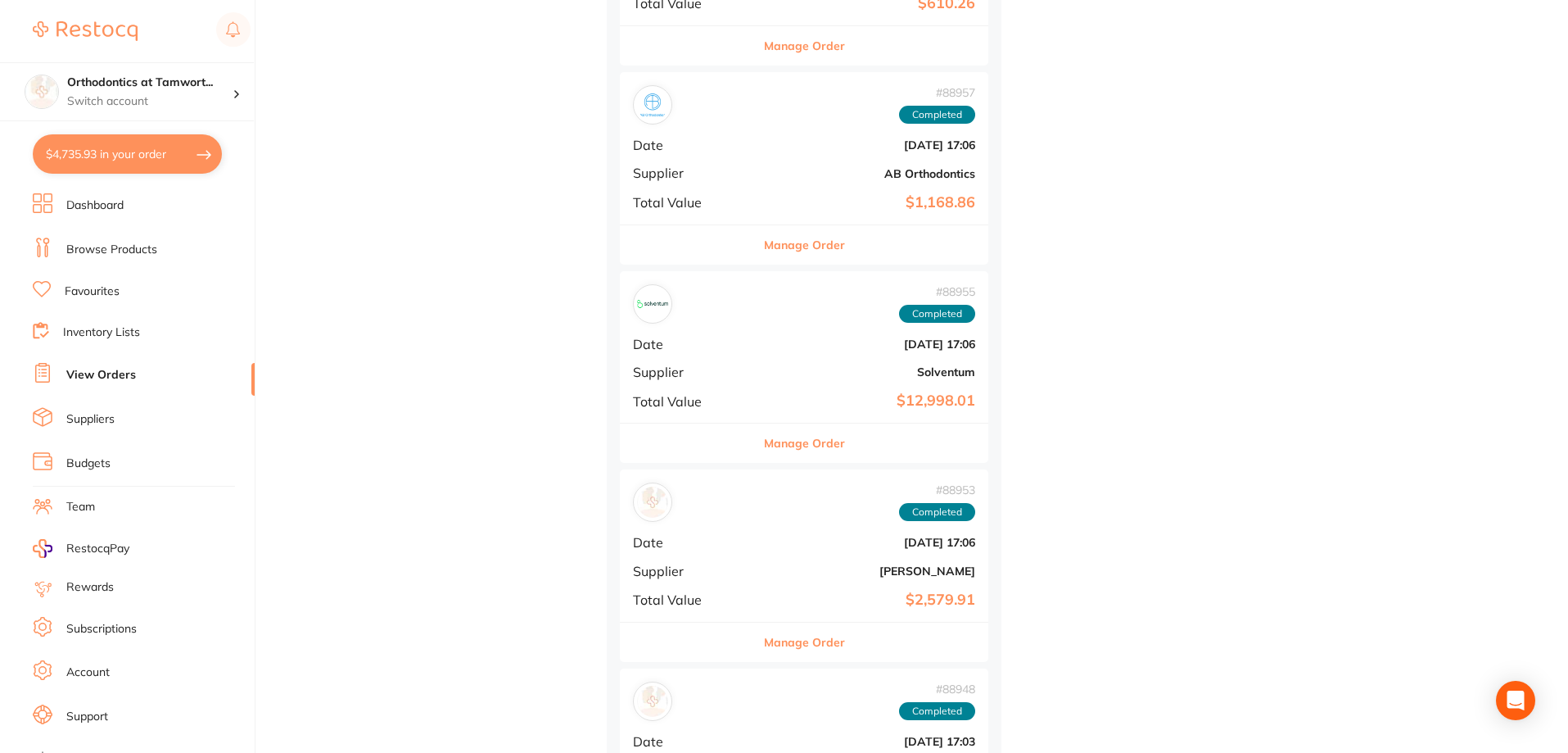
click at [764, 444] on button "Manage Order" at bounding box center [804, 443] width 81 height 39
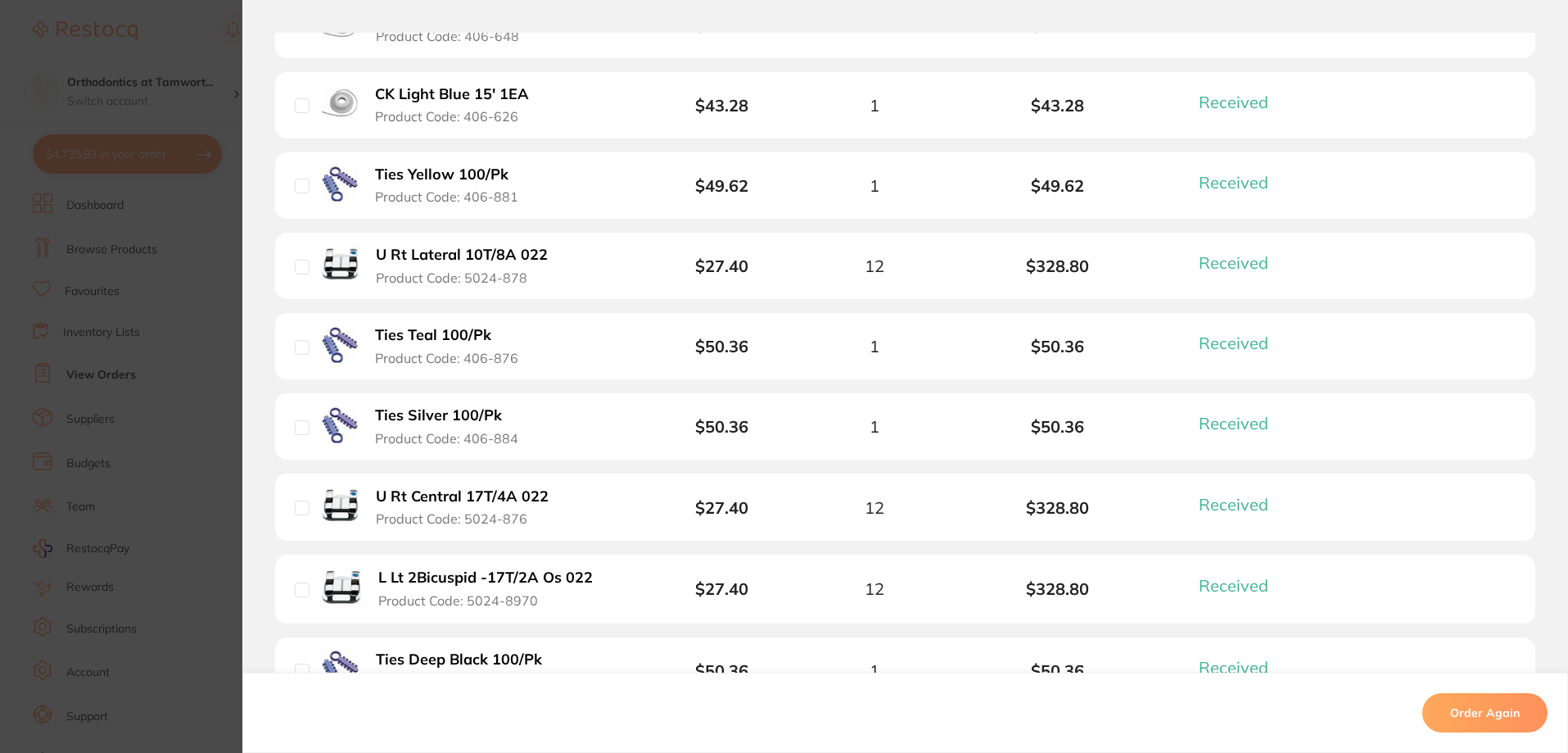
scroll to position [1229, 0]
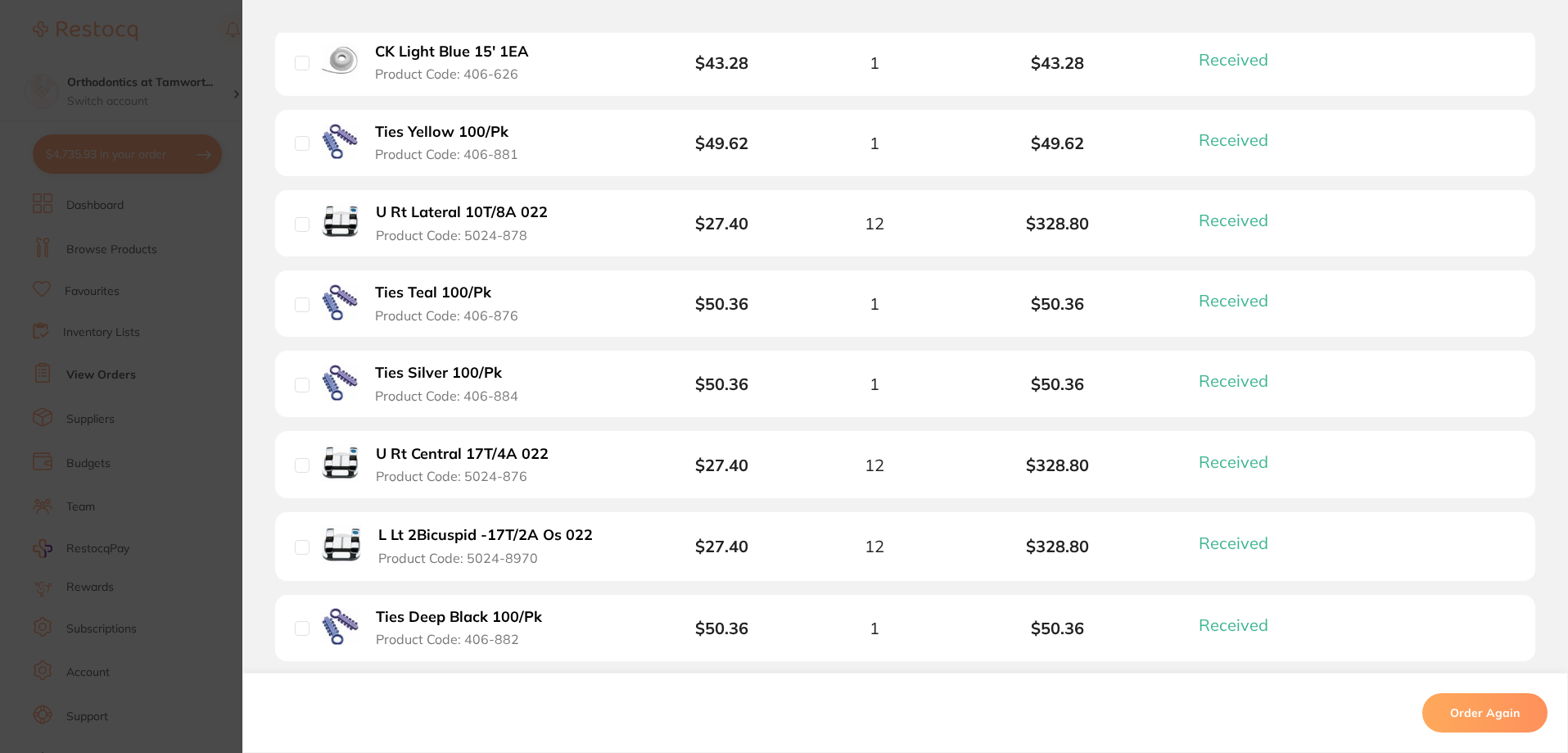
click at [412, 371] on b "Ties Silver 100/Pk" at bounding box center [438, 373] width 127 height 17
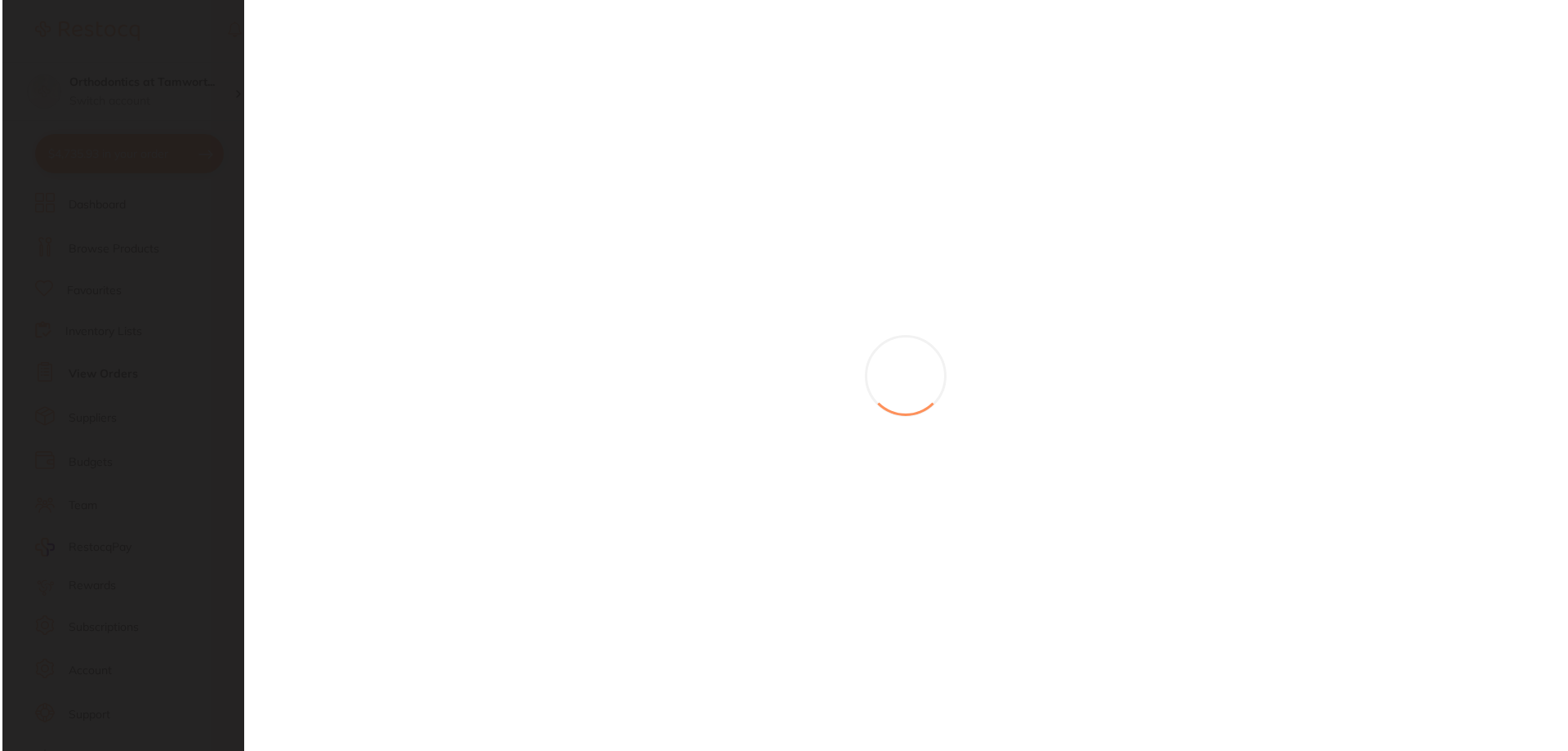
scroll to position [0, 0]
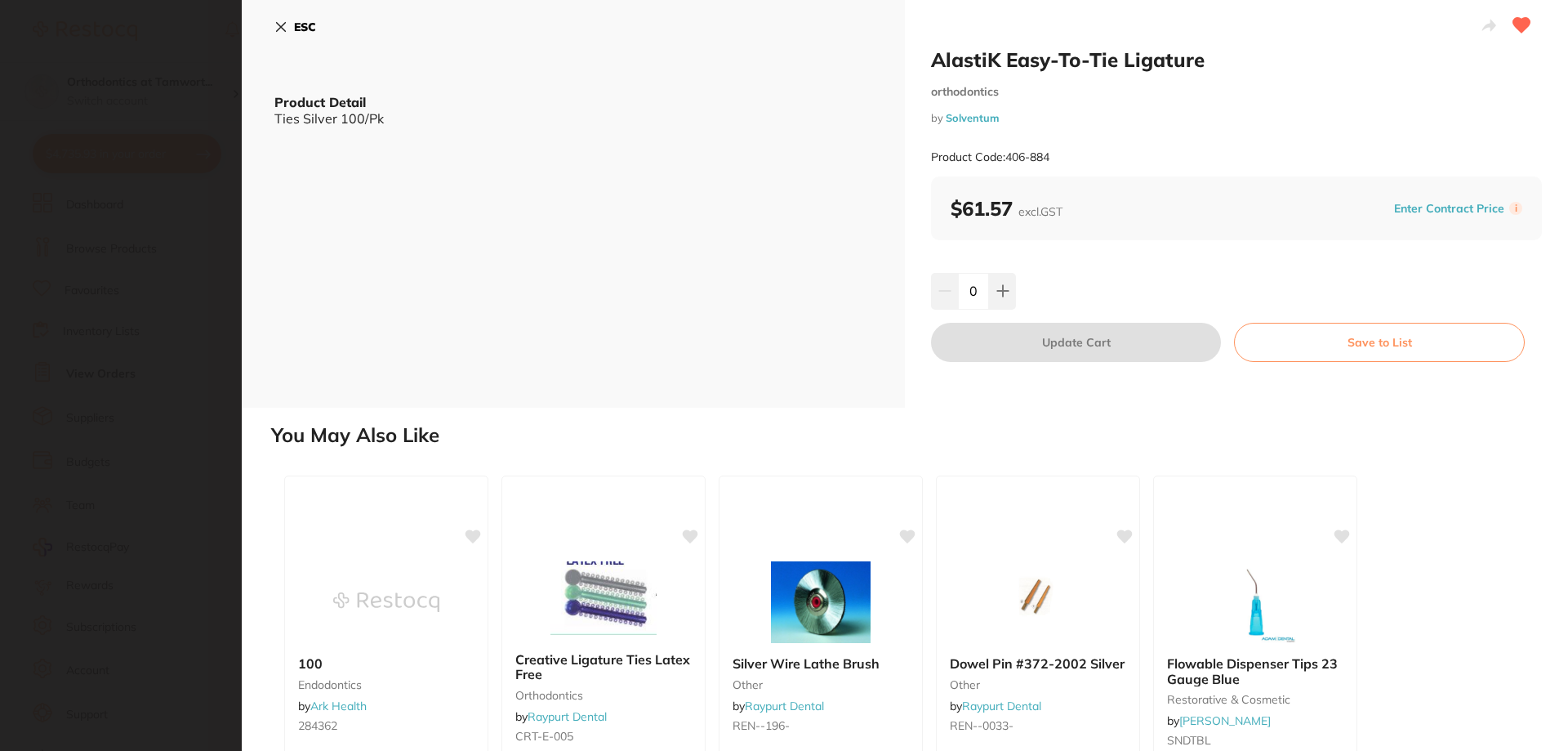
click at [1322, 355] on button "Save to List" at bounding box center [1379, 342] width 291 height 39
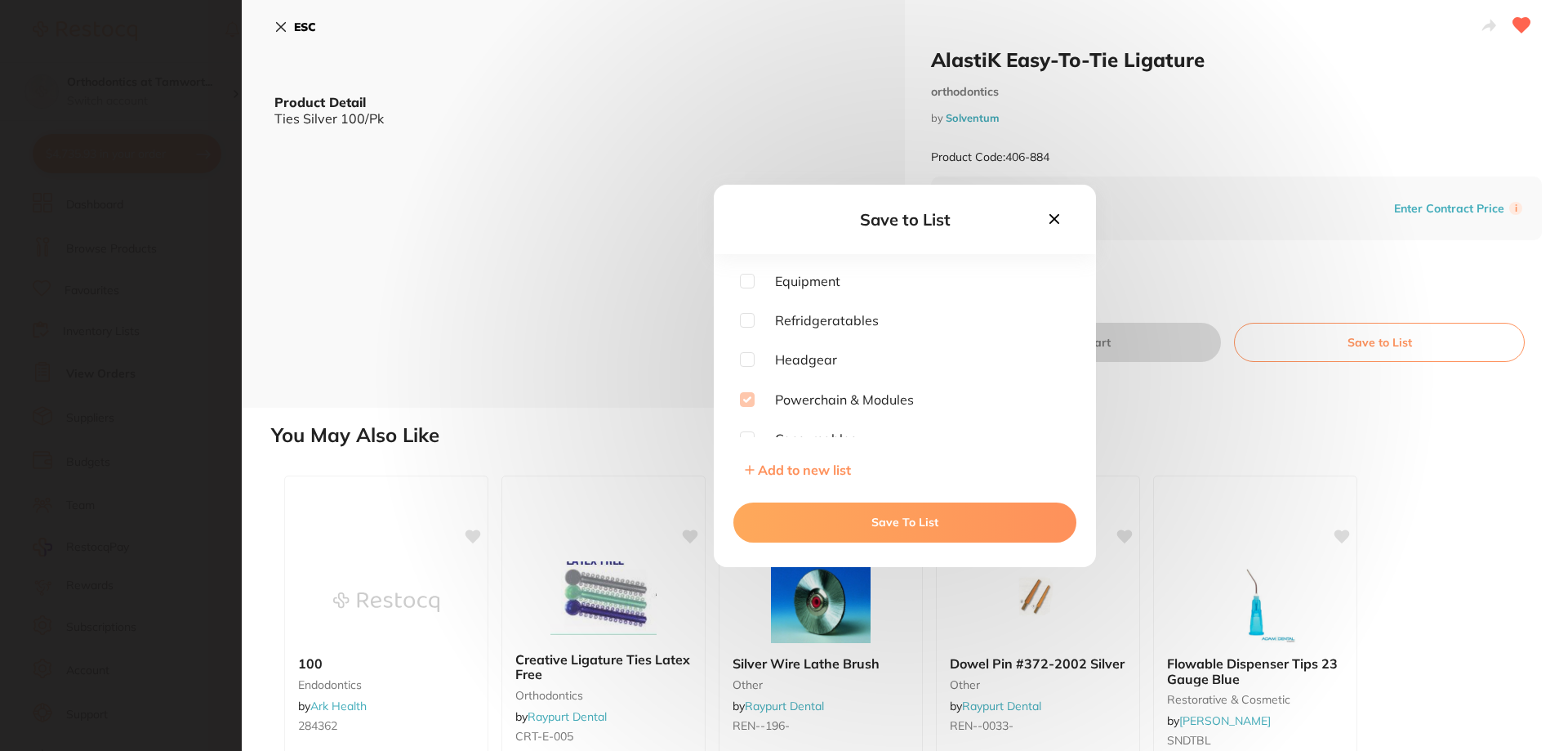
scroll to position [82, 0]
click at [870, 524] on button "Save To List" at bounding box center [904, 522] width 343 height 39
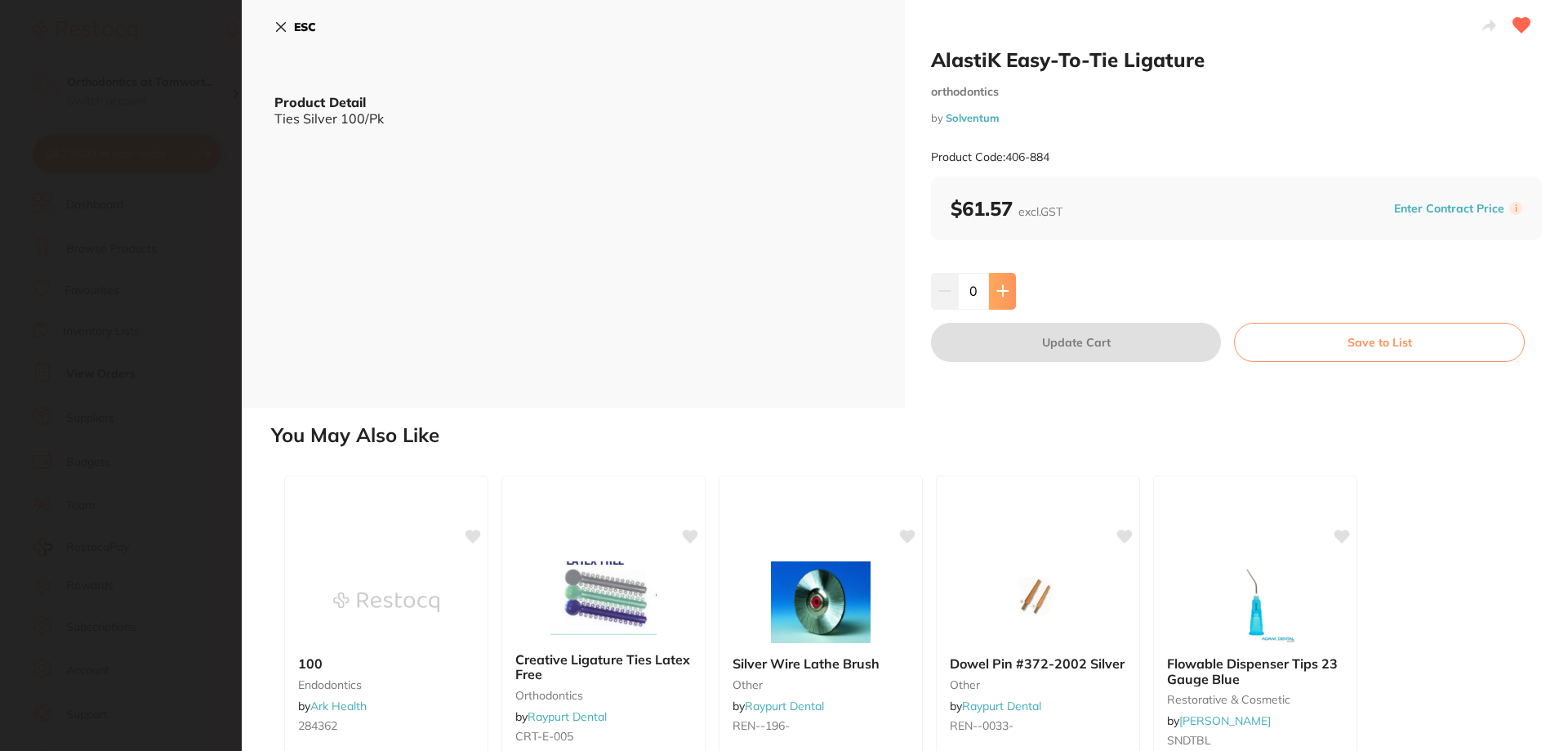
click at [1005, 295] on icon at bounding box center [1002, 290] width 13 height 13
type input "1"
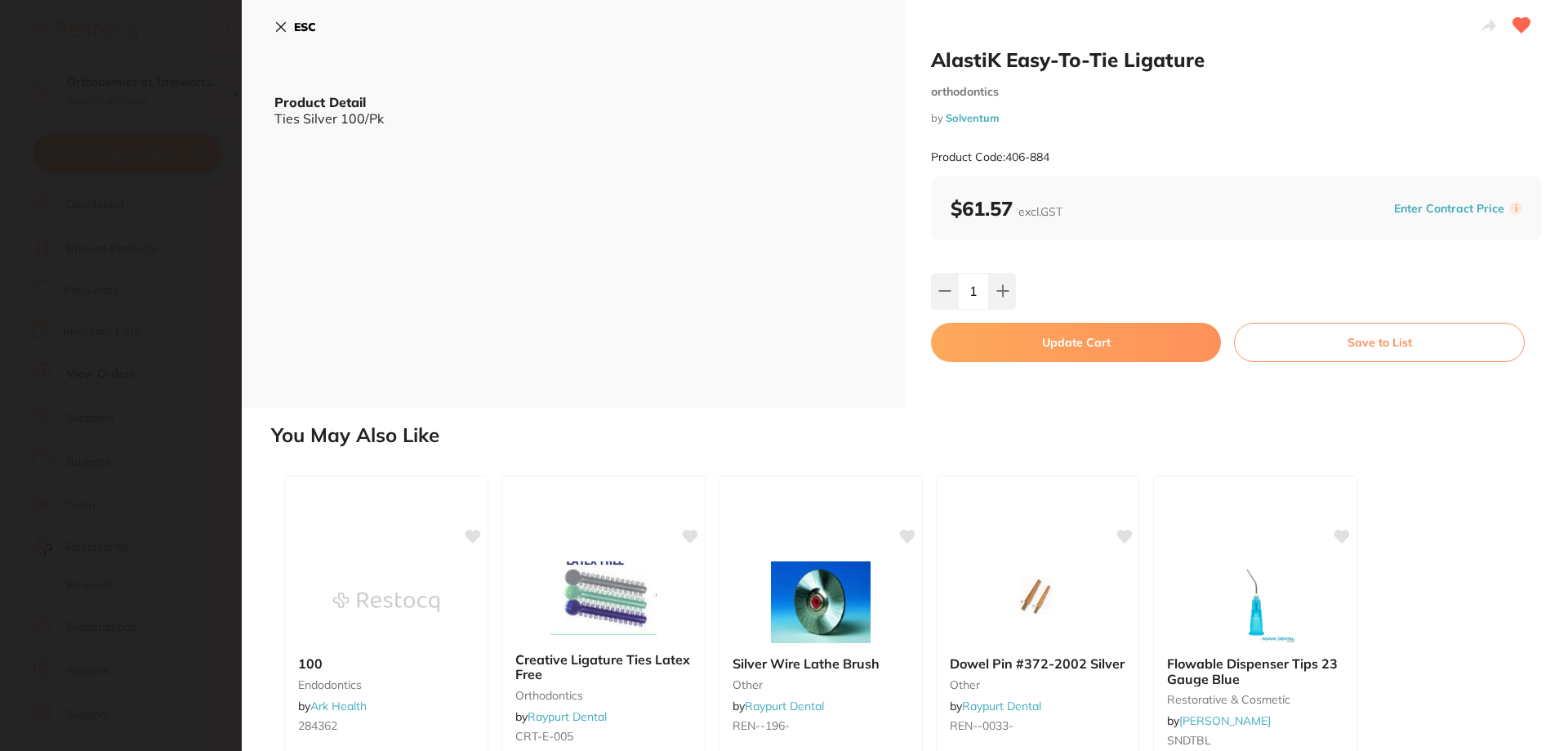
click at [1041, 337] on button "Update Cart" at bounding box center [1076, 342] width 290 height 39
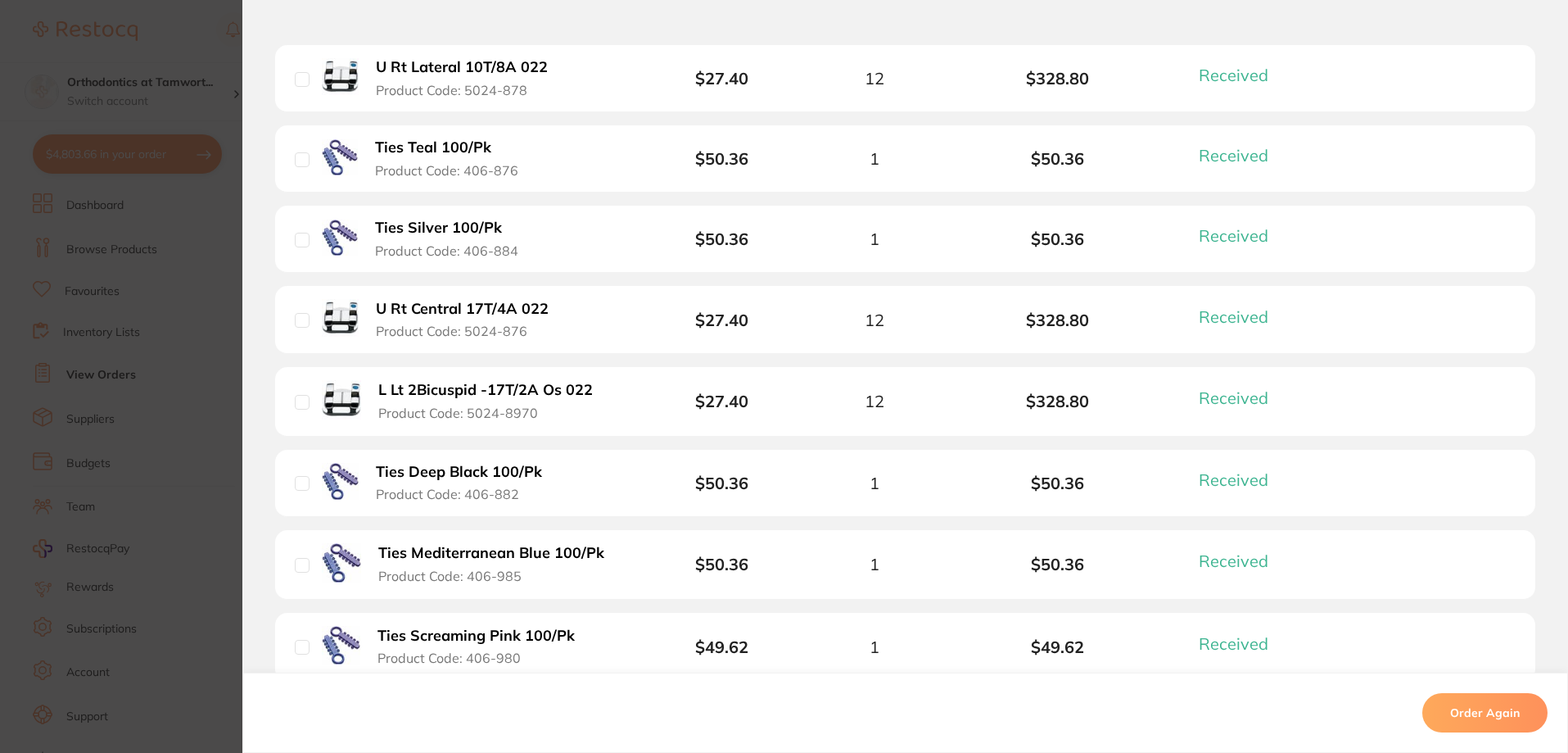
scroll to position [1393, 0]
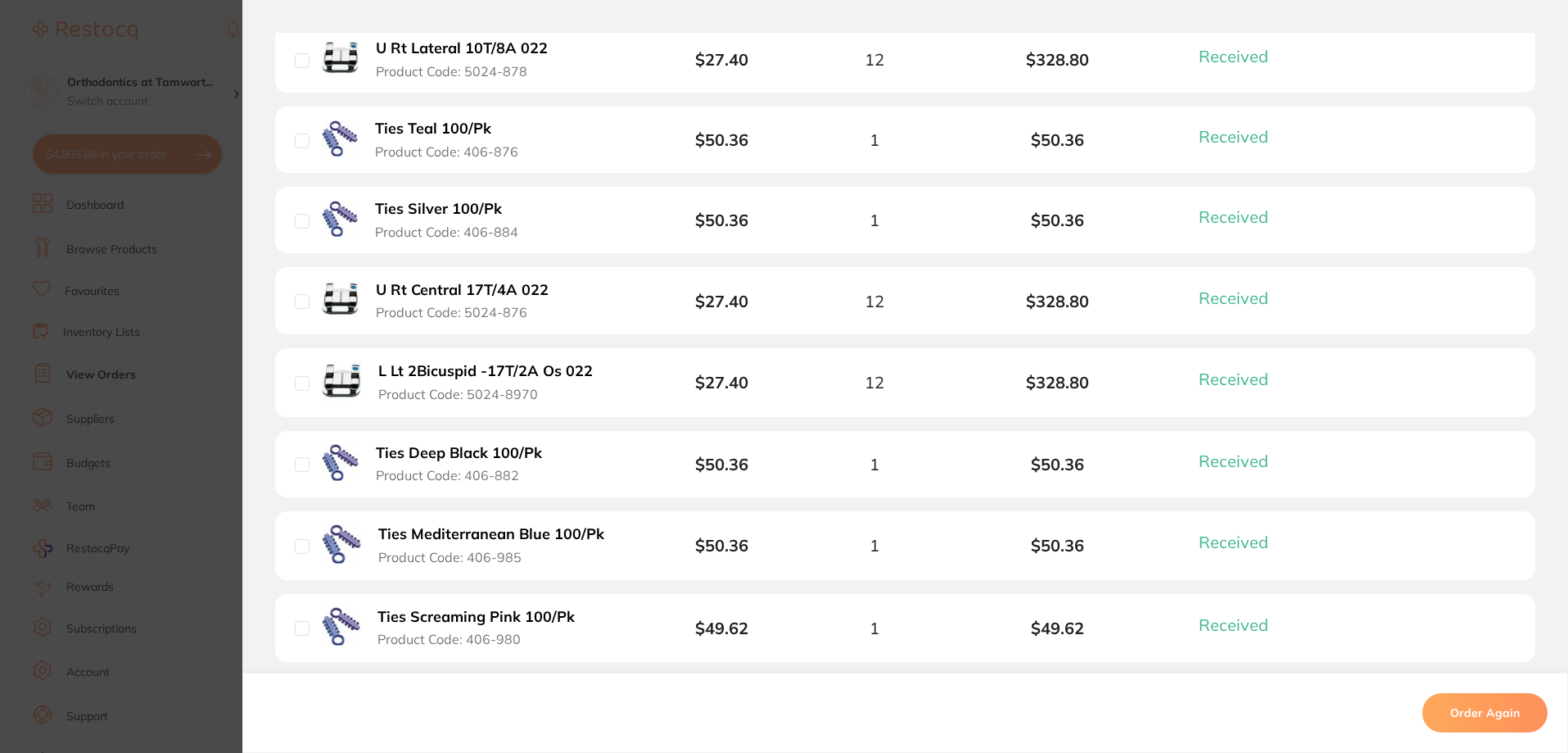
click at [502, 452] on b "Ties Deep Black 100/Pk" at bounding box center [458, 453] width 166 height 17
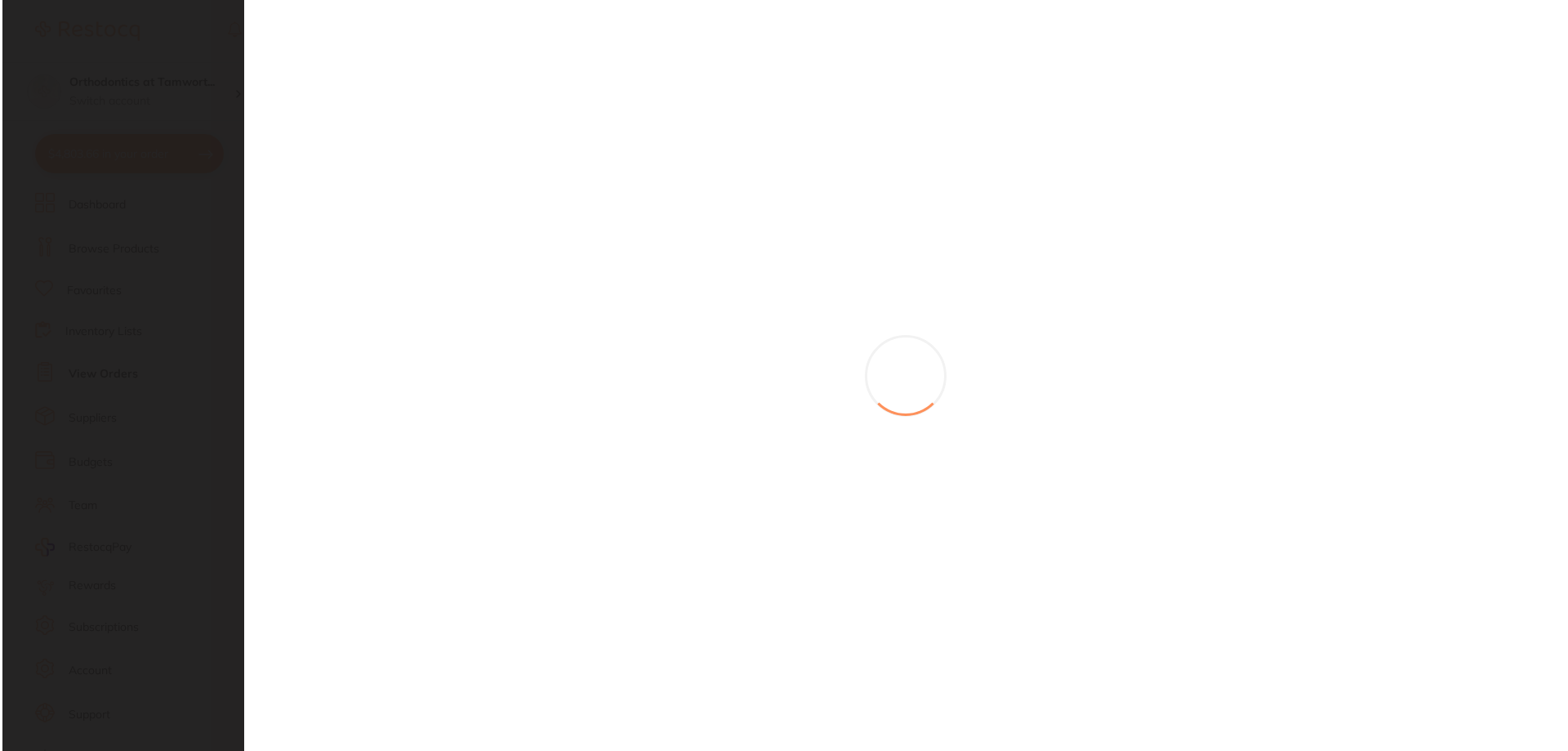
scroll to position [0, 0]
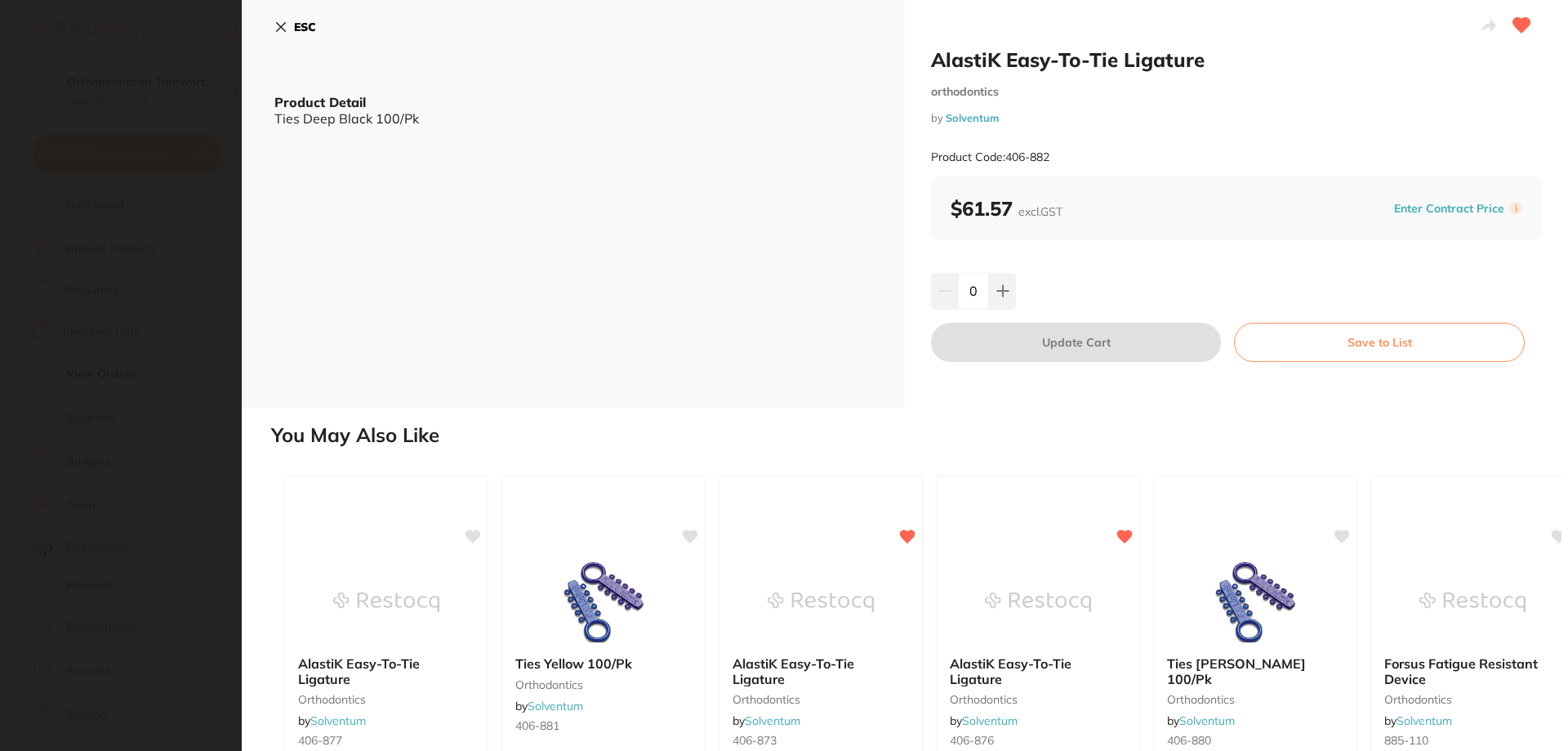
click at [1323, 351] on button "Save to List" at bounding box center [1379, 342] width 291 height 39
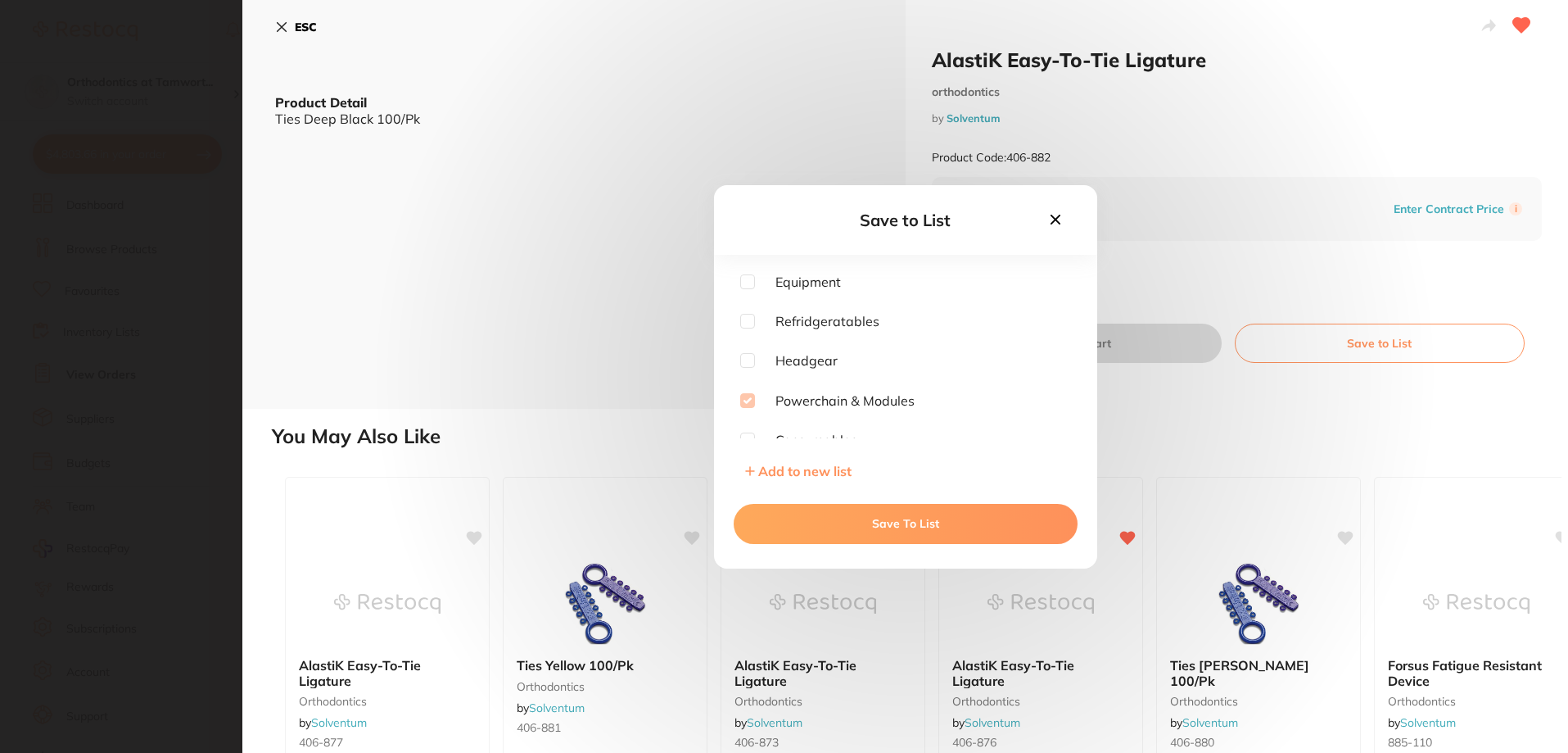
click at [880, 517] on button "Save To List" at bounding box center [905, 523] width 344 height 39
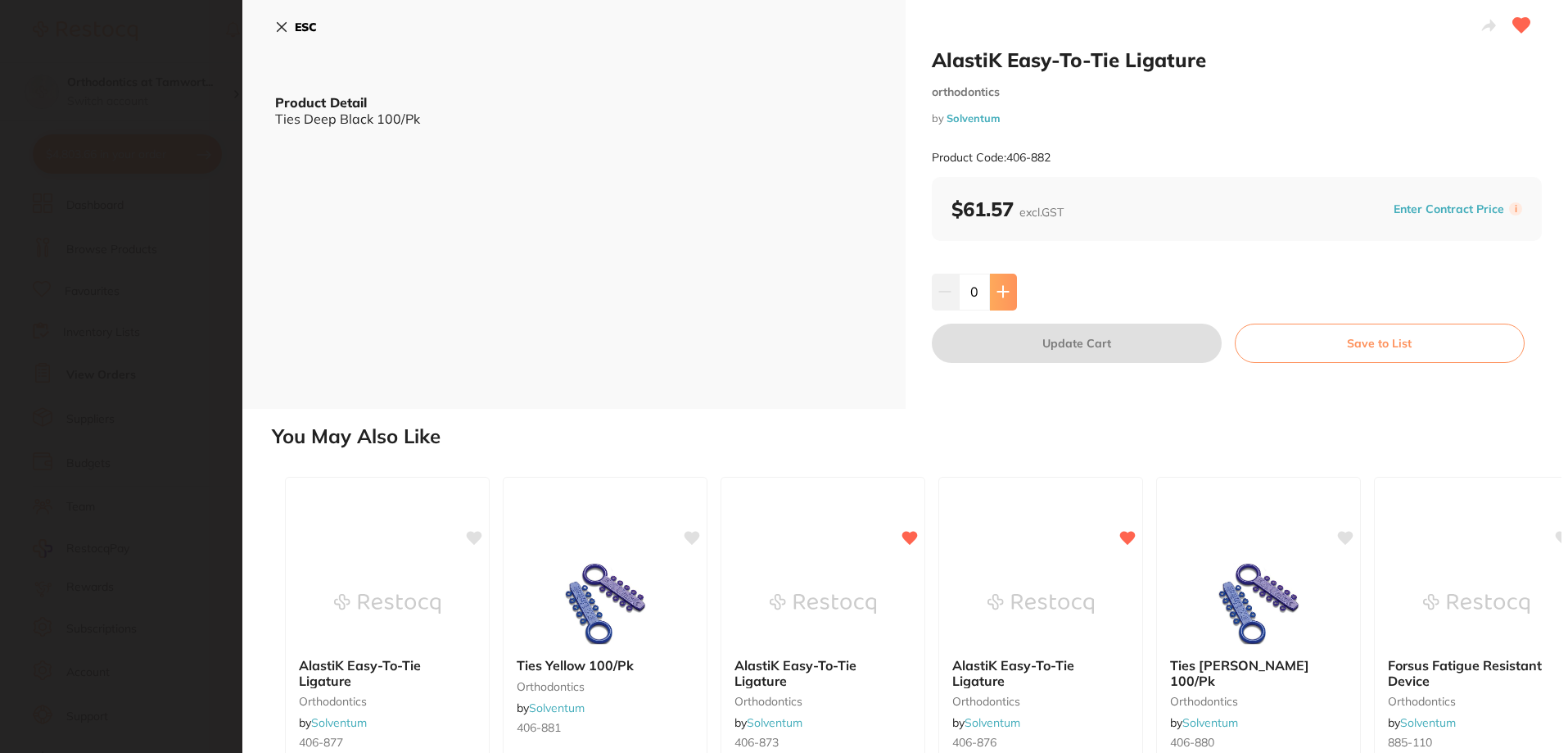
click at [1010, 286] on button at bounding box center [1003, 291] width 27 height 36
type input "1"
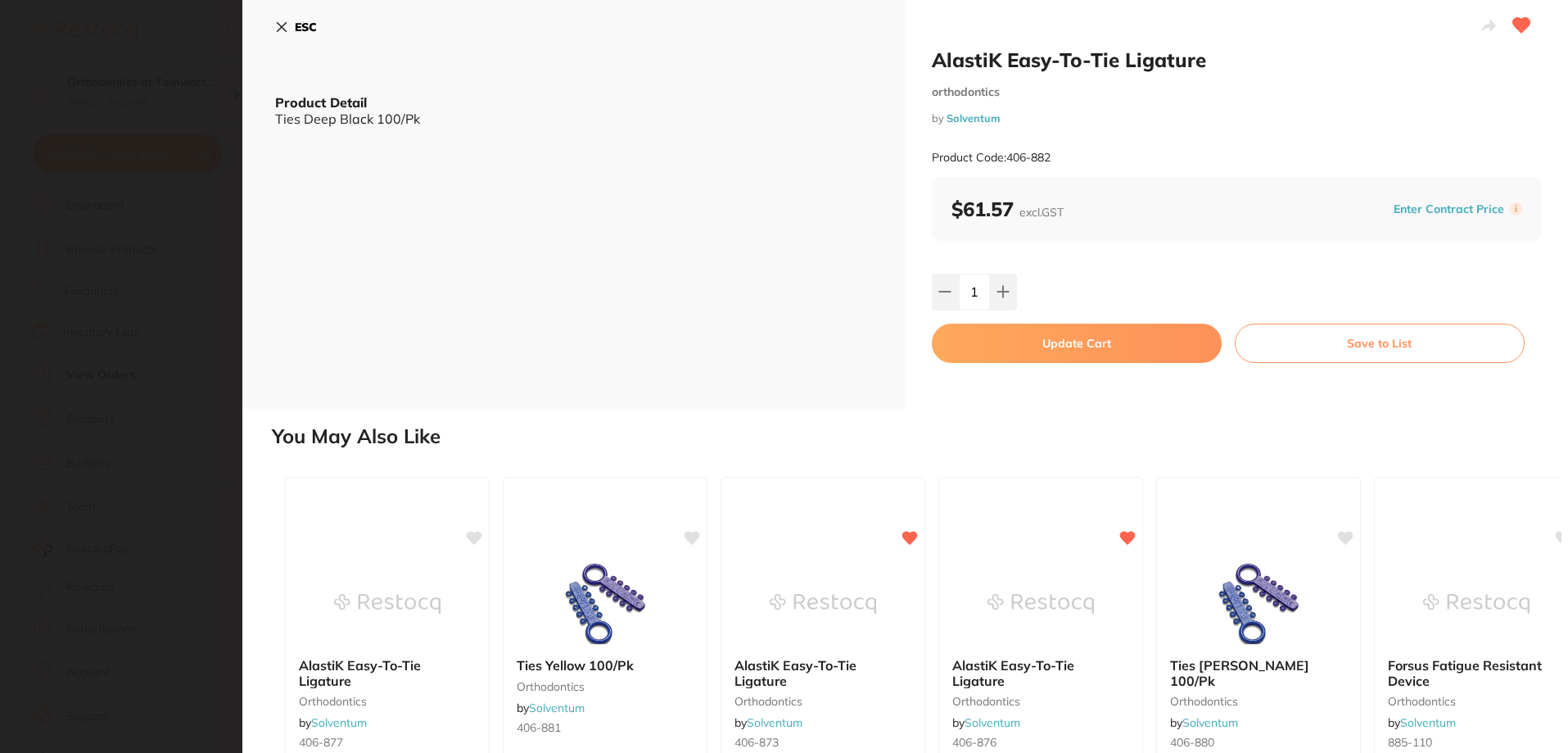
click at [1076, 349] on button "Update Cart" at bounding box center [1077, 343] width 290 height 39
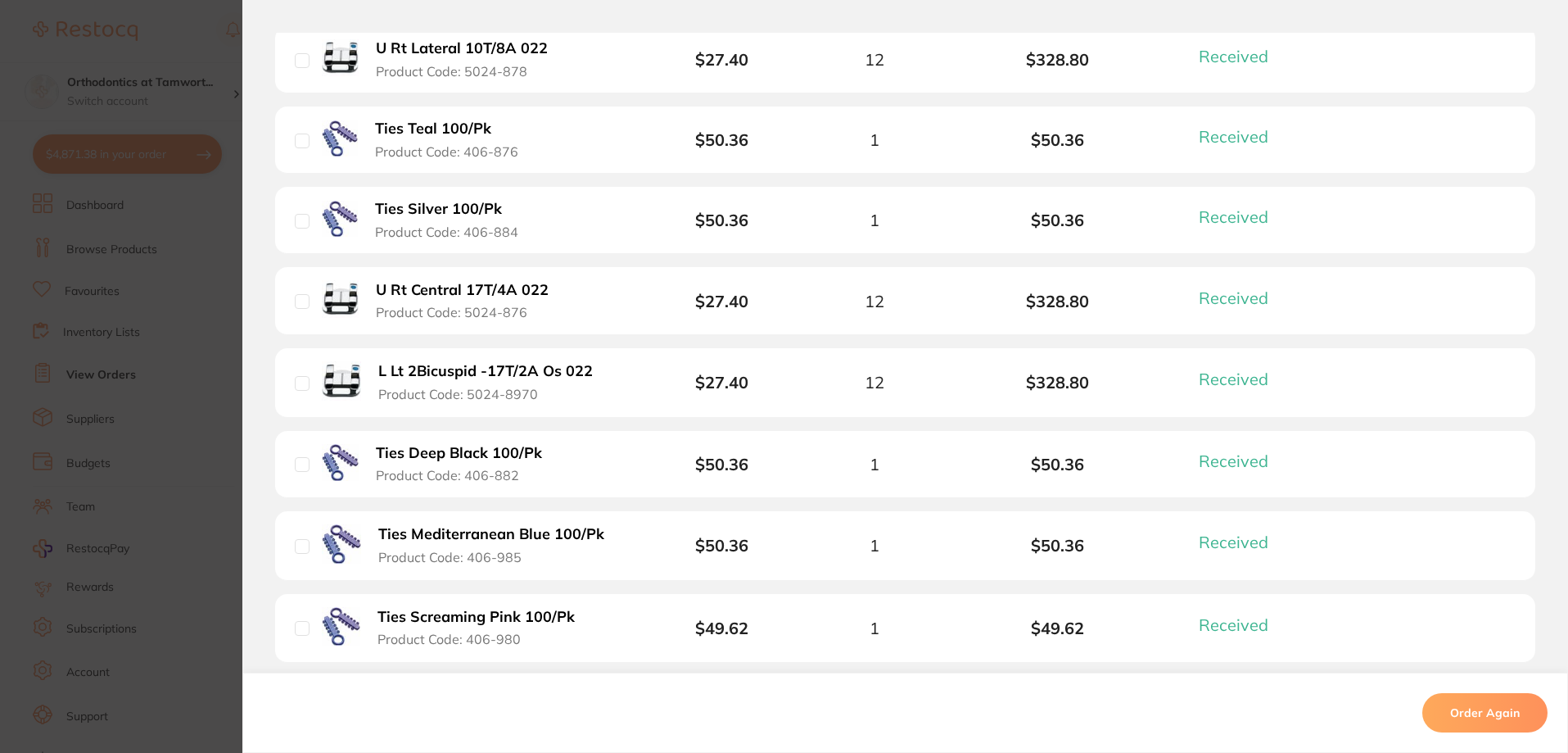
click at [119, 424] on section "Order ID: Restocq- 88955 Order Information 40 Received Completed Order Order Da…" at bounding box center [784, 376] width 1568 height 753
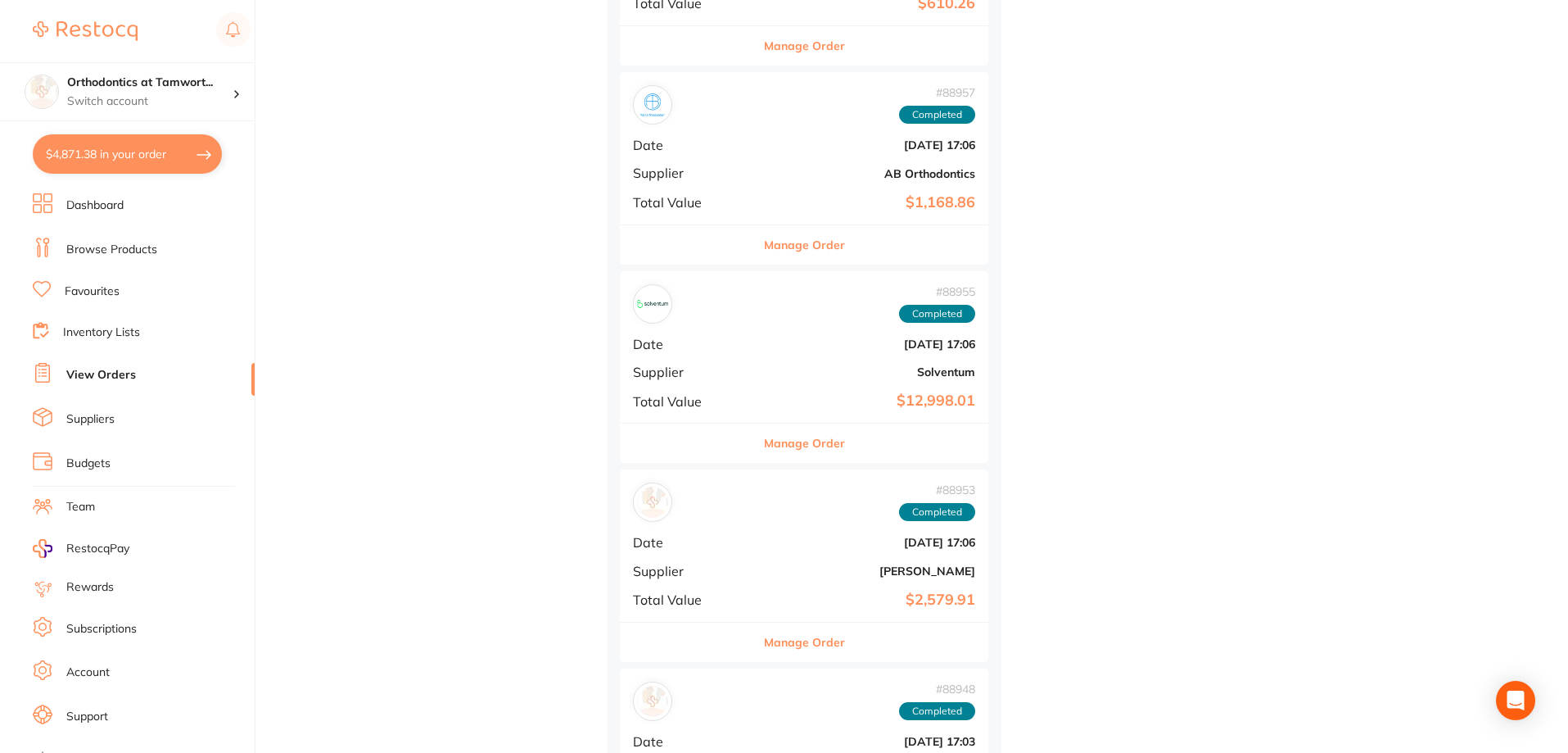
click at [115, 335] on link "Inventory Lists" at bounding box center [101, 332] width 77 height 17
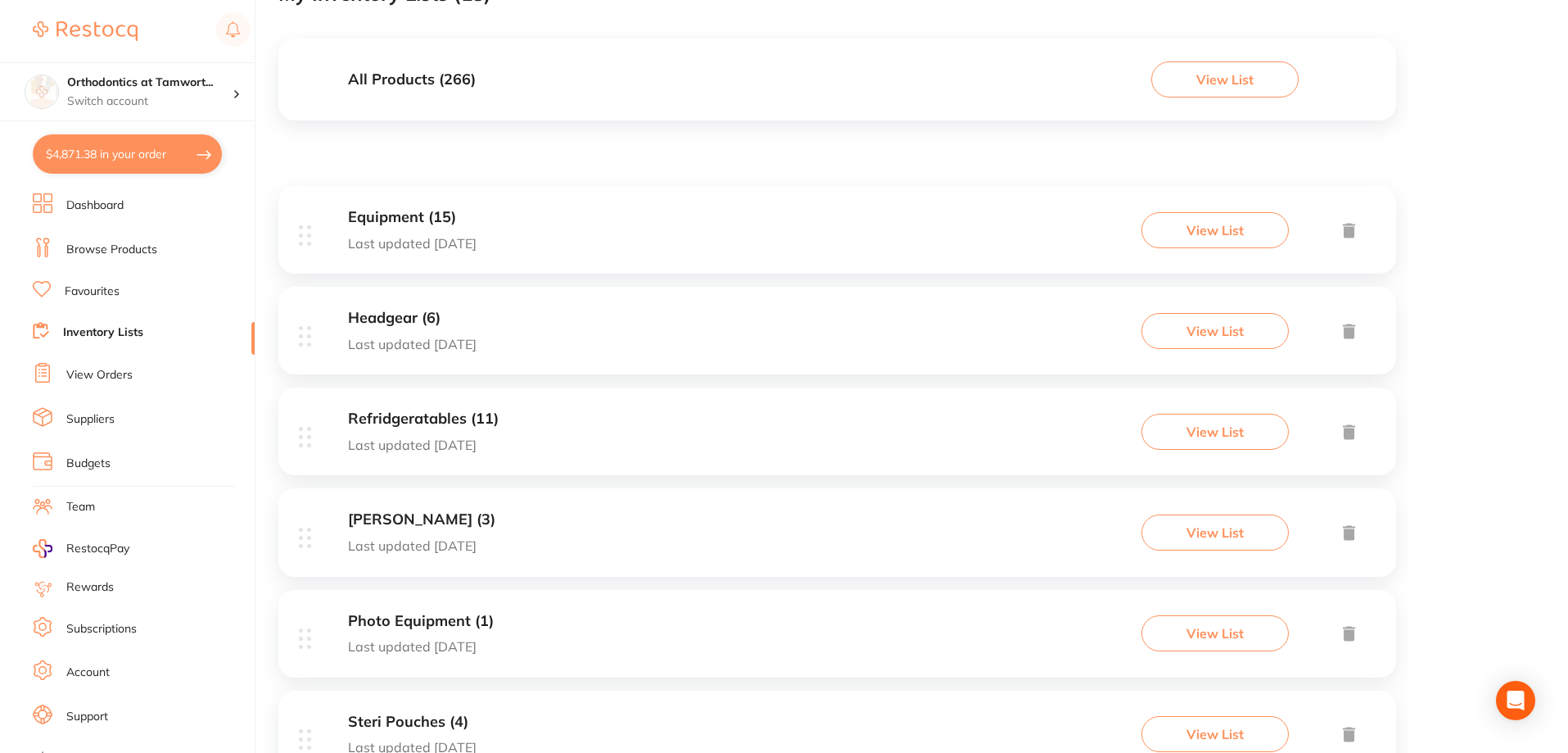
scroll to position [164, 0]
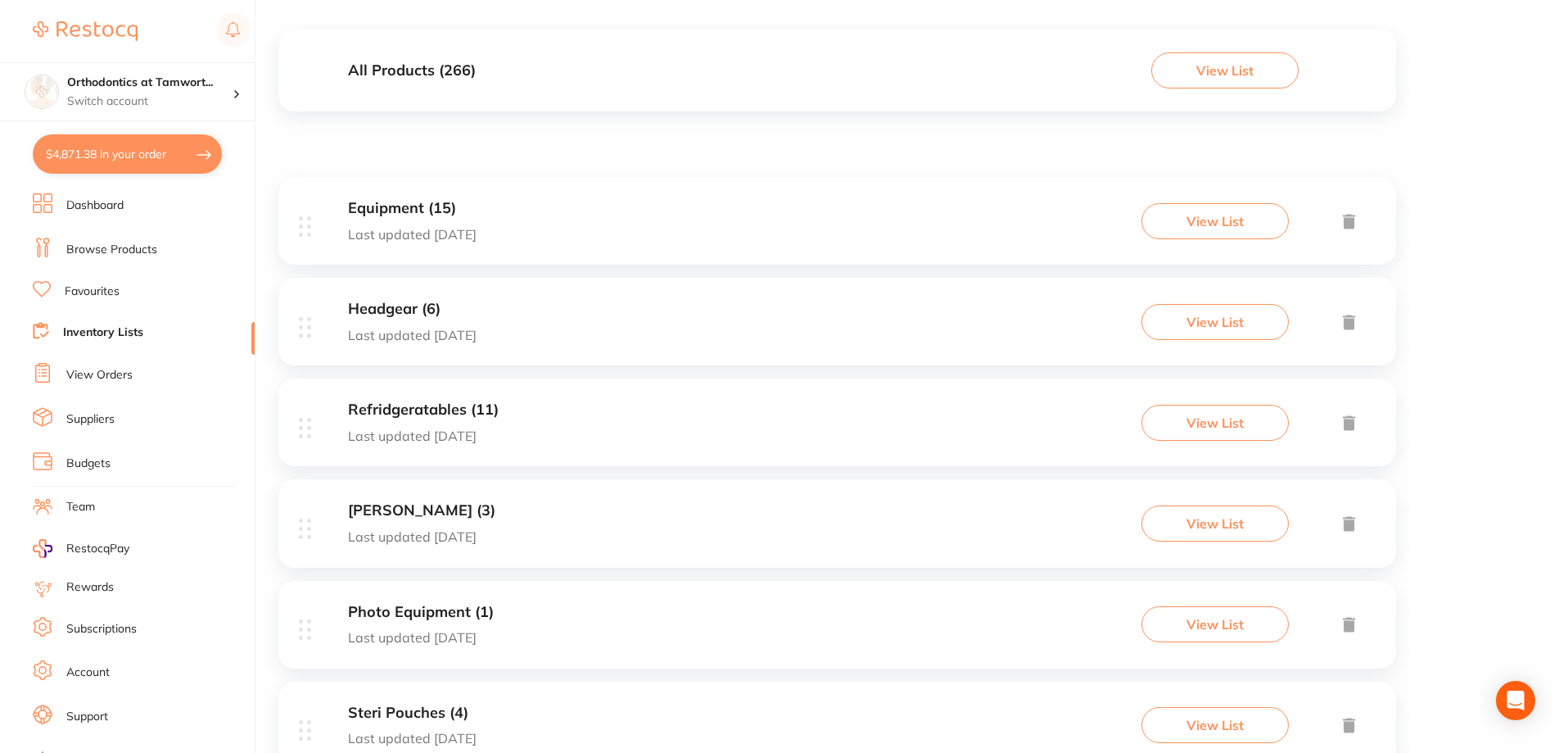
click at [438, 407] on h3 "Refridgeratables (11)" at bounding box center [422, 410] width 151 height 17
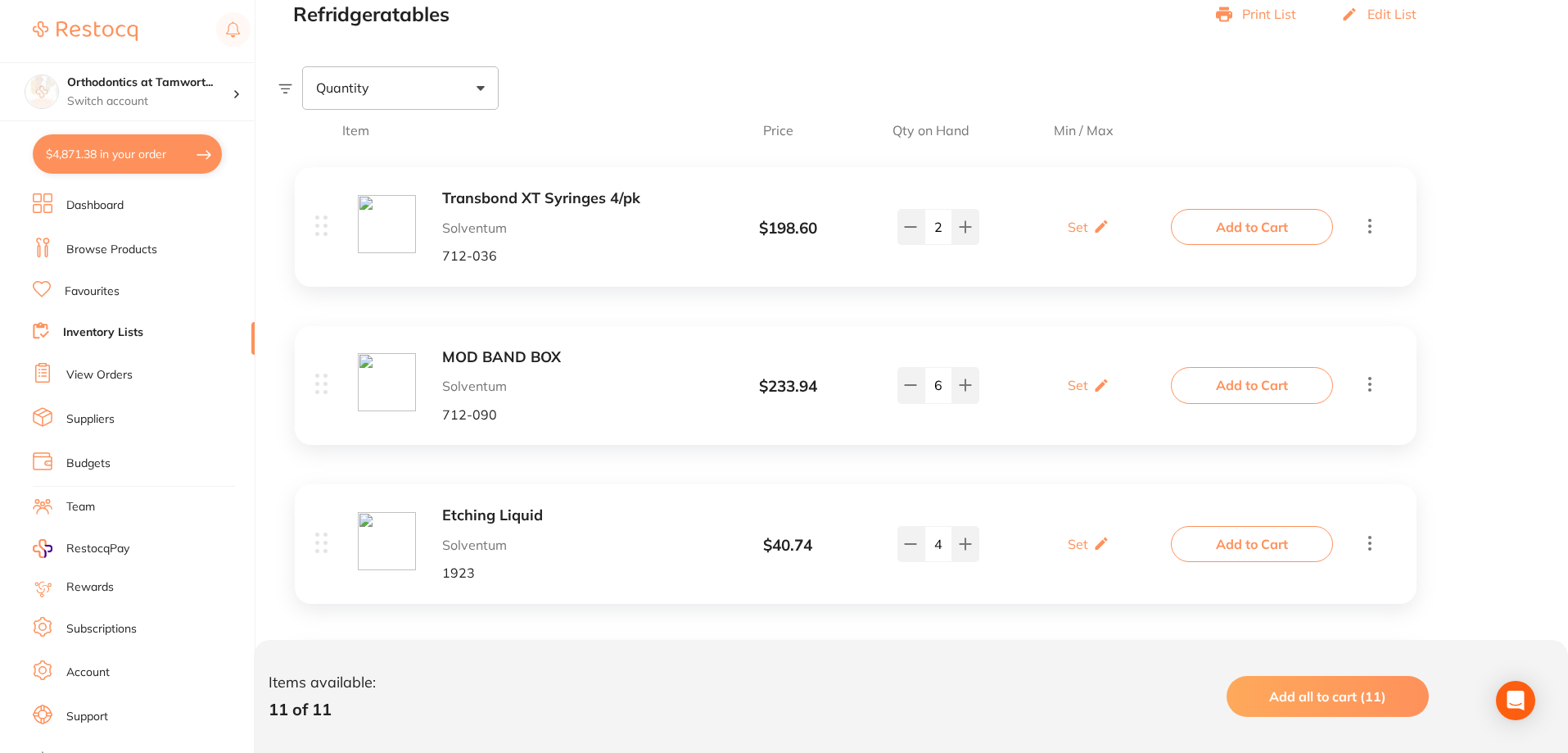
scroll to position [328, 0]
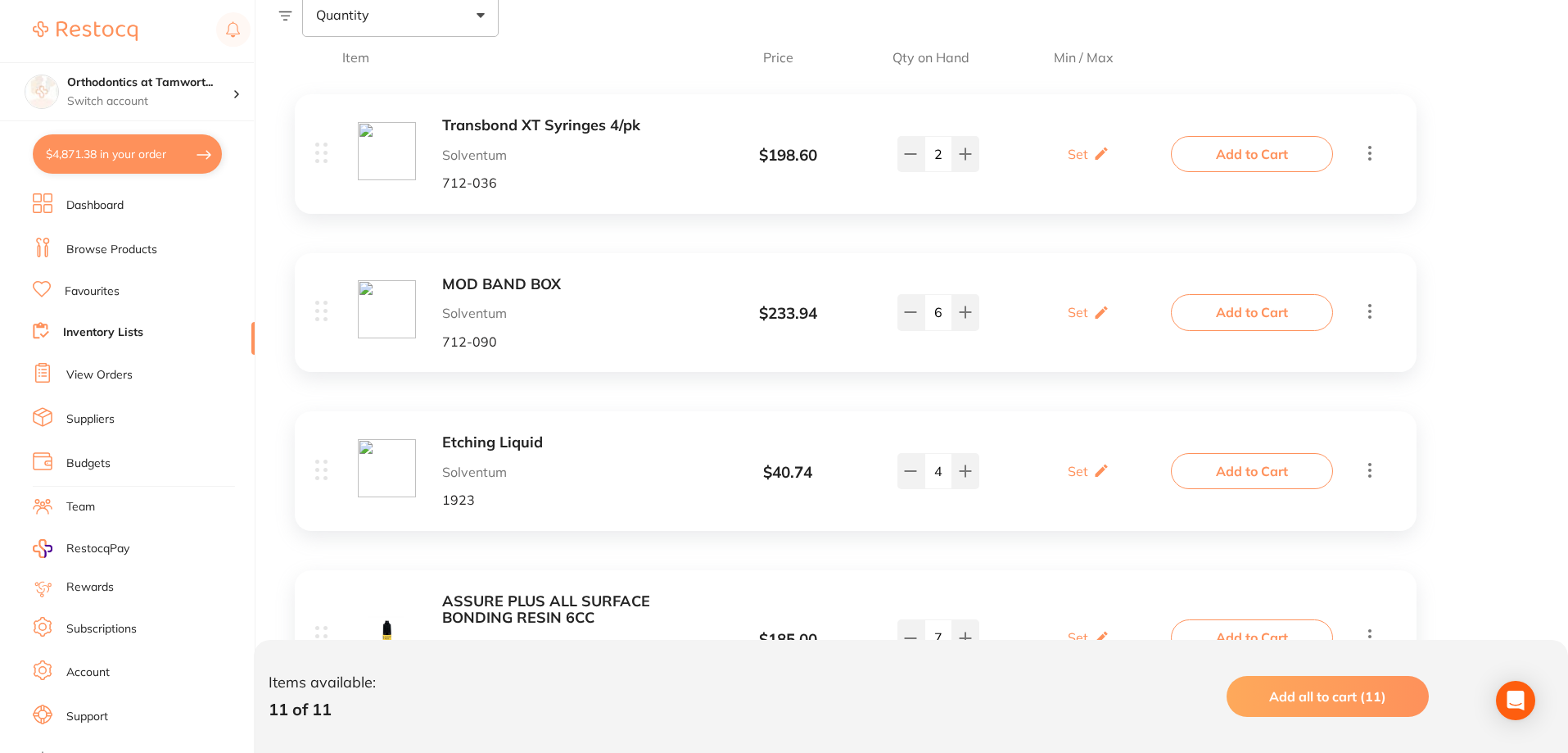
click at [532, 283] on b "MOD BAND BOX" at bounding box center [572, 285] width 260 height 17
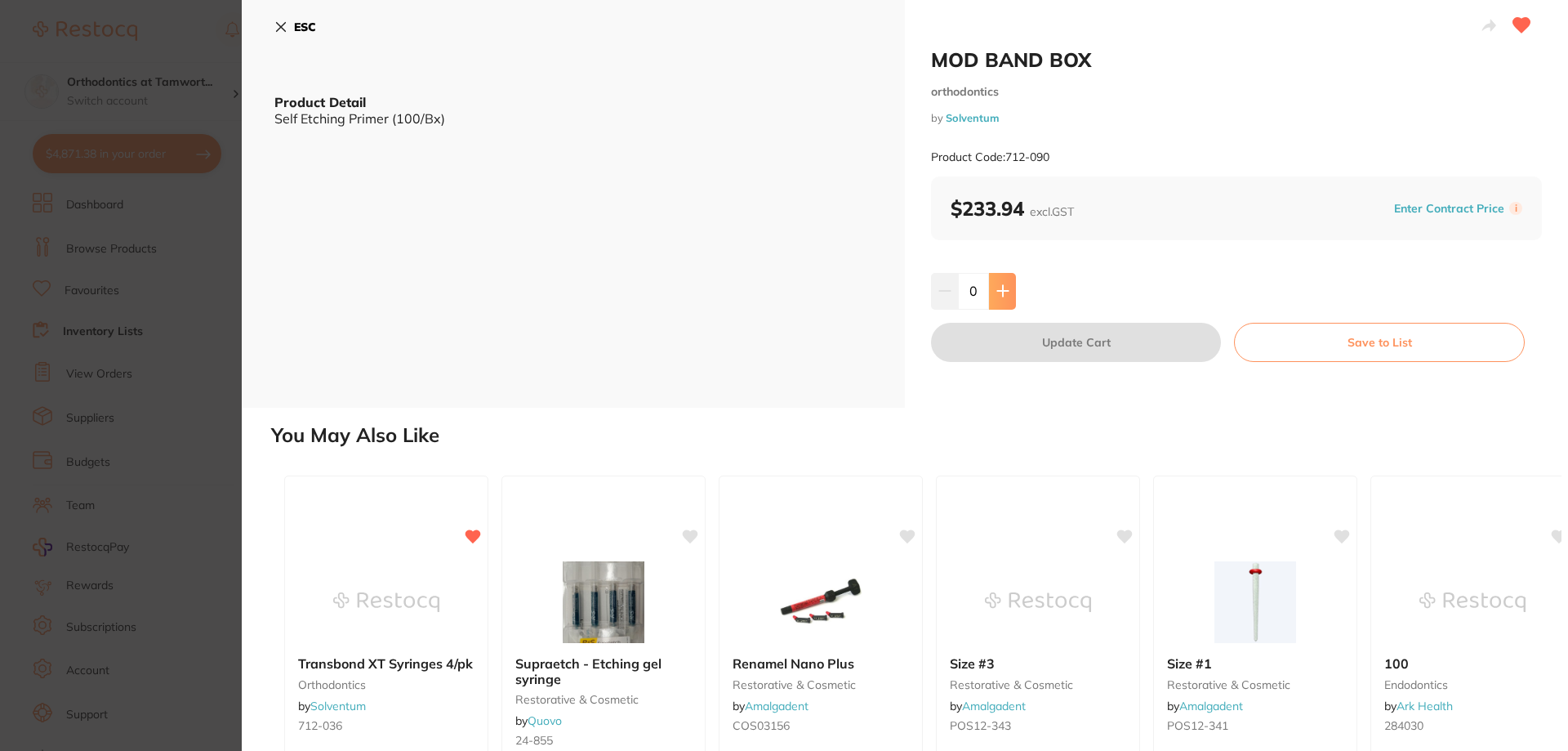
click at [1002, 293] on icon at bounding box center [1002, 290] width 13 height 13
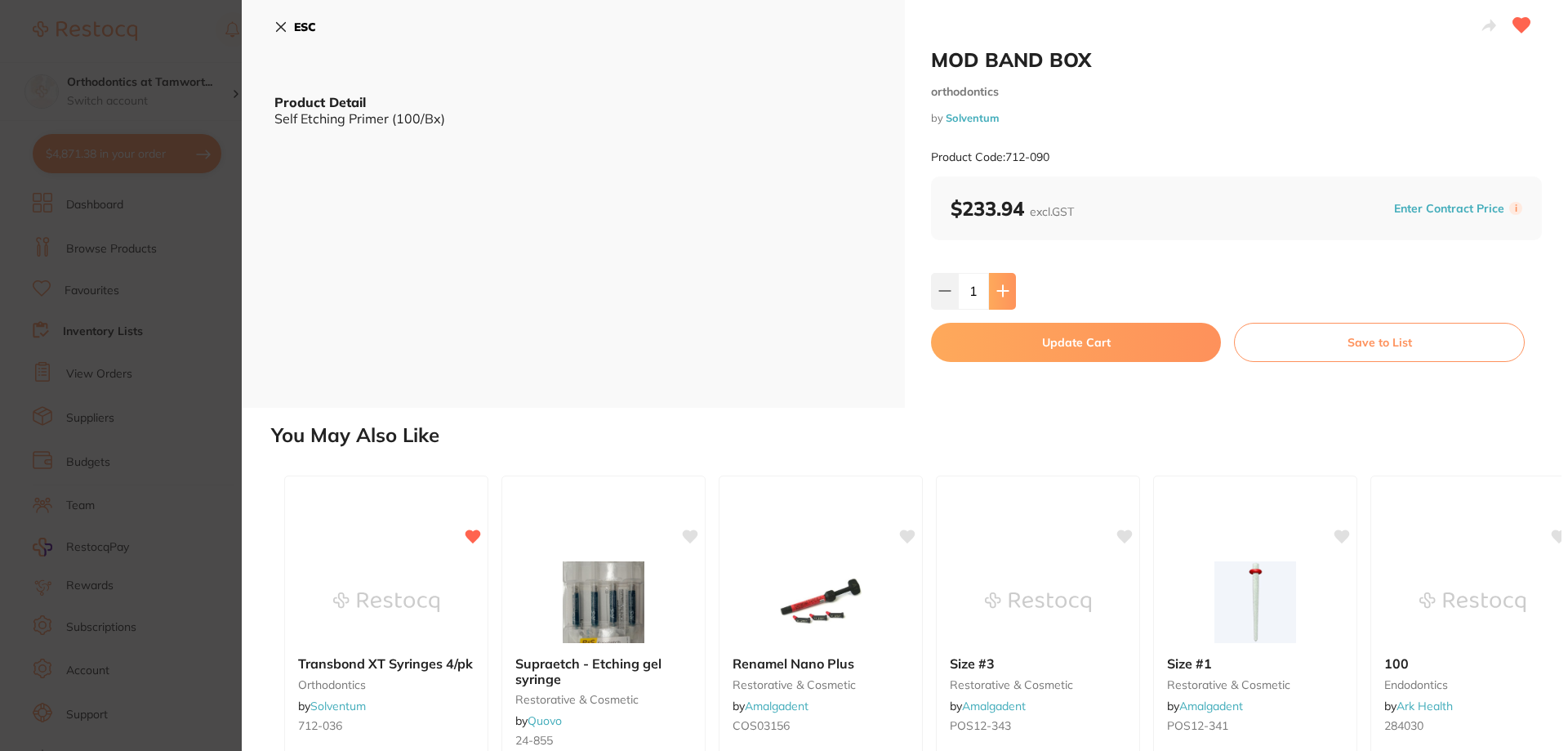
click at [1002, 293] on icon at bounding box center [1002, 290] width 13 height 13
type input "3"
click at [1040, 344] on button "Update Cart" at bounding box center [1076, 342] width 290 height 39
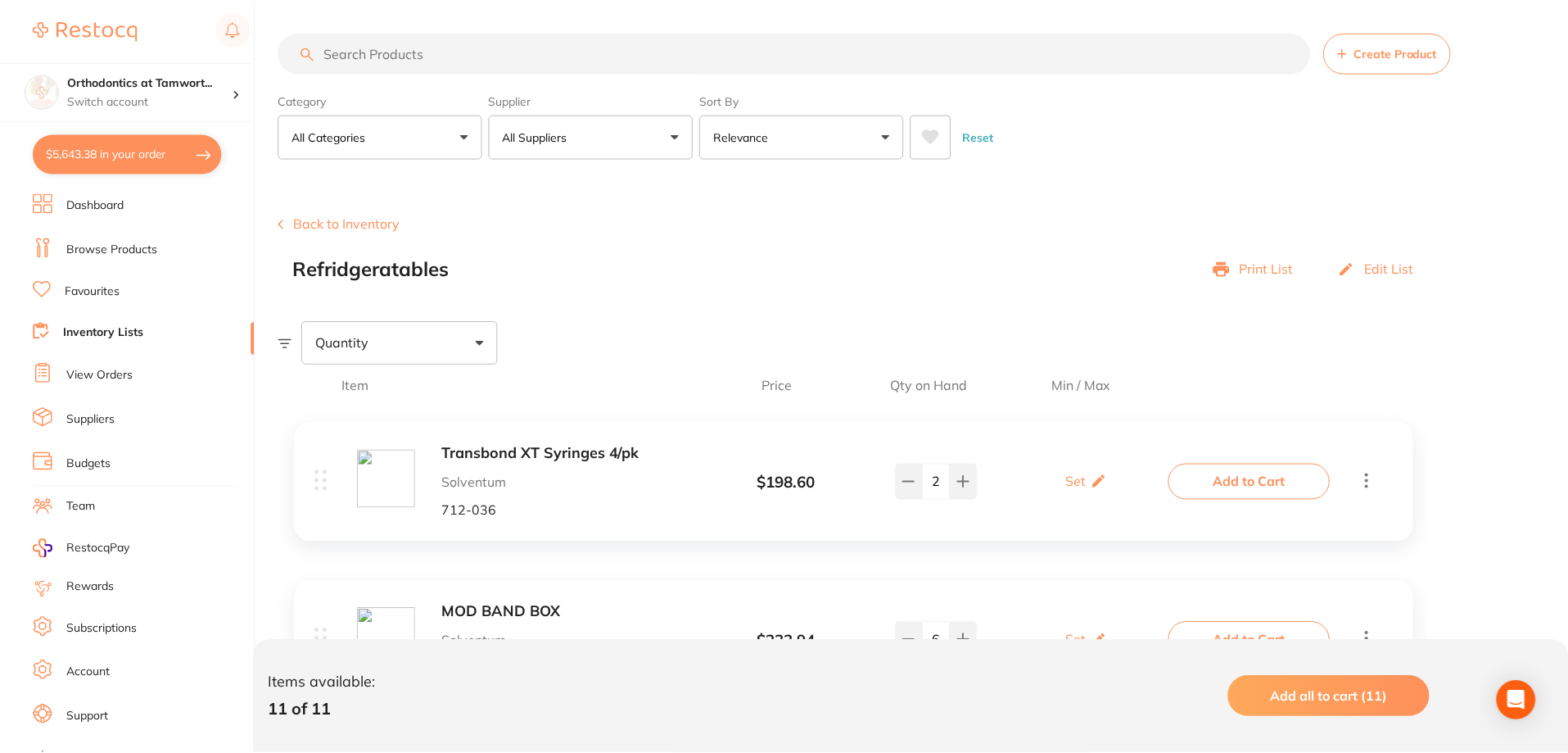
scroll to position [328, 0]
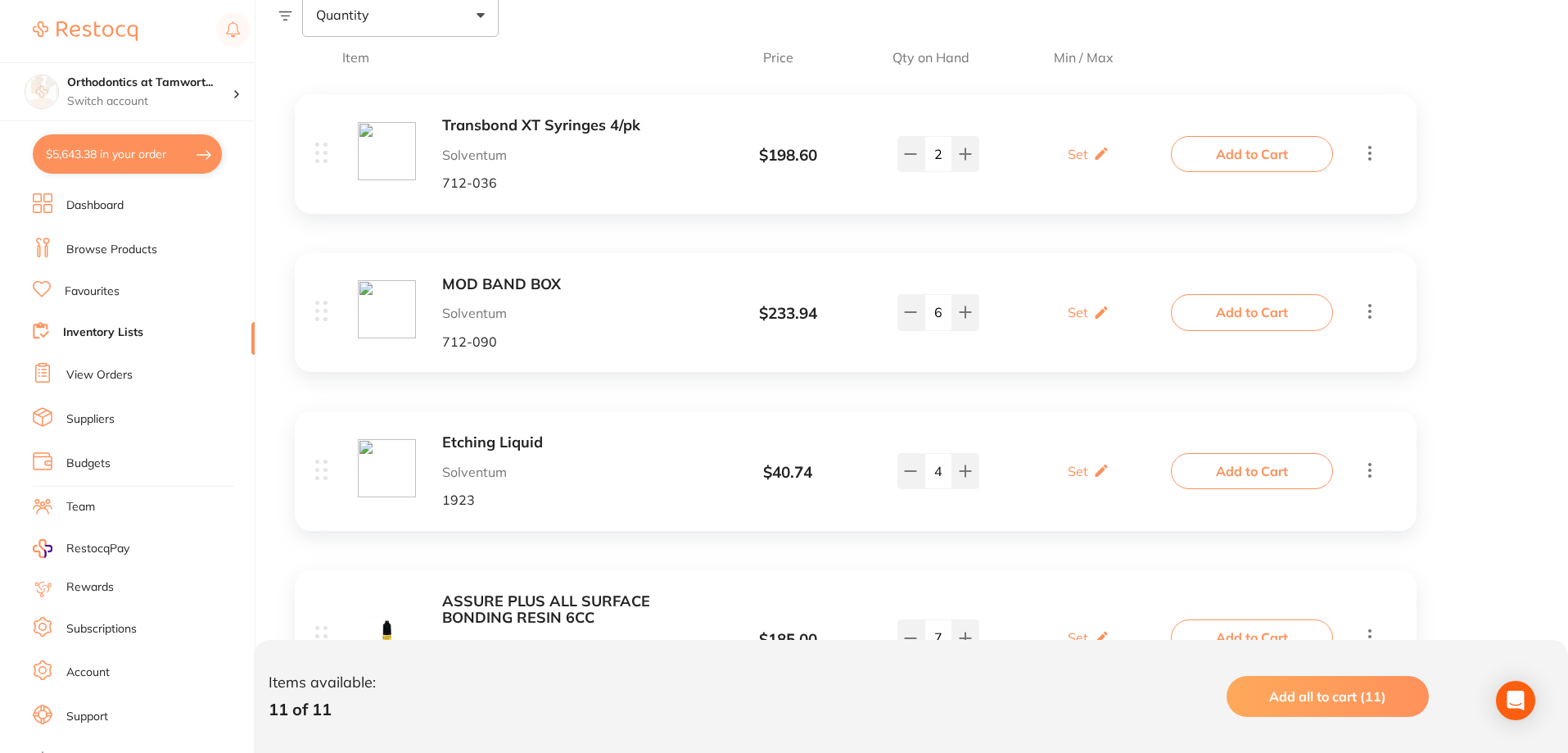
click at [112, 202] on link "Dashboard" at bounding box center [95, 206] width 57 height 17
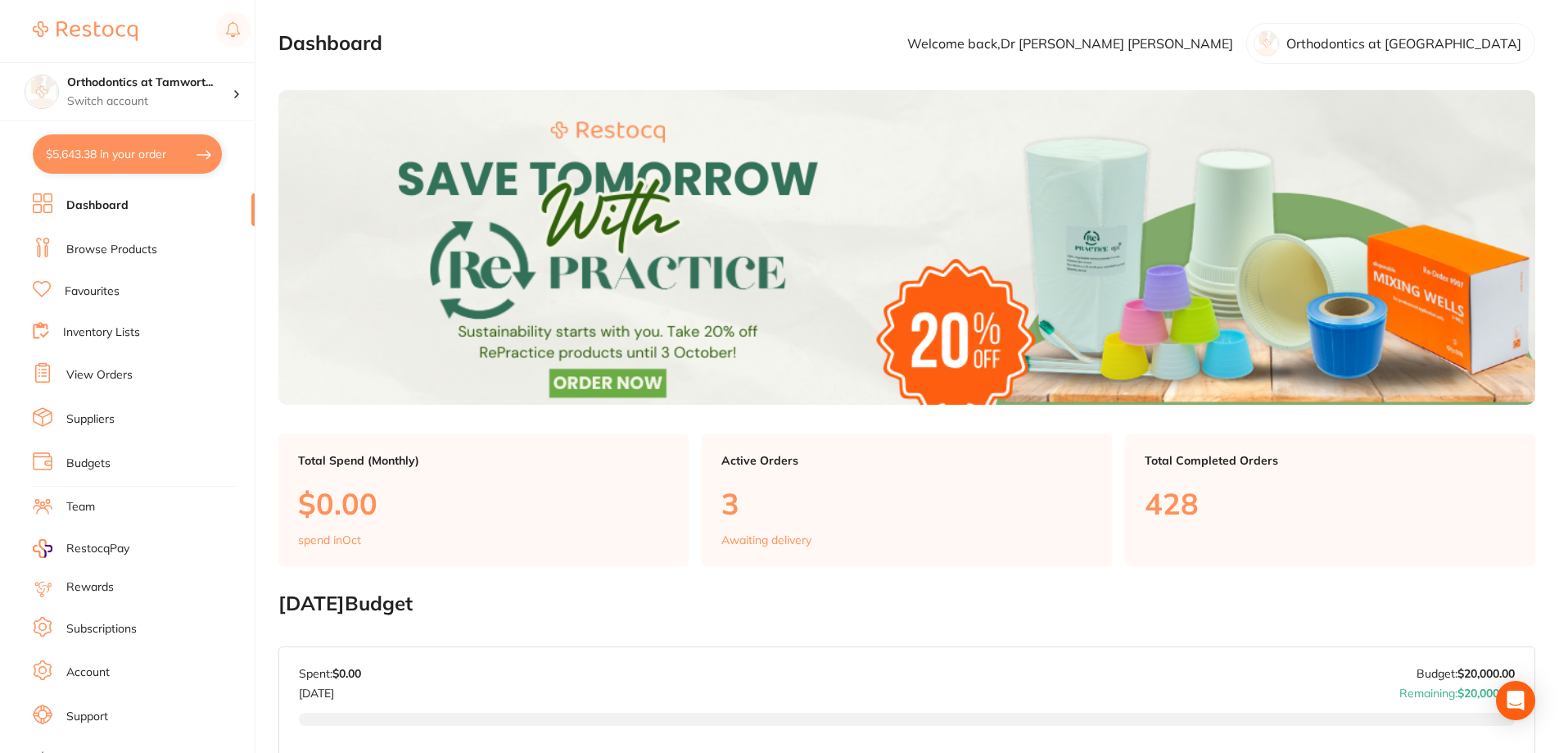
click at [421, 94] on img at bounding box center [907, 247] width 1257 height 315
click at [118, 207] on link "Dashboard" at bounding box center [97, 206] width 62 height 17
